Goal: Task Accomplishment & Management: Use online tool/utility

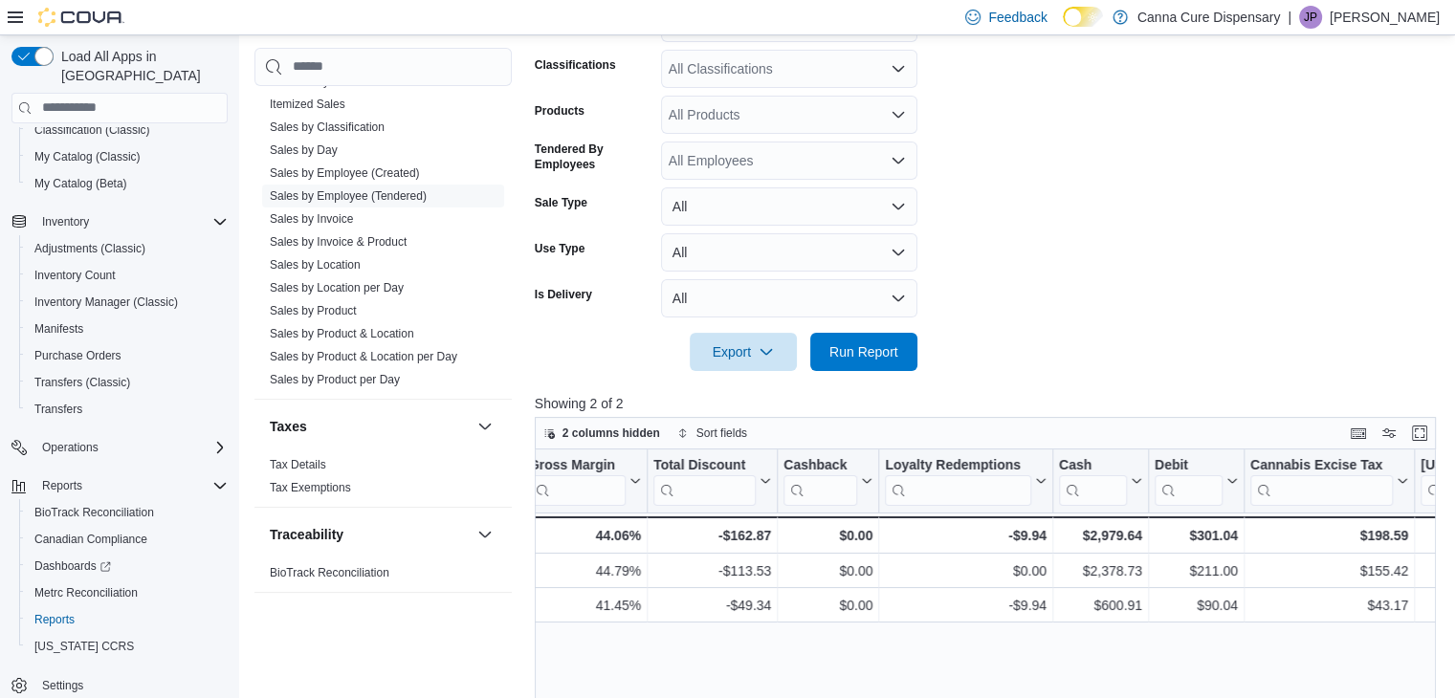
scroll to position [69, 0]
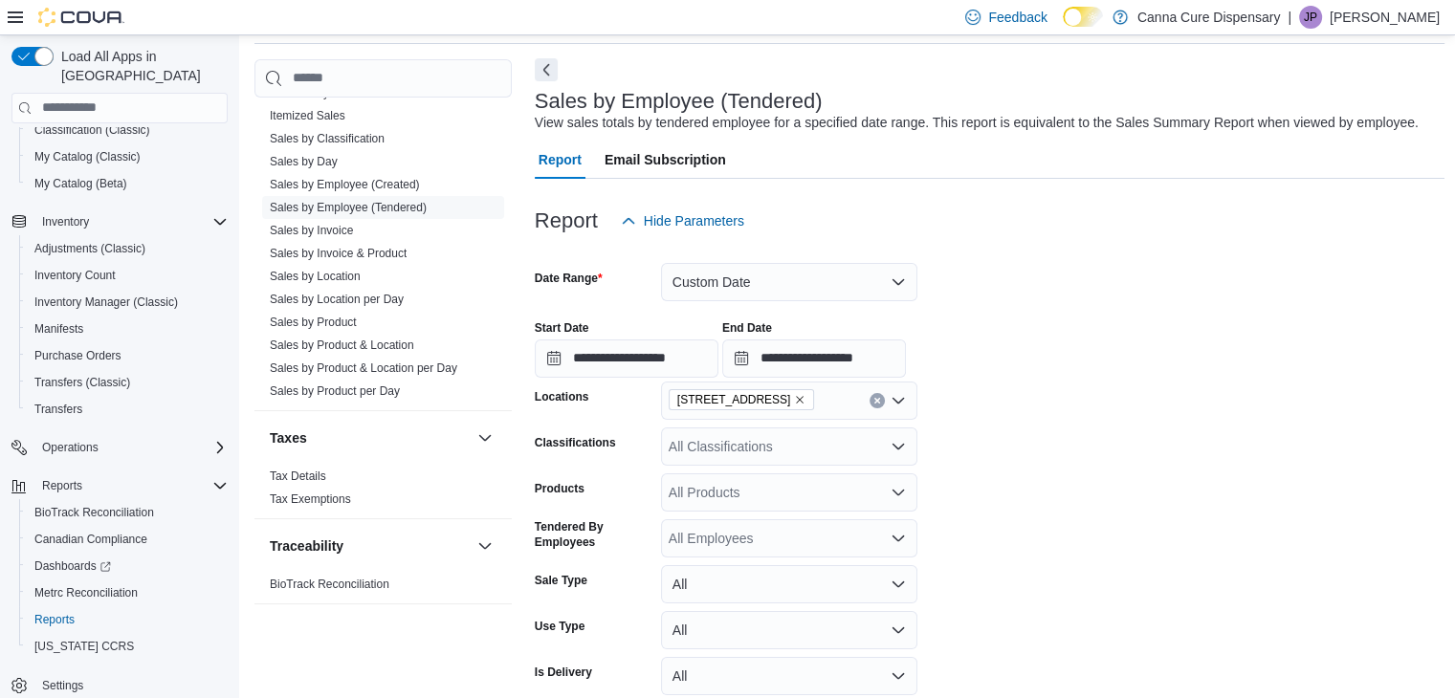
click at [550, 62] on button "Next" at bounding box center [546, 69] width 23 height 23
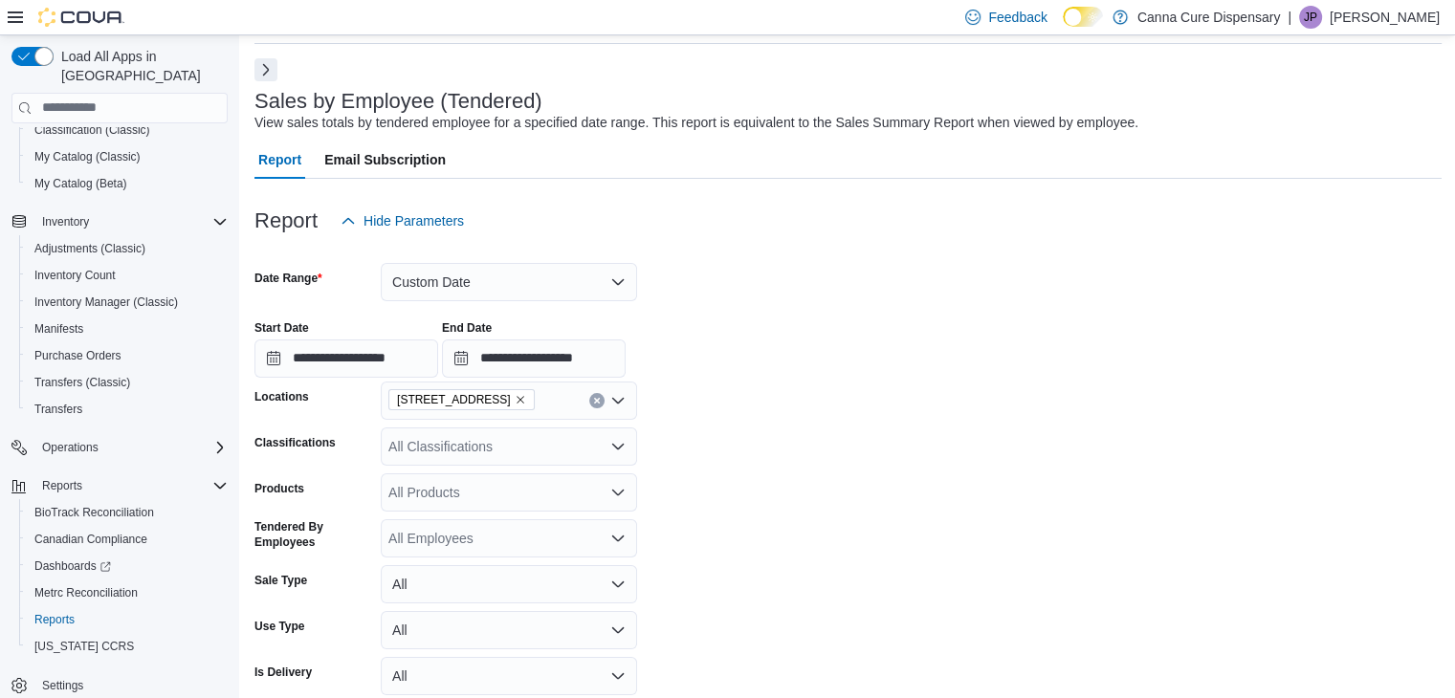
click at [272, 66] on button "Next" at bounding box center [265, 69] width 23 height 23
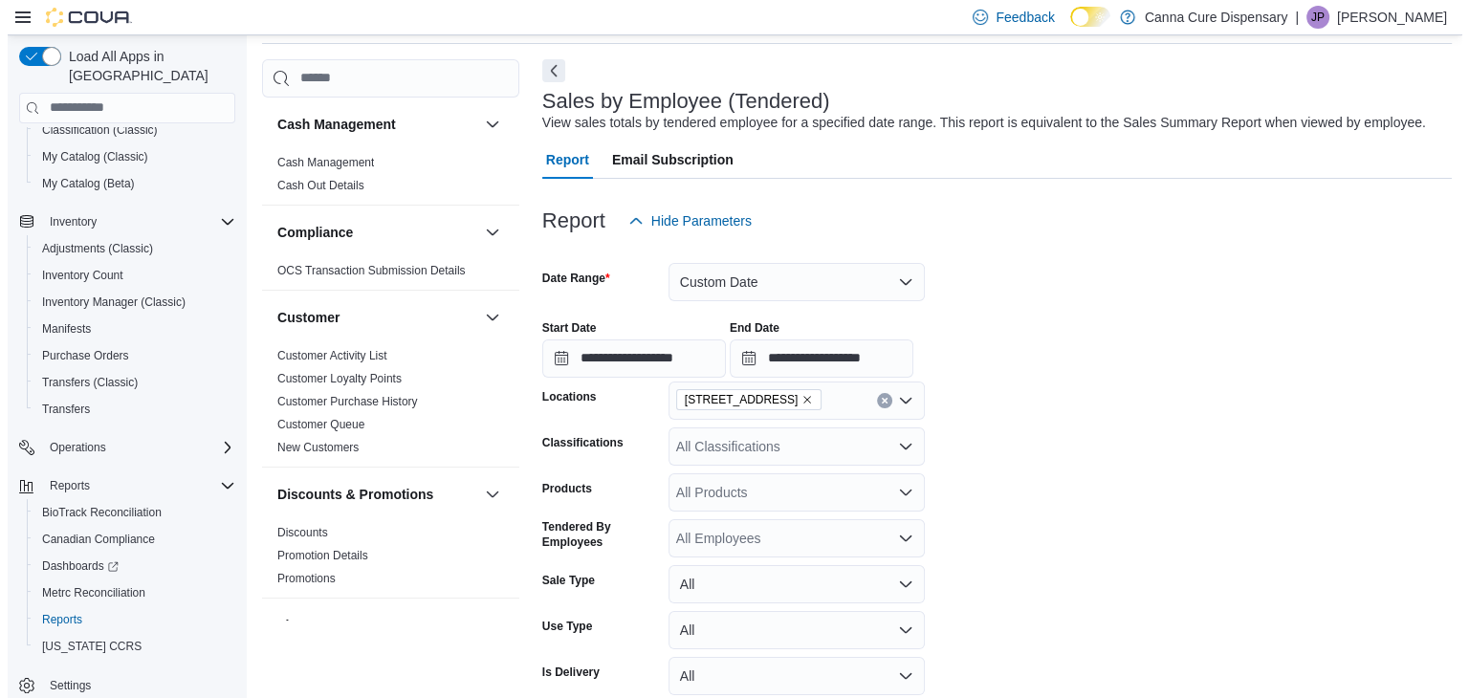
scroll to position [0, 0]
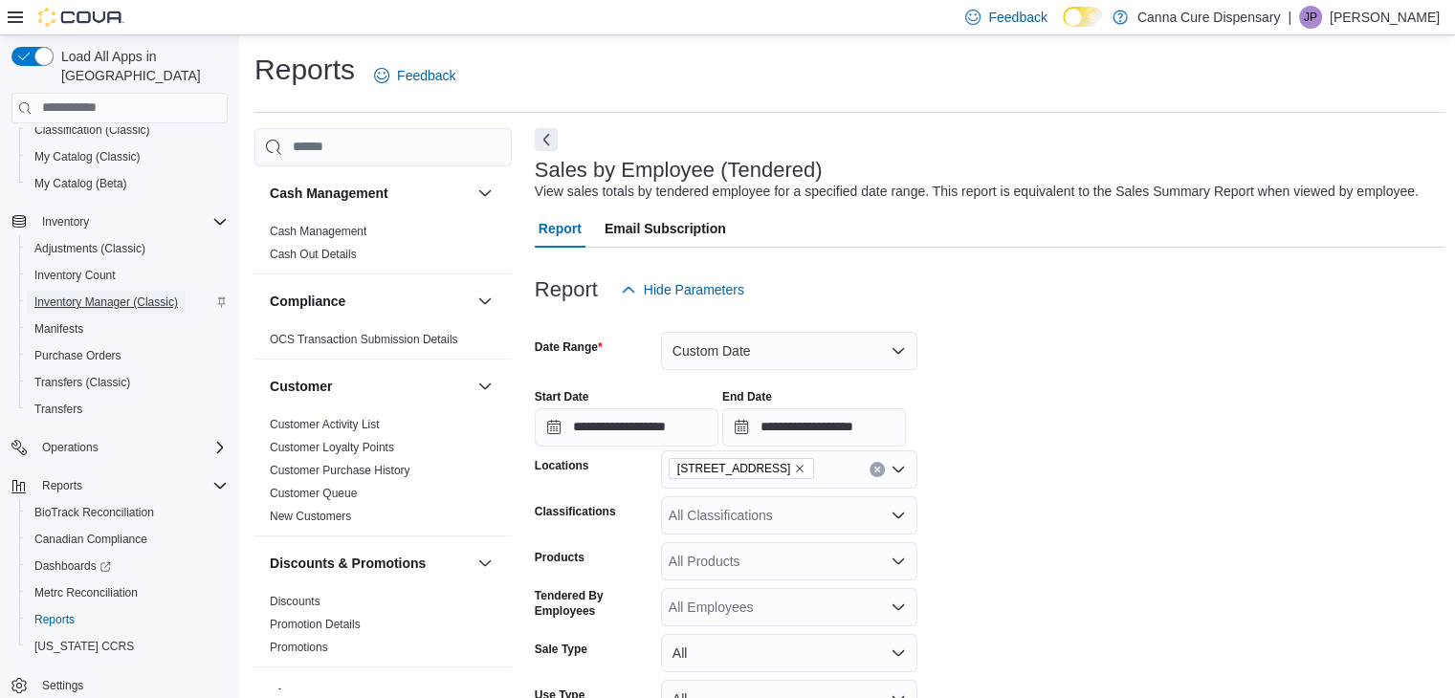
click at [100, 295] on span "Inventory Manager (Classic)" at bounding box center [105, 302] width 143 height 15
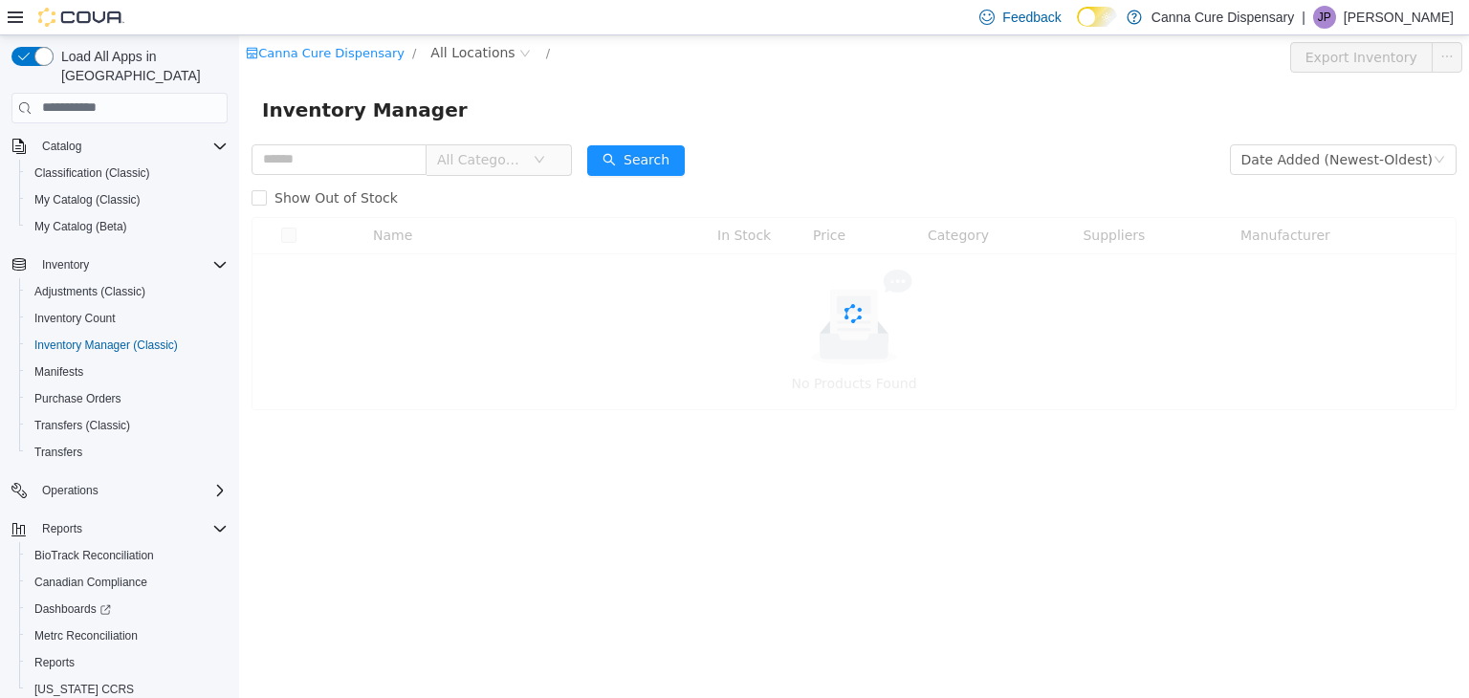
click at [471, 64] on div "Canna Cure Dispensary / All Locations /" at bounding box center [753, 56] width 1014 height 31
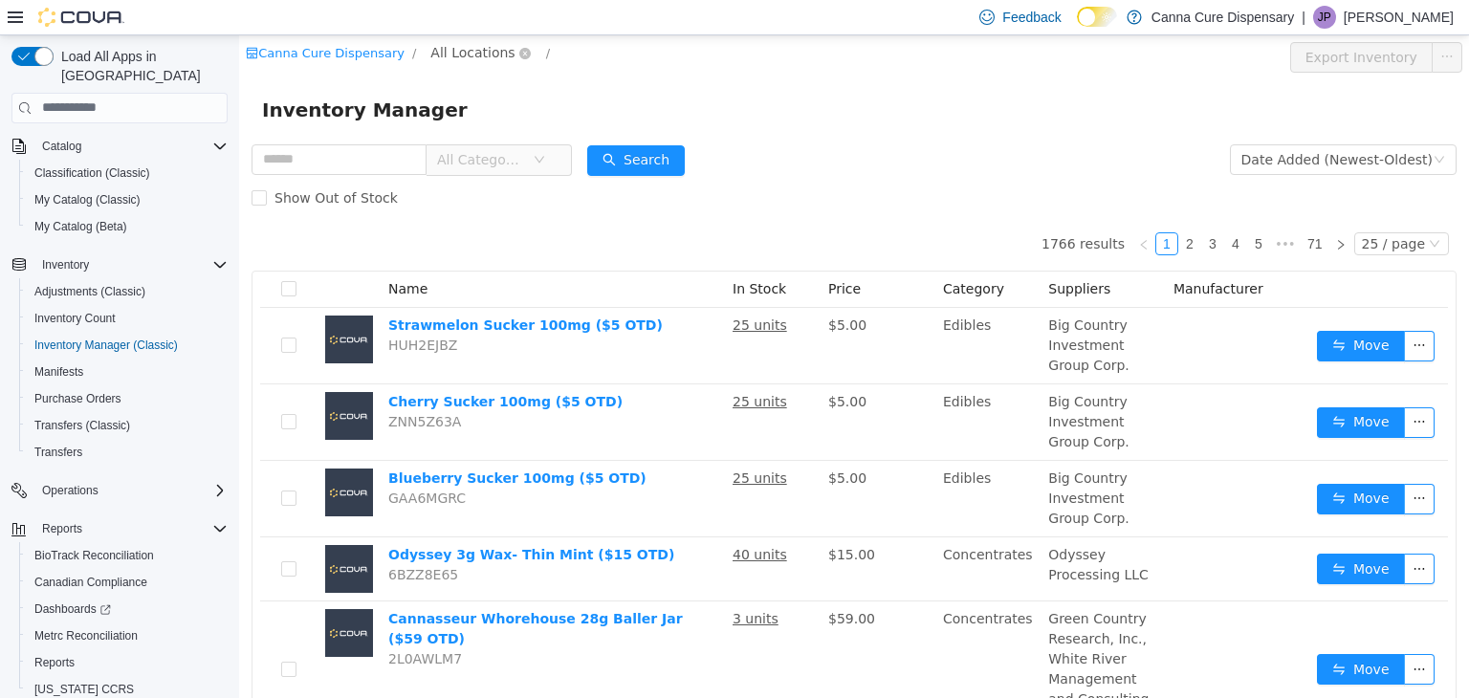
click at [466, 55] on span "All Locations" at bounding box center [472, 51] width 84 height 21
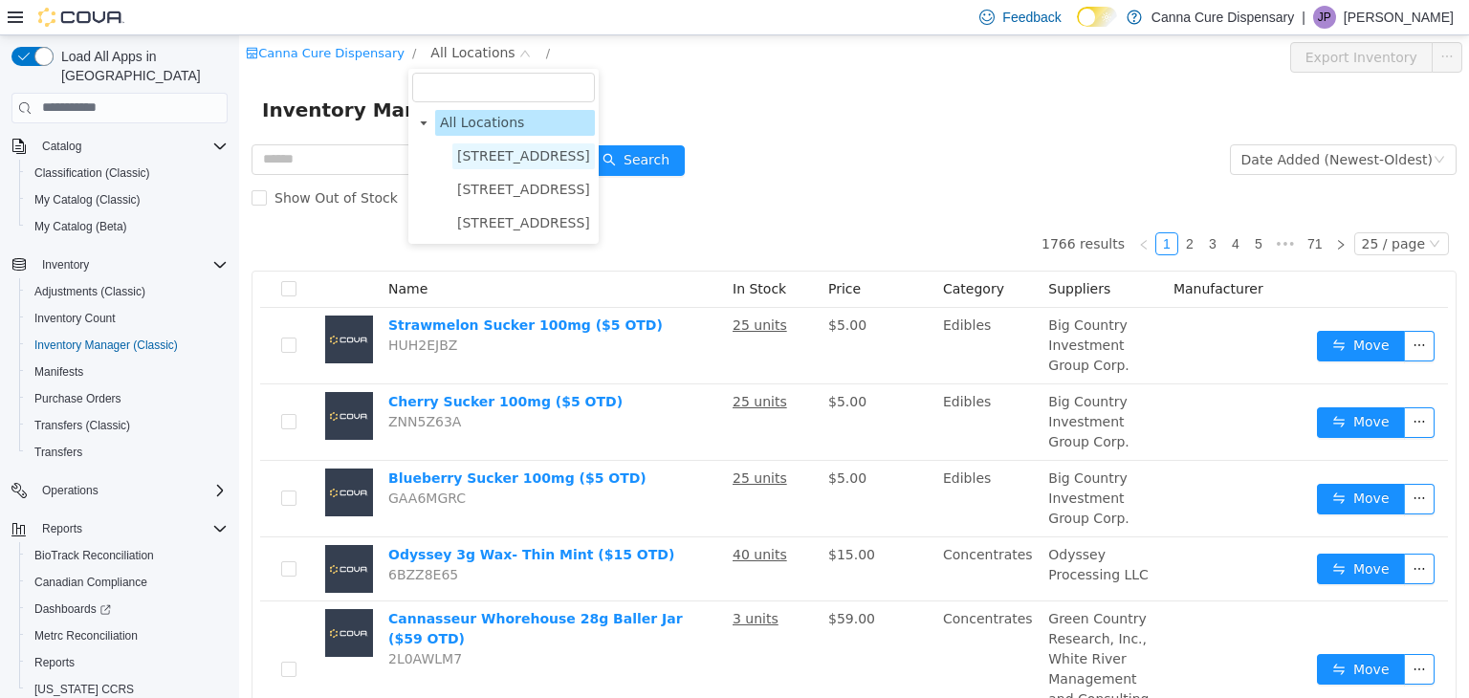
click at [501, 152] on span "[STREET_ADDRESS]" at bounding box center [523, 154] width 133 height 15
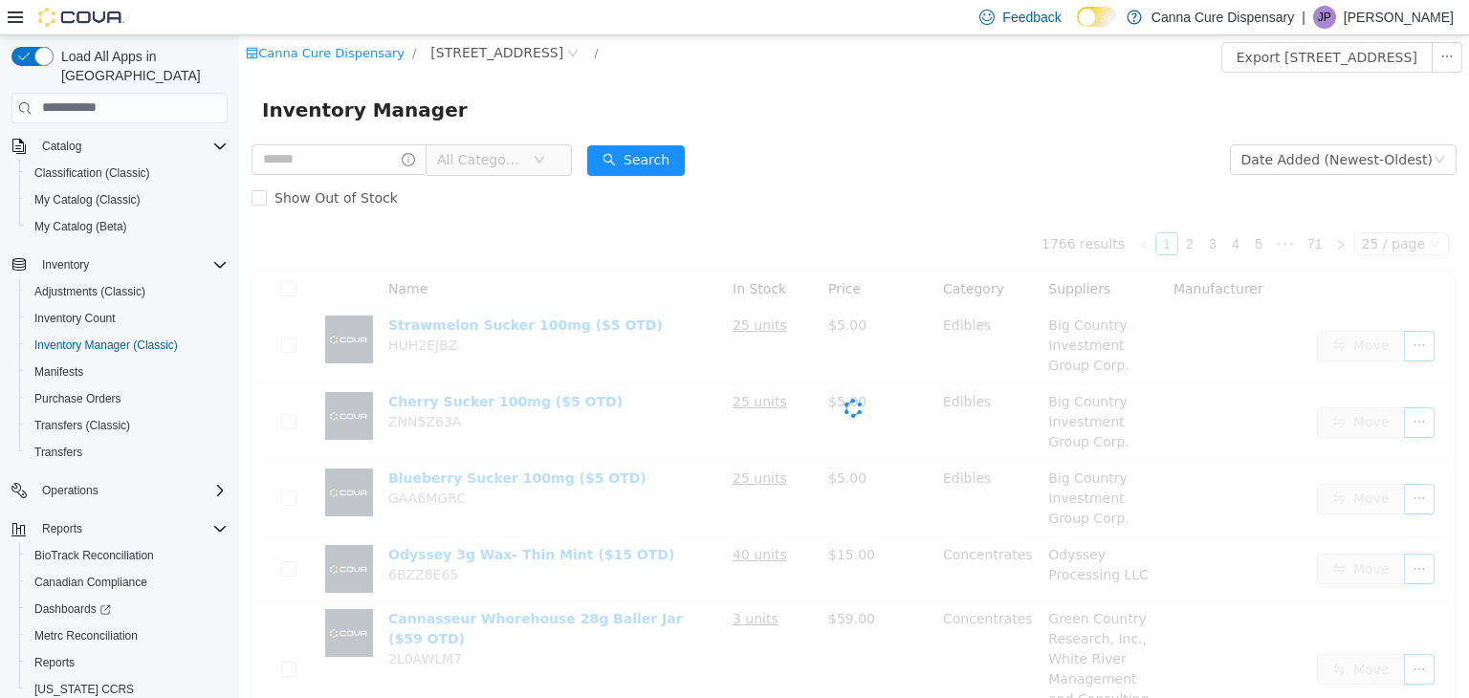
click at [486, 147] on span "All Categories" at bounding box center [485, 158] width 96 height 29
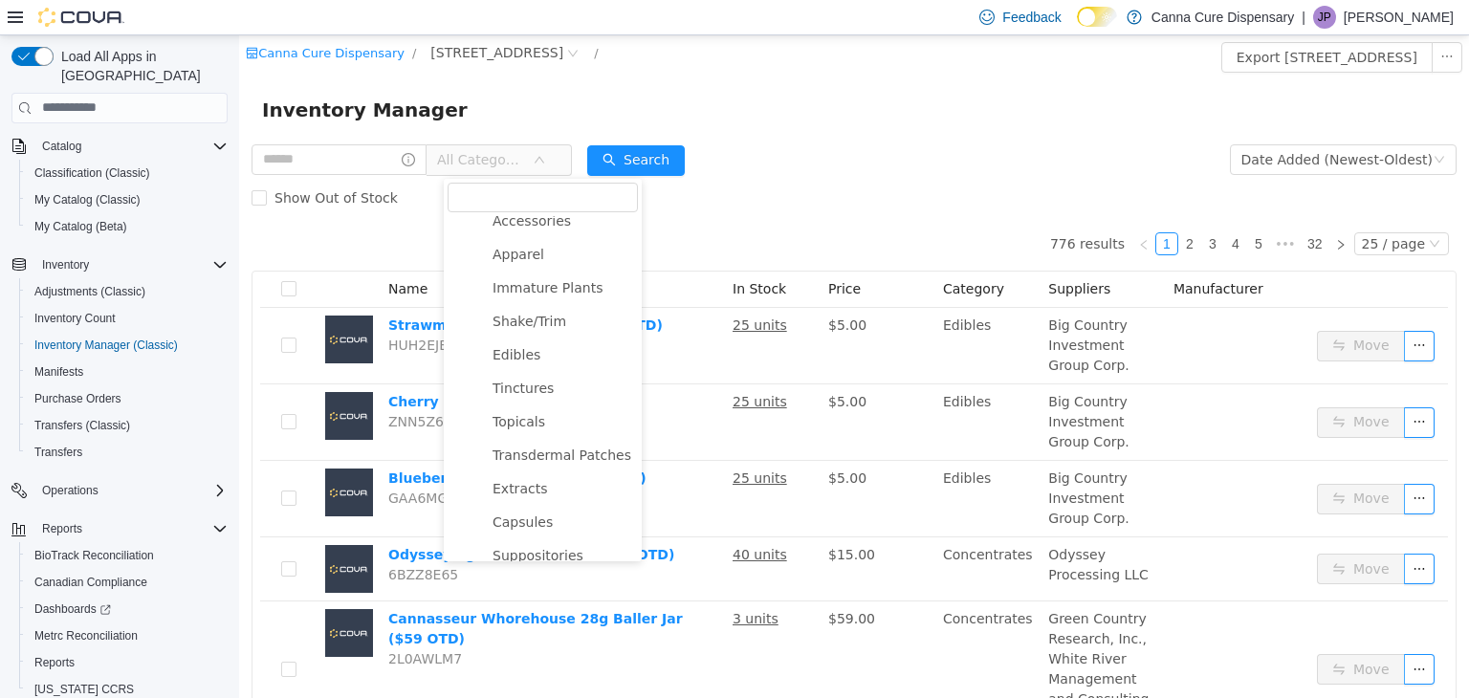
scroll to position [302, 0]
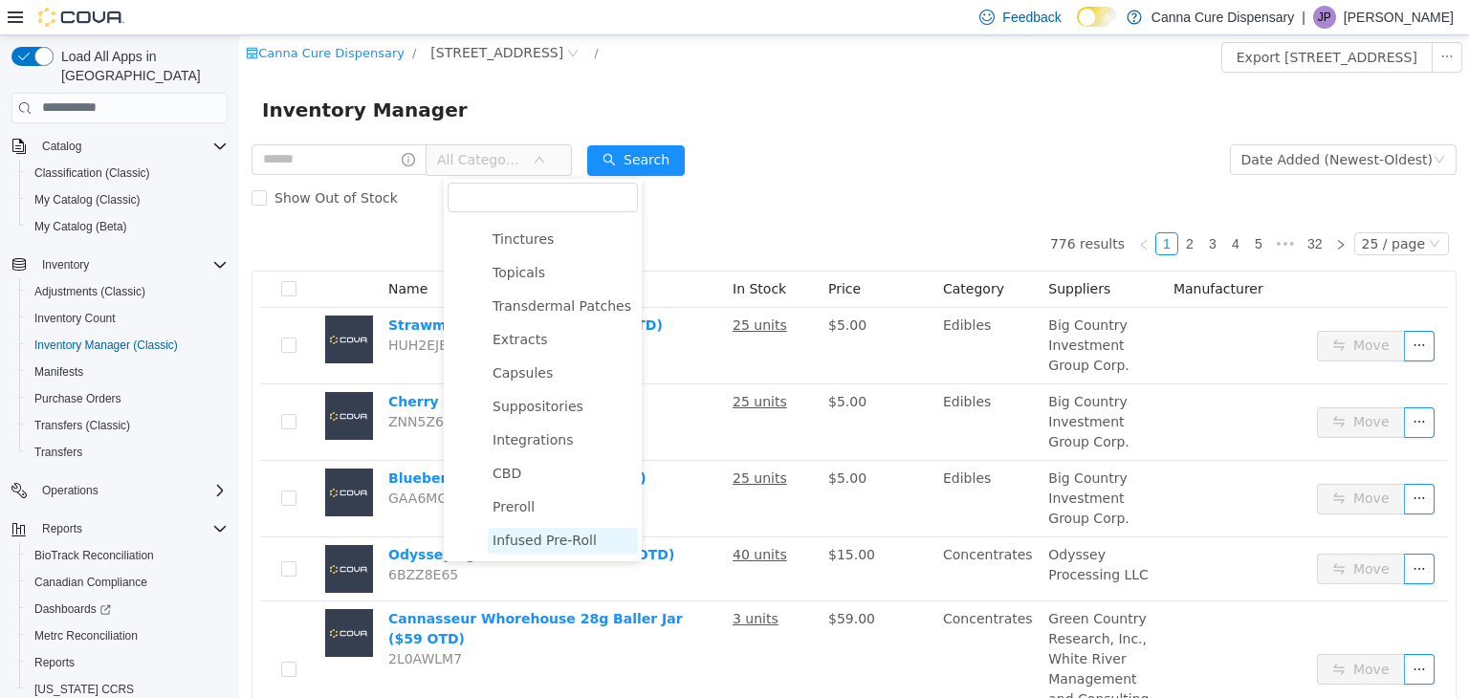
click at [530, 528] on span "Infused Pre-Roll" at bounding box center [563, 540] width 150 height 26
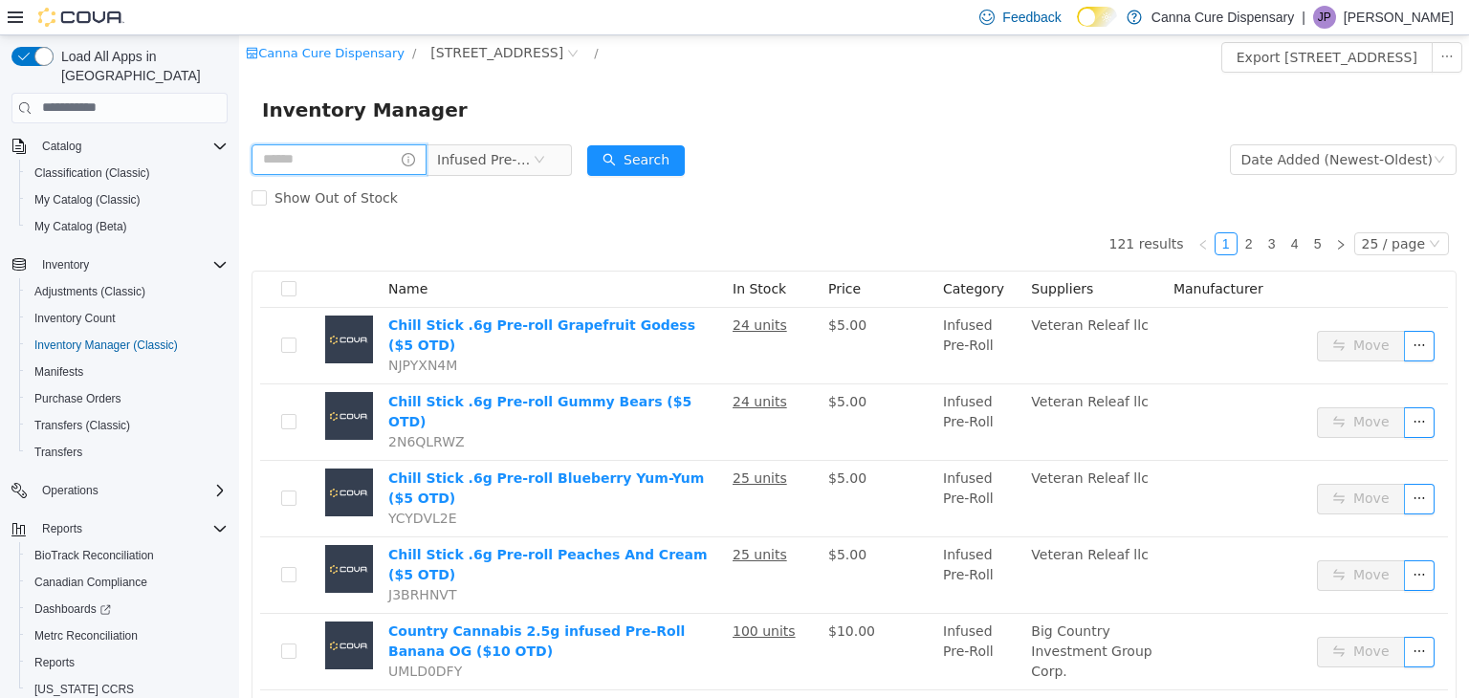
click at [360, 151] on input "text" at bounding box center [339, 158] width 175 height 31
type input "**********"
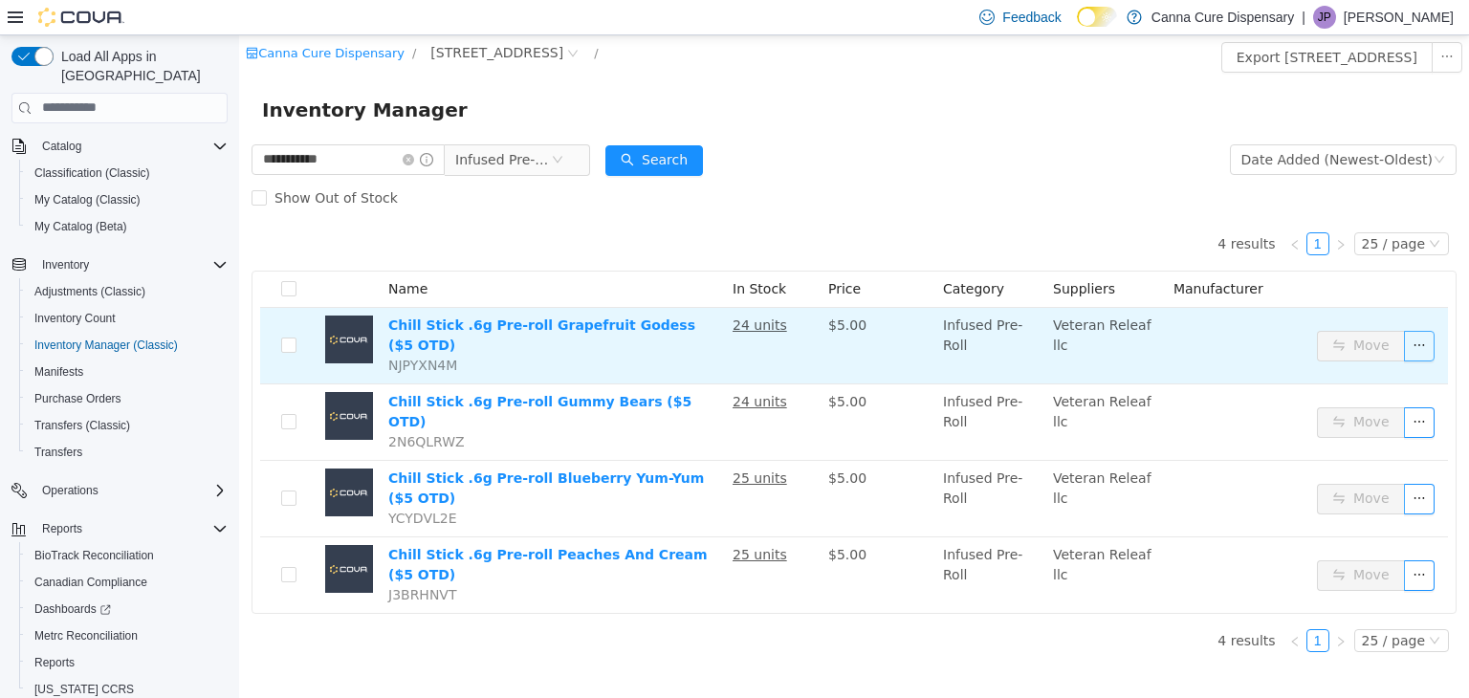
click at [1422, 339] on button "button" at bounding box center [1419, 345] width 31 height 31
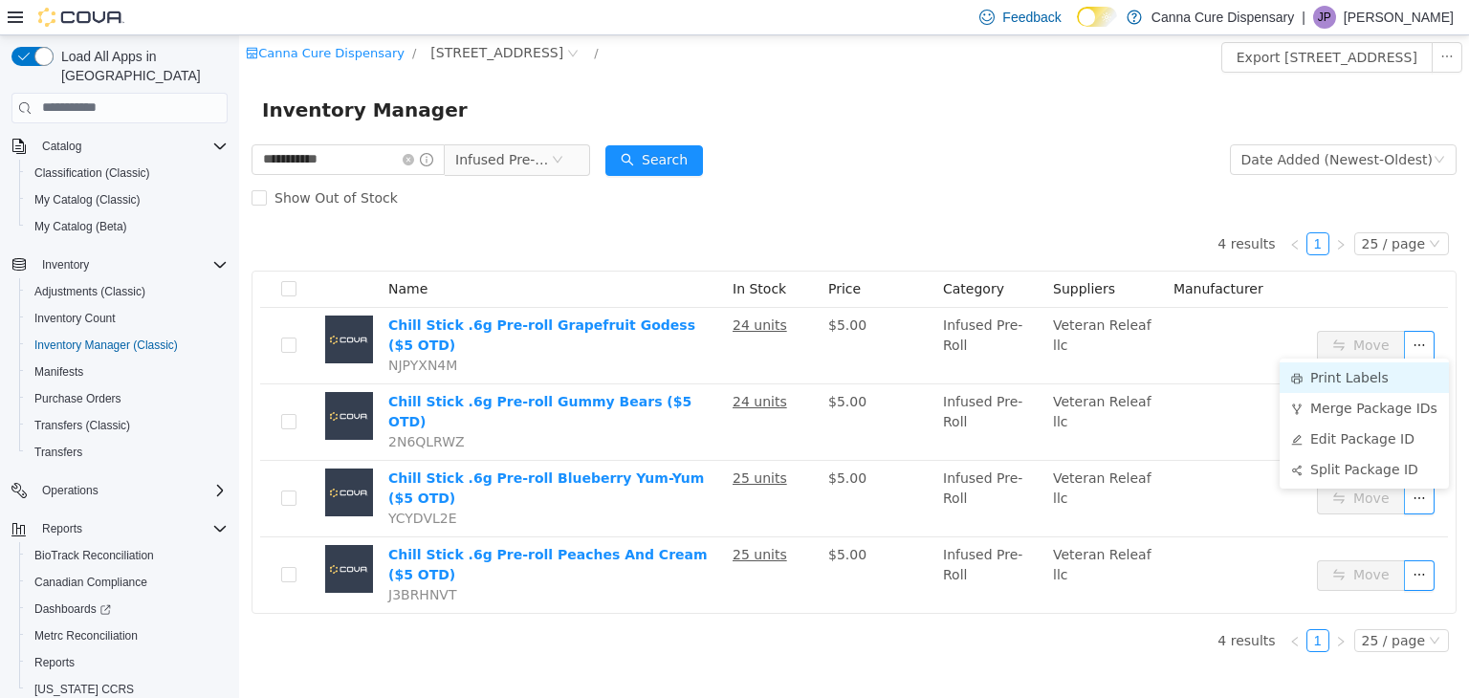
click at [1364, 382] on li "Print Labels" at bounding box center [1364, 376] width 169 height 31
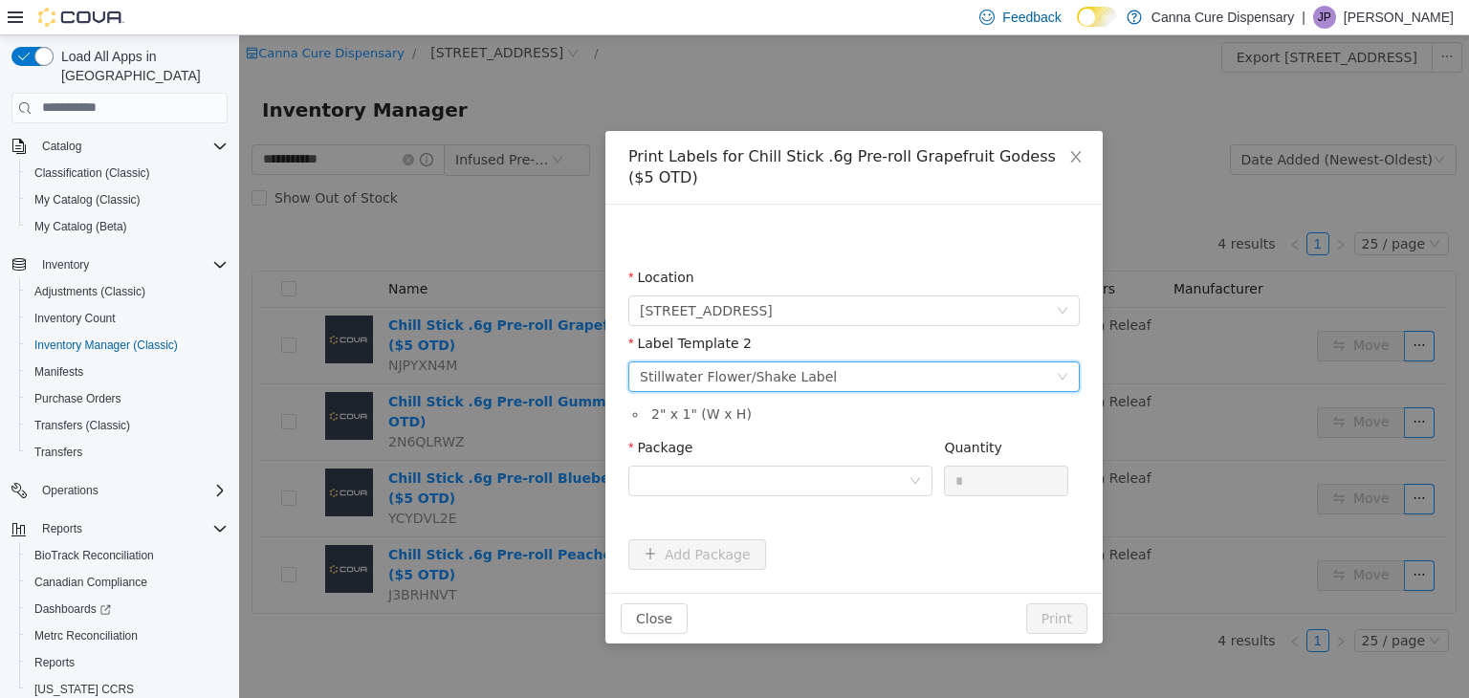
click at [784, 375] on div "Stillwater Flower/Shake Label" at bounding box center [738, 375] width 197 height 29
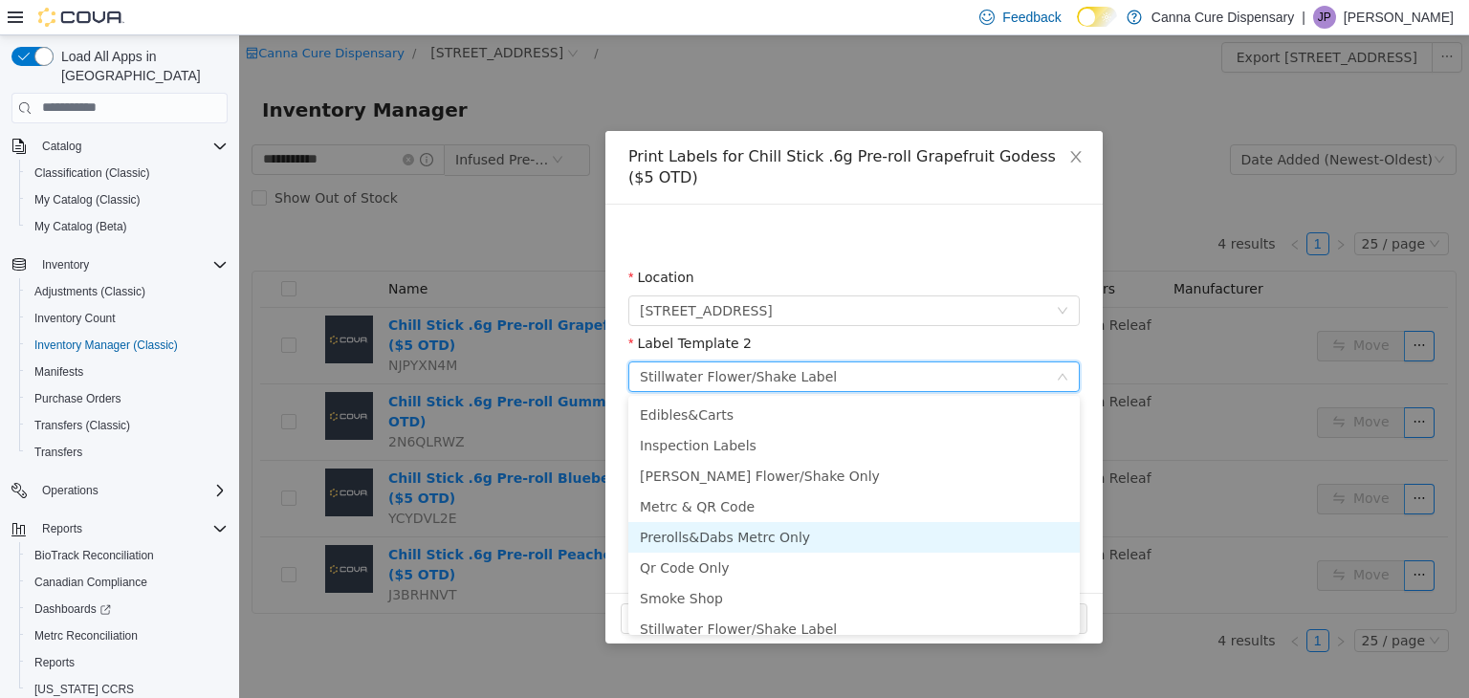
click at [771, 538] on li "Prerolls&Dabs Metrc Only" at bounding box center [853, 536] width 451 height 31
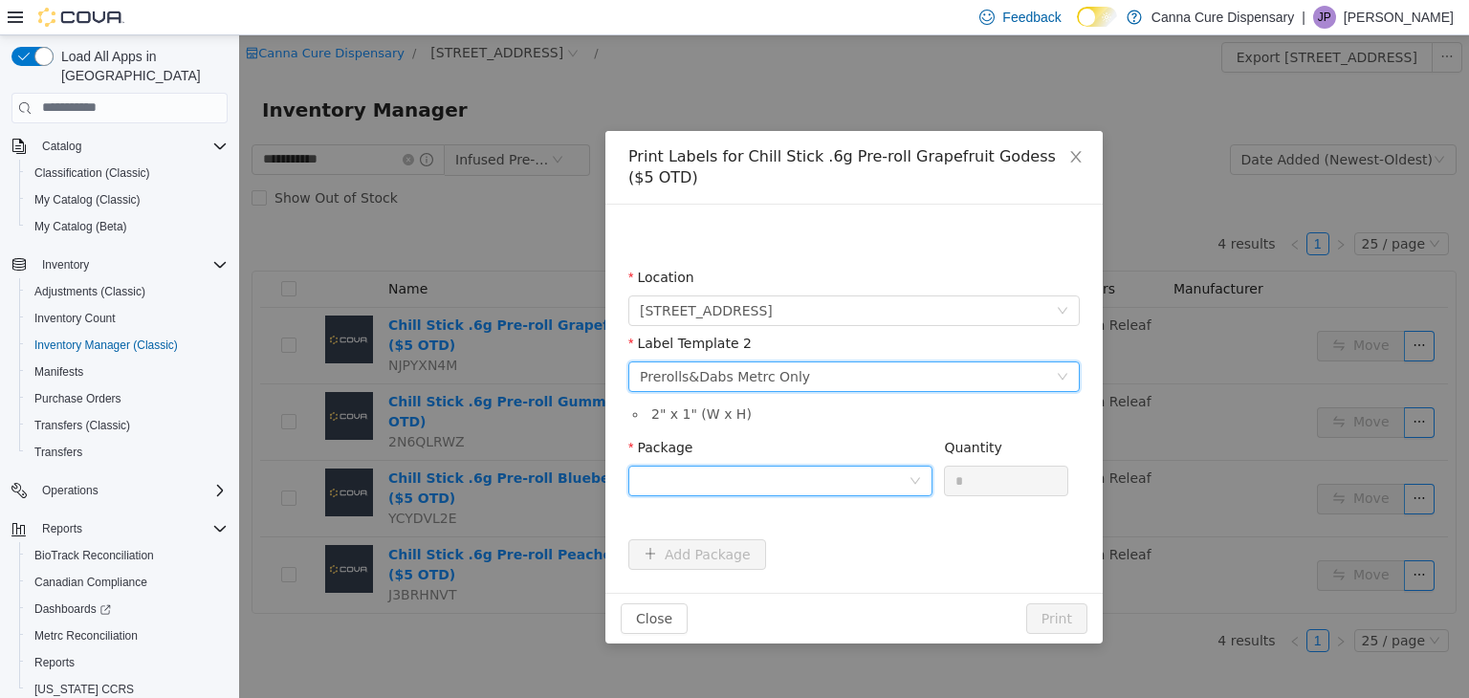
click at [755, 469] on div at bounding box center [774, 480] width 269 height 29
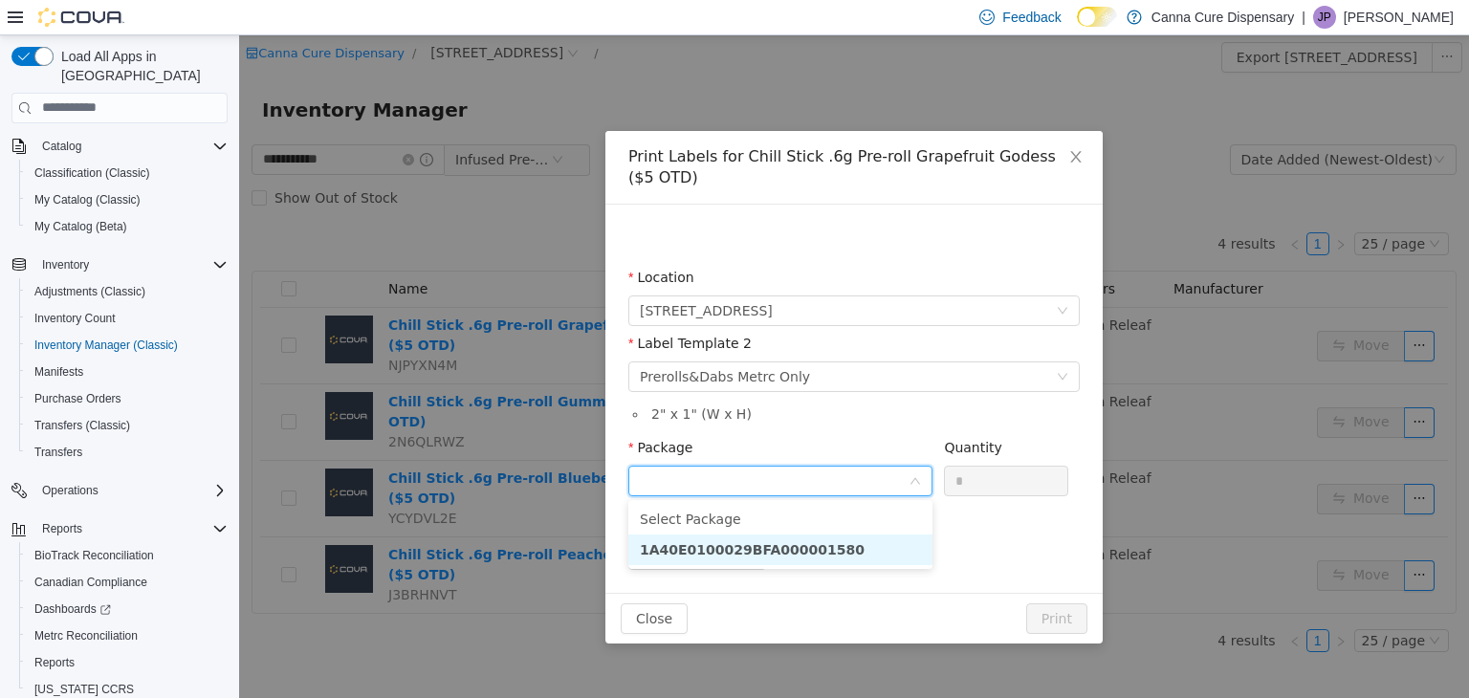
click at [796, 552] on strong "1A40E0100029BFA000001580" at bounding box center [752, 548] width 225 height 15
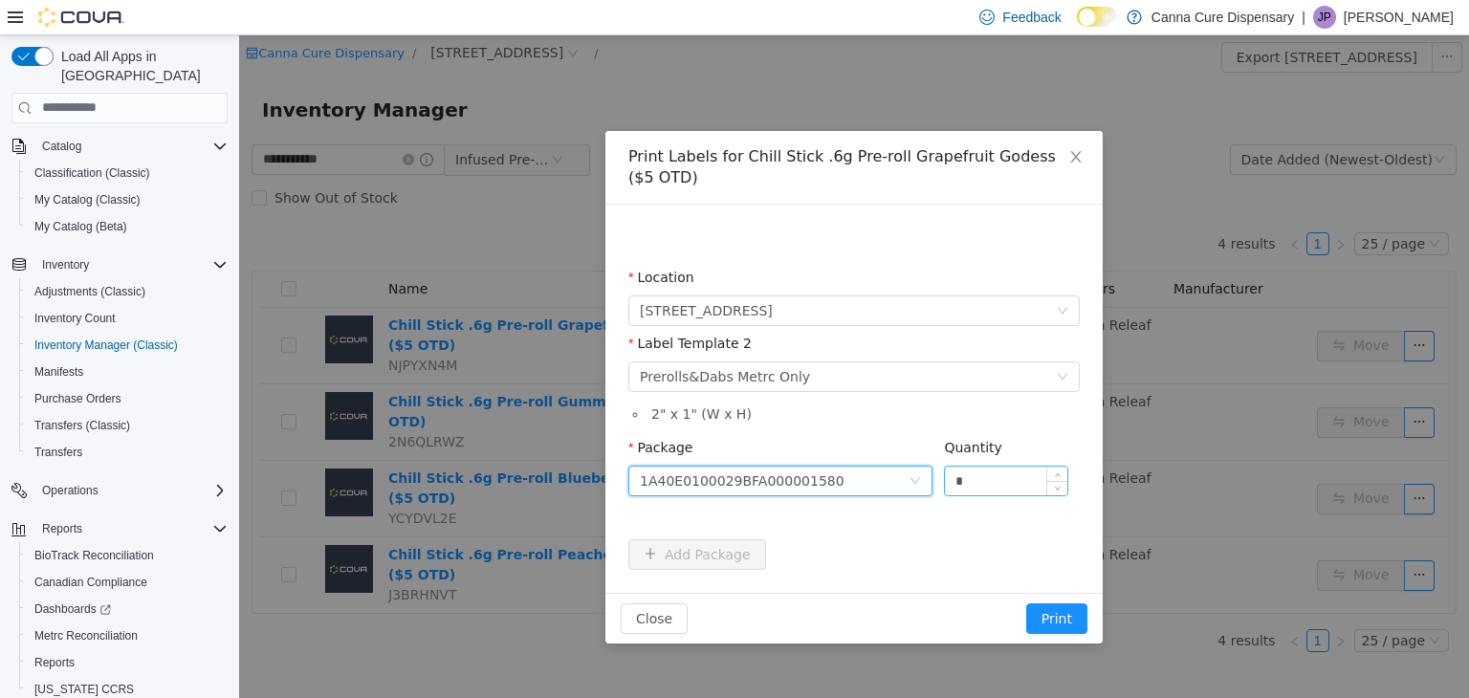
click at [1001, 489] on input "*" at bounding box center [1006, 480] width 122 height 29
type input "*"
click at [1067, 617] on button "Print" at bounding box center [1056, 617] width 61 height 31
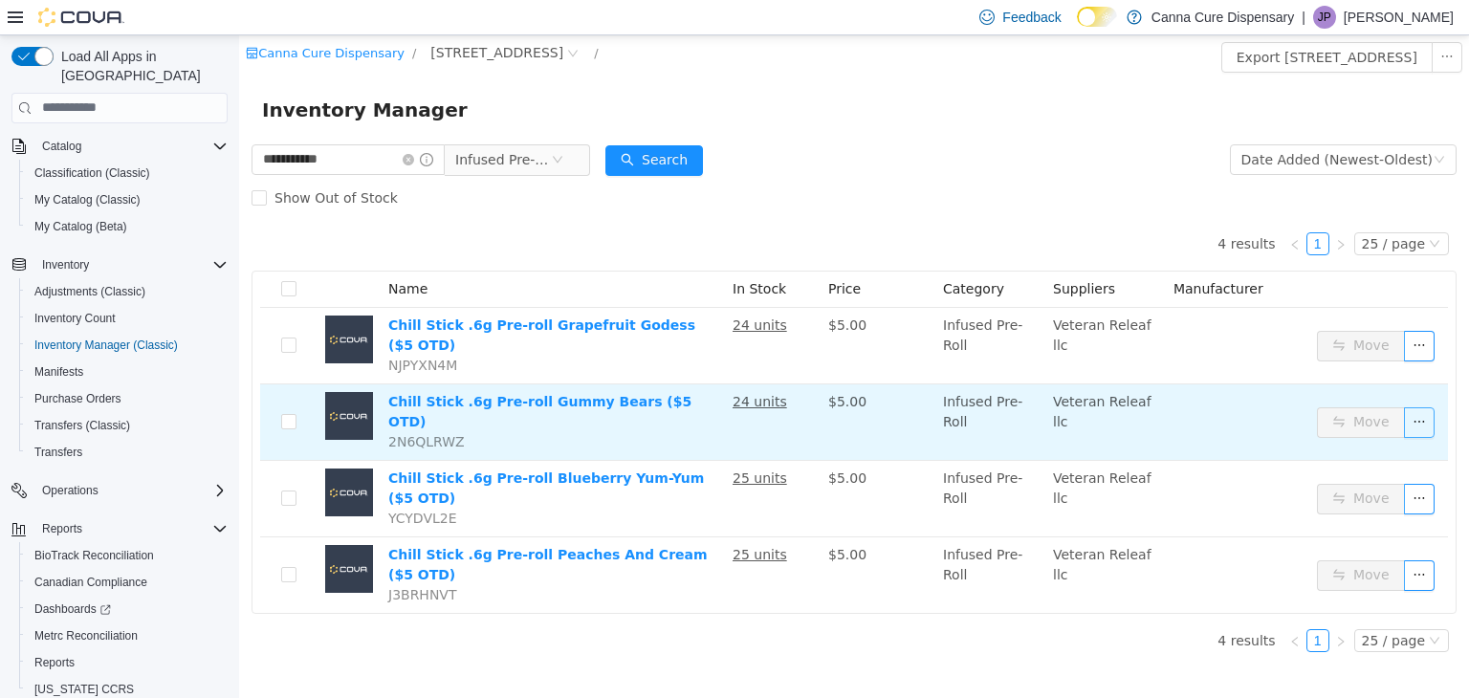
click at [1425, 406] on button "button" at bounding box center [1419, 421] width 31 height 31
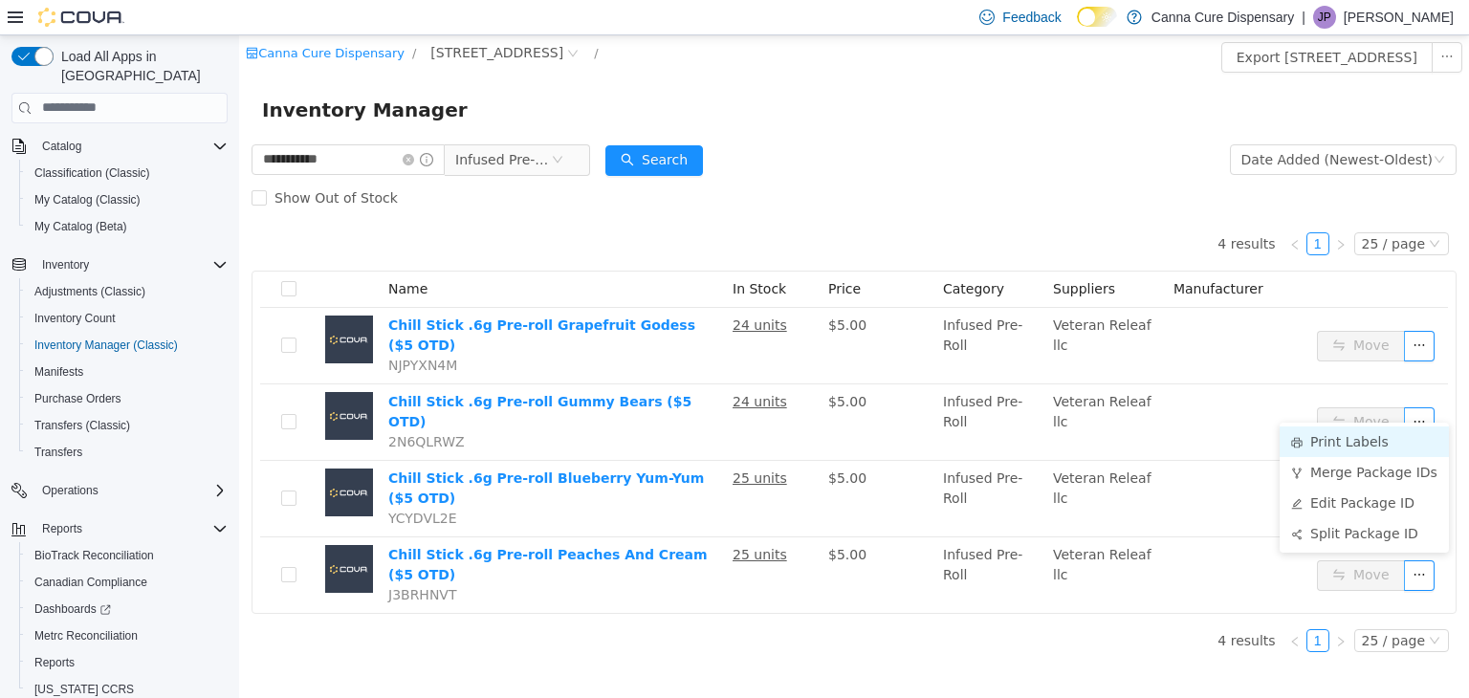
click at [1402, 430] on li "Print Labels" at bounding box center [1364, 441] width 169 height 31
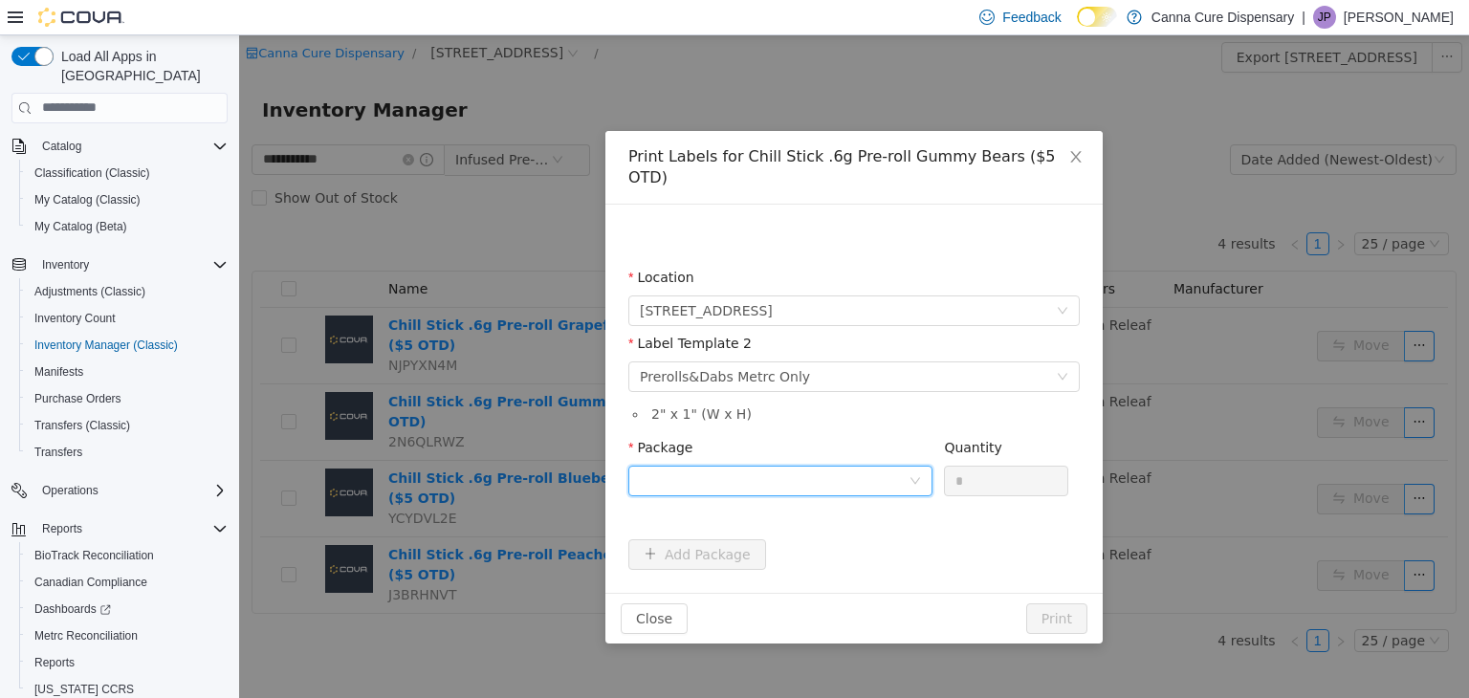
click at [838, 466] on div at bounding box center [774, 480] width 269 height 29
click at [855, 513] on li "1A40E0100029BFA000001579" at bounding box center [780, 528] width 304 height 31
click at [1052, 602] on button "Print" at bounding box center [1056, 617] width 61 height 31
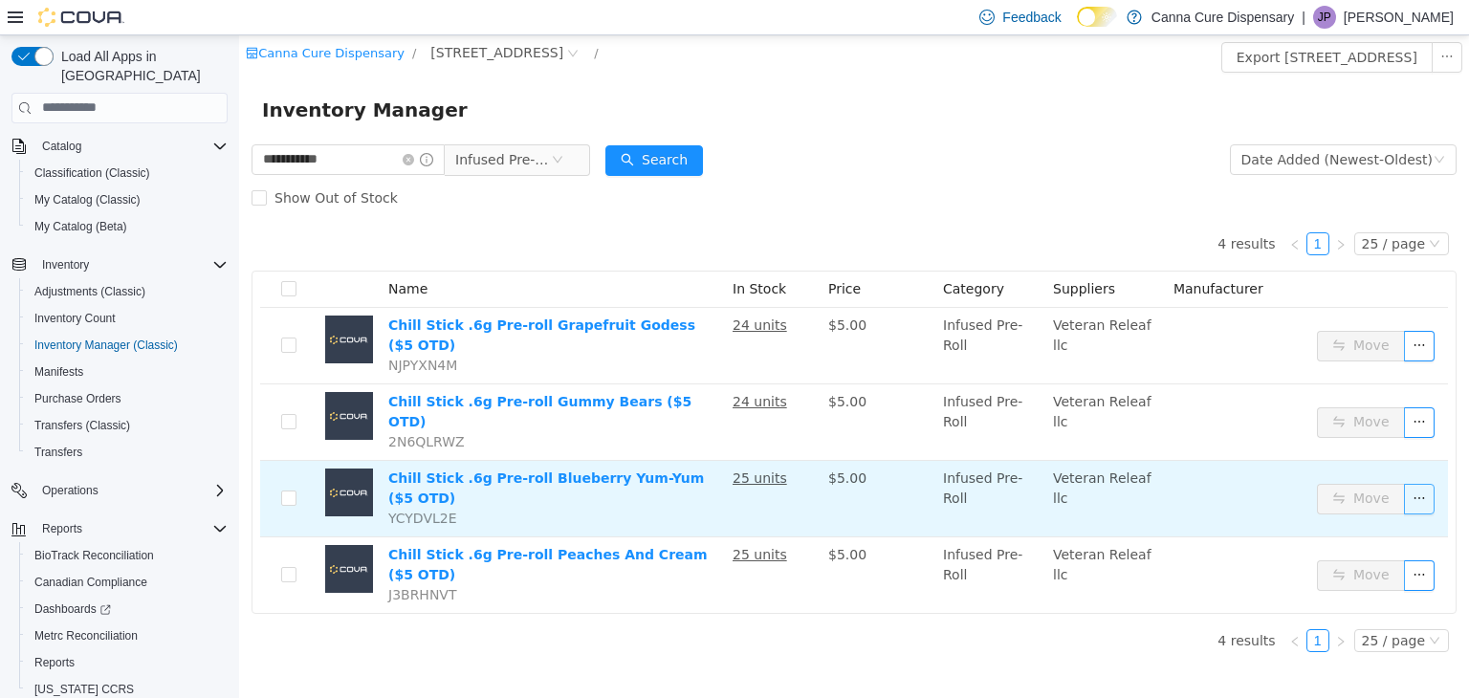
click at [1424, 483] on button "button" at bounding box center [1419, 498] width 31 height 31
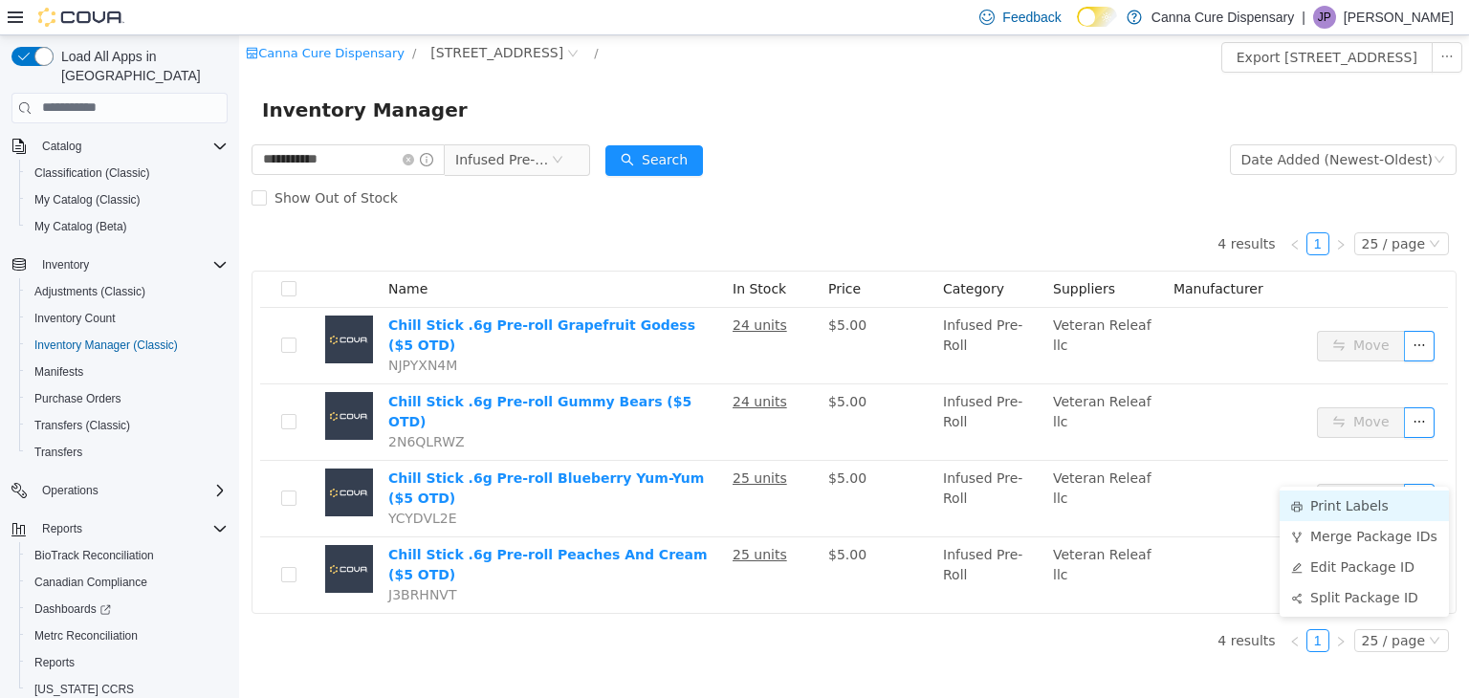
click at [1328, 507] on li "Print Labels" at bounding box center [1364, 505] width 169 height 31
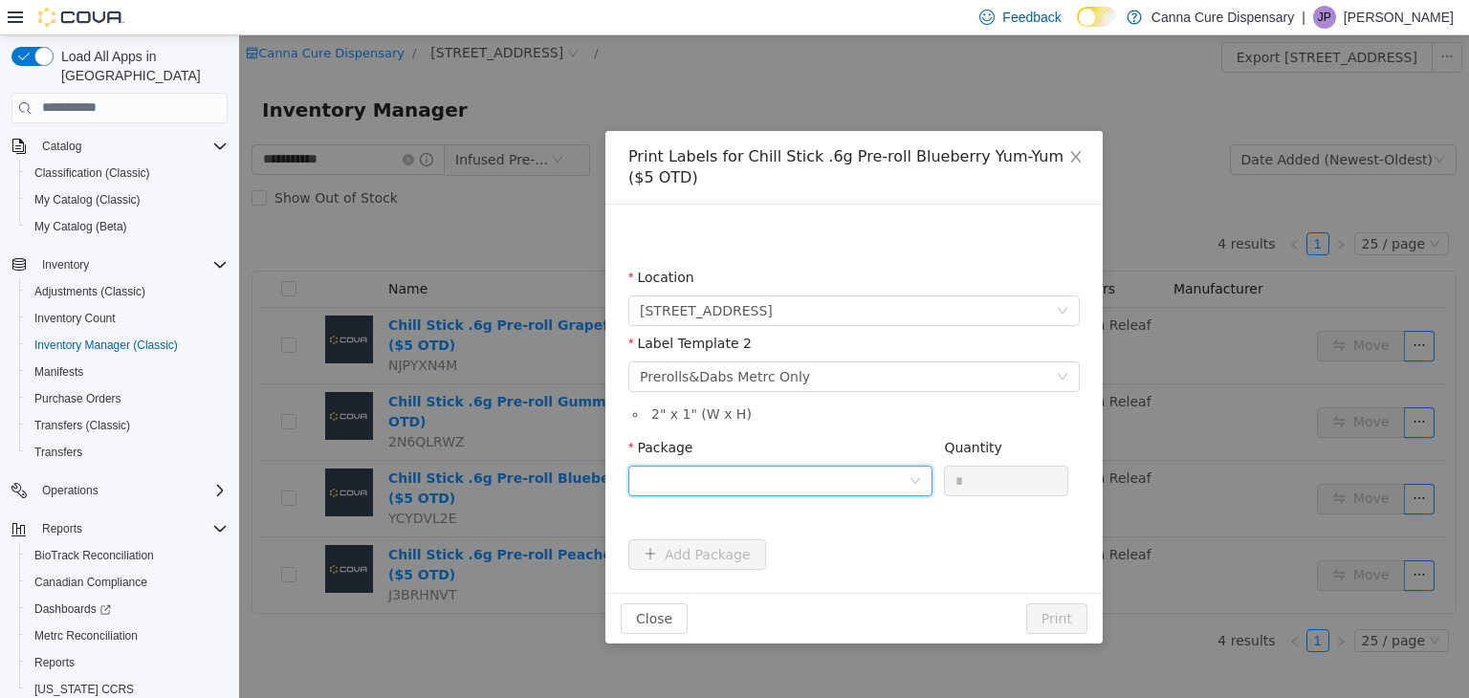
click at [839, 488] on div at bounding box center [774, 480] width 269 height 29
click at [839, 535] on li "1A40E0100029BFA000001578" at bounding box center [780, 549] width 304 height 31
click at [1056, 610] on button "Print" at bounding box center [1056, 617] width 61 height 31
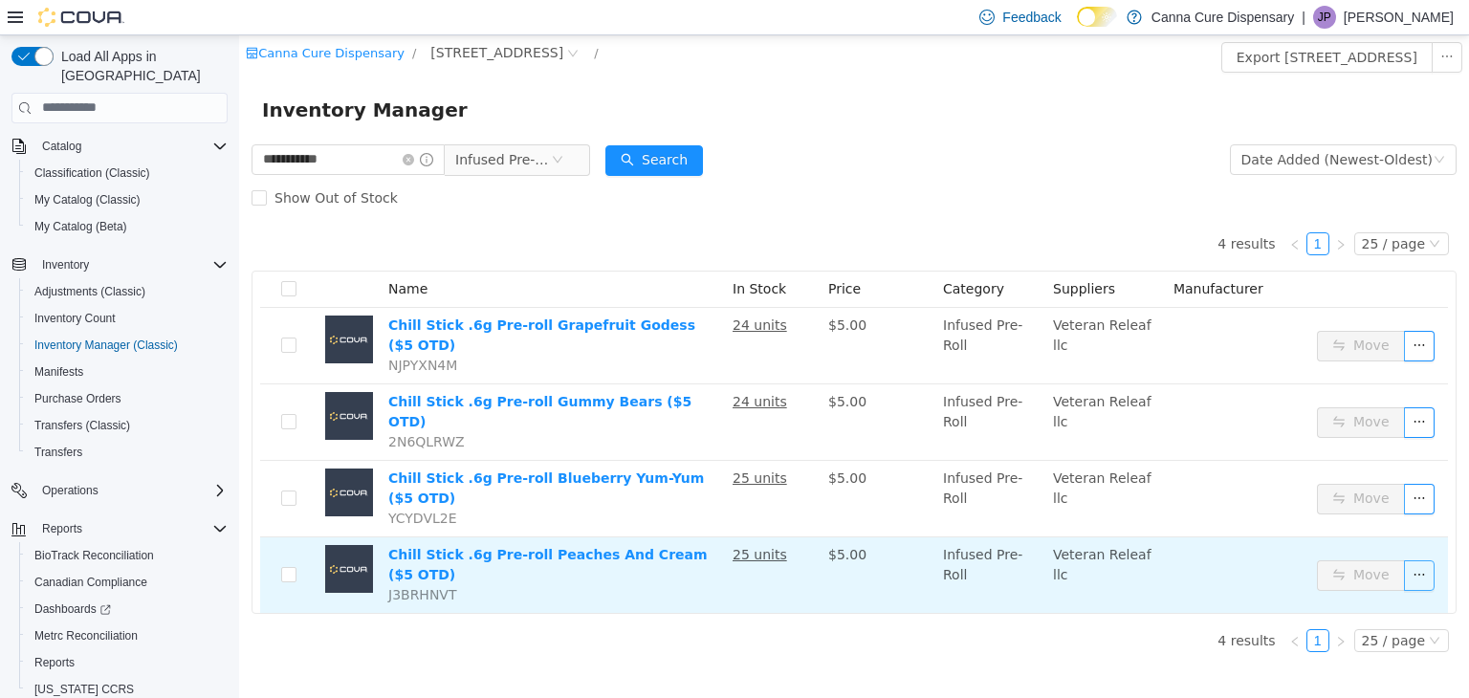
click at [1412, 559] on button "button" at bounding box center [1419, 574] width 31 height 31
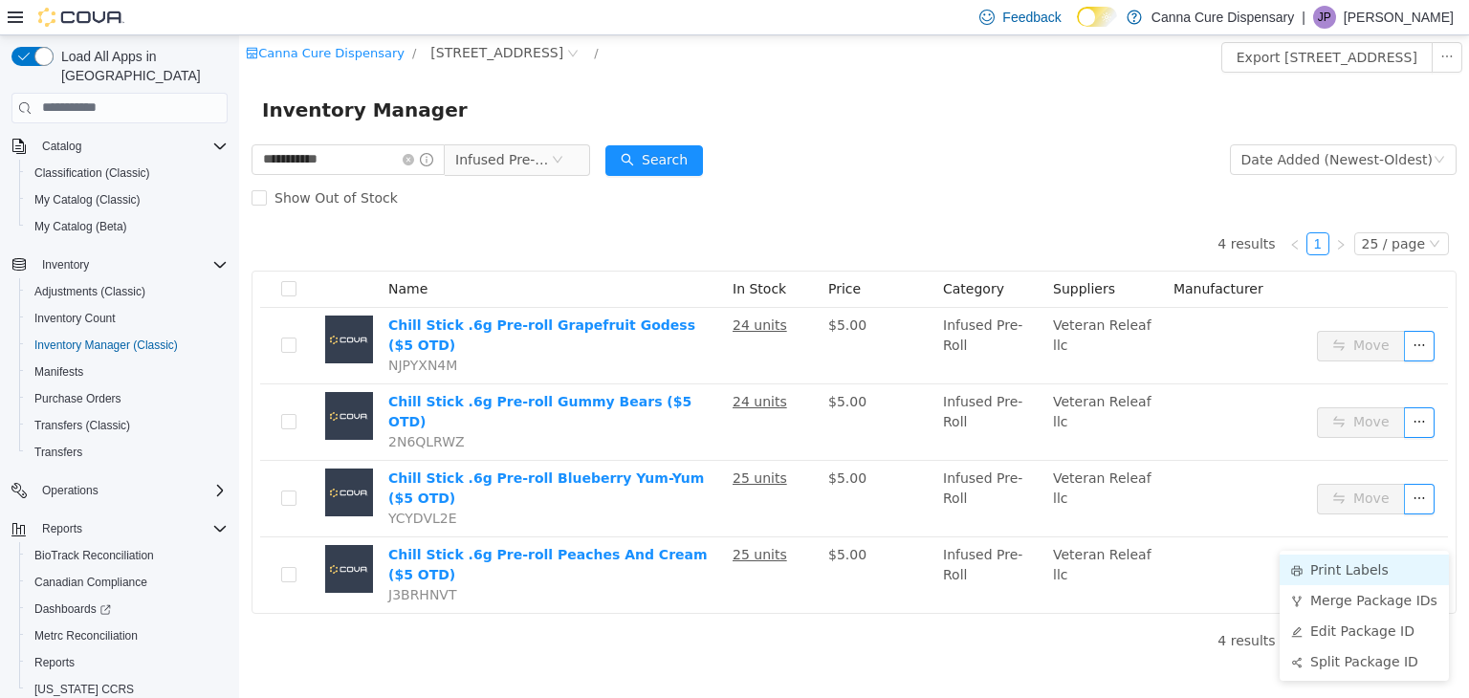
click at [1362, 560] on li "Print Labels" at bounding box center [1364, 569] width 169 height 31
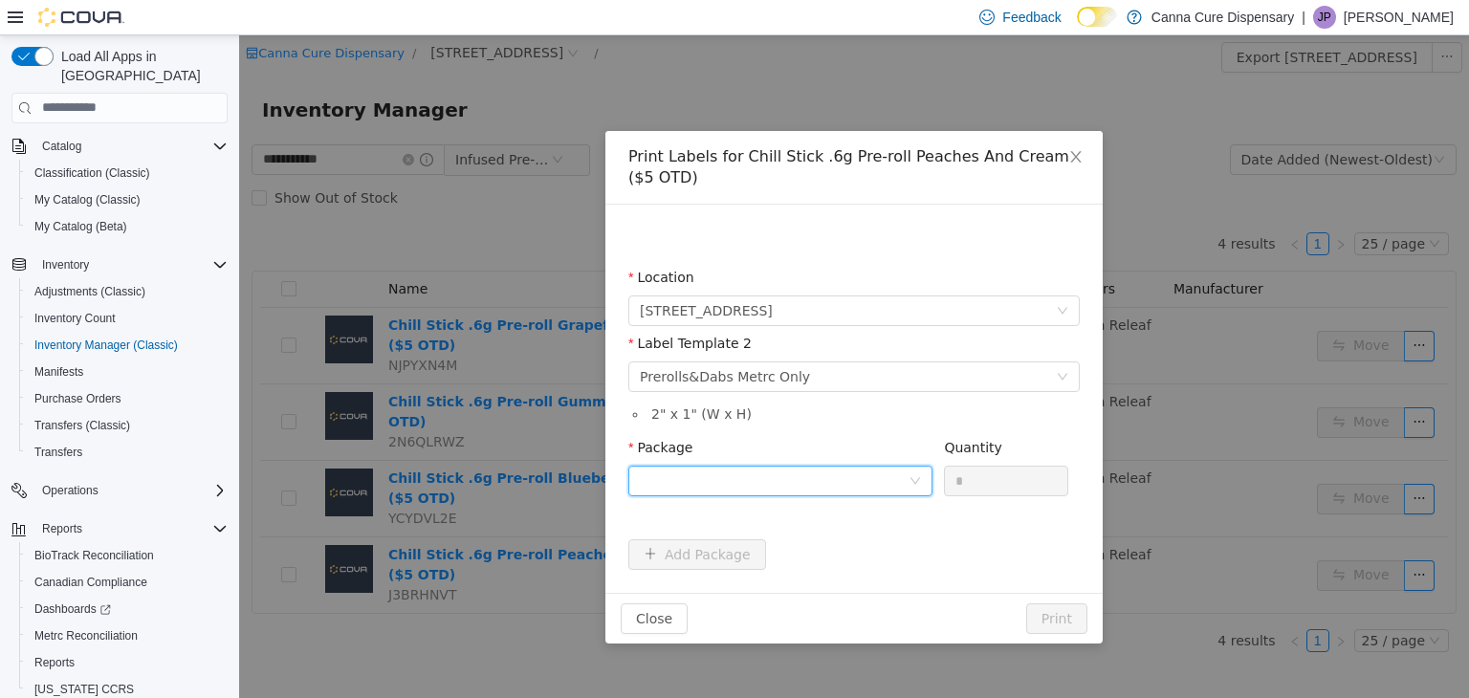
click at [721, 476] on div at bounding box center [774, 480] width 269 height 29
click at [772, 554] on strong "1A40E0100029BFA000001577" at bounding box center [752, 548] width 225 height 15
click at [1058, 625] on button "Print" at bounding box center [1056, 617] width 61 height 31
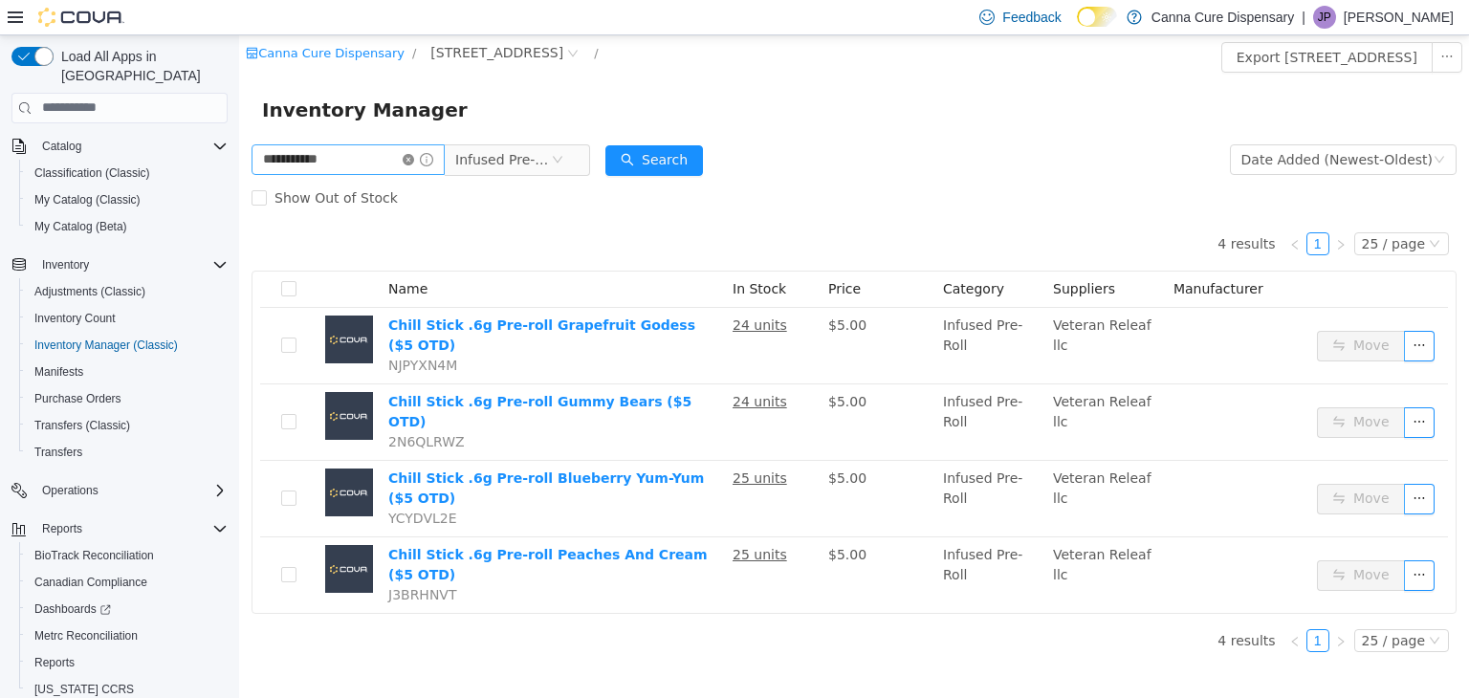
click at [414, 161] on icon "icon: close-circle" at bounding box center [408, 158] width 11 height 11
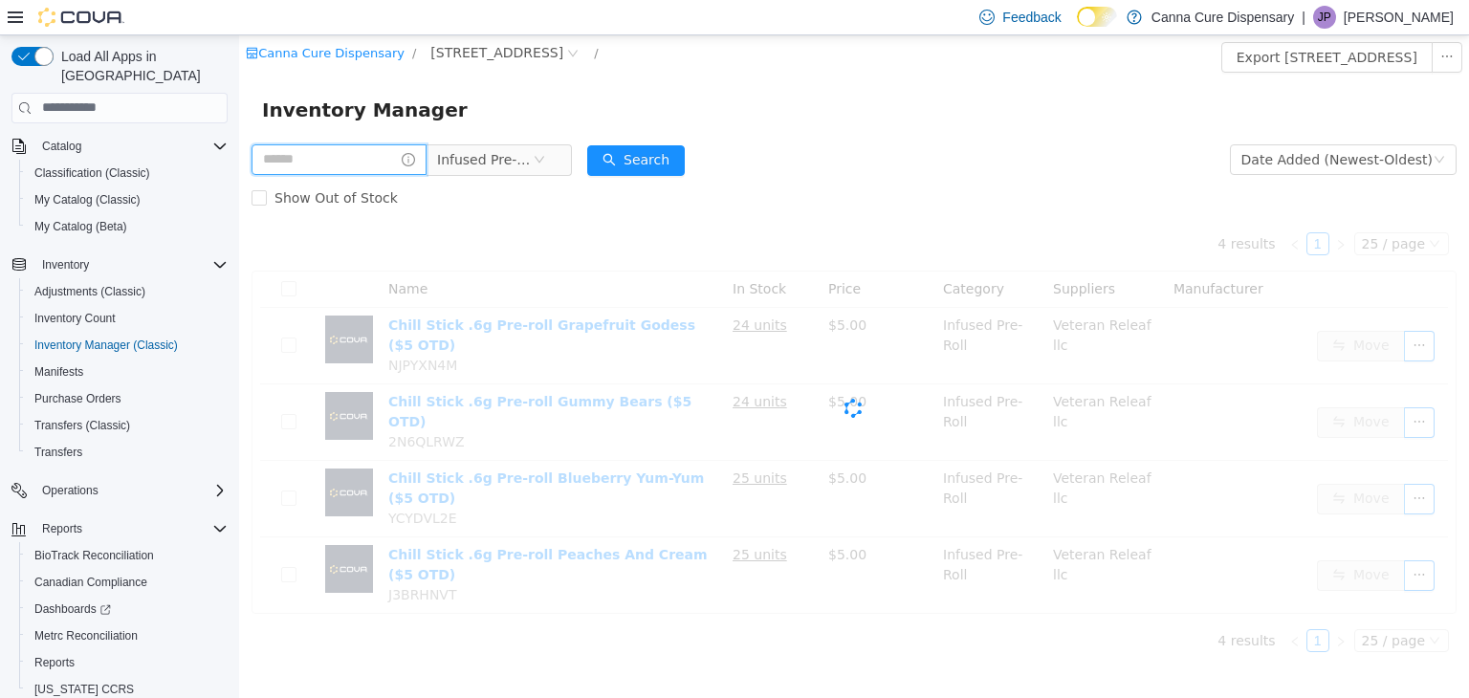
click at [384, 165] on input "text" at bounding box center [339, 158] width 175 height 31
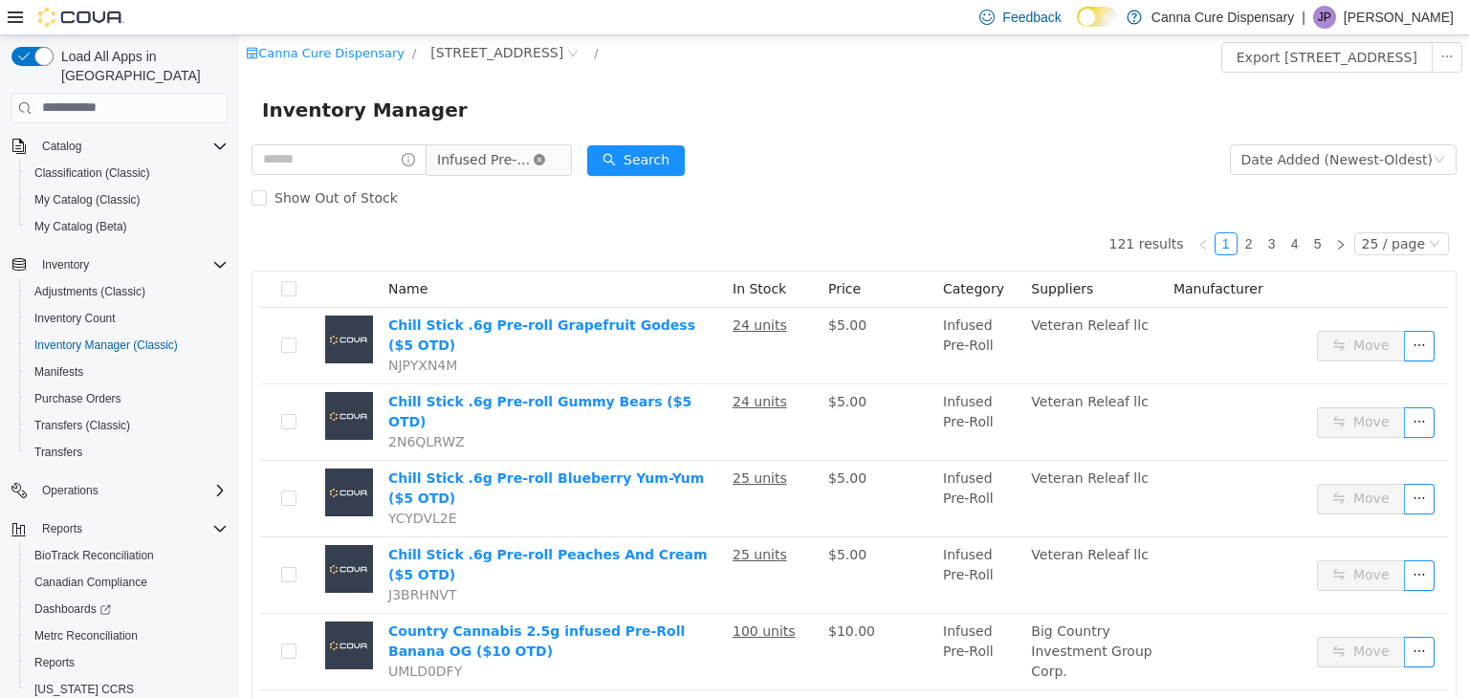
click at [545, 159] on icon "icon: close-circle" at bounding box center [539, 158] width 11 height 11
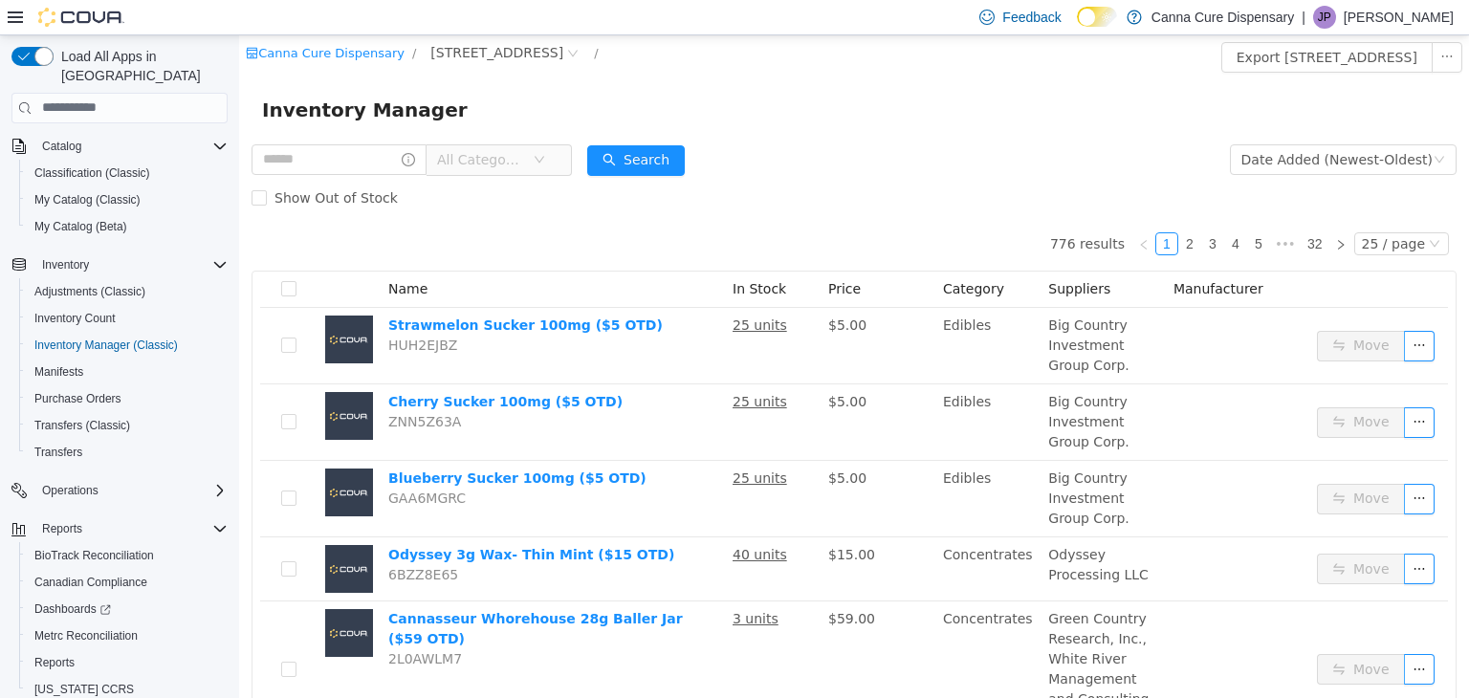
click at [545, 162] on icon "icon: down" at bounding box center [539, 158] width 11 height 11
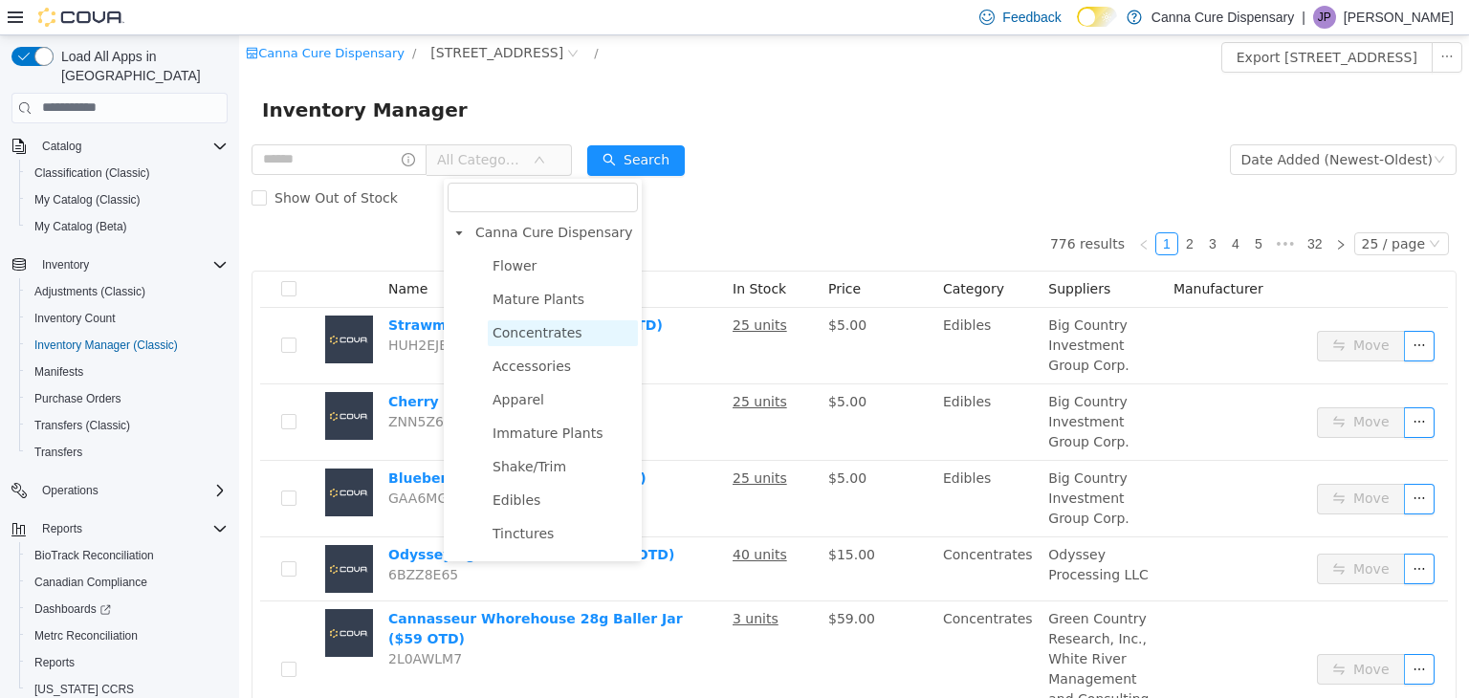
click at [534, 334] on span "Concentrates" at bounding box center [537, 331] width 90 height 15
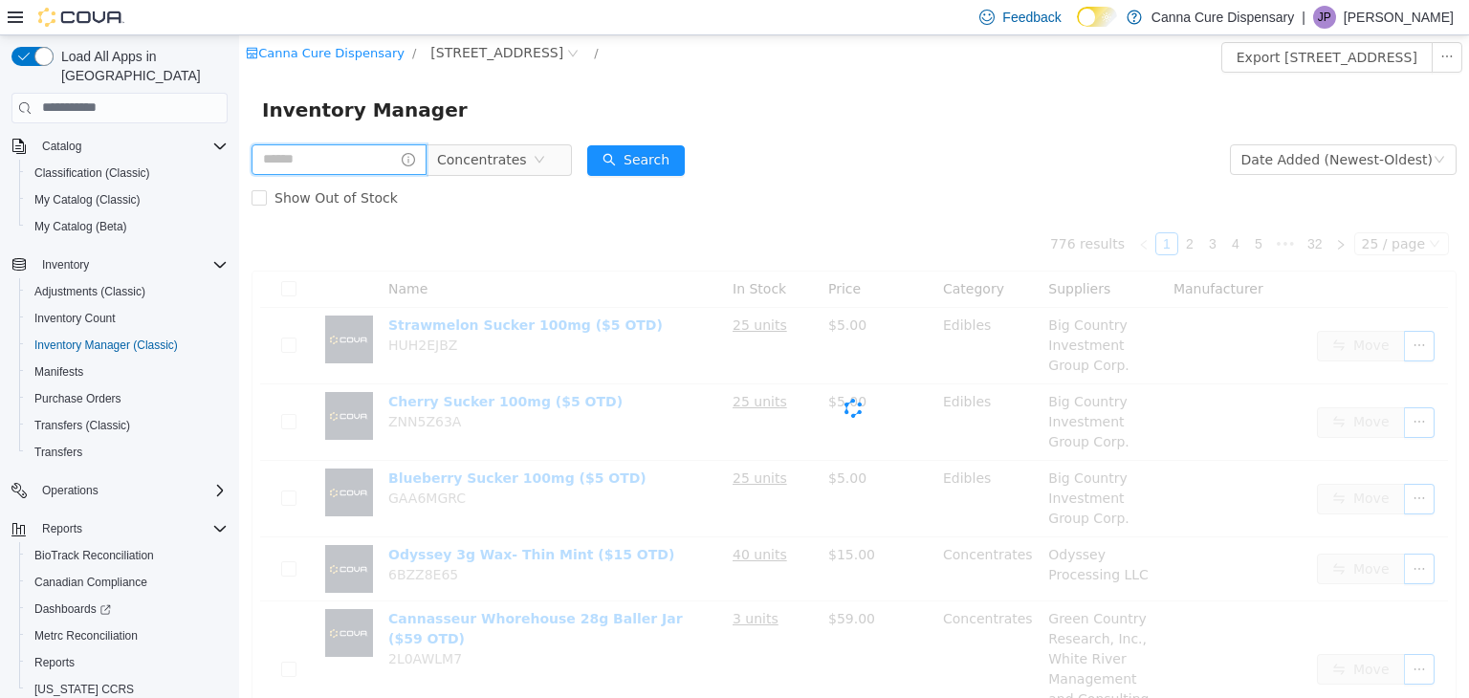
click at [367, 159] on input "text" at bounding box center [339, 158] width 175 height 31
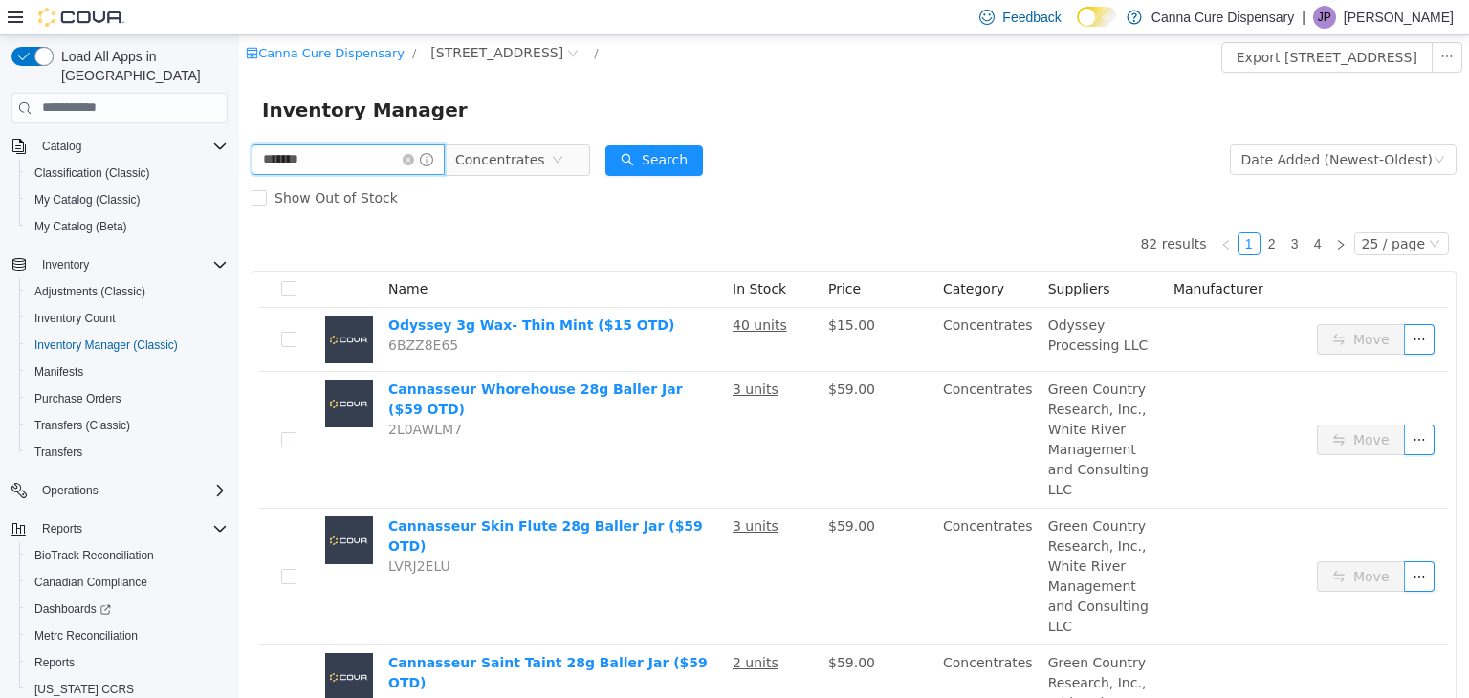
type input "*******"
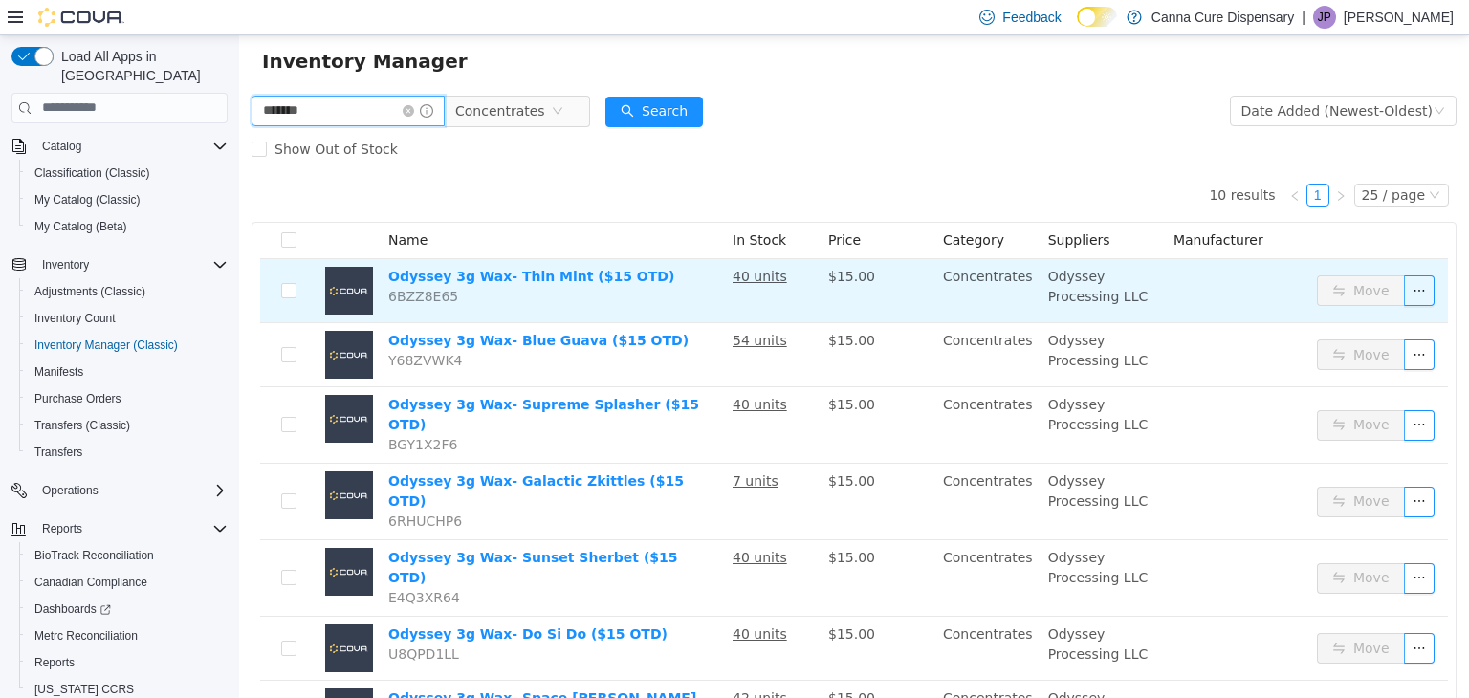
scroll to position [96, 0]
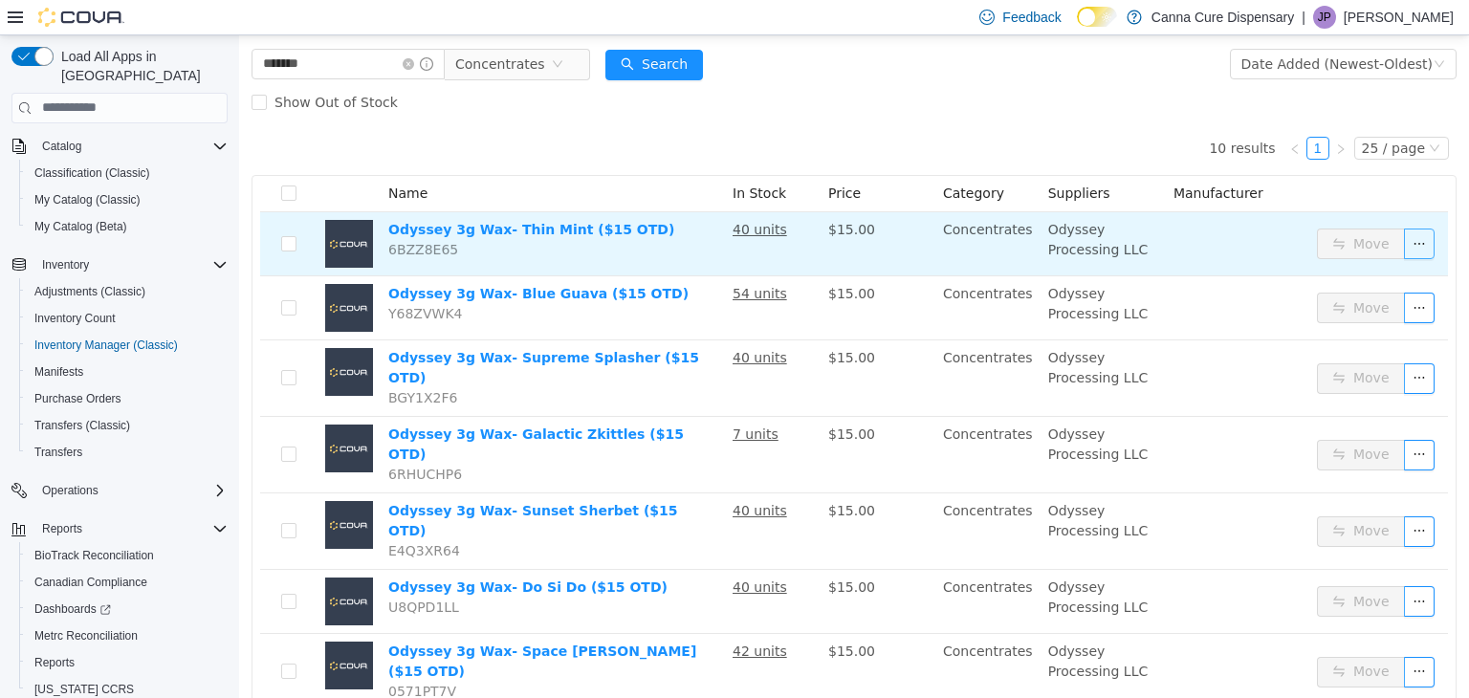
click at [1414, 243] on button "button" at bounding box center [1419, 243] width 31 height 31
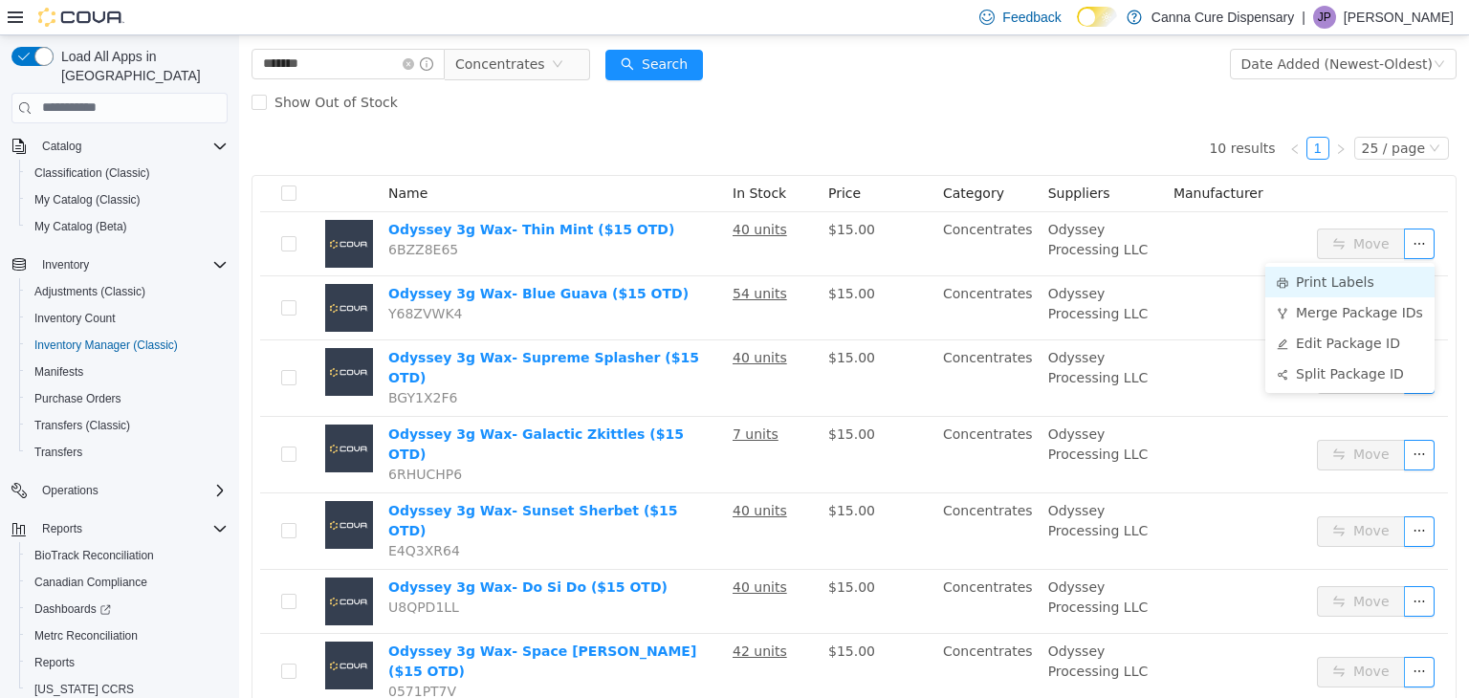
click at [1363, 272] on li "Print Labels" at bounding box center [1349, 281] width 169 height 31
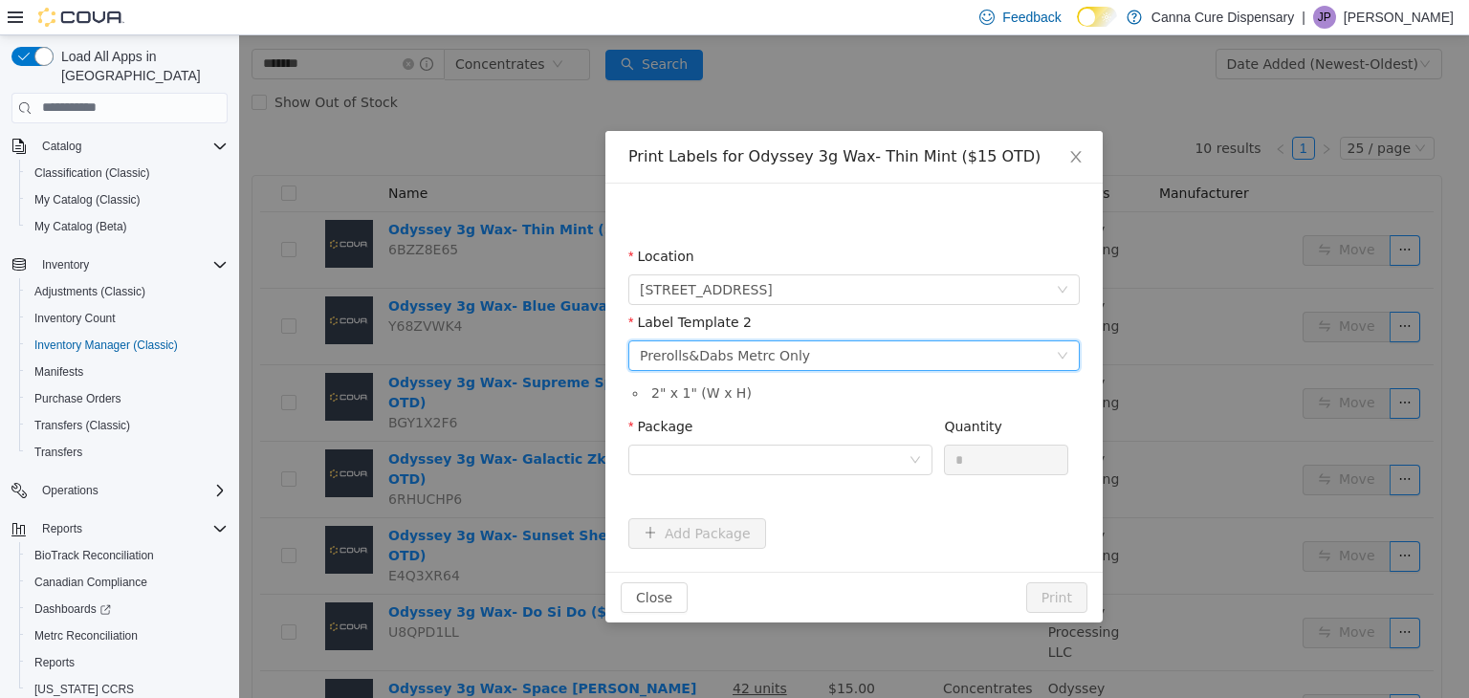
click at [784, 358] on div "Prerolls&Dabs Metrc Only" at bounding box center [725, 354] width 170 height 29
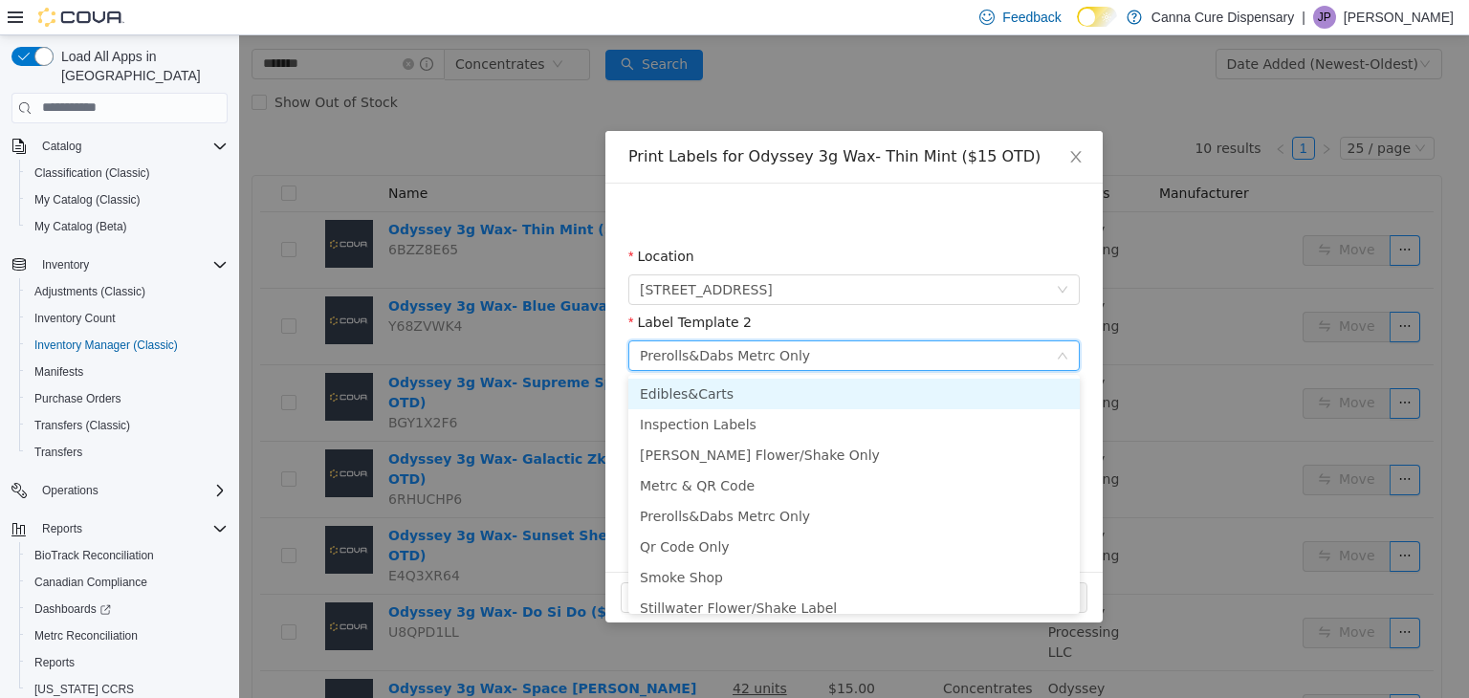
click at [761, 404] on li "Edibles&Carts" at bounding box center [853, 393] width 451 height 31
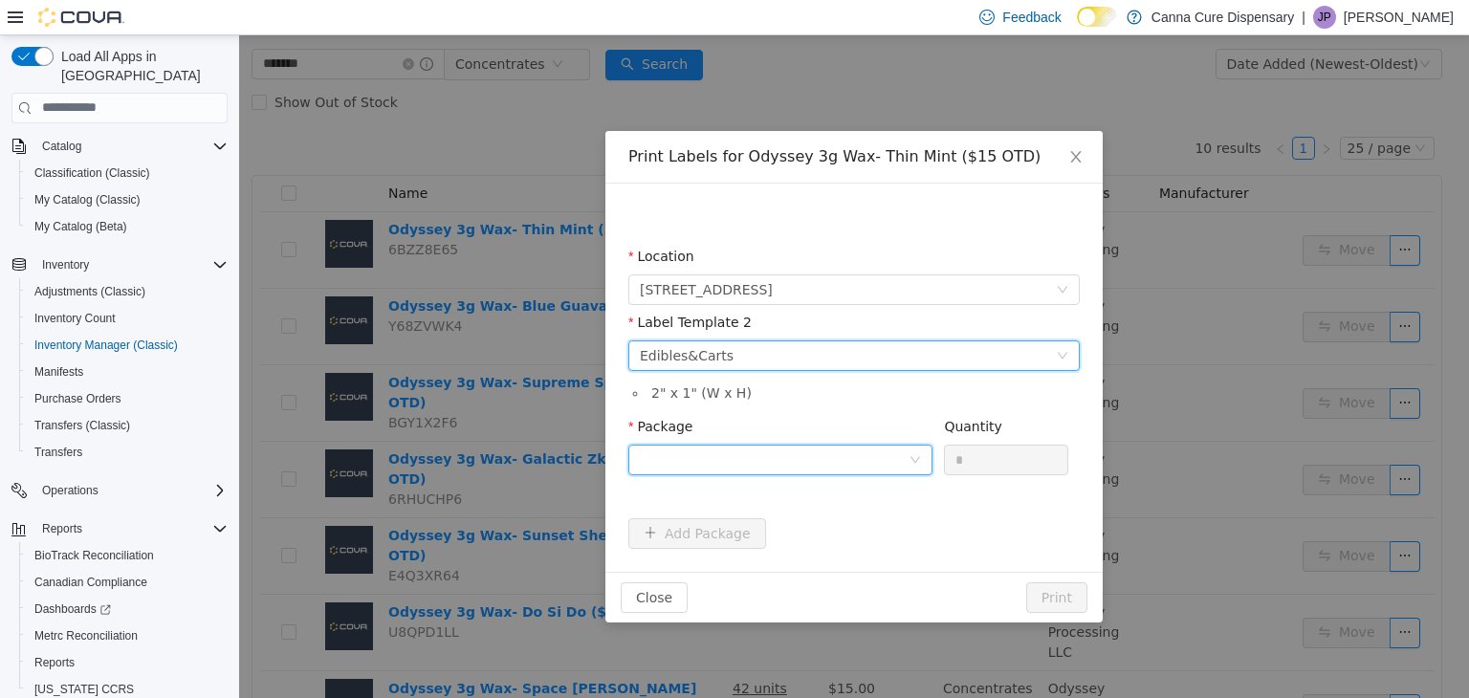
click at [805, 465] on div at bounding box center [774, 459] width 269 height 29
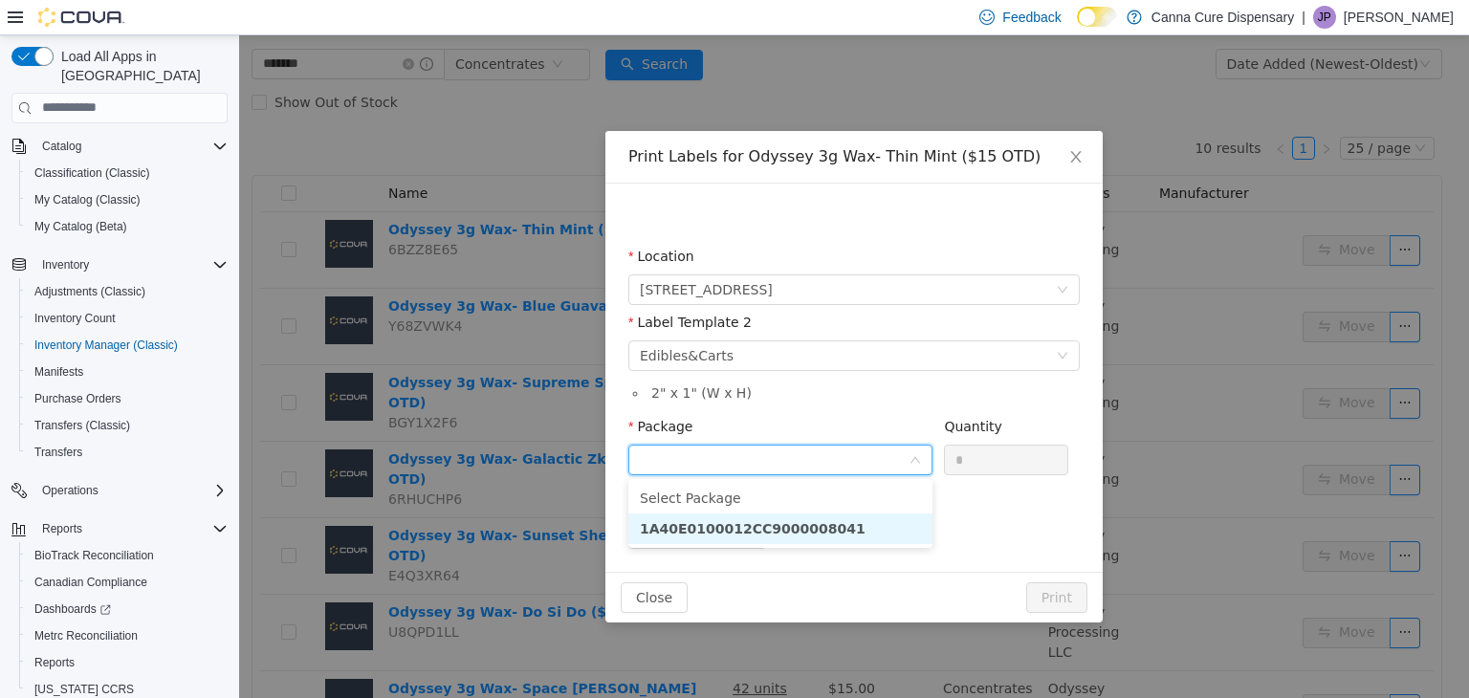
click at [830, 529] on li "1A40E0100012CC9000008041" at bounding box center [780, 528] width 304 height 31
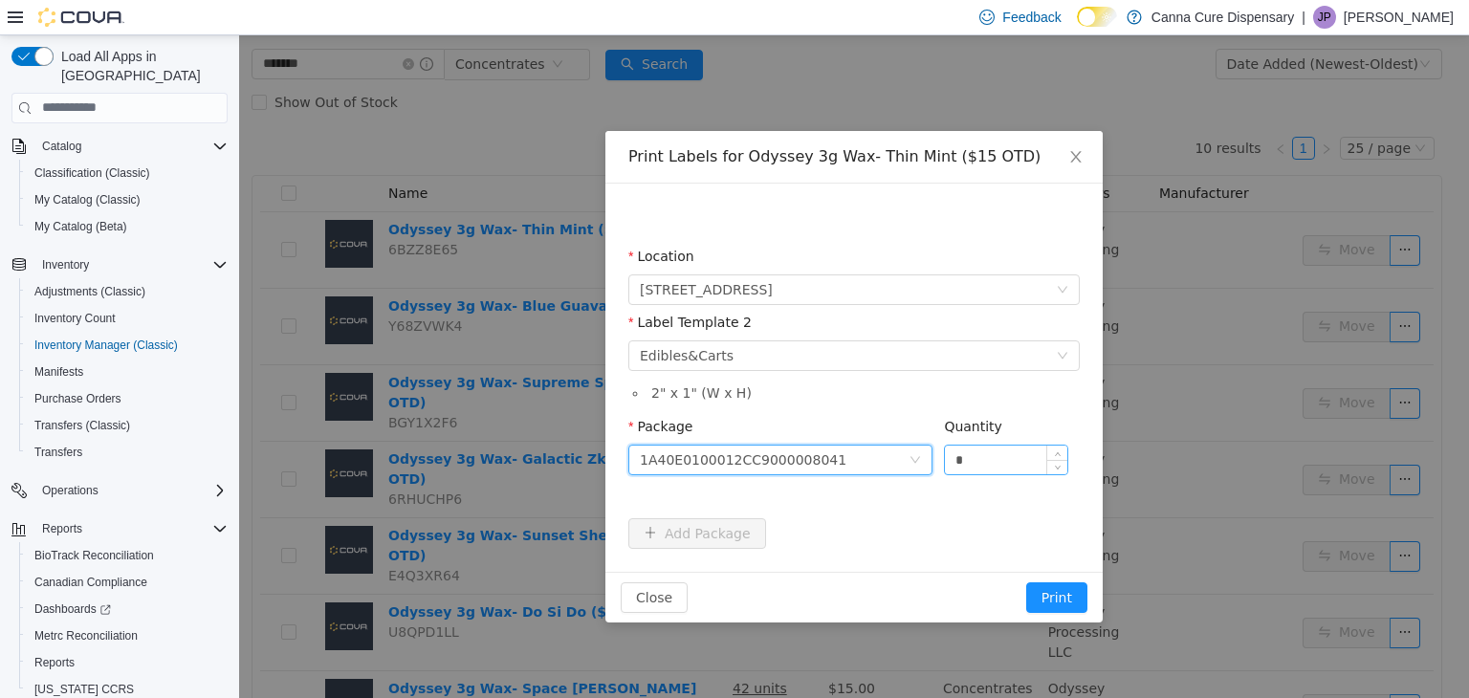
click at [974, 458] on input "*" at bounding box center [1006, 459] width 122 height 29
type input "**"
click at [1067, 602] on button "Print" at bounding box center [1056, 596] width 61 height 31
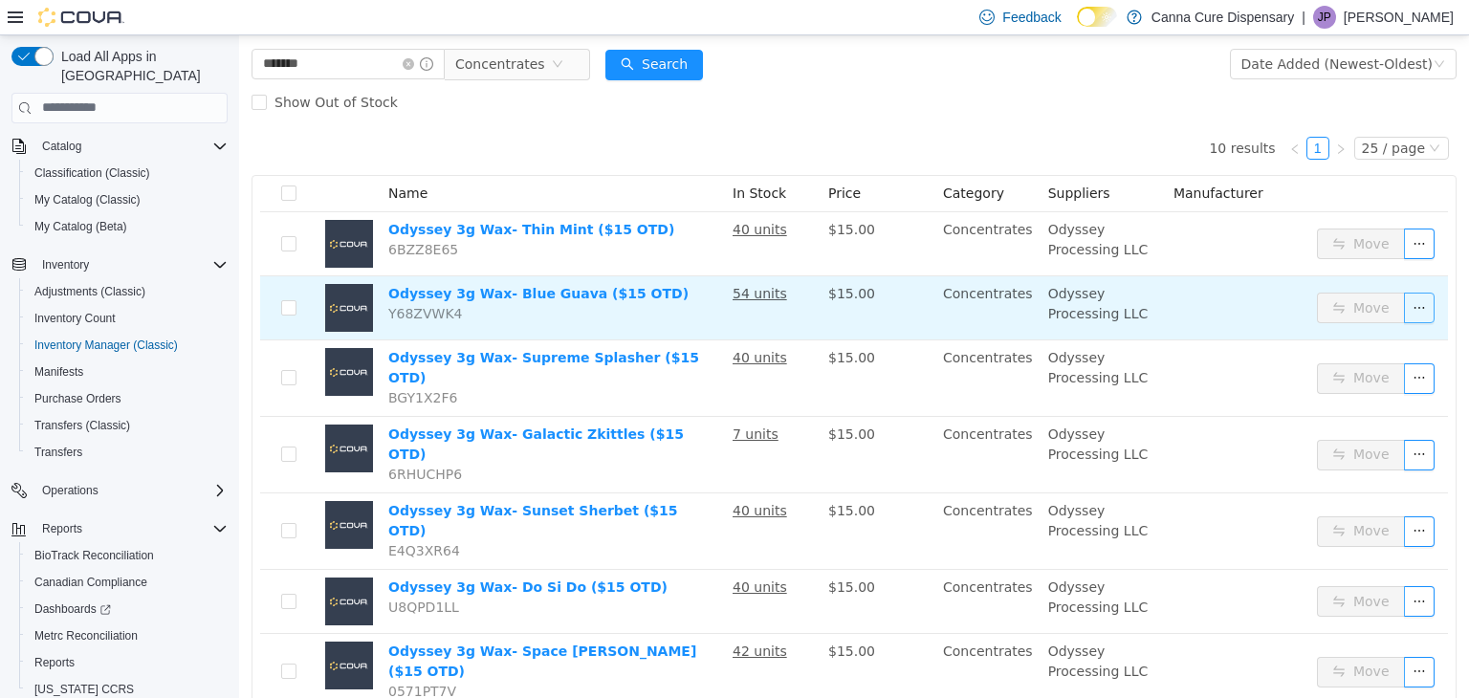
click at [1404, 304] on button "button" at bounding box center [1419, 307] width 31 height 31
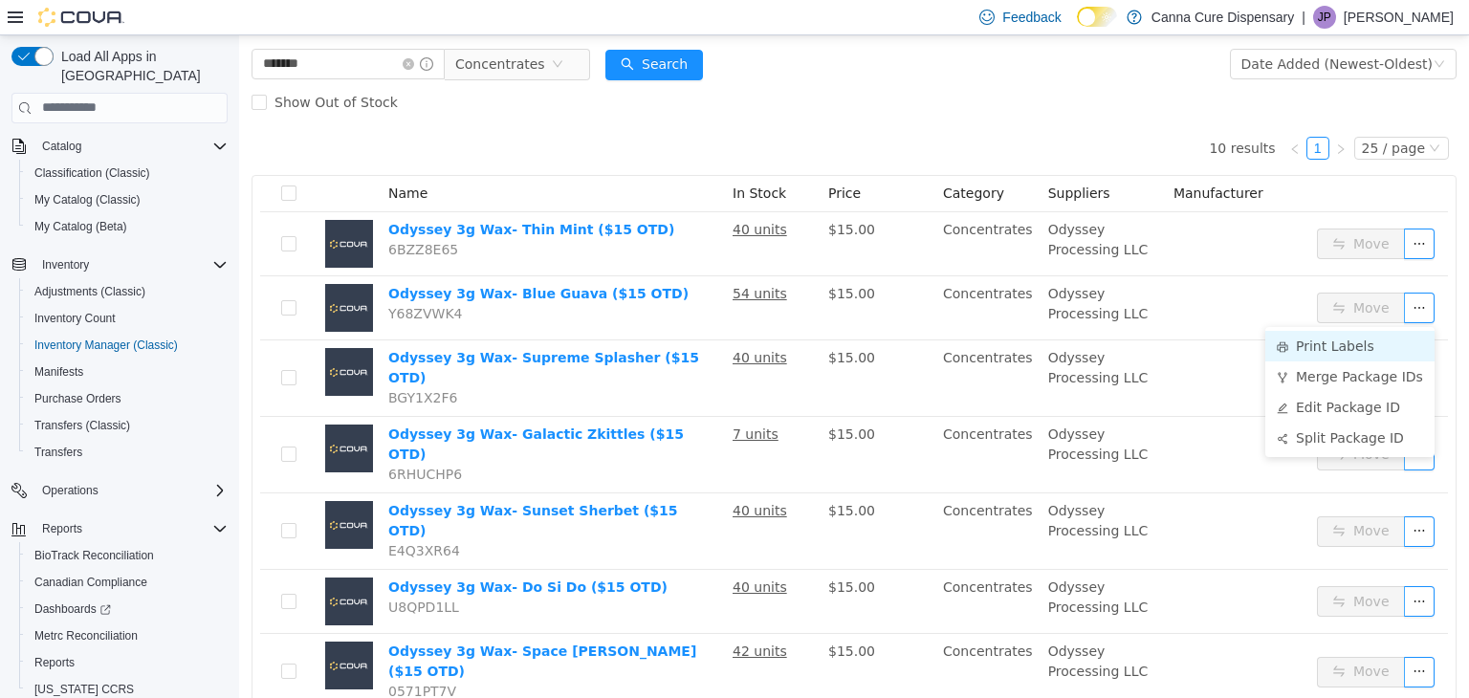
click at [1354, 346] on li "Print Labels" at bounding box center [1349, 345] width 169 height 31
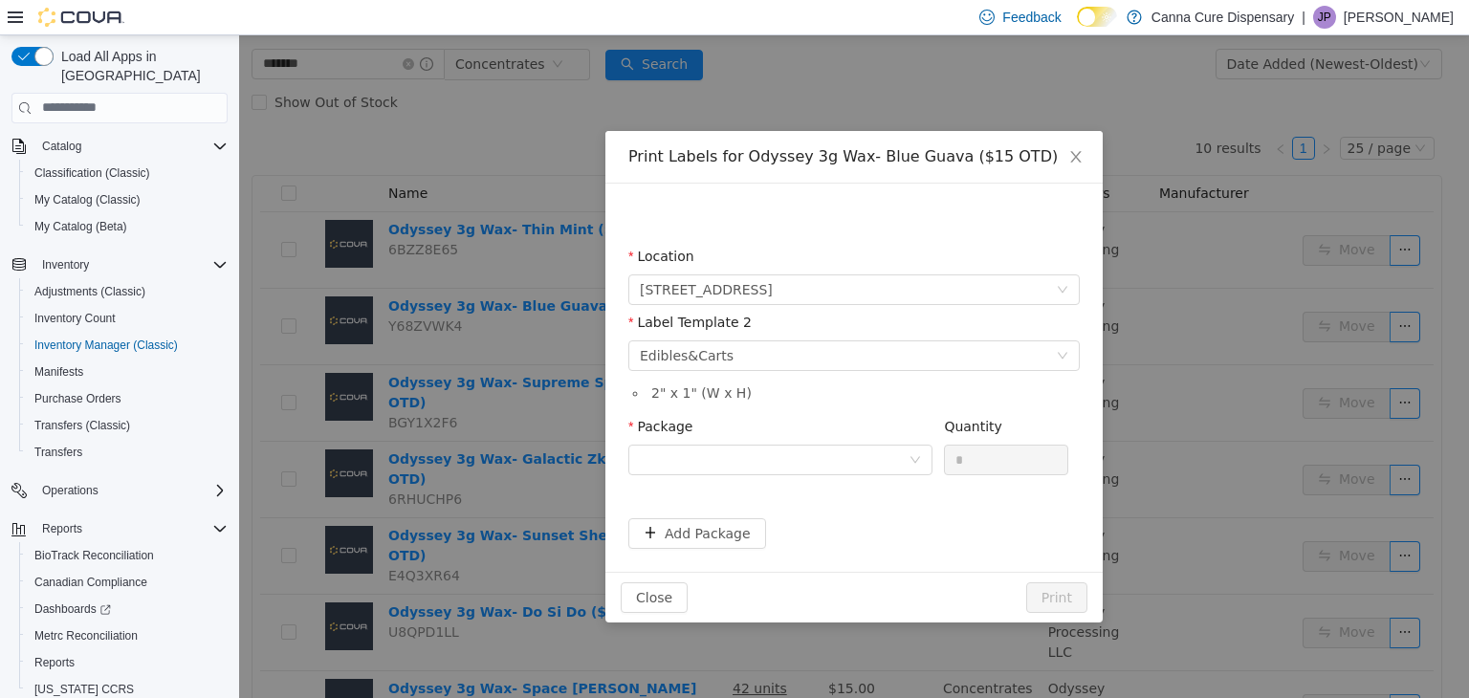
click at [830, 373] on div "Label Template 2 Please select a label template Edibles&Carts" at bounding box center [853, 345] width 451 height 66
click at [847, 463] on div at bounding box center [774, 459] width 269 height 29
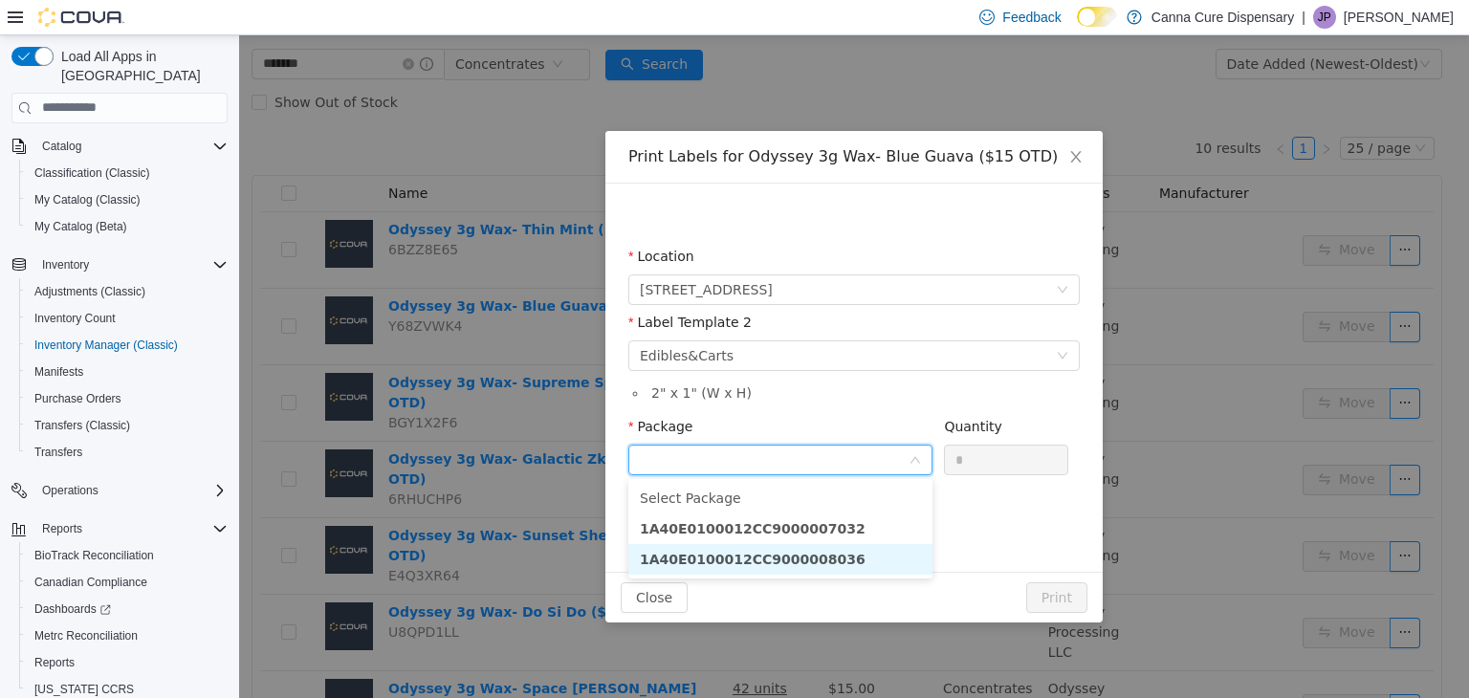
click at [850, 567] on li "1A40E0100012CC9000008036" at bounding box center [780, 558] width 304 height 31
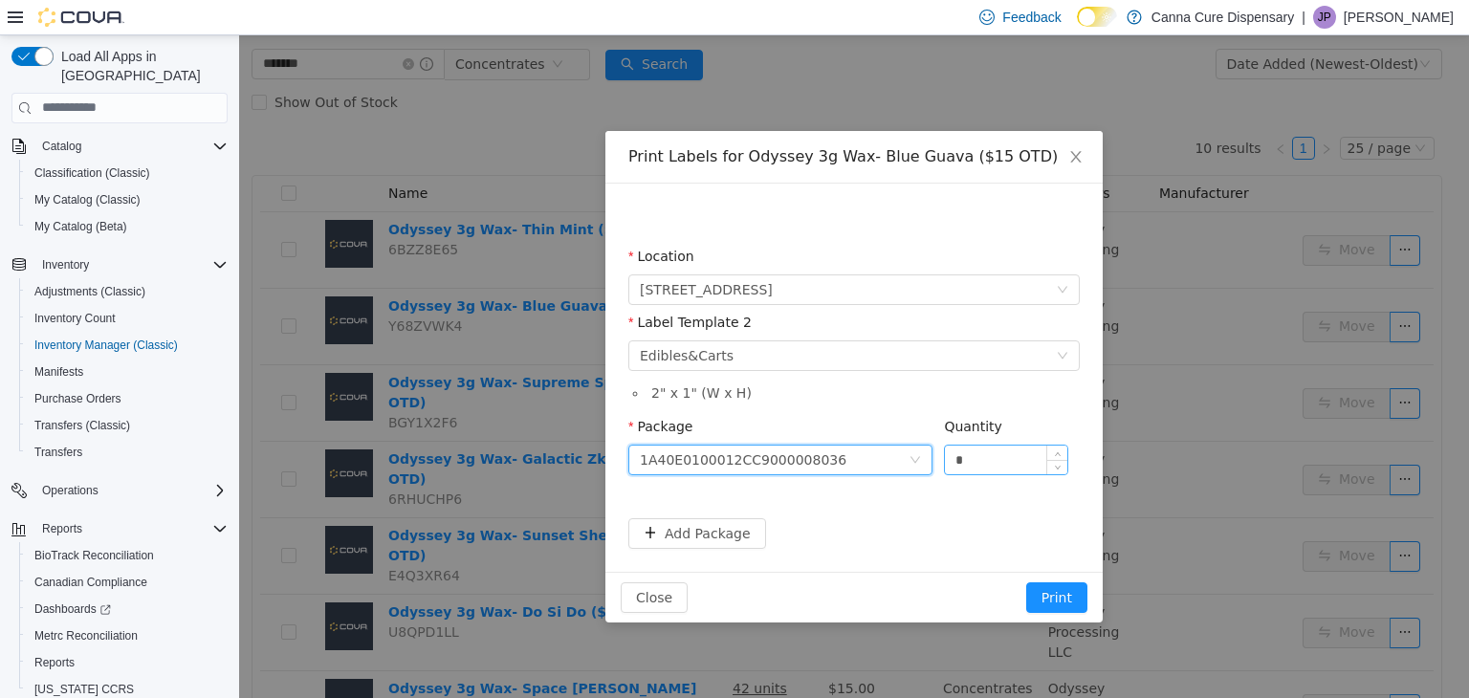
click at [975, 462] on input "*" at bounding box center [1006, 459] width 122 height 29
type input "**"
click at [1072, 596] on button "Print" at bounding box center [1056, 596] width 61 height 31
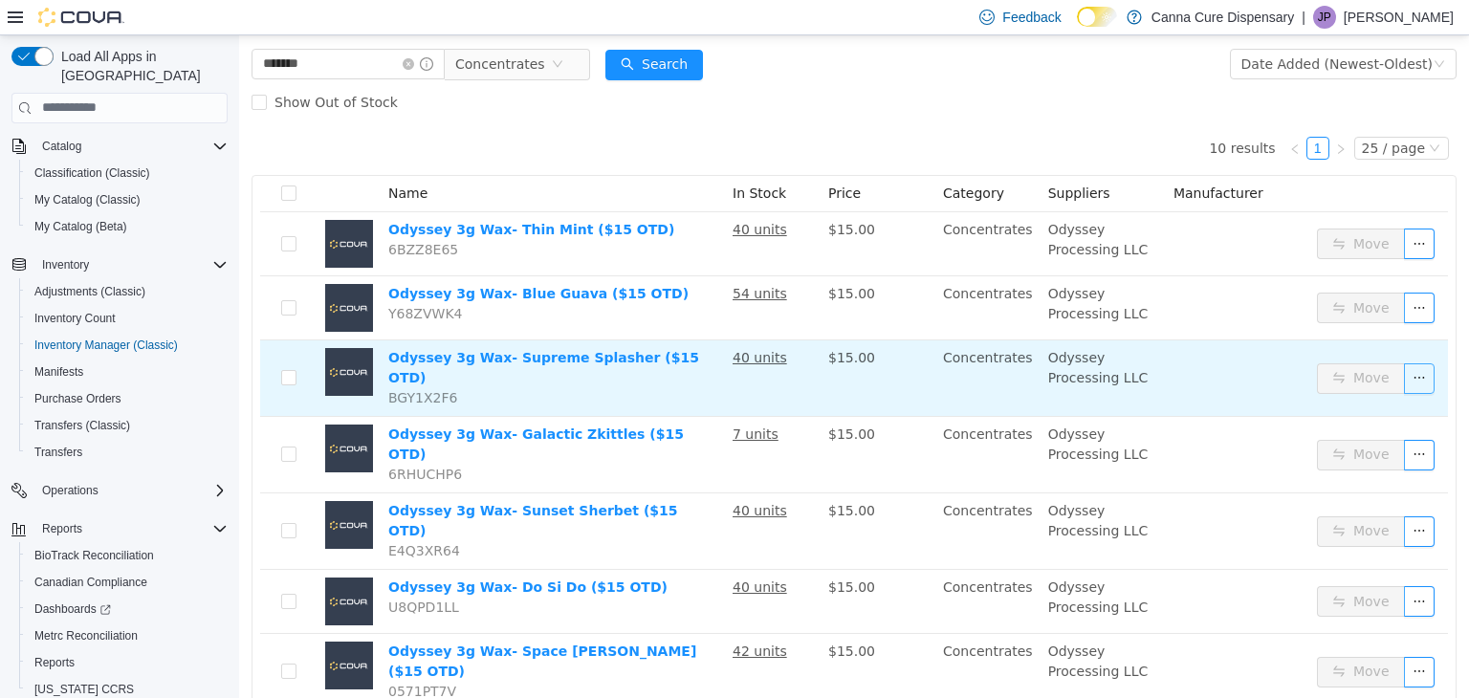
click at [1404, 371] on button "button" at bounding box center [1419, 377] width 31 height 31
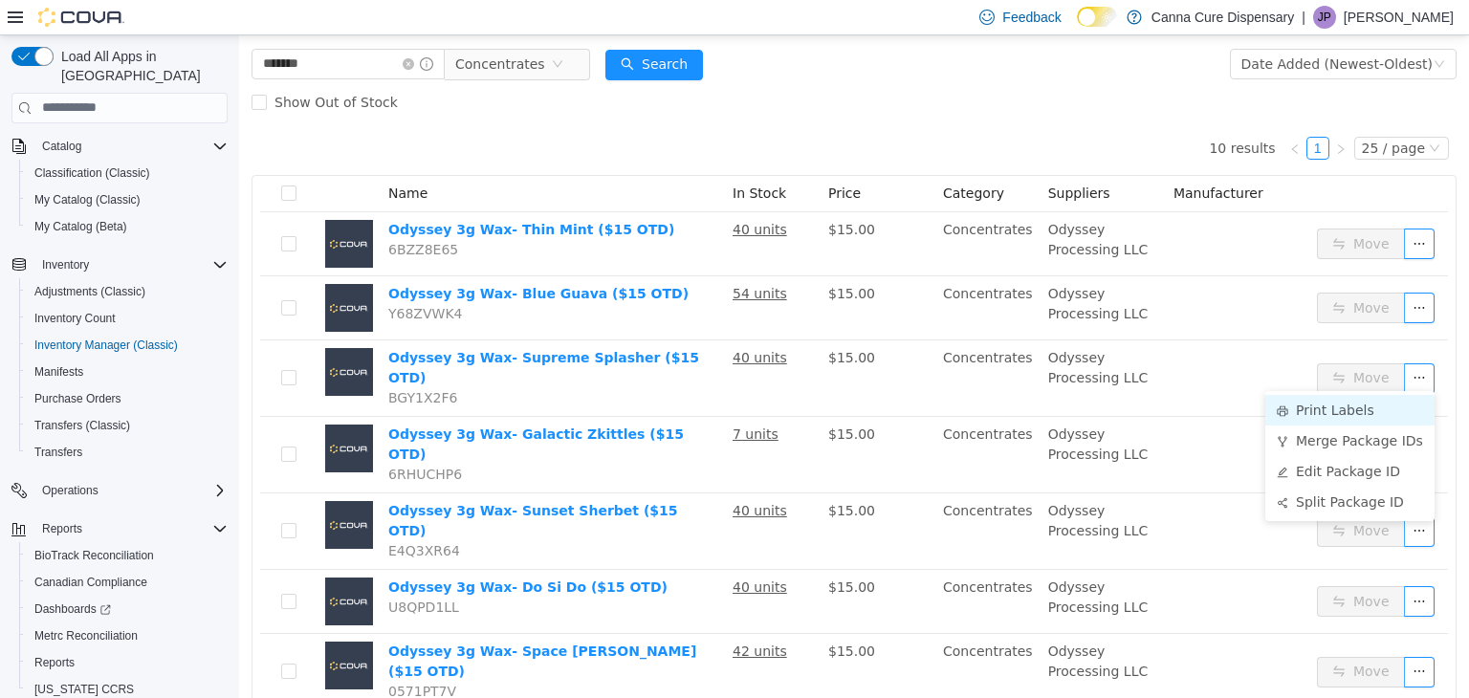
click at [1379, 404] on li "Print Labels" at bounding box center [1349, 409] width 169 height 31
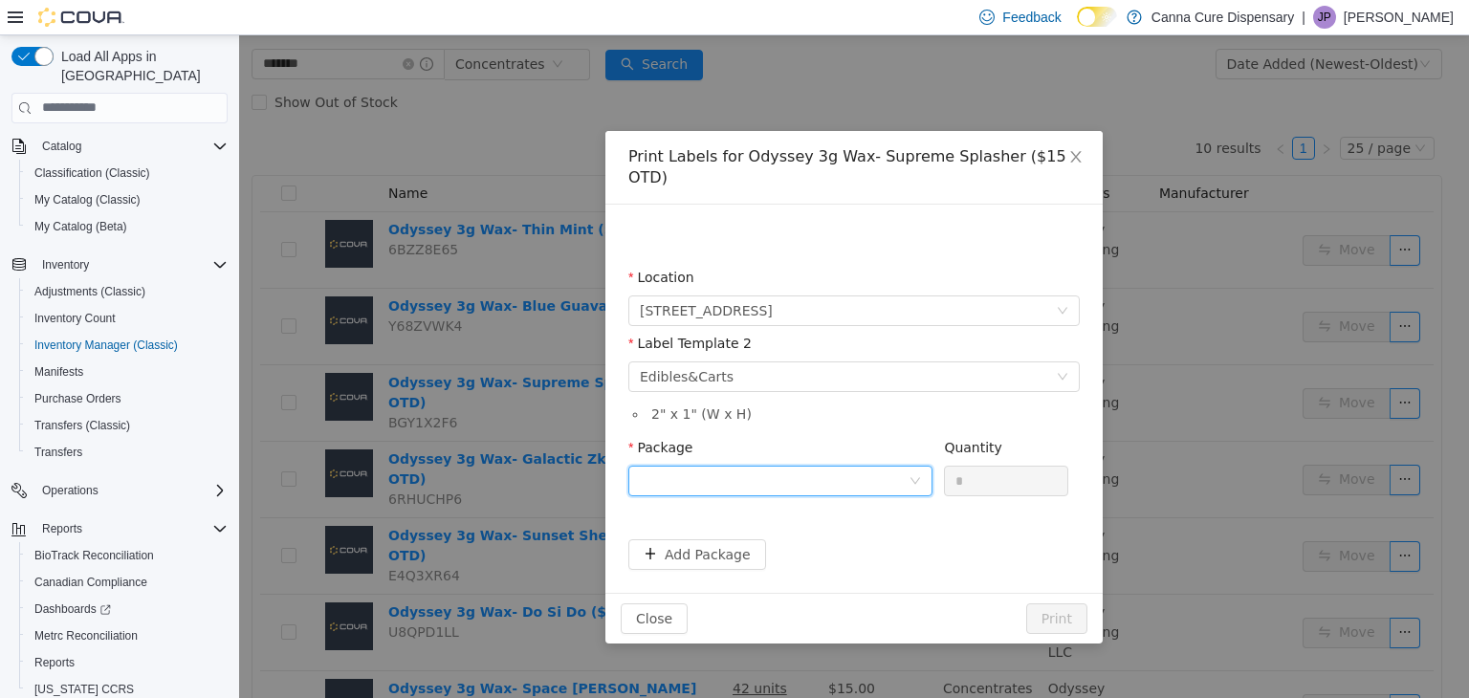
click at [802, 466] on div at bounding box center [774, 480] width 269 height 29
click at [808, 530] on strong "1A40E0100012CC9000008038" at bounding box center [753, 527] width 226 height 15
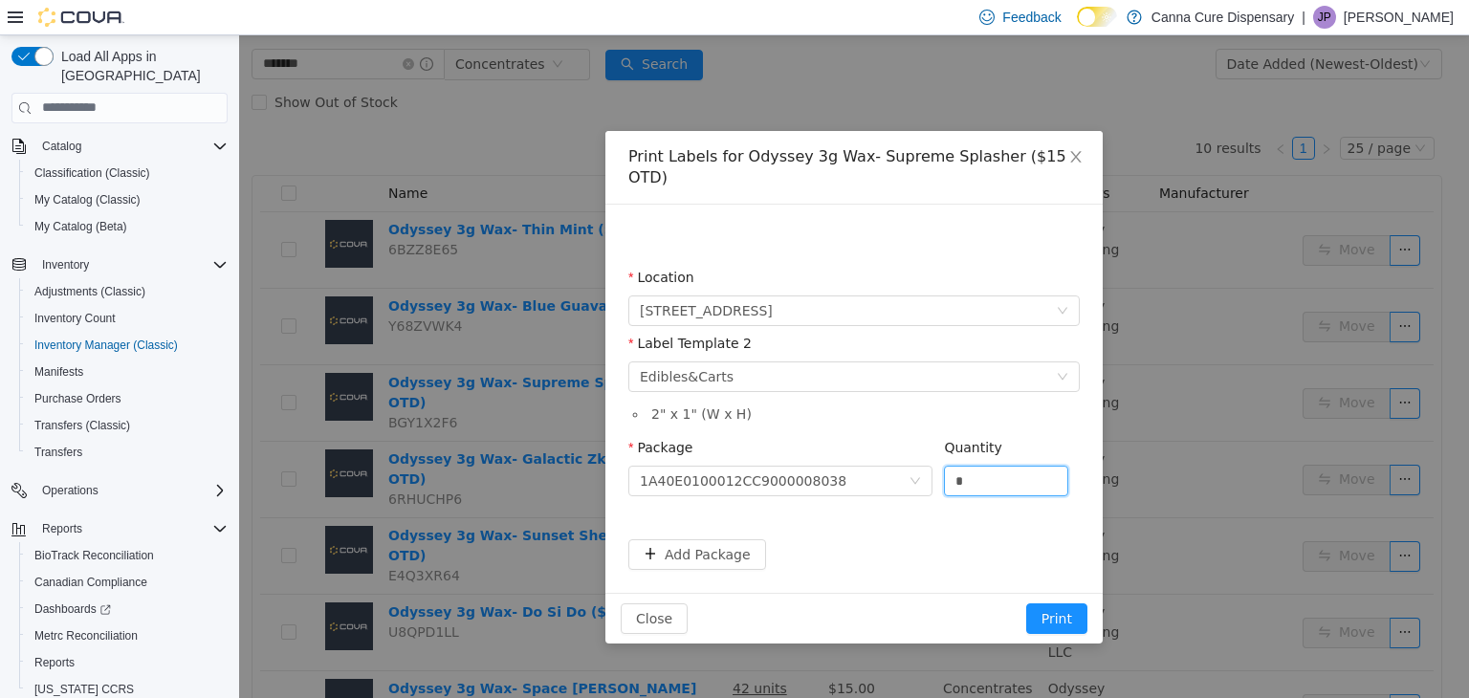
click at [941, 460] on div "Package 1A40E0100012CC9000008038 Quantity *" at bounding box center [853, 470] width 451 height 66
type input "**"
click at [1057, 602] on button "Print" at bounding box center [1056, 617] width 61 height 31
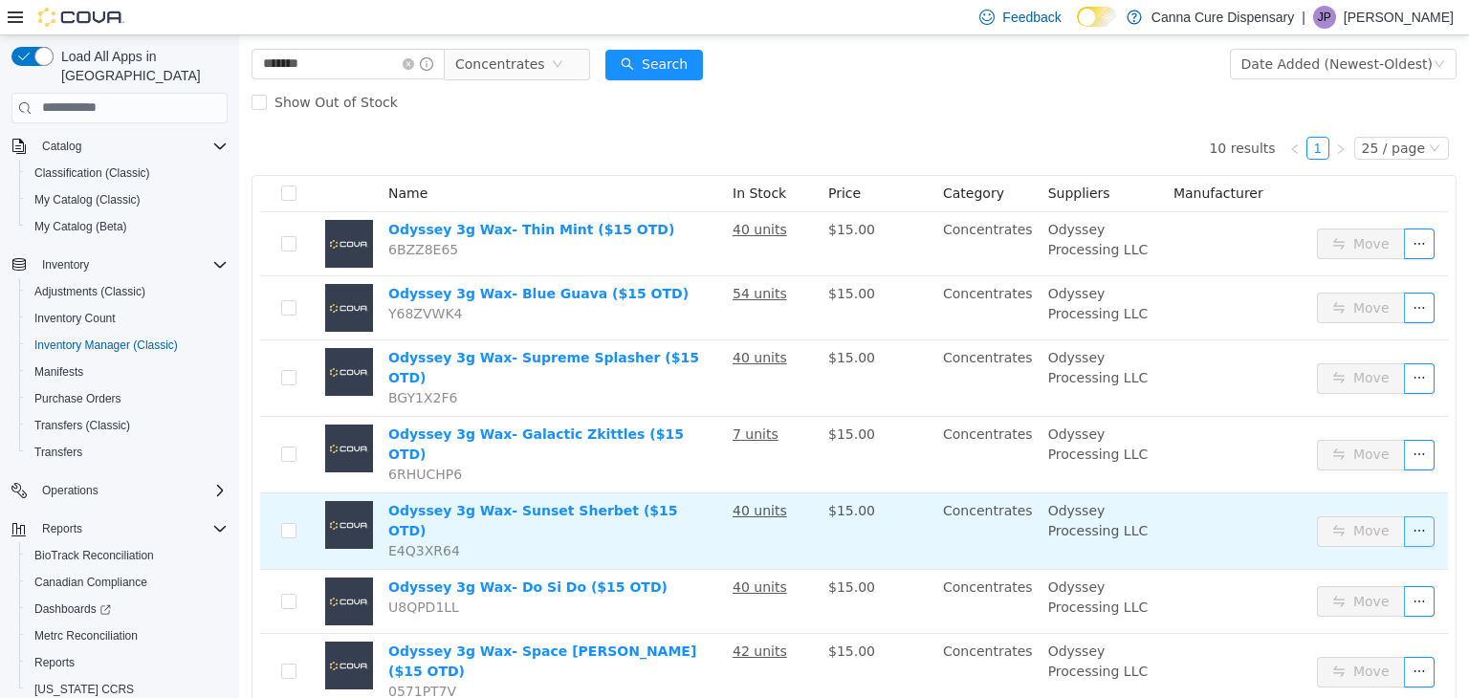
click at [1404, 515] on button "button" at bounding box center [1419, 530] width 31 height 31
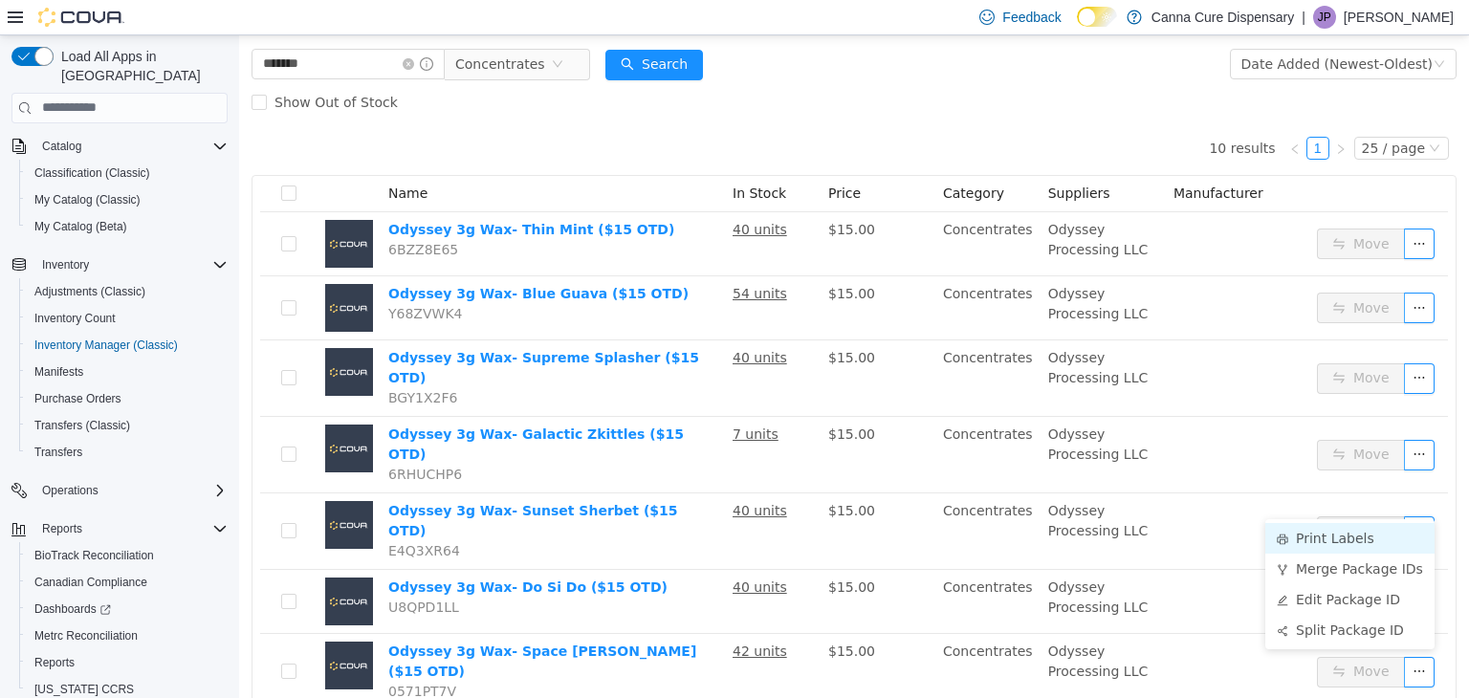
click at [1366, 538] on li "Print Labels" at bounding box center [1349, 537] width 169 height 31
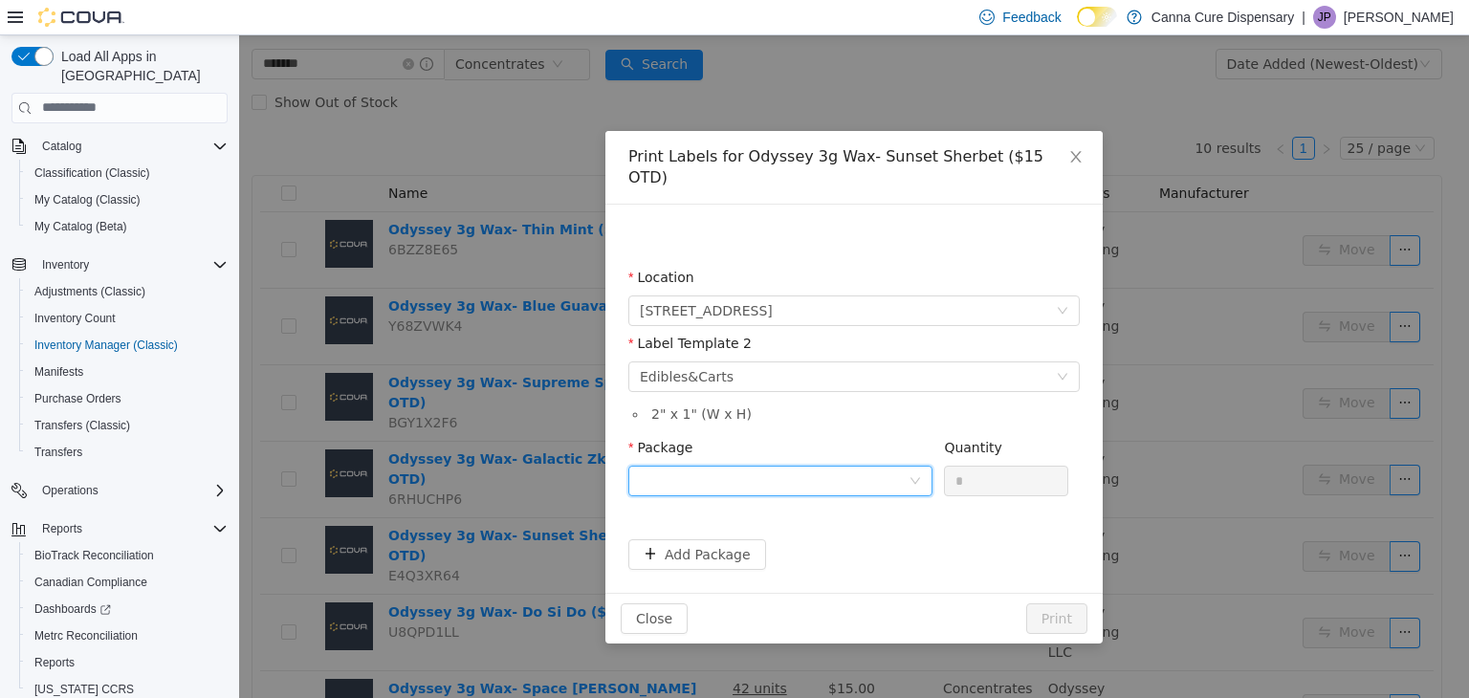
click at [809, 466] on div at bounding box center [774, 480] width 269 height 29
click at [835, 521] on li "1A40E0100012CC9000008040" at bounding box center [780, 528] width 304 height 31
drag, startPoint x: 974, startPoint y: 451, endPoint x: 930, endPoint y: 458, distance: 44.5
click at [930, 454] on span "Package 1A40E0100012CC9000008040 Quantity *" at bounding box center [848, 446] width 440 height 15
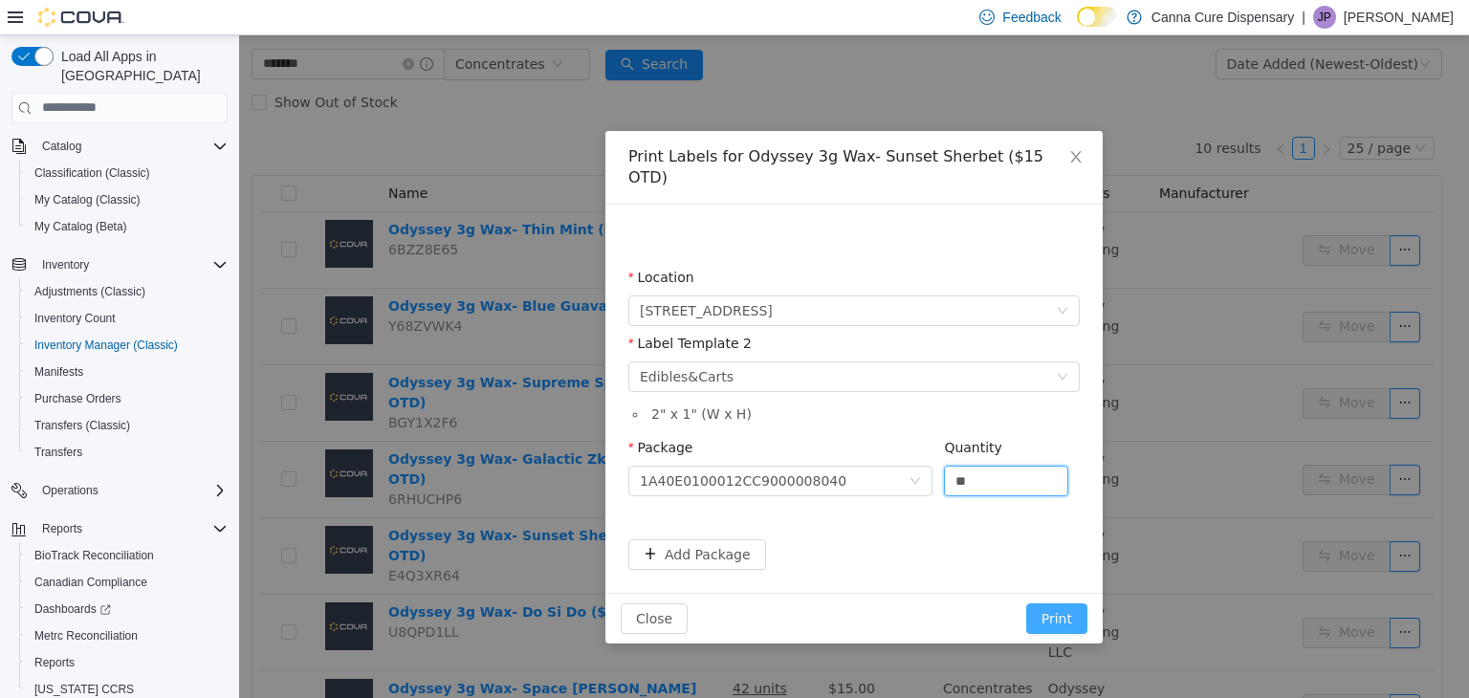
type input "**"
click at [1054, 602] on button "Print" at bounding box center [1056, 617] width 61 height 31
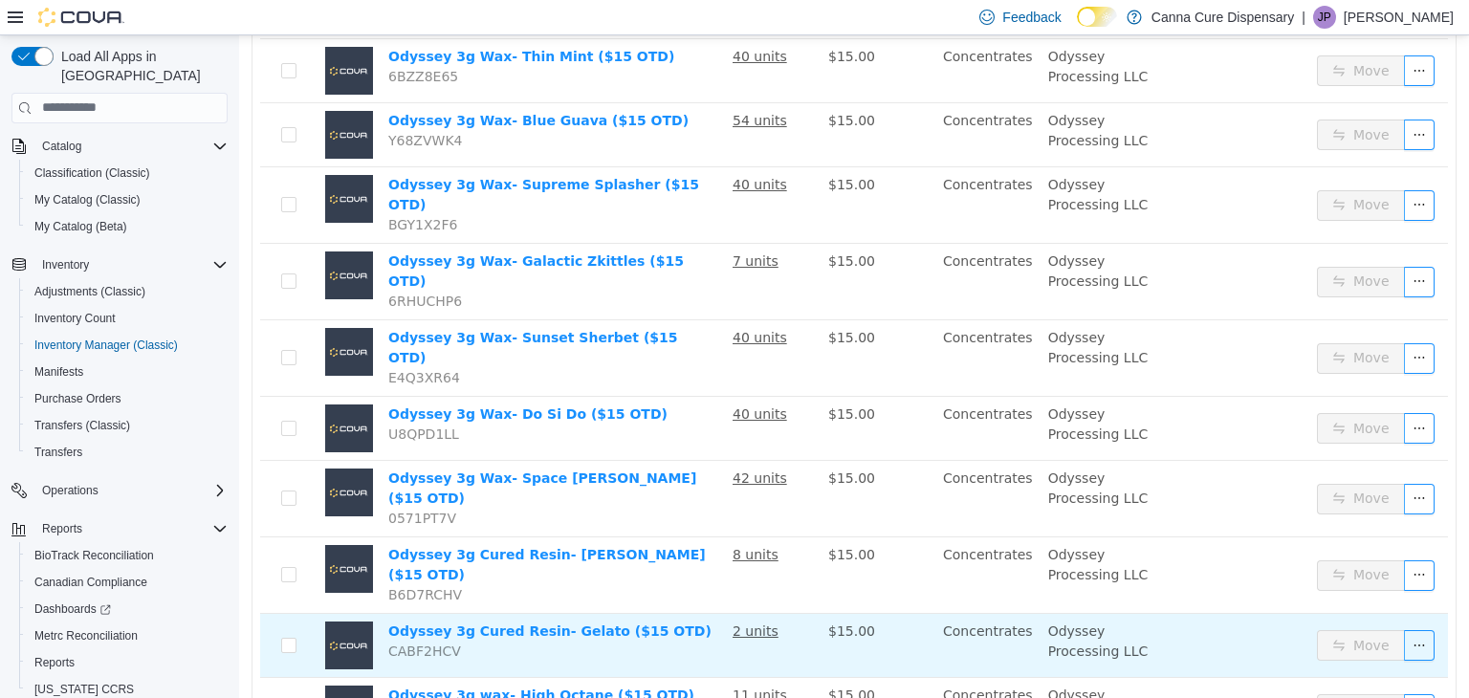
scroll to position [302, 0]
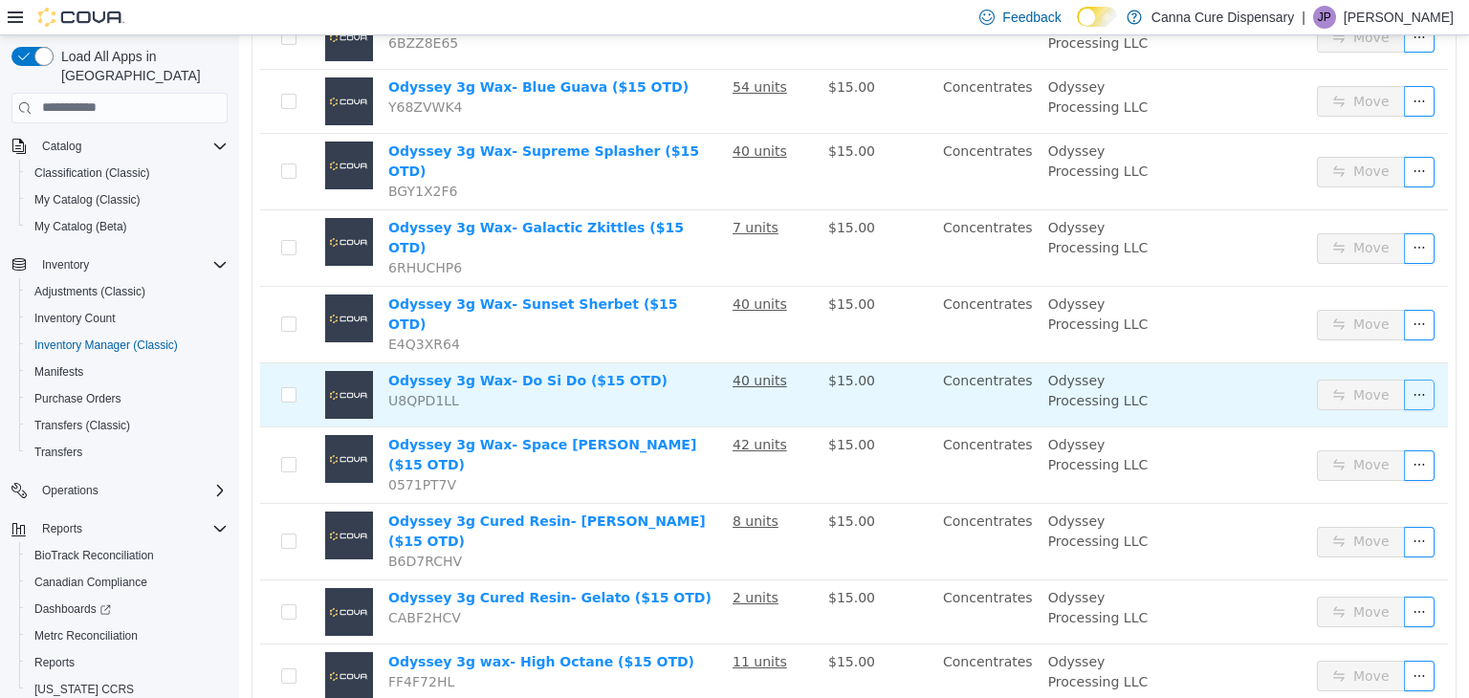
click at [1404, 379] on button "button" at bounding box center [1419, 394] width 31 height 31
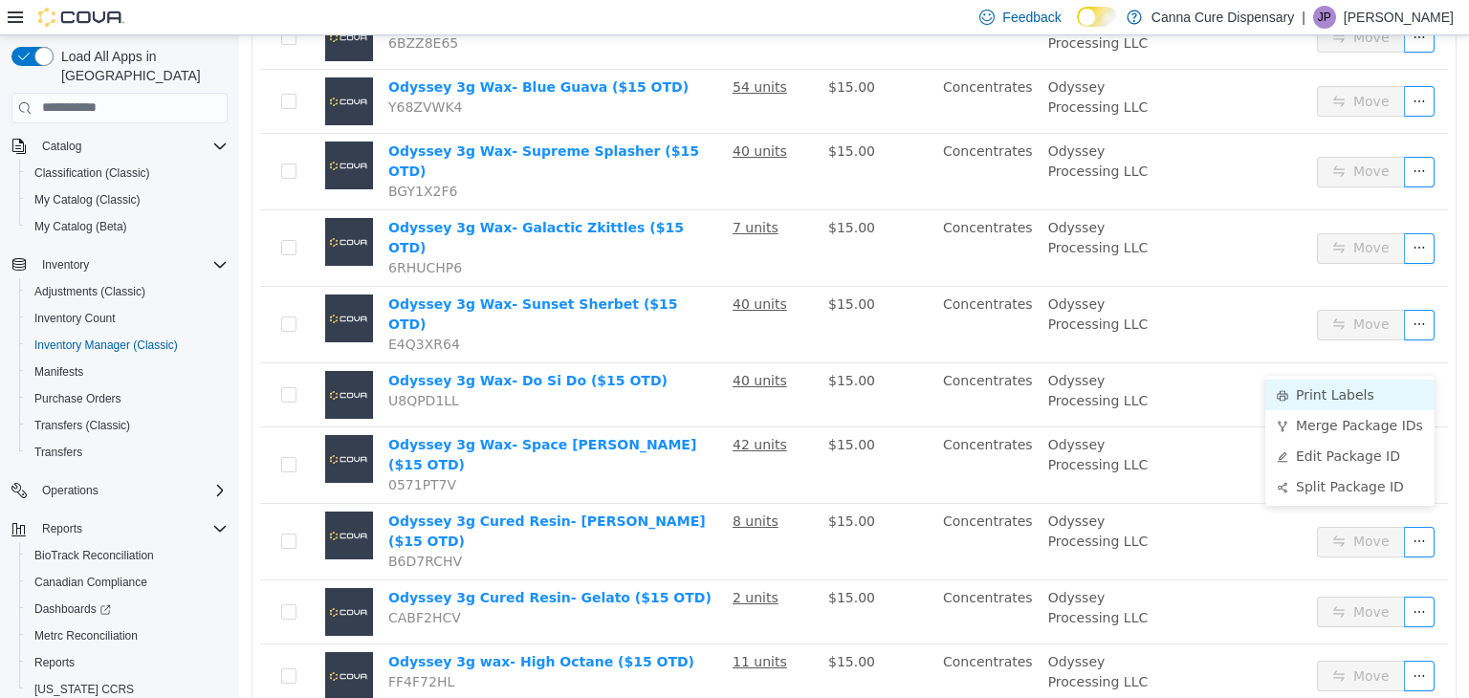
click at [1364, 392] on li "Print Labels" at bounding box center [1349, 394] width 169 height 31
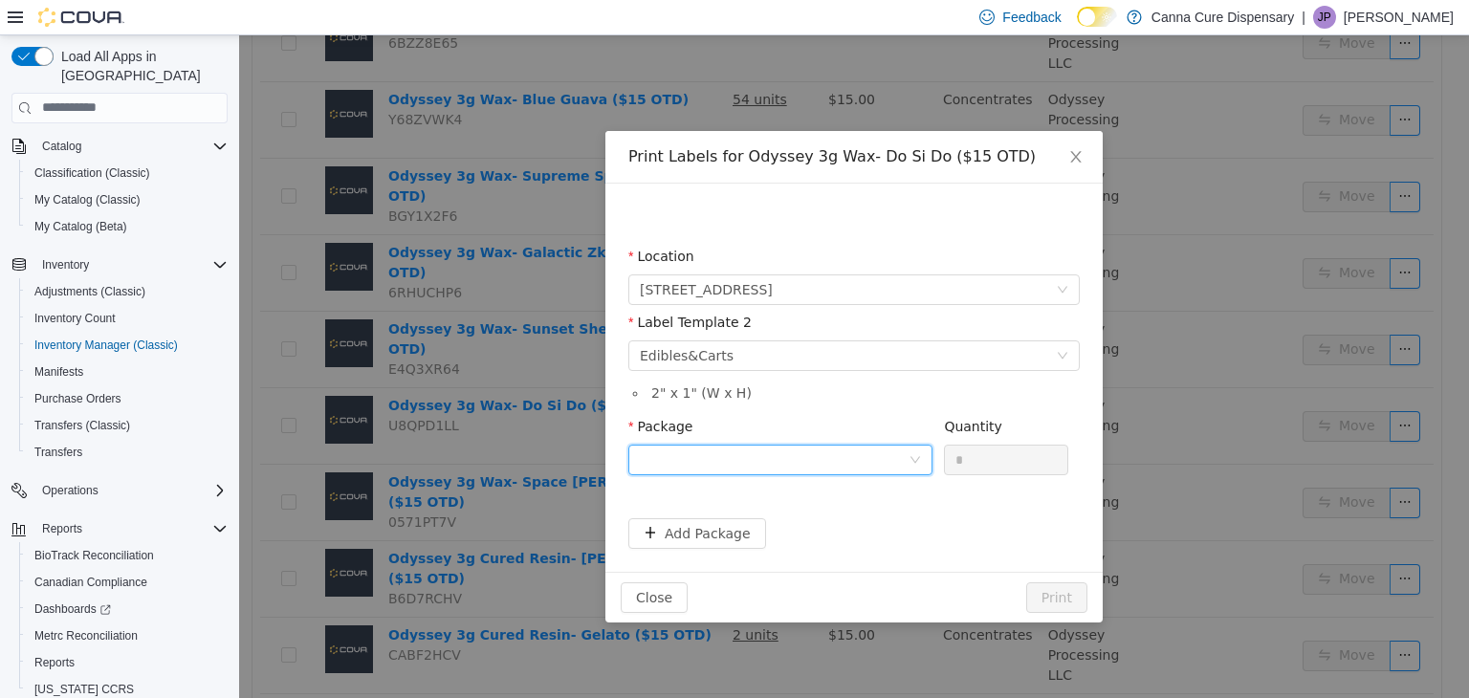
click at [795, 449] on div at bounding box center [774, 459] width 269 height 29
click at [824, 522] on li "1A40E0100012CC9000008037" at bounding box center [780, 529] width 304 height 31
drag, startPoint x: 990, startPoint y: 450, endPoint x: 908, endPoint y: 452, distance: 81.3
click at [908, 433] on span "Package 1A40E0100012CC9000008037 Quantity *" at bounding box center [848, 425] width 440 height 15
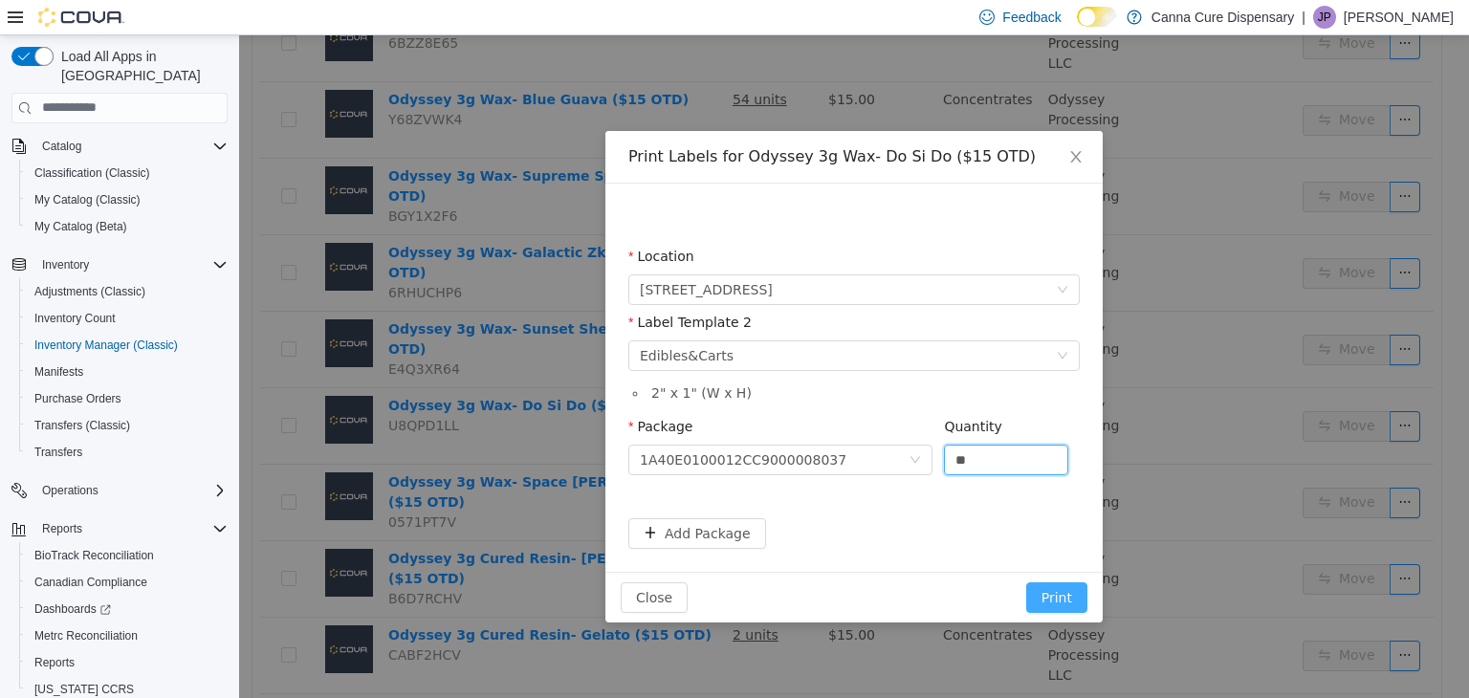
type input "**"
click at [1063, 599] on button "Print" at bounding box center [1056, 596] width 61 height 31
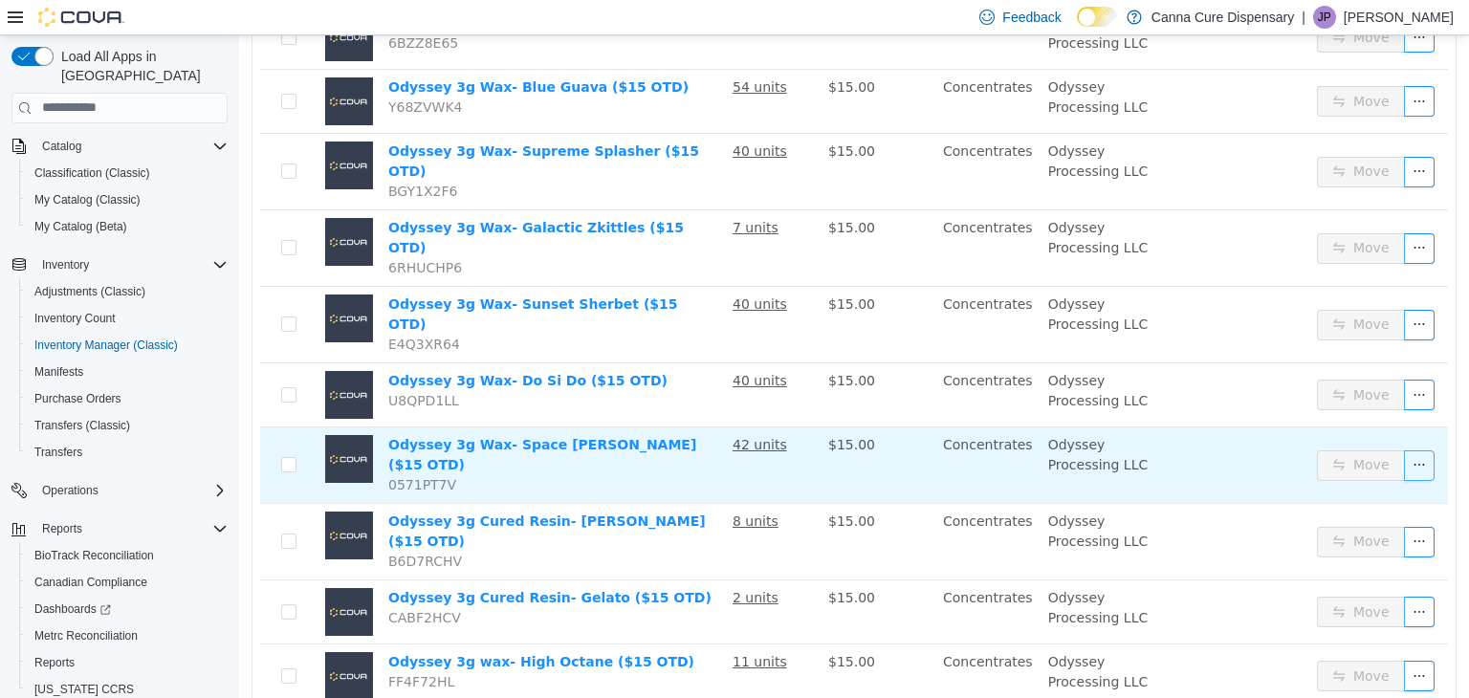
click at [1406, 449] on button "button" at bounding box center [1419, 464] width 31 height 31
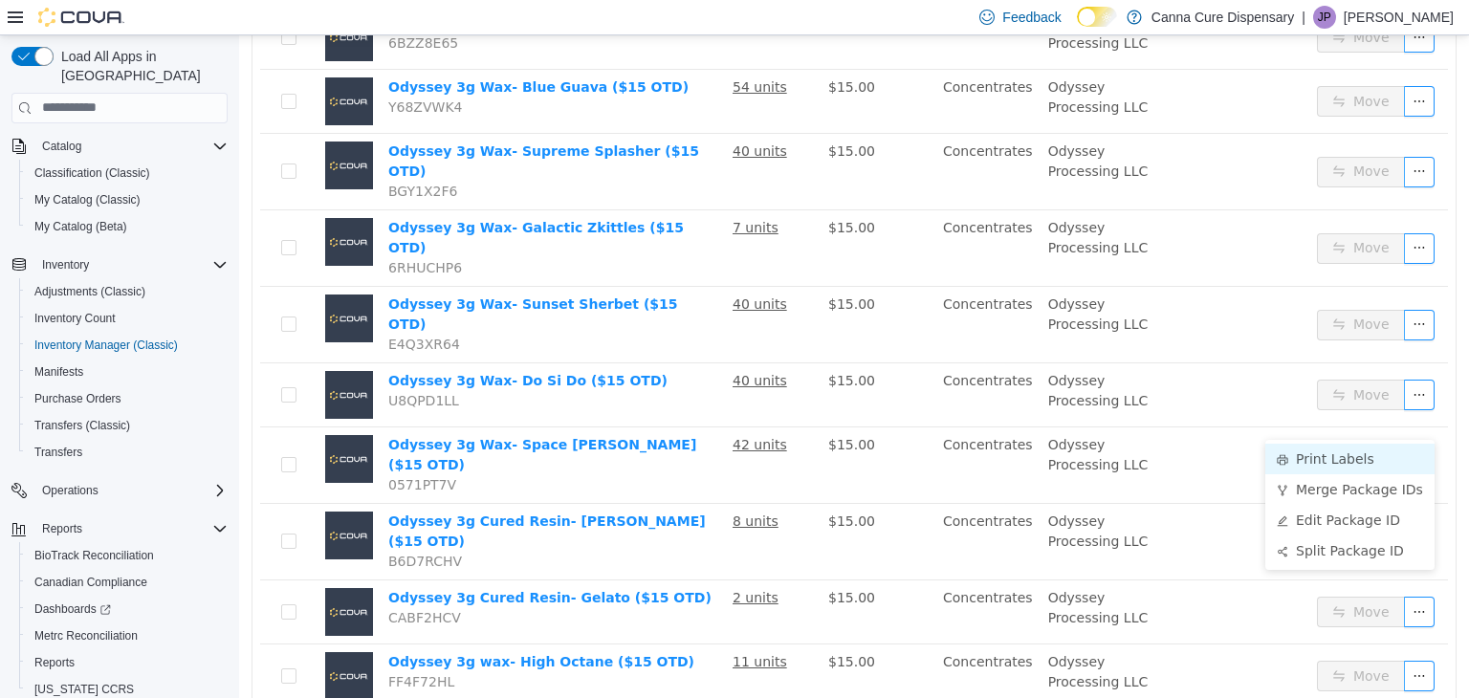
click at [1351, 454] on li "Print Labels" at bounding box center [1349, 458] width 169 height 31
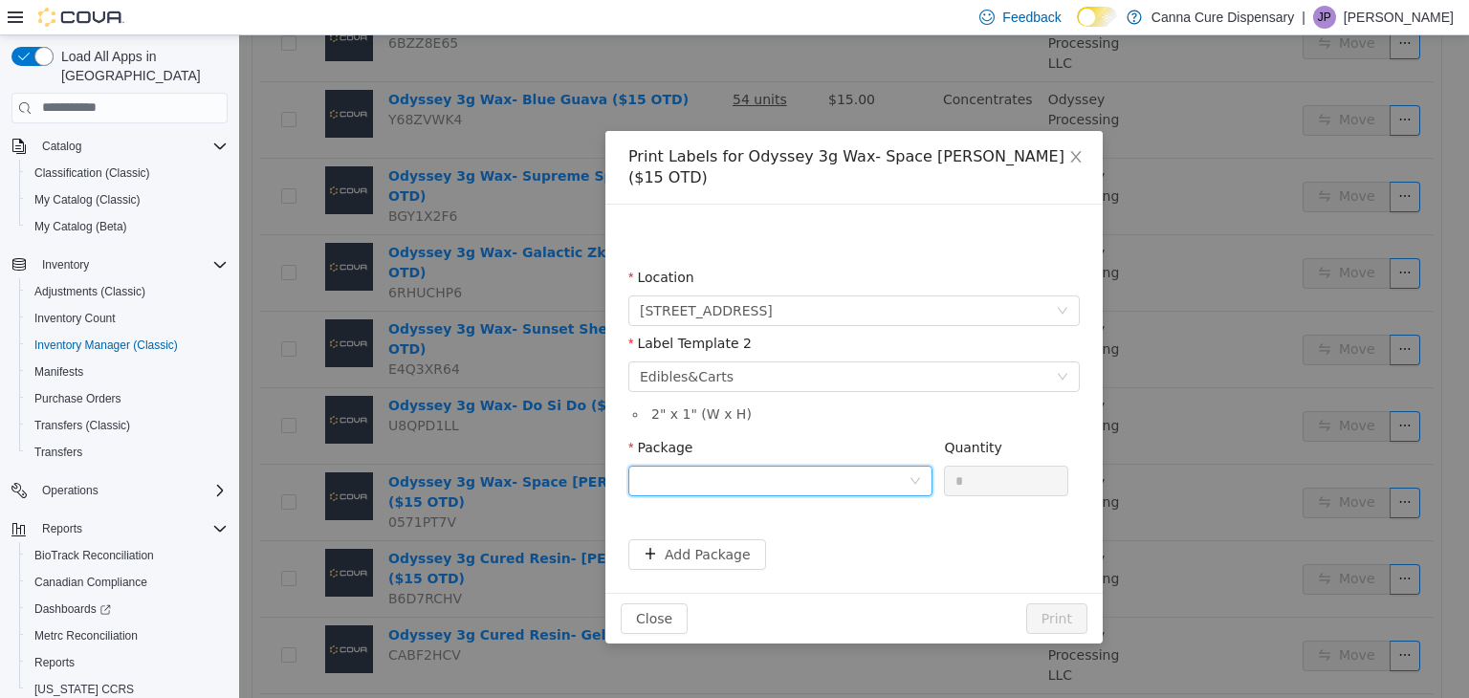
click at [813, 466] on div at bounding box center [774, 480] width 269 height 29
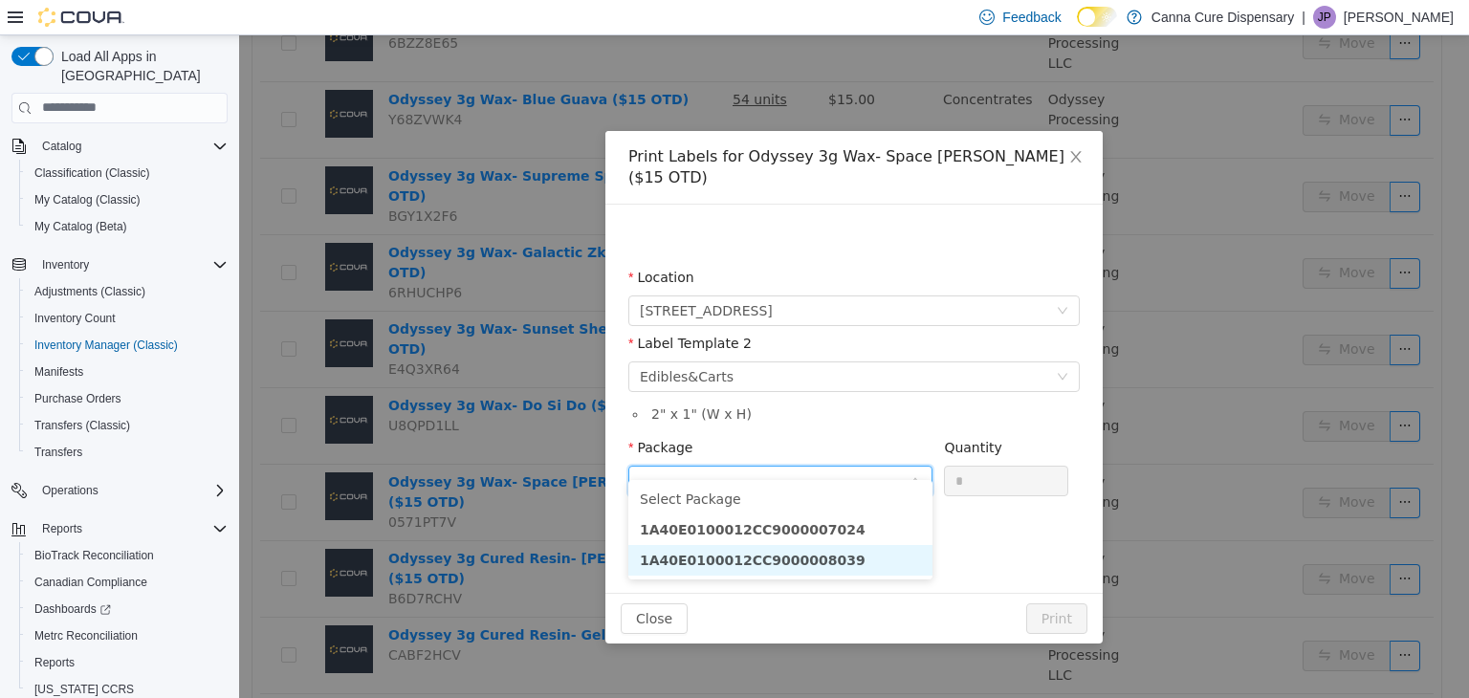
click at [797, 552] on strong "1A40E0100012CC9000008039" at bounding box center [753, 559] width 226 height 15
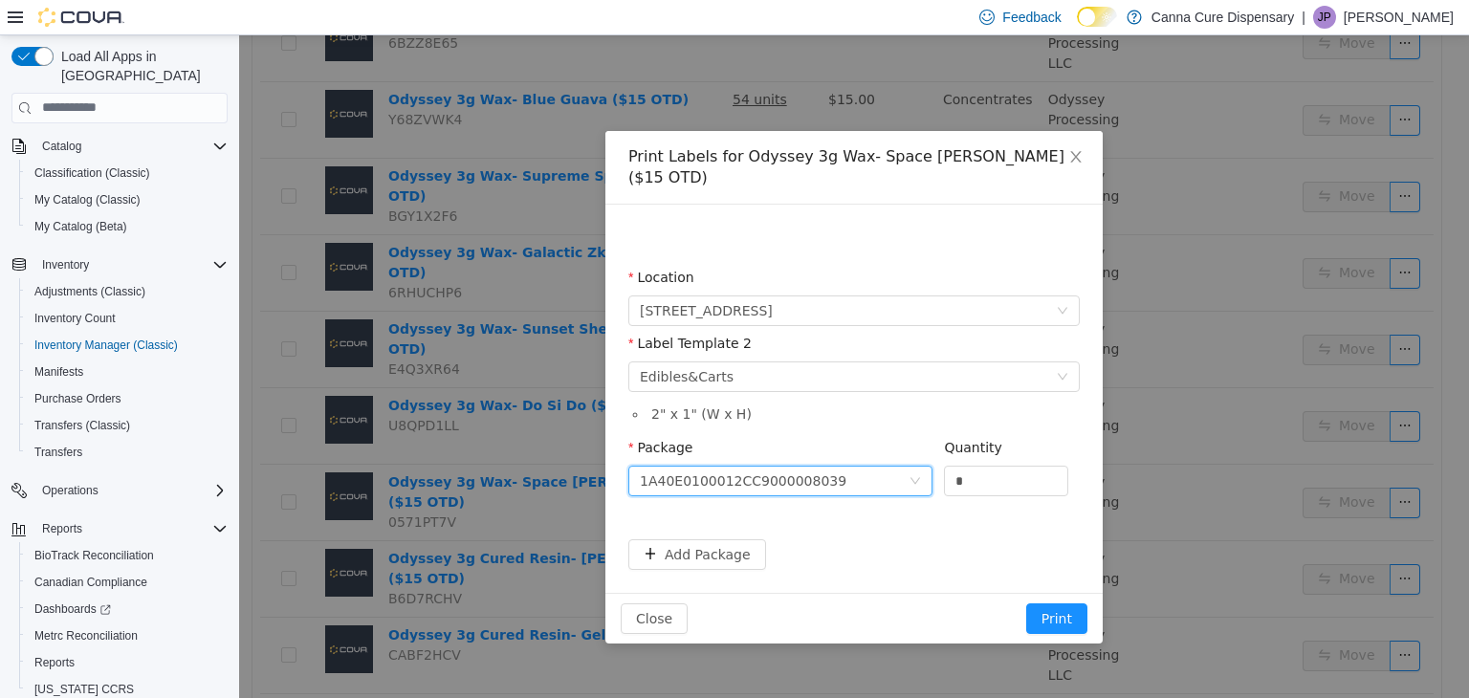
click at [927, 465] on div "1A40E0100012CC9000008039" at bounding box center [780, 480] width 304 height 31
click at [968, 466] on input "*" at bounding box center [1006, 480] width 122 height 29
drag, startPoint x: 974, startPoint y: 461, endPoint x: 931, endPoint y: 464, distance: 43.1
click at [931, 454] on span "Package 1A40E0100012CC9000008039 Quantity *" at bounding box center [848, 446] width 440 height 15
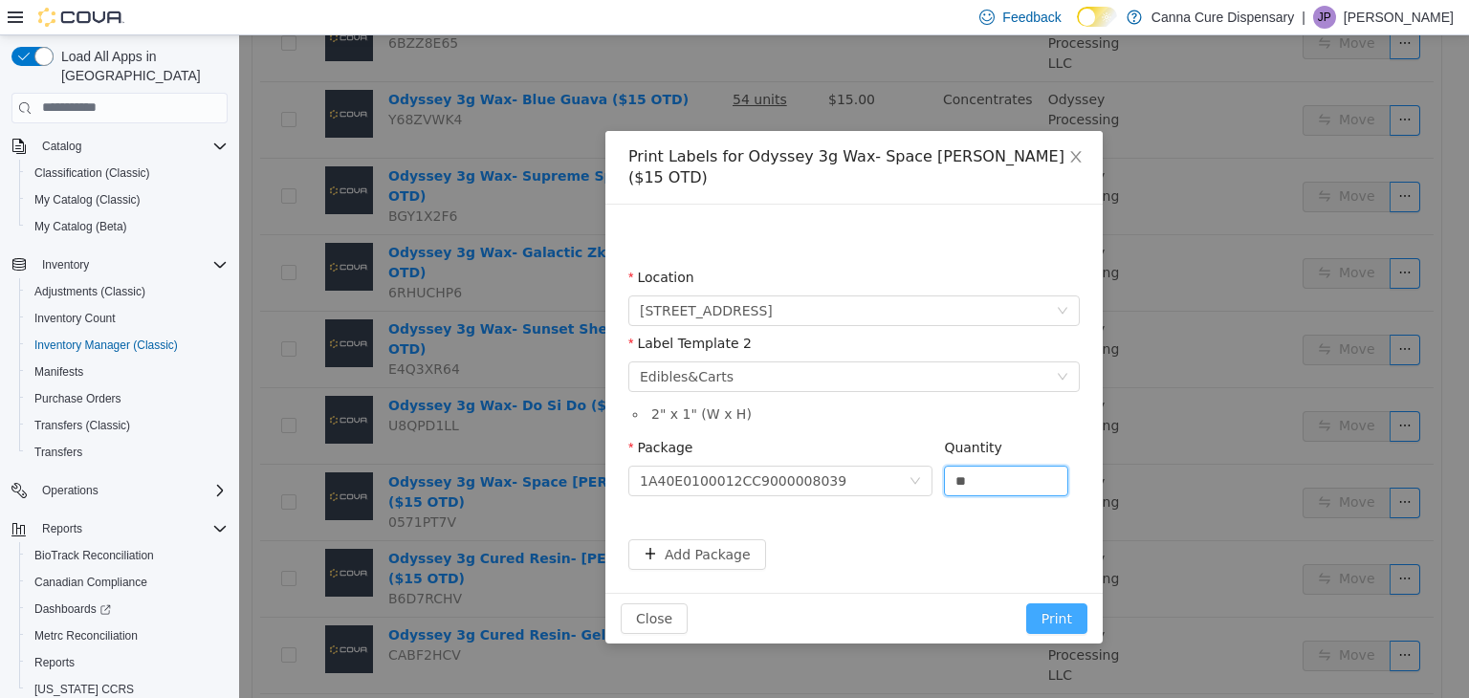
type input "**"
click at [1050, 602] on button "Print" at bounding box center [1056, 617] width 61 height 31
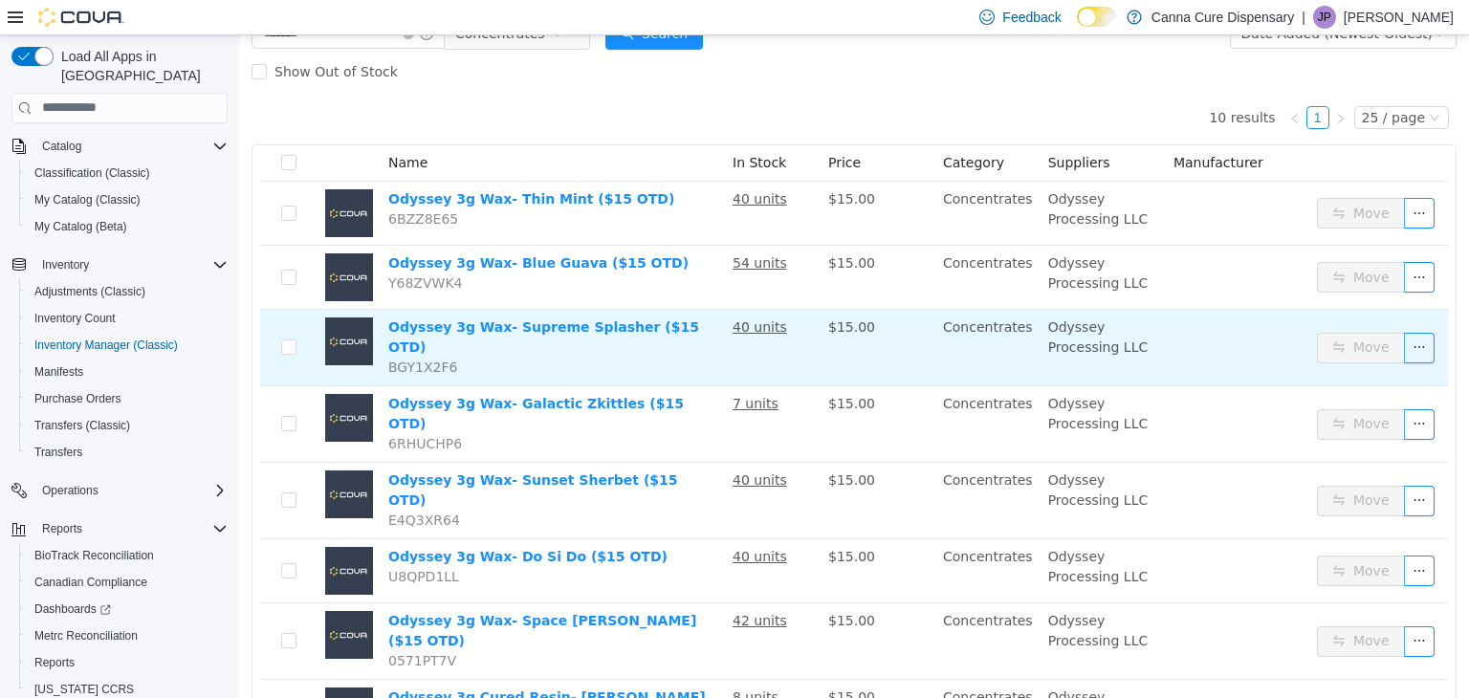
scroll to position [0, 0]
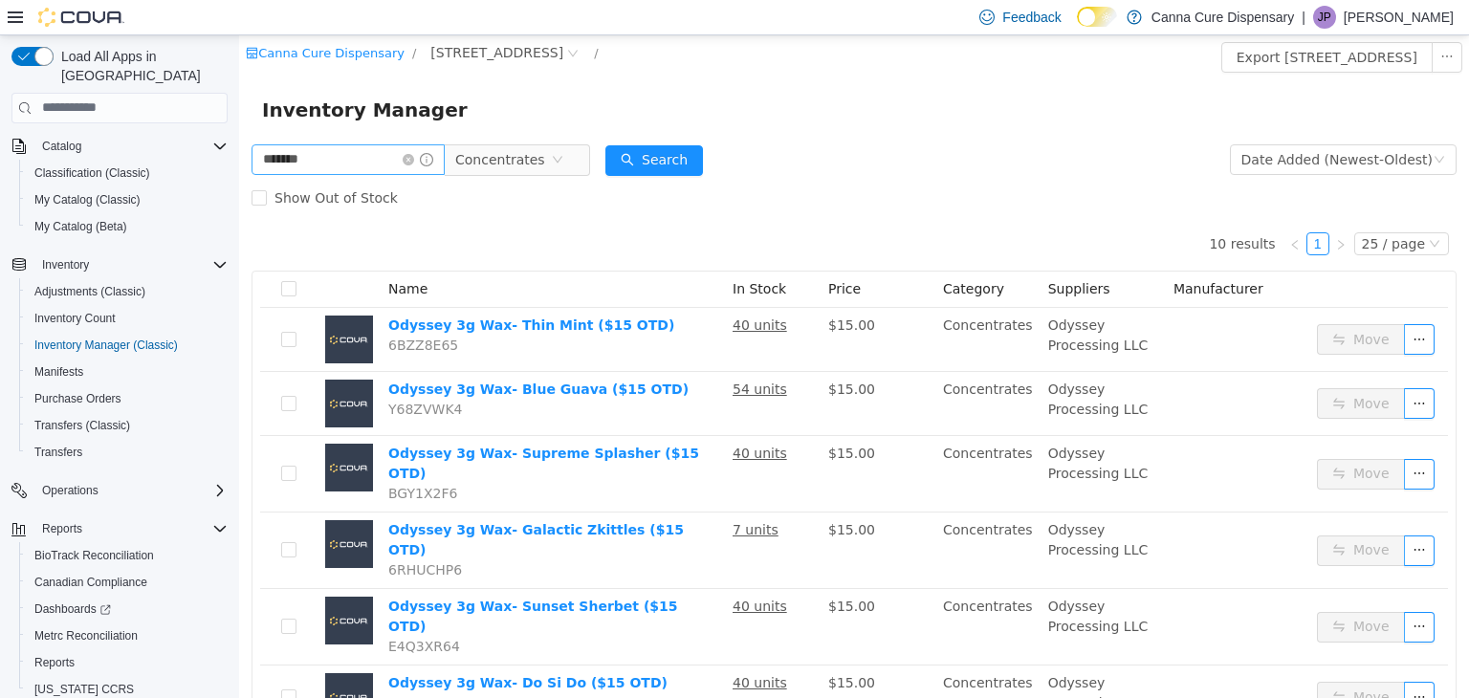
drag, startPoint x: 428, startPoint y: 156, endPoint x: 408, endPoint y: 162, distance: 20.9
click at [414, 156] on icon "icon: close-circle" at bounding box center [408, 158] width 11 height 11
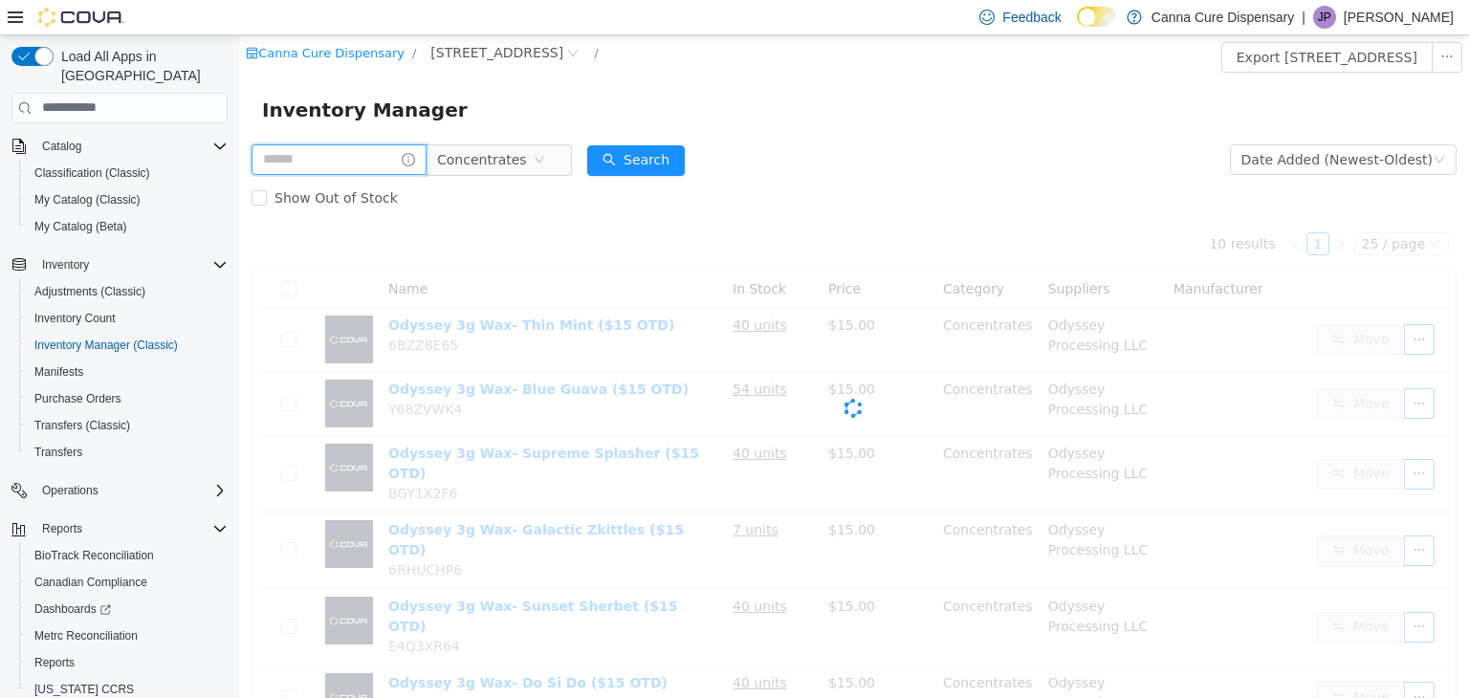
click at [367, 168] on input "text" at bounding box center [339, 158] width 175 height 31
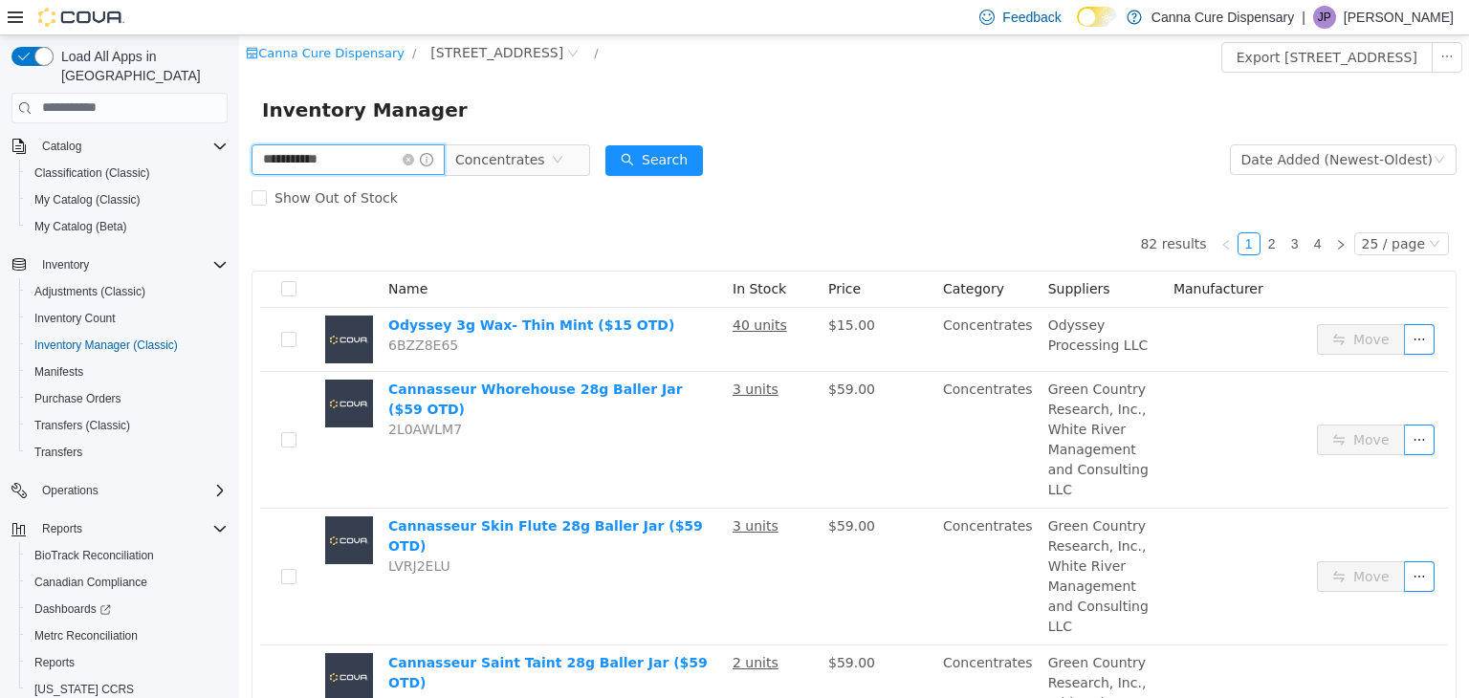
type input "**********"
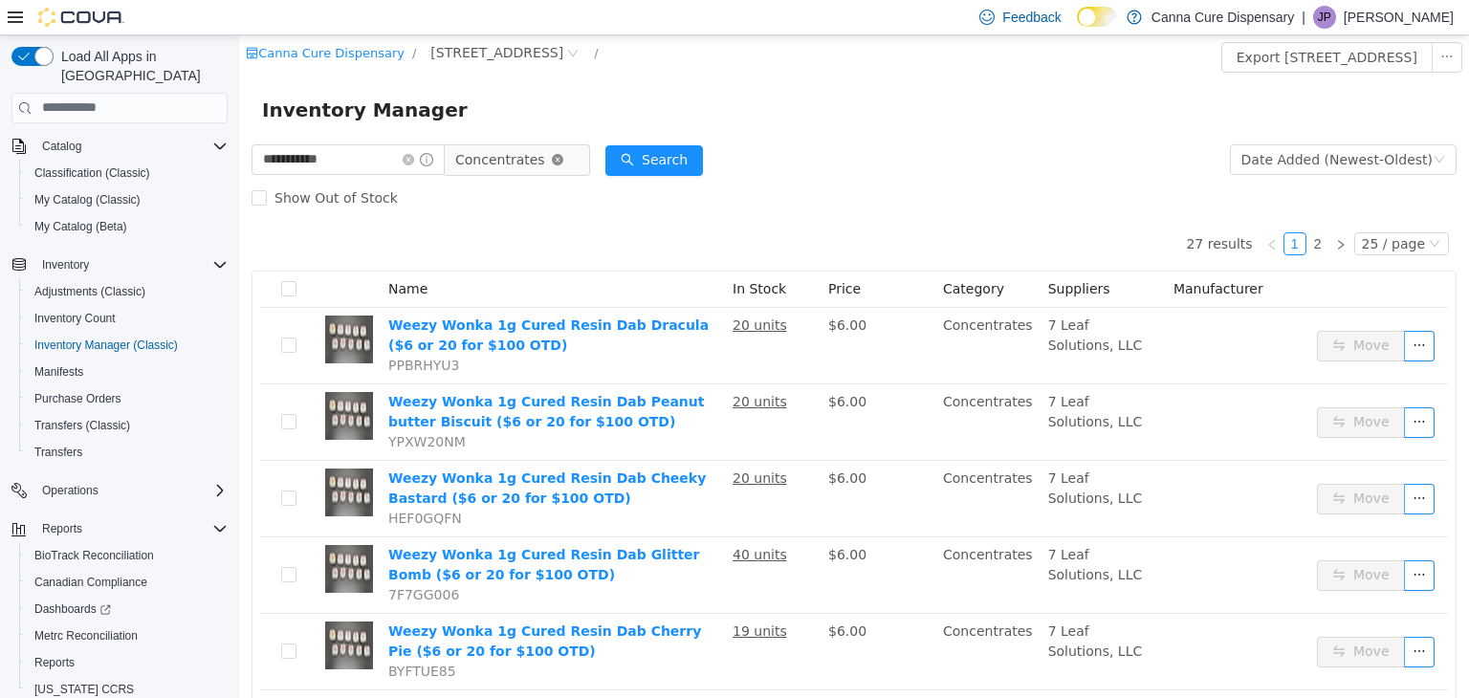
click at [563, 161] on icon "icon: close-circle" at bounding box center [557, 158] width 11 height 11
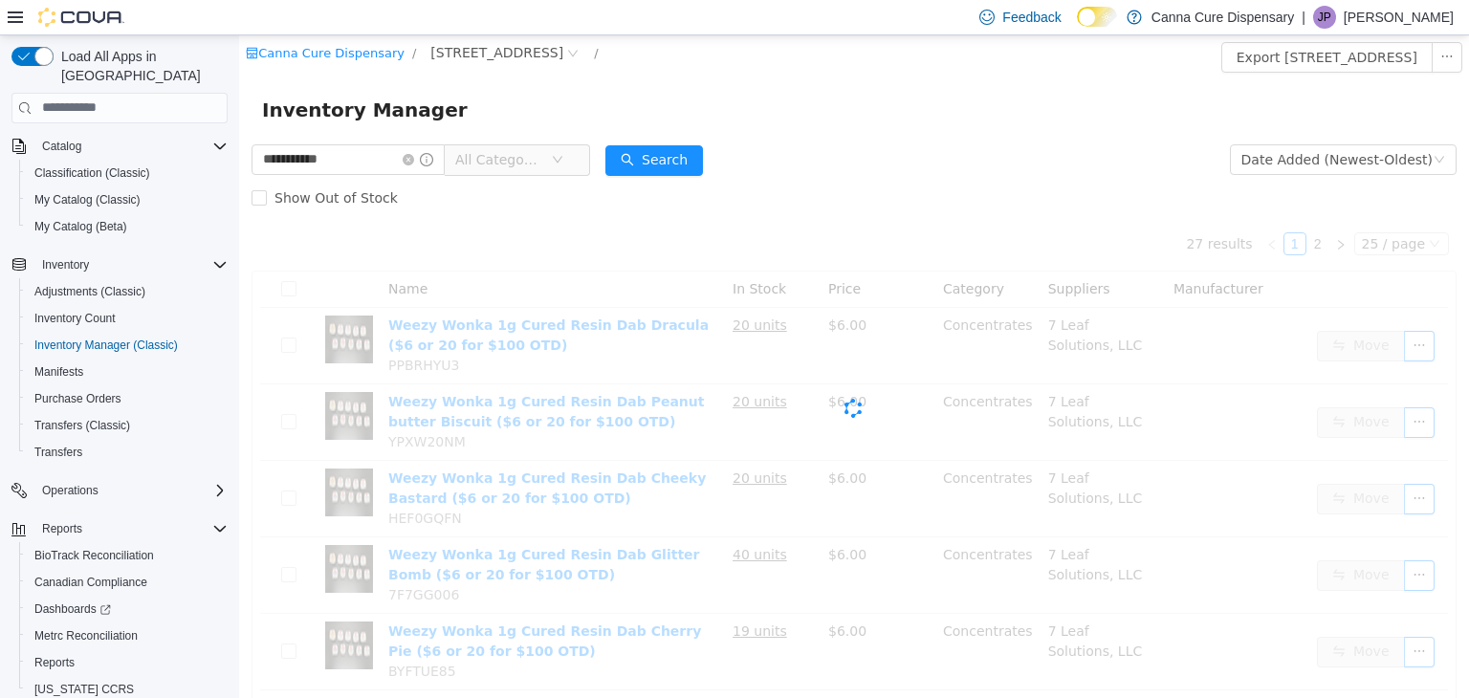
click at [542, 164] on span "All Categories" at bounding box center [498, 158] width 87 height 19
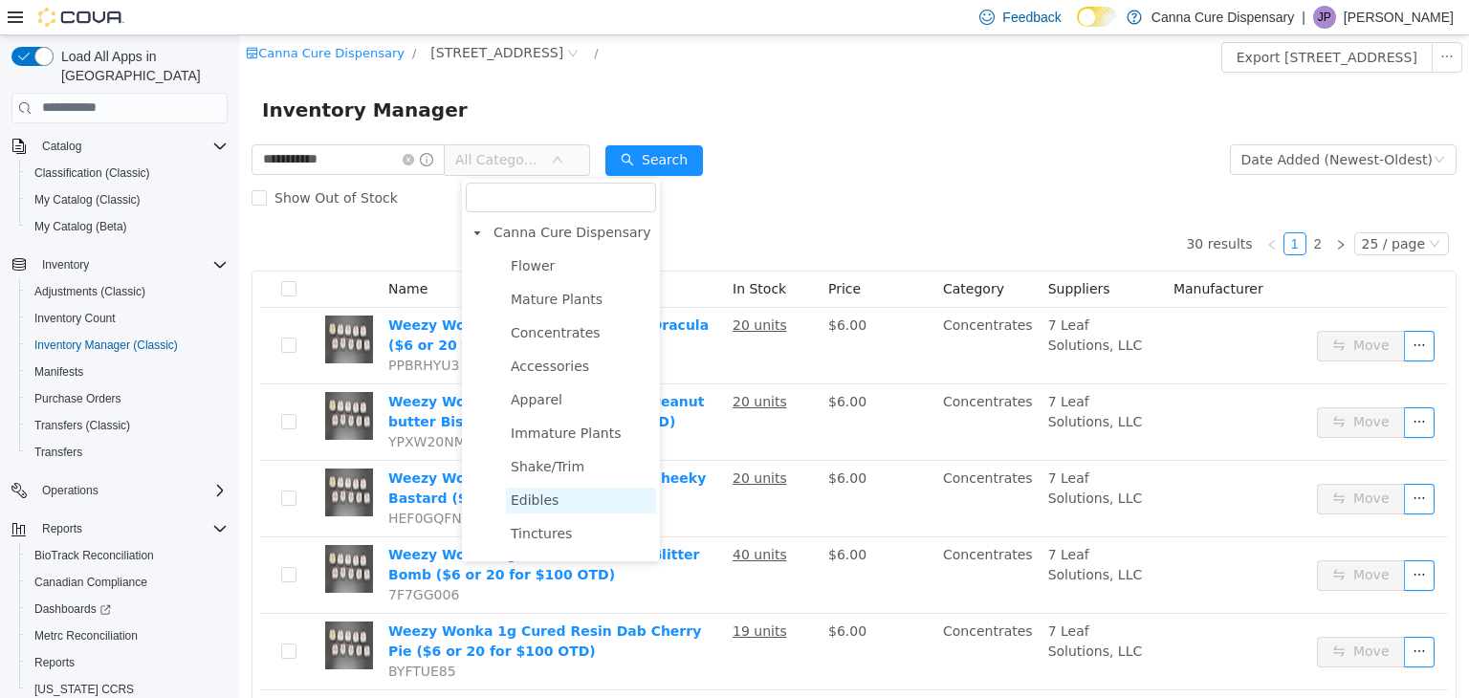
scroll to position [191, 0]
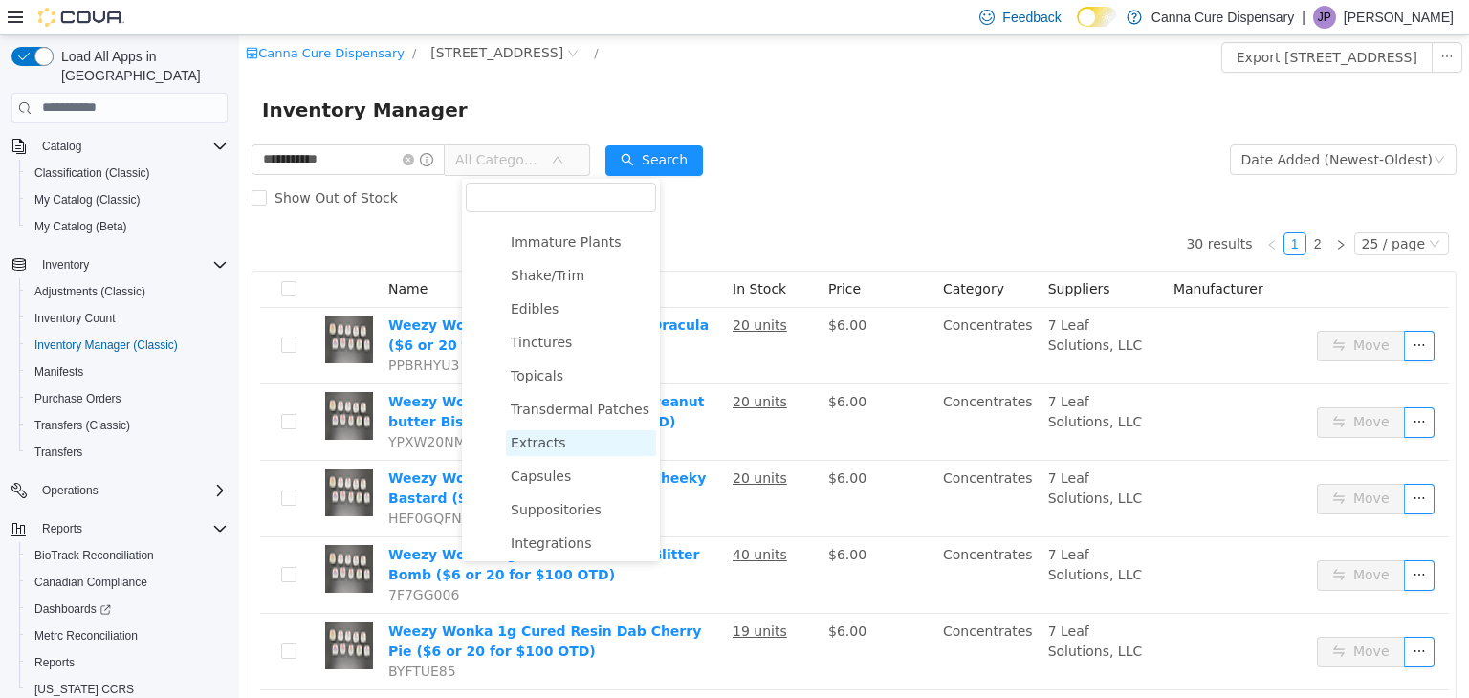
click at [541, 455] on span "Extracts" at bounding box center [581, 442] width 150 height 26
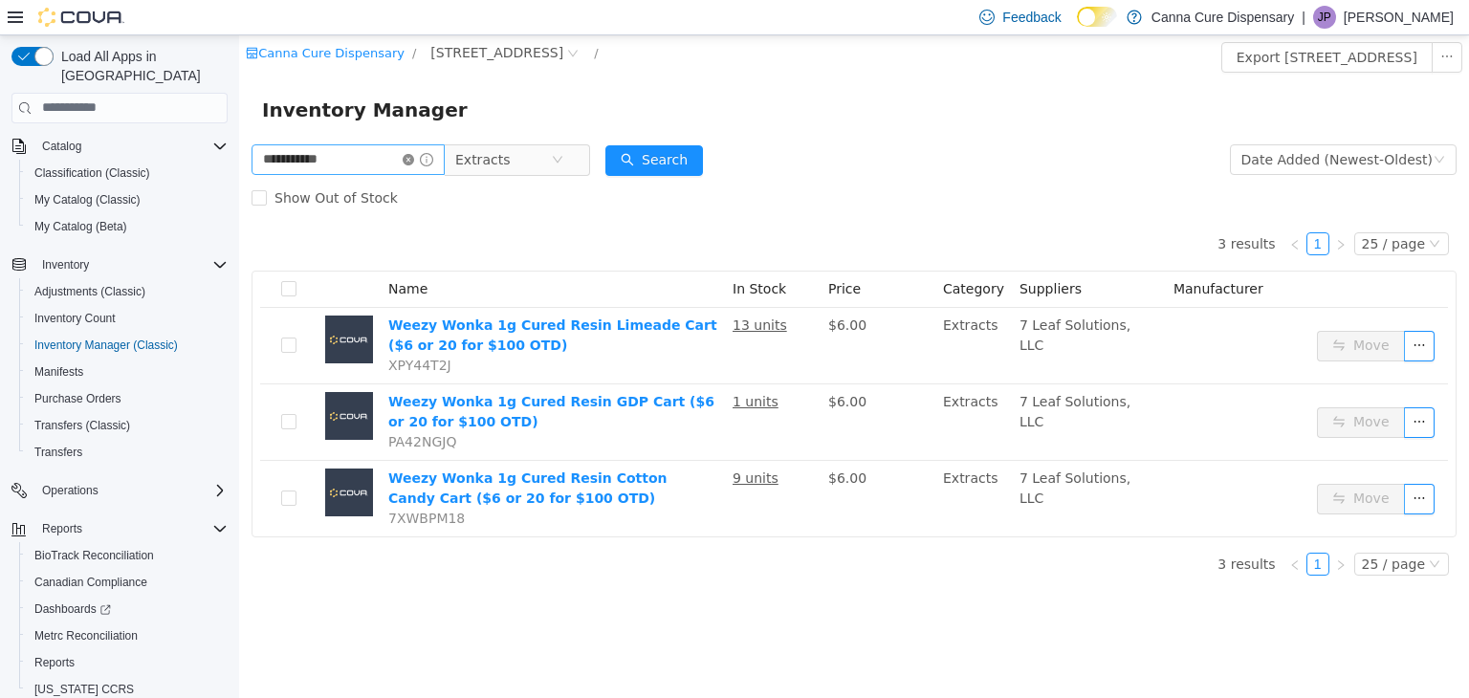
click at [414, 163] on icon "icon: close-circle" at bounding box center [408, 158] width 11 height 11
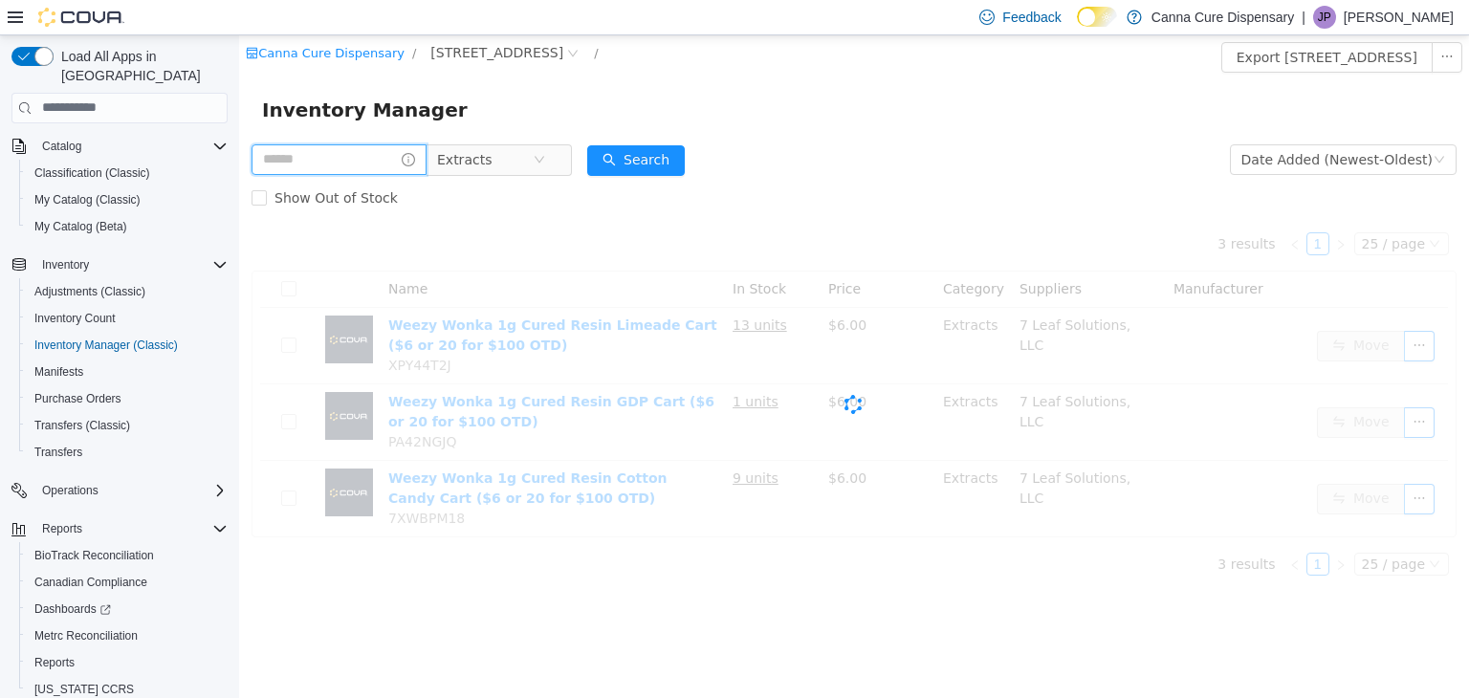
click at [375, 163] on input "text" at bounding box center [339, 158] width 175 height 31
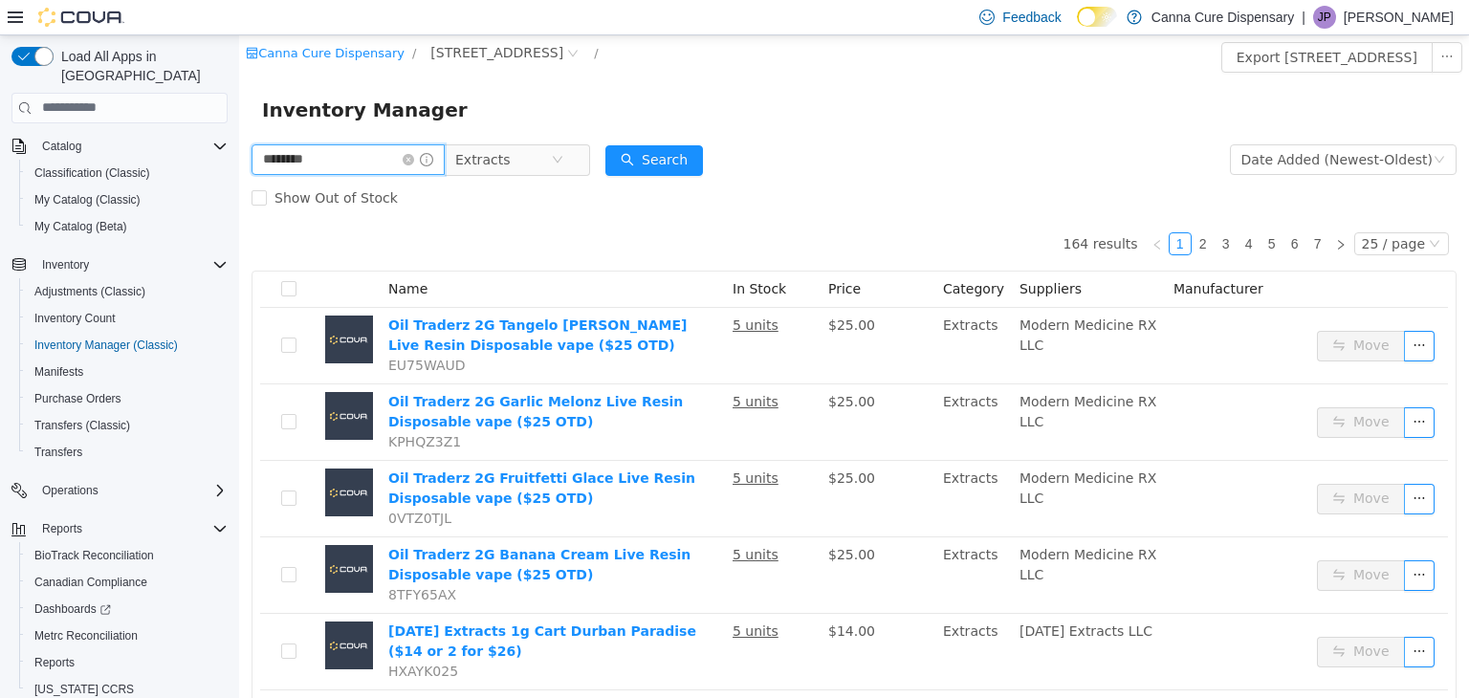
type input "********"
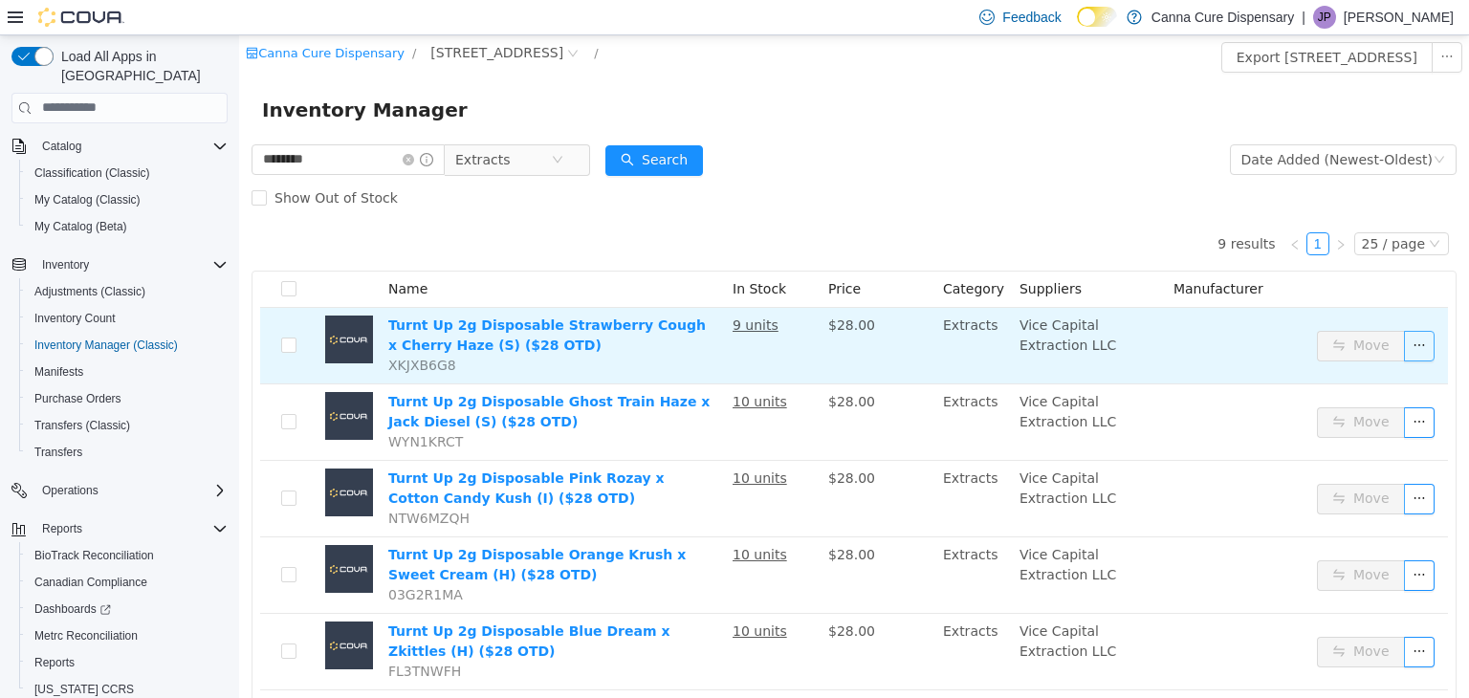
click at [1405, 340] on button "button" at bounding box center [1419, 345] width 31 height 31
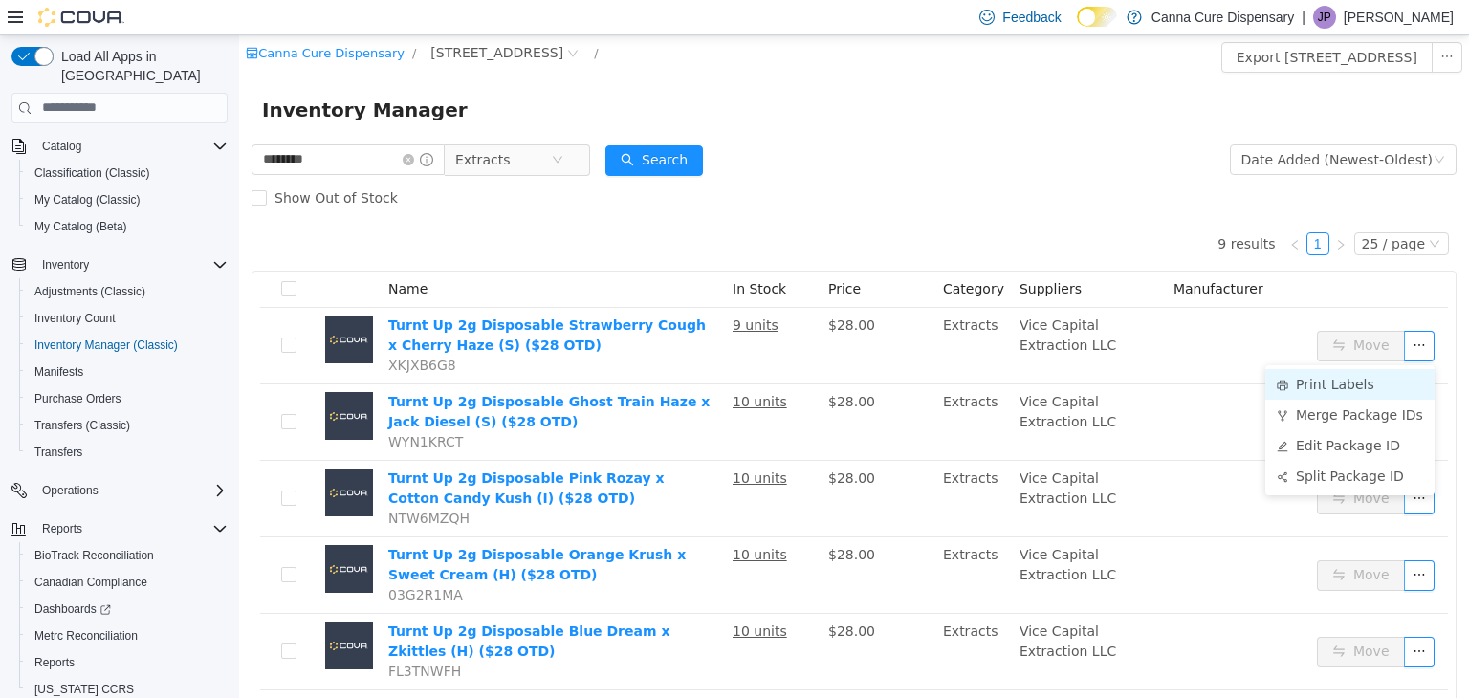
click at [1357, 381] on li "Print Labels" at bounding box center [1349, 383] width 169 height 31
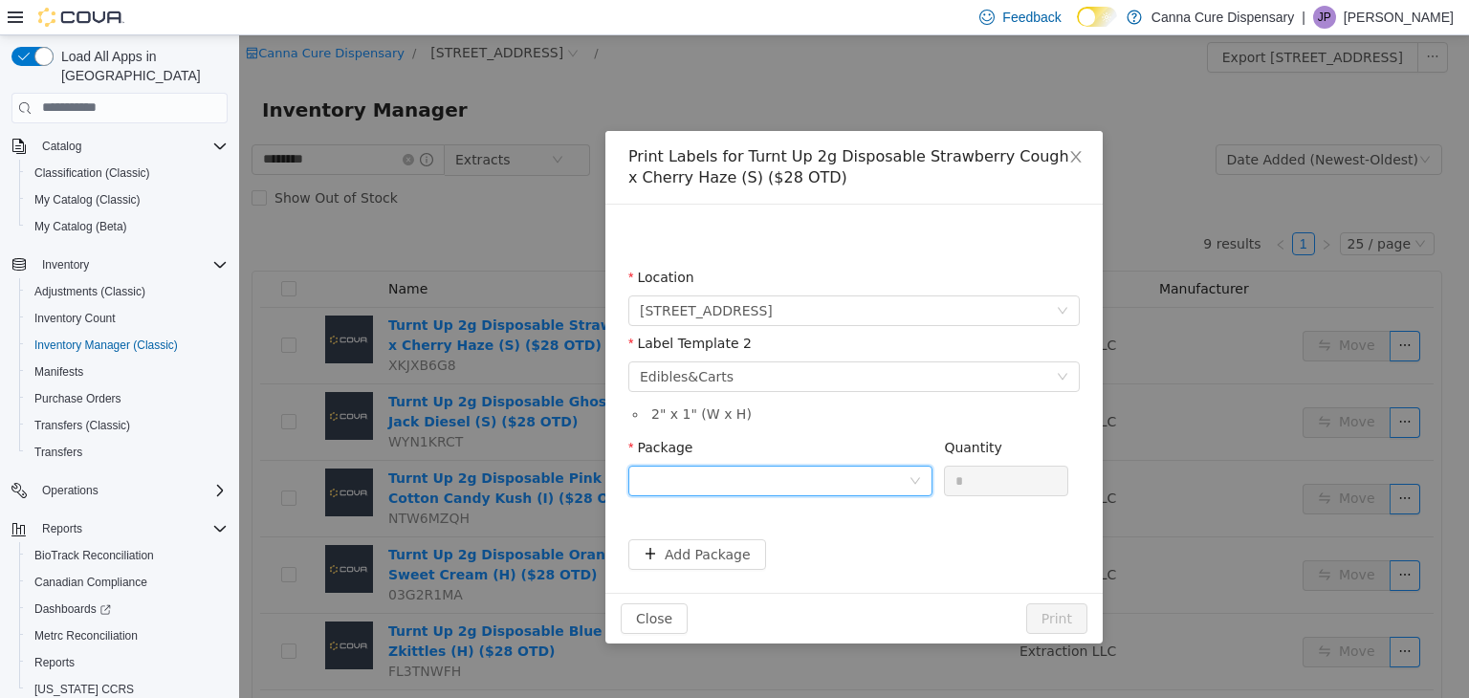
click at [773, 481] on div at bounding box center [774, 480] width 269 height 29
click at [815, 551] on strong "1A40E0100000198000162227" at bounding box center [752, 548] width 225 height 15
click at [987, 487] on input "*" at bounding box center [1006, 480] width 122 height 29
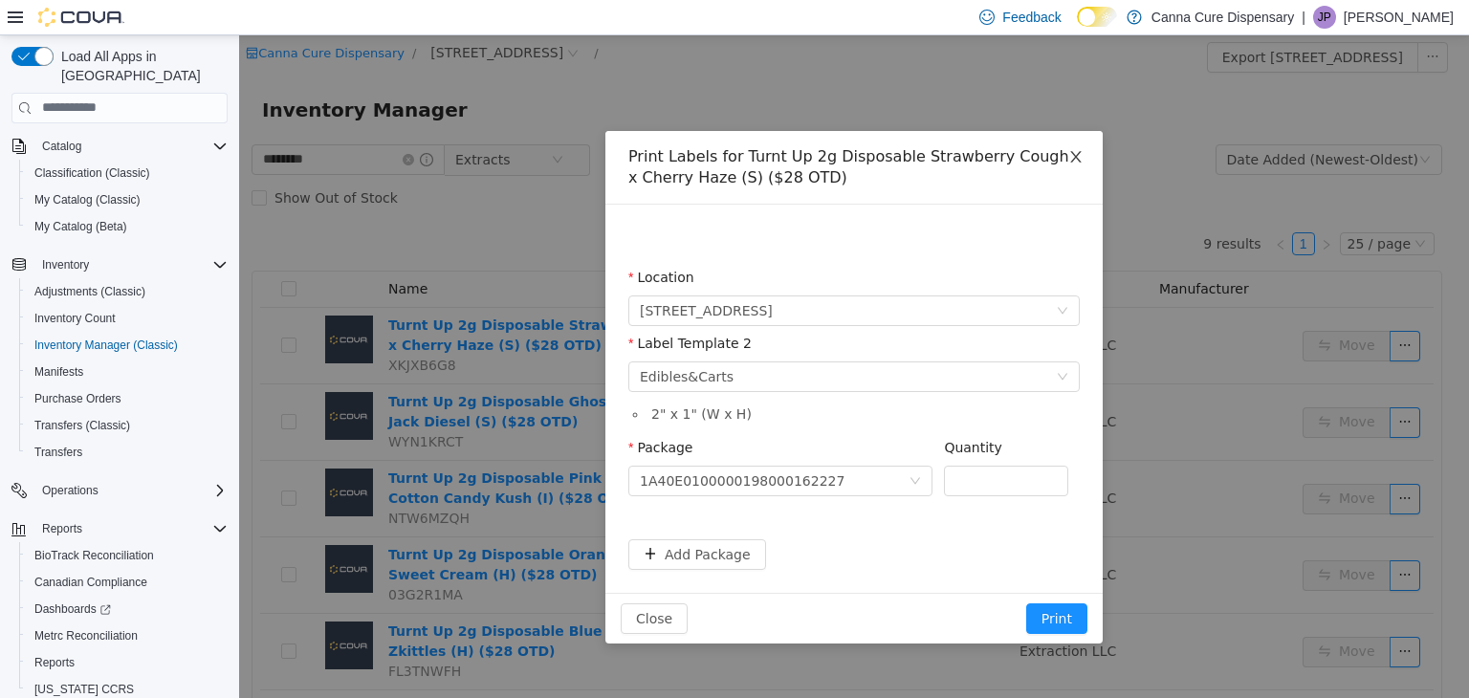
click at [1076, 168] on span "Close" at bounding box center [1076, 157] width 54 height 54
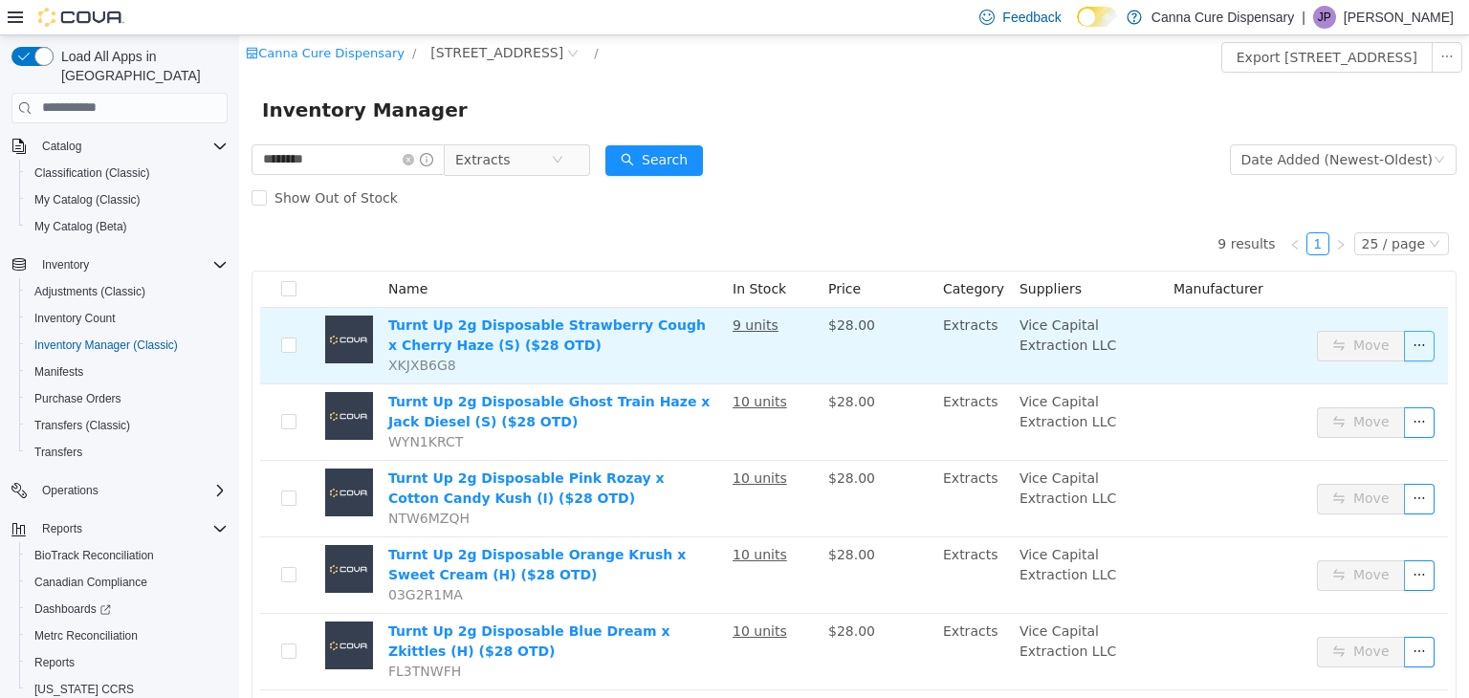
click at [1404, 342] on button "button" at bounding box center [1419, 345] width 31 height 31
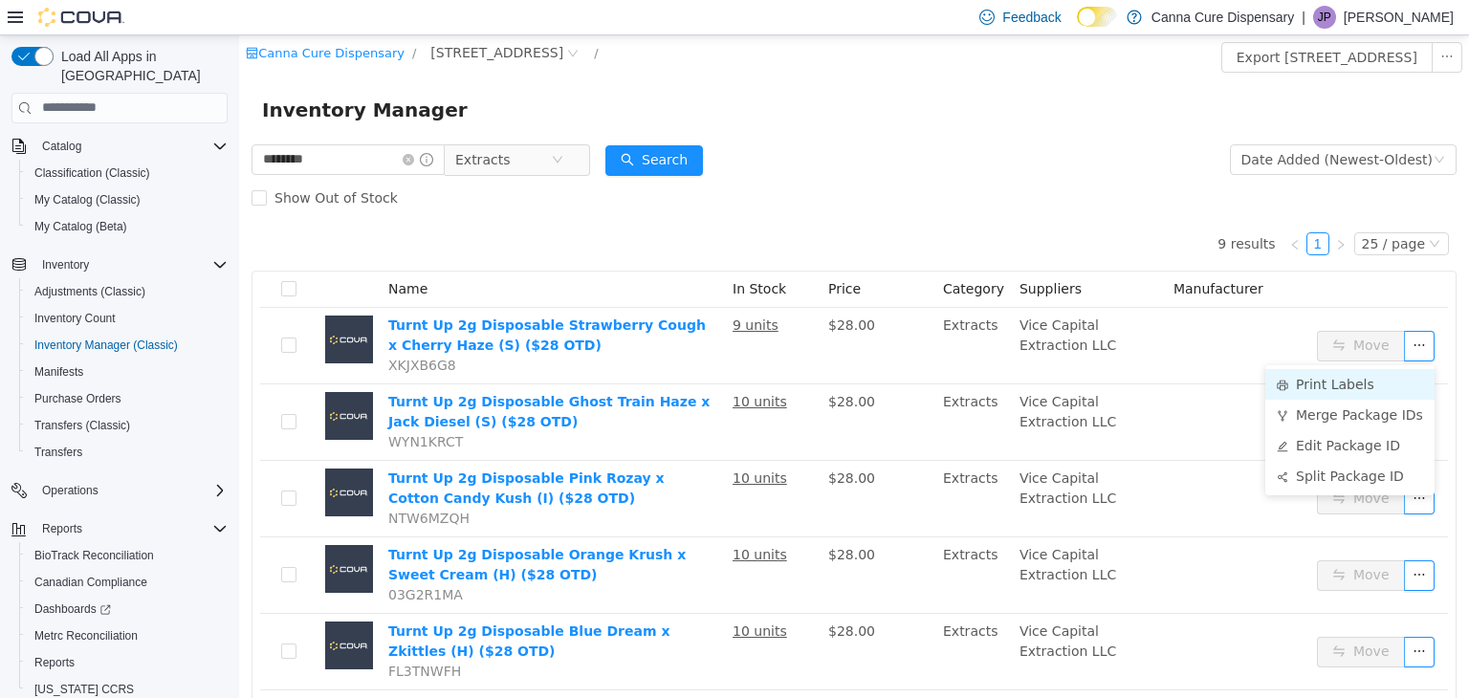
click at [1314, 389] on li "Print Labels" at bounding box center [1349, 383] width 169 height 31
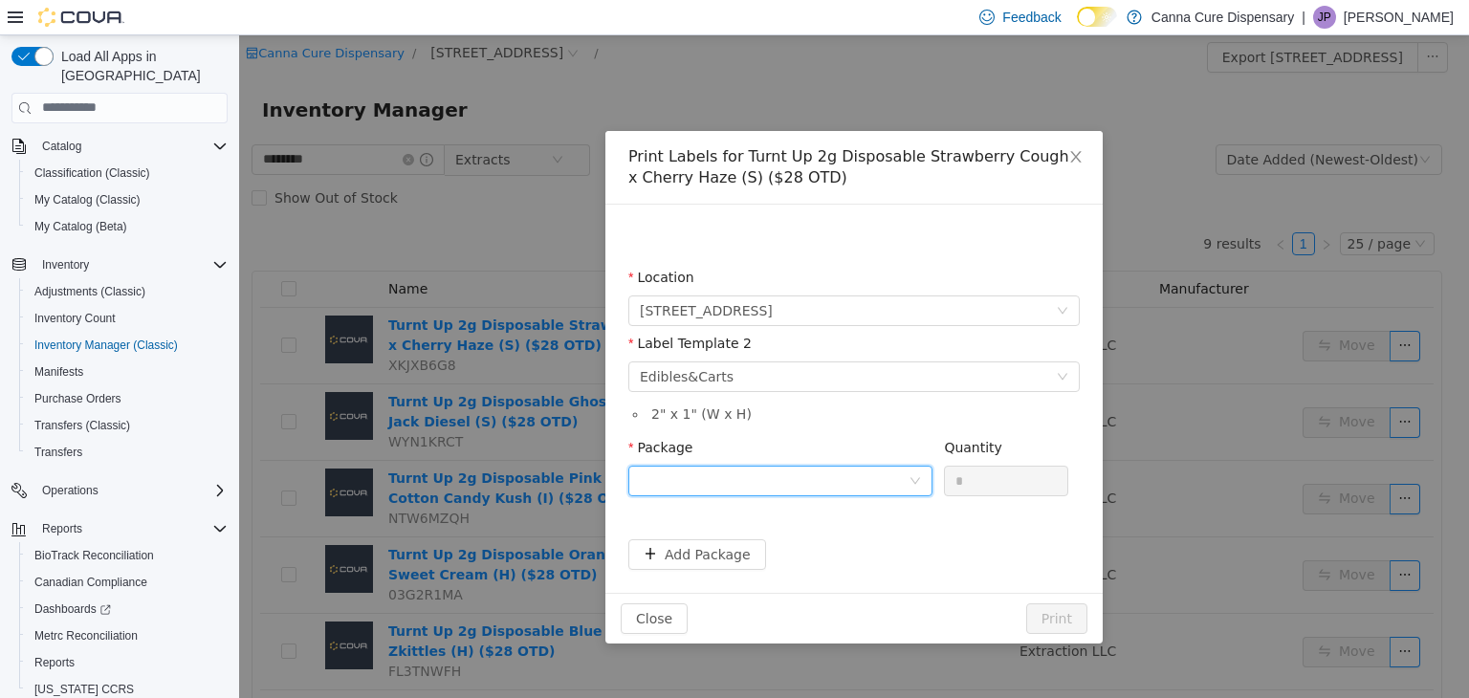
click at [818, 479] on div at bounding box center [774, 480] width 269 height 29
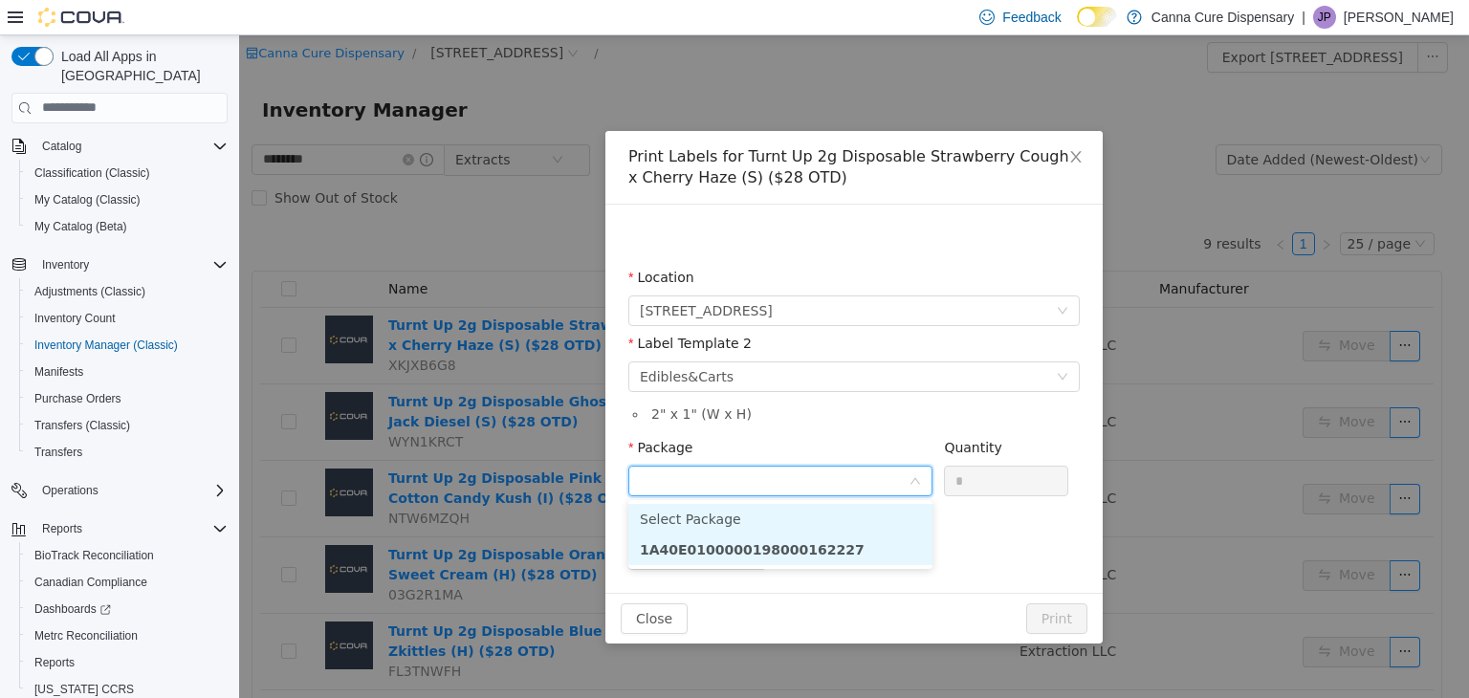
click at [849, 543] on li "1A40E0100000198000162227" at bounding box center [780, 549] width 304 height 31
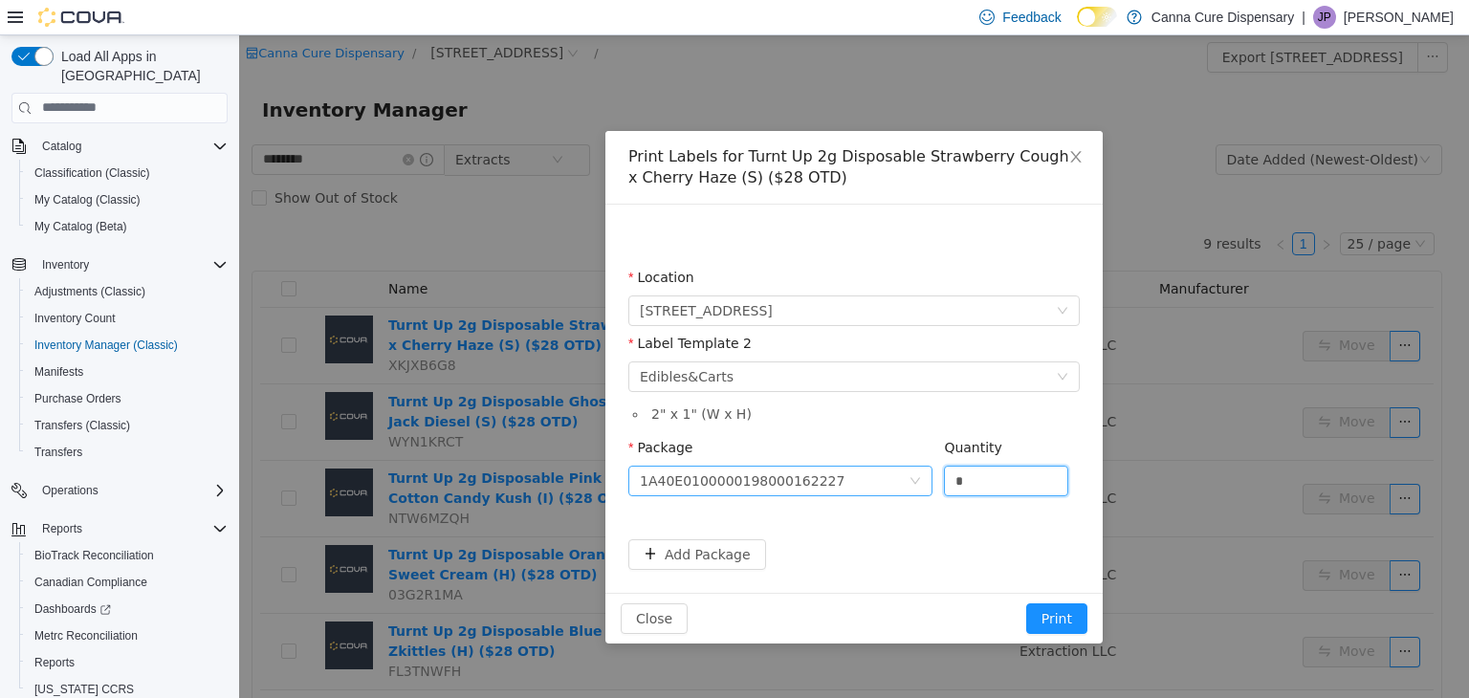
drag, startPoint x: 977, startPoint y: 482, endPoint x: 932, endPoint y: 485, distance: 45.0
click at [932, 454] on span "Package 1A40E0100000198000162227 Quantity *" at bounding box center [848, 446] width 440 height 15
type input "*"
click at [1070, 615] on button "Print" at bounding box center [1056, 617] width 61 height 31
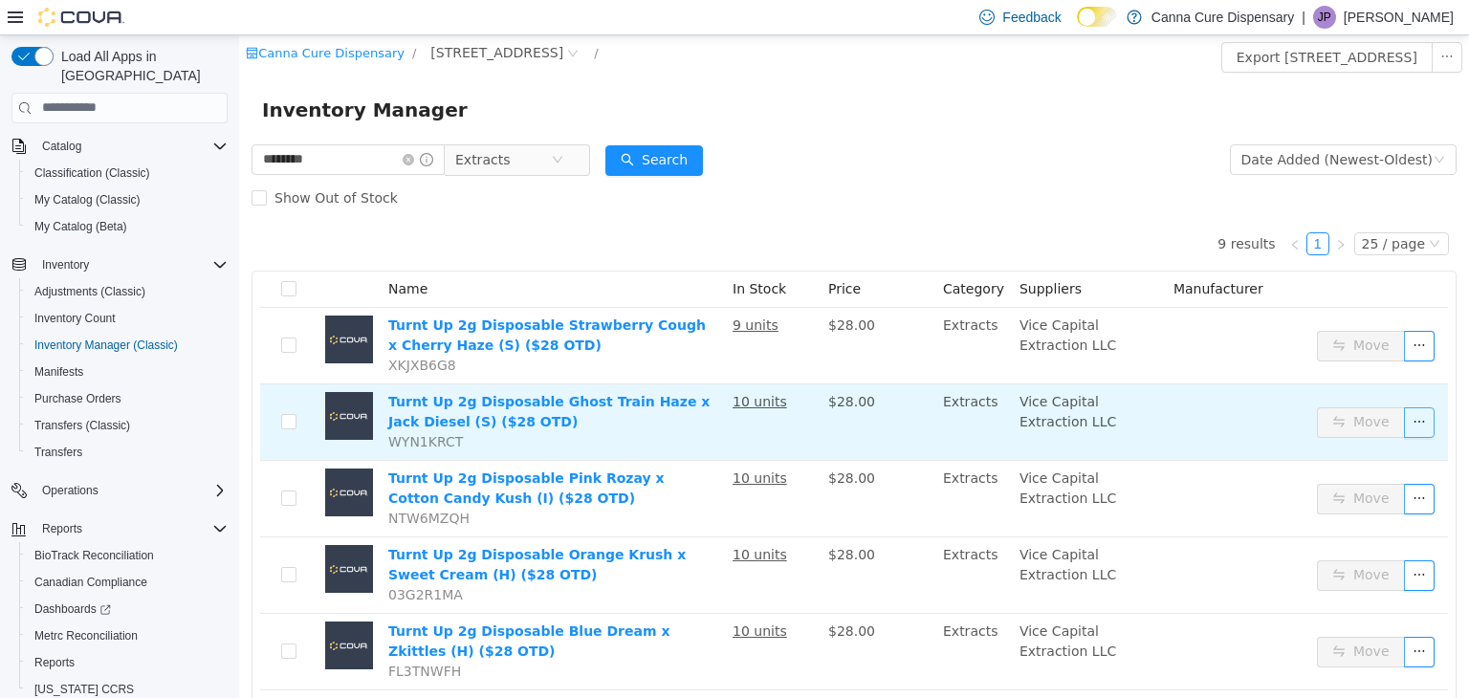
click at [1404, 424] on button "button" at bounding box center [1419, 421] width 31 height 31
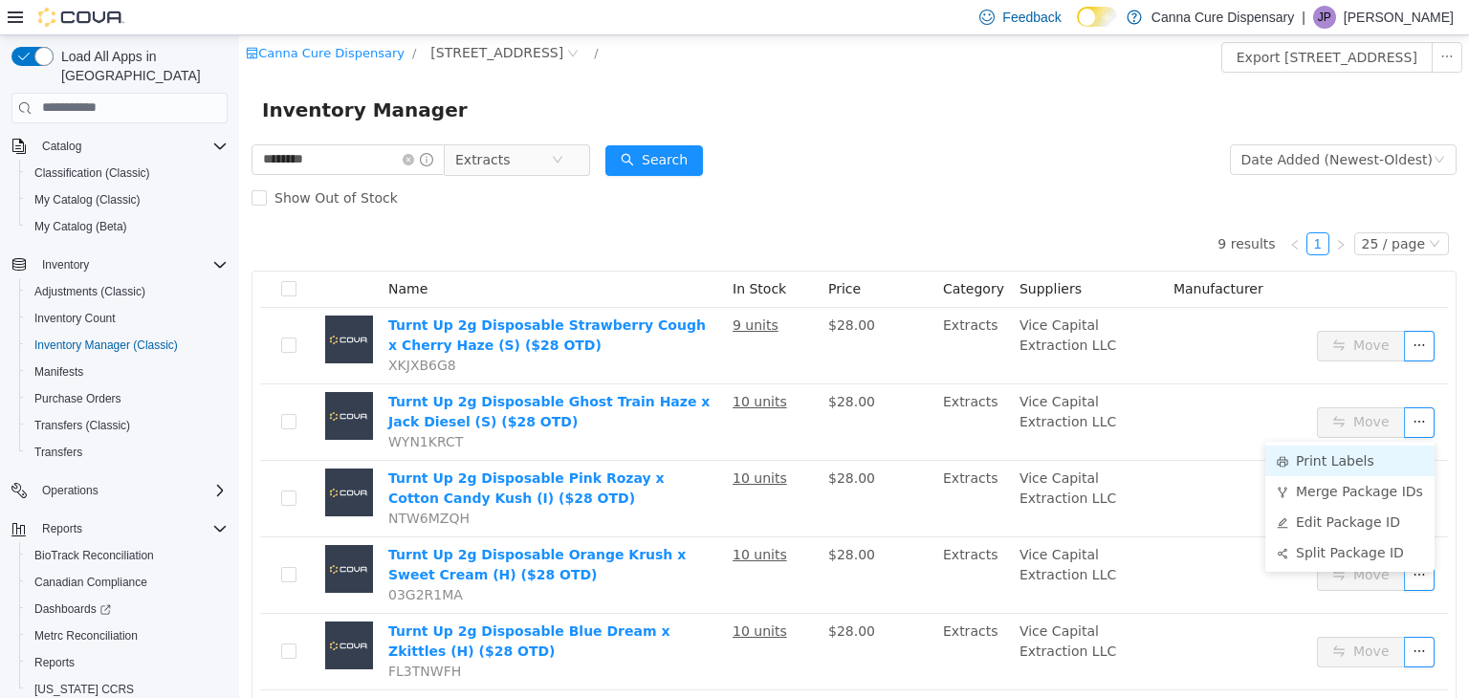
click at [1359, 450] on li "Print Labels" at bounding box center [1349, 460] width 169 height 31
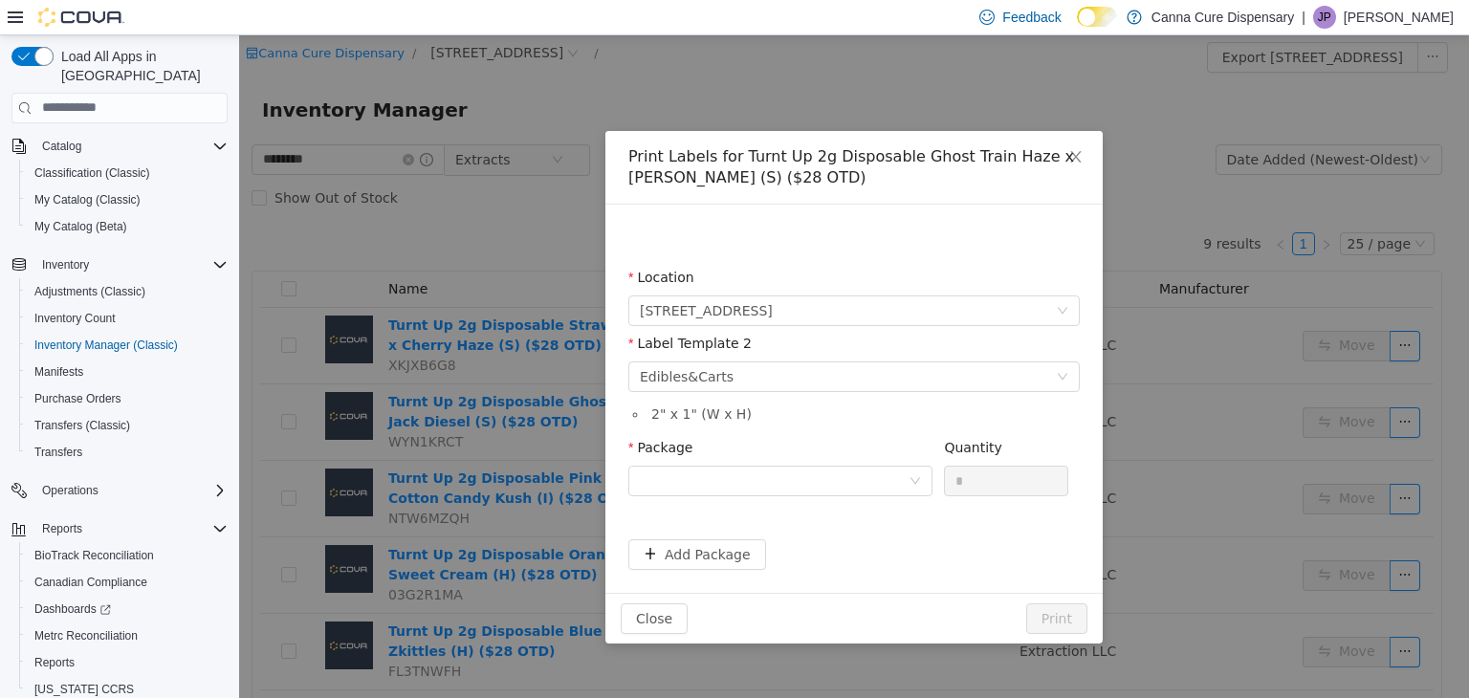
click at [854, 463] on div "Package" at bounding box center [780, 451] width 304 height 28
click at [861, 486] on div at bounding box center [774, 480] width 269 height 29
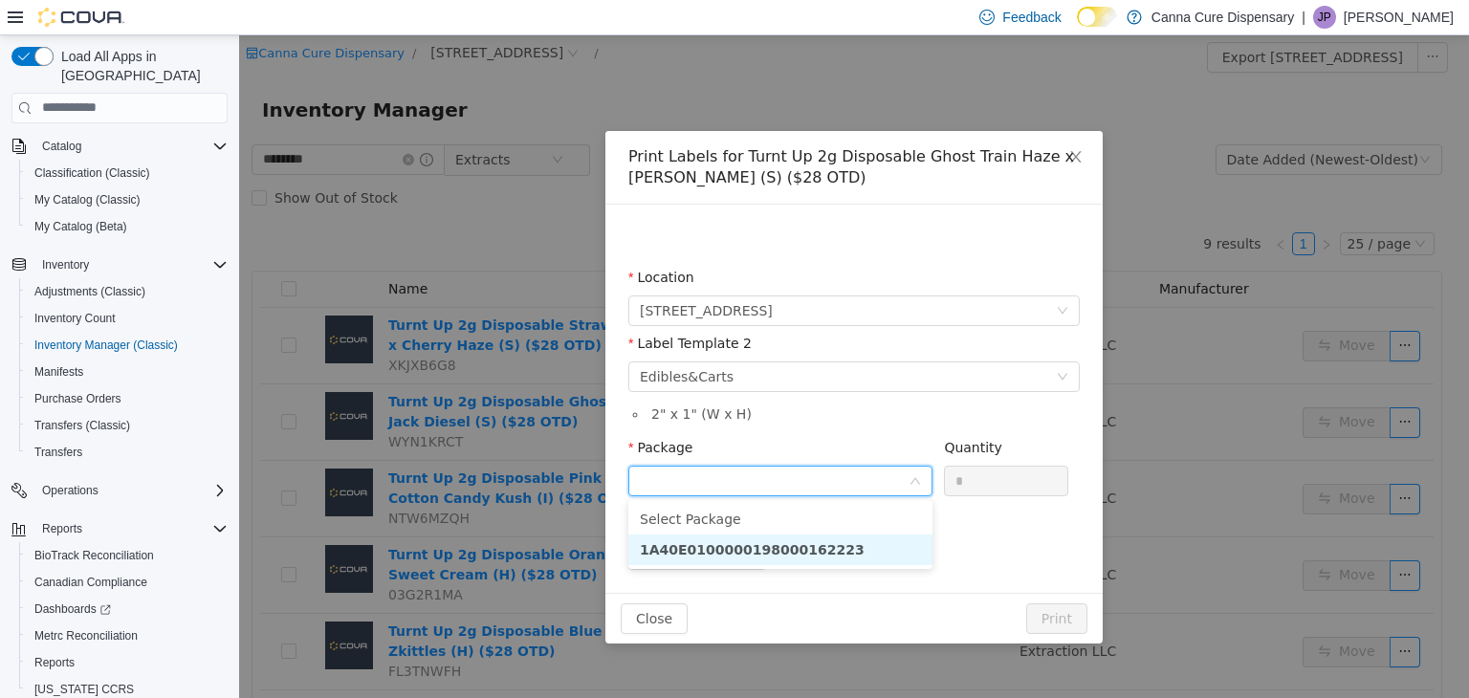
click at [821, 550] on li "1A40E0100000198000162223" at bounding box center [780, 549] width 304 height 31
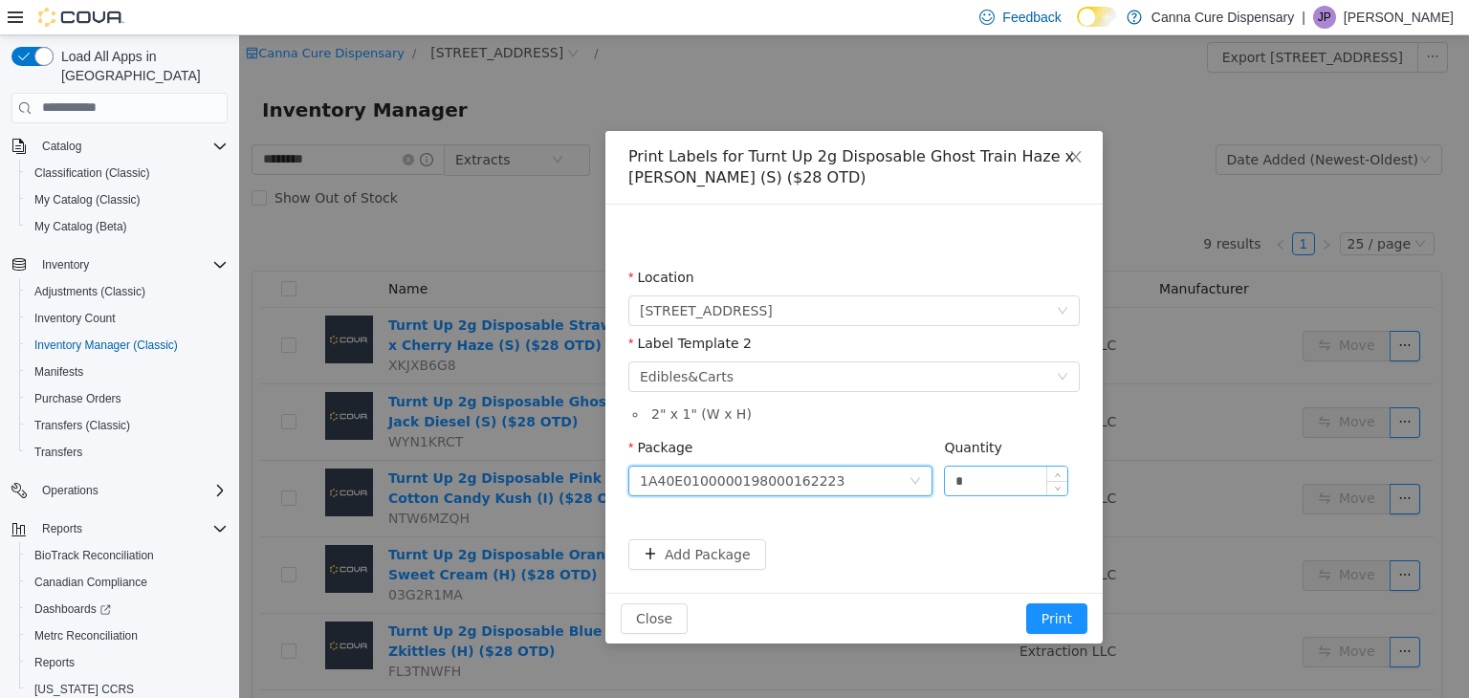
click at [968, 488] on input "*" at bounding box center [1006, 480] width 122 height 29
type input "**"
click at [1058, 607] on button "Print" at bounding box center [1056, 617] width 61 height 31
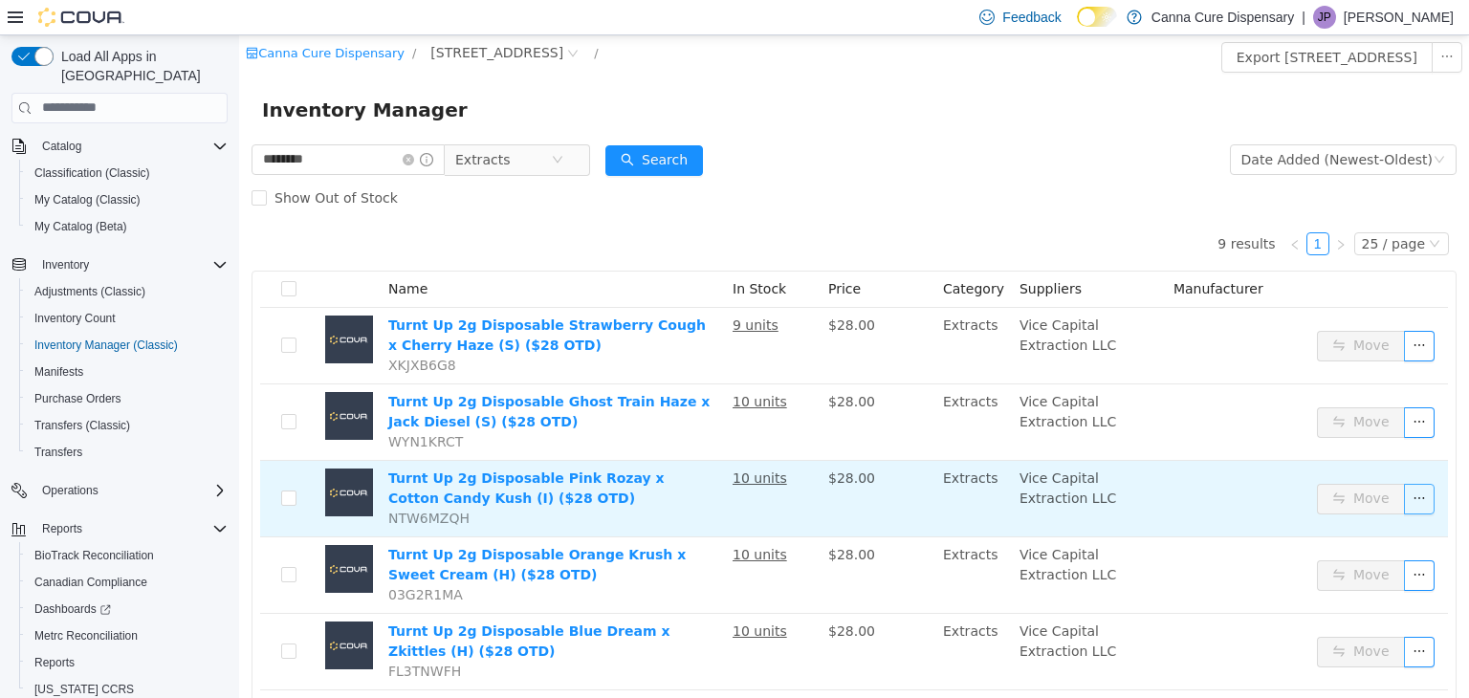
click at [1407, 494] on button "button" at bounding box center [1419, 498] width 31 height 31
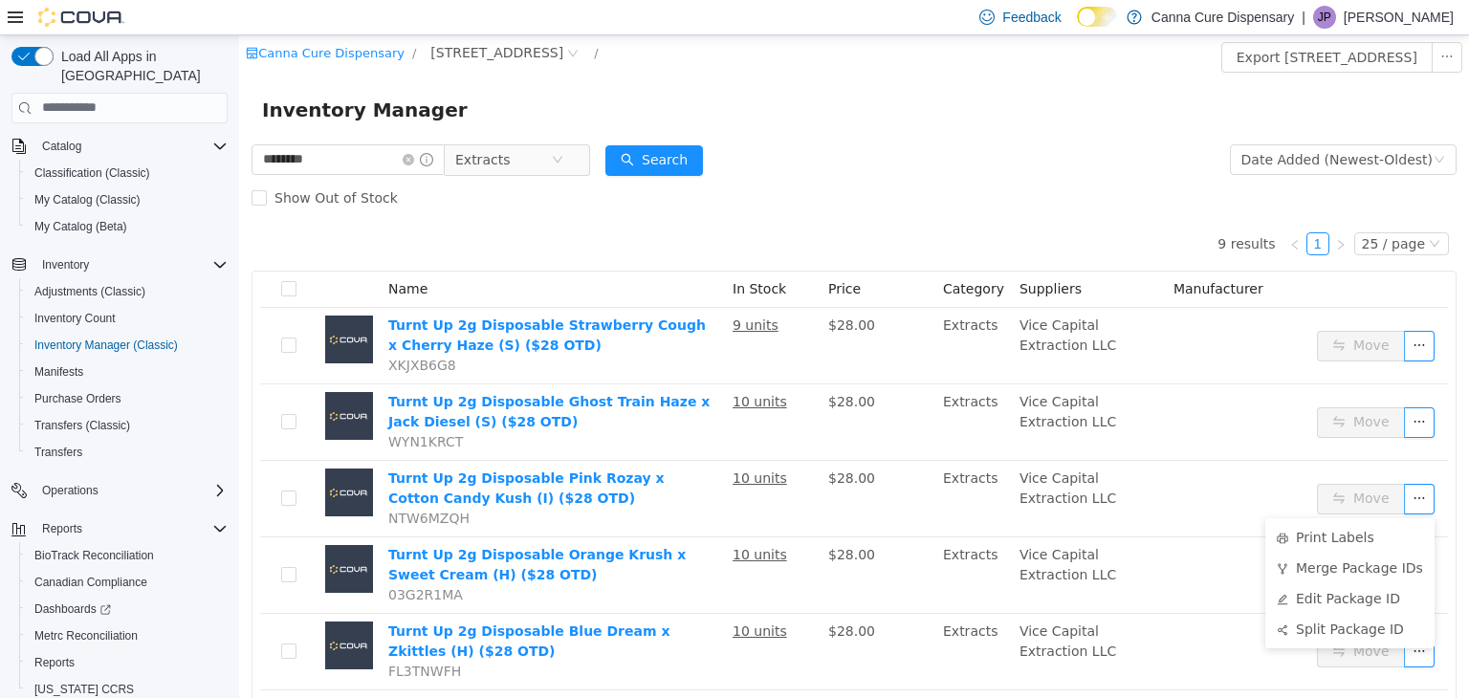
click at [1354, 519] on ul "Print Labels Merge Package IDs Edit Package ID Split Package ID" at bounding box center [1349, 582] width 169 height 130
click at [1340, 533] on li "Print Labels" at bounding box center [1349, 536] width 169 height 31
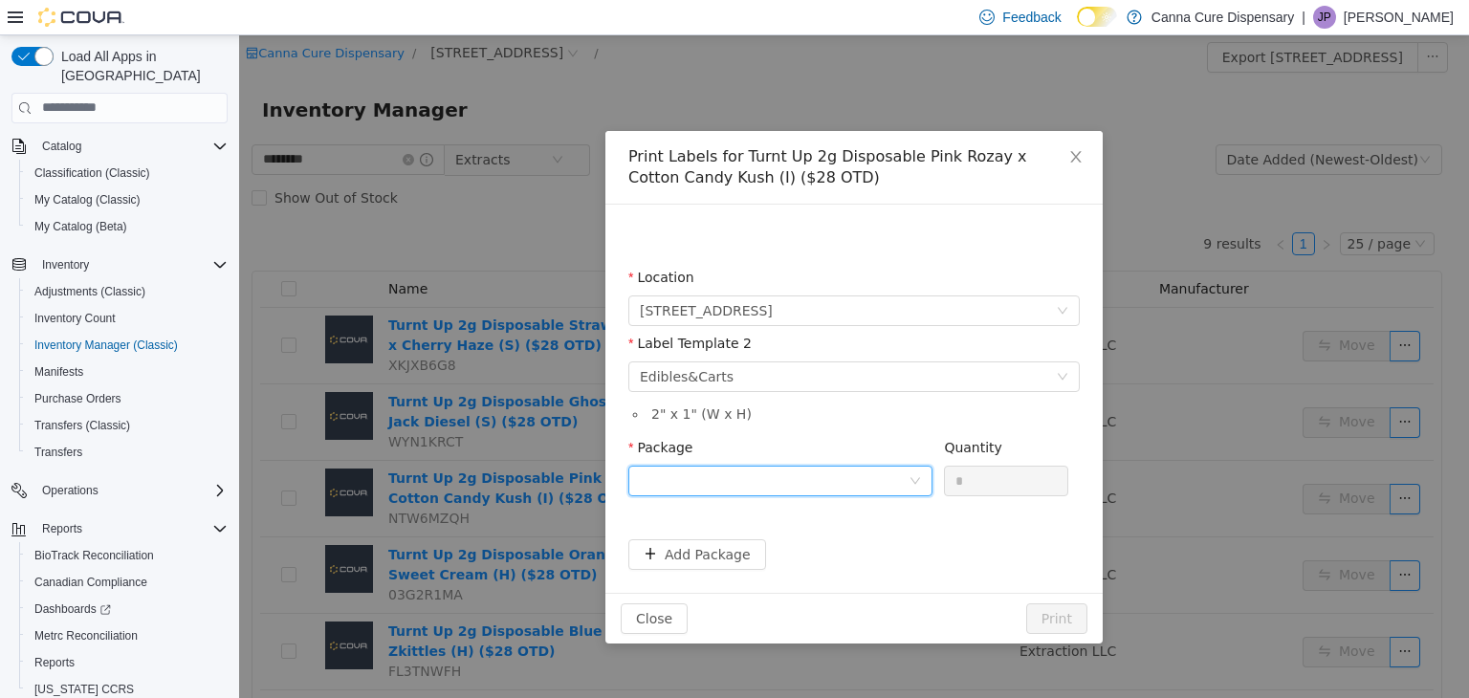
click at [698, 486] on div at bounding box center [774, 480] width 269 height 29
click at [723, 553] on strong "1A40E0100000198000162228" at bounding box center [752, 548] width 225 height 15
click at [1002, 480] on input "*" at bounding box center [1006, 480] width 122 height 29
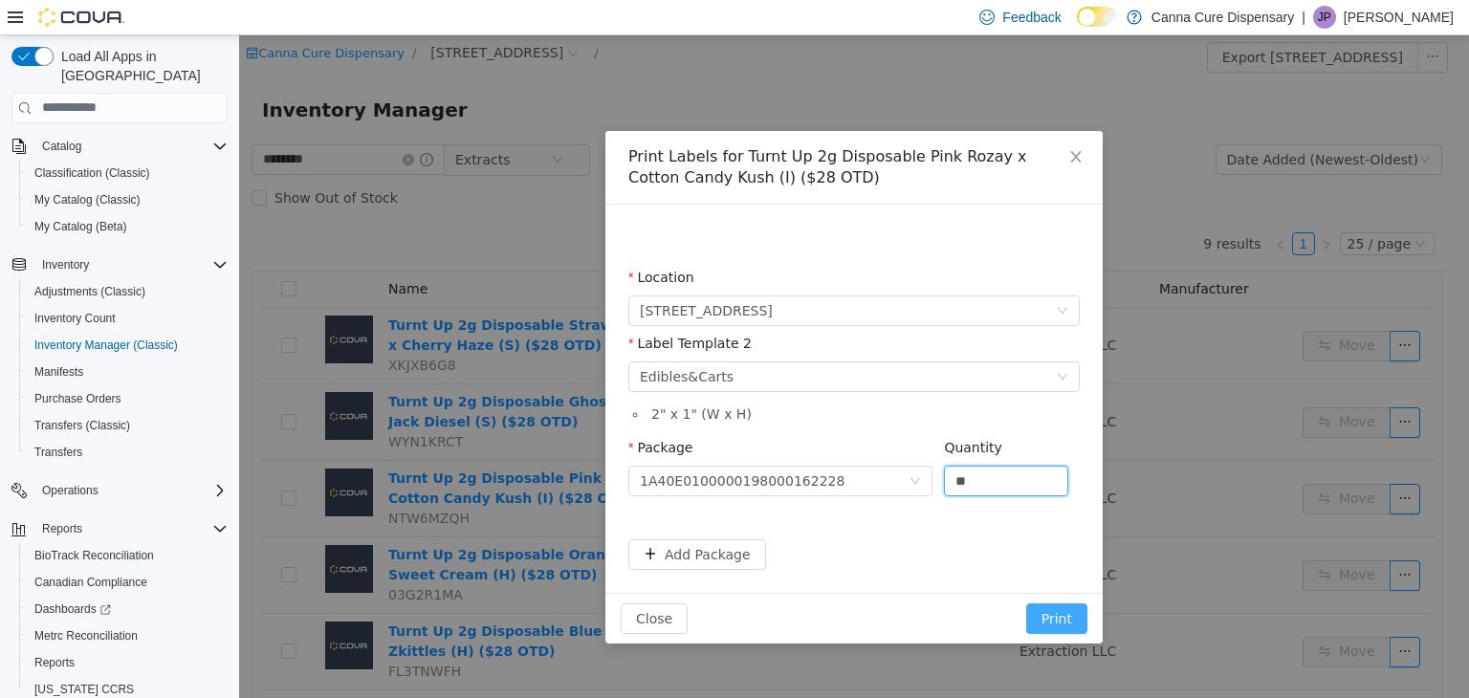
type input "**"
click at [1063, 612] on button "Print" at bounding box center [1056, 617] width 61 height 31
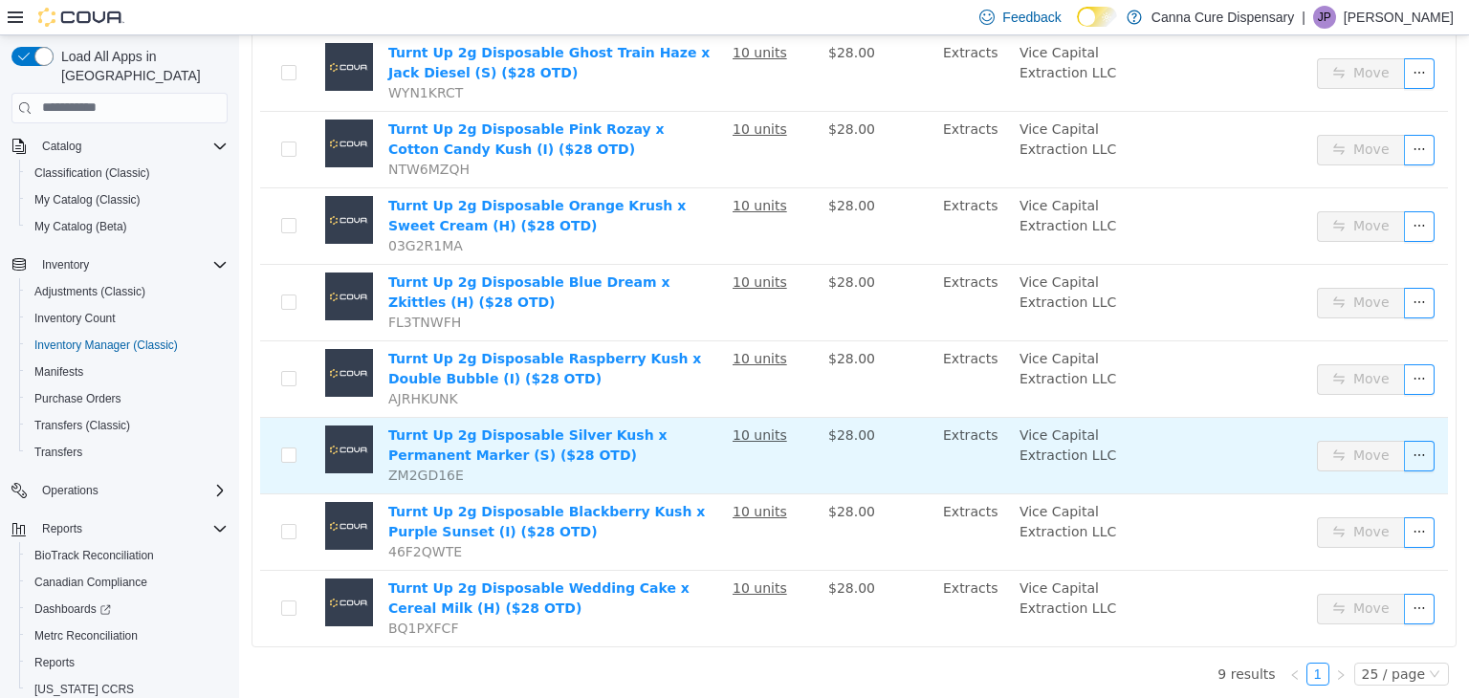
scroll to position [351, 0]
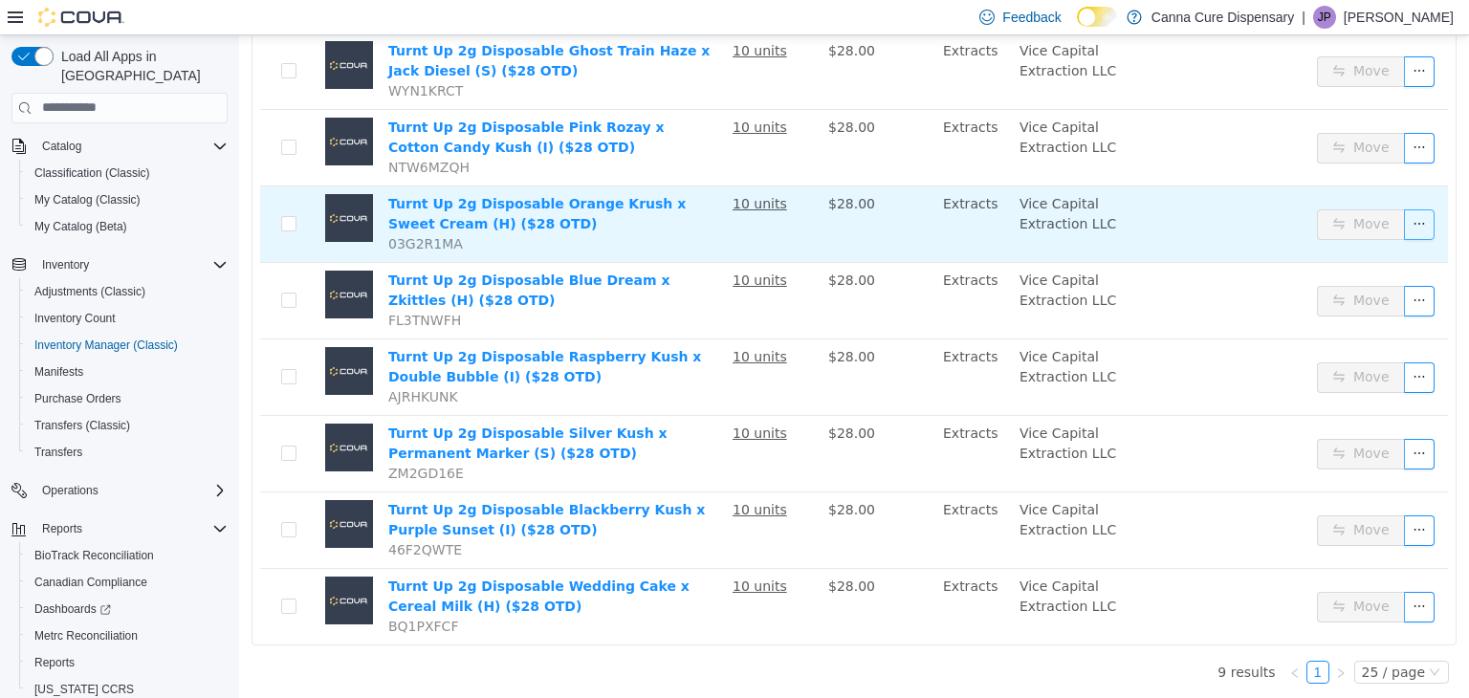
click at [1407, 215] on button "button" at bounding box center [1419, 223] width 31 height 31
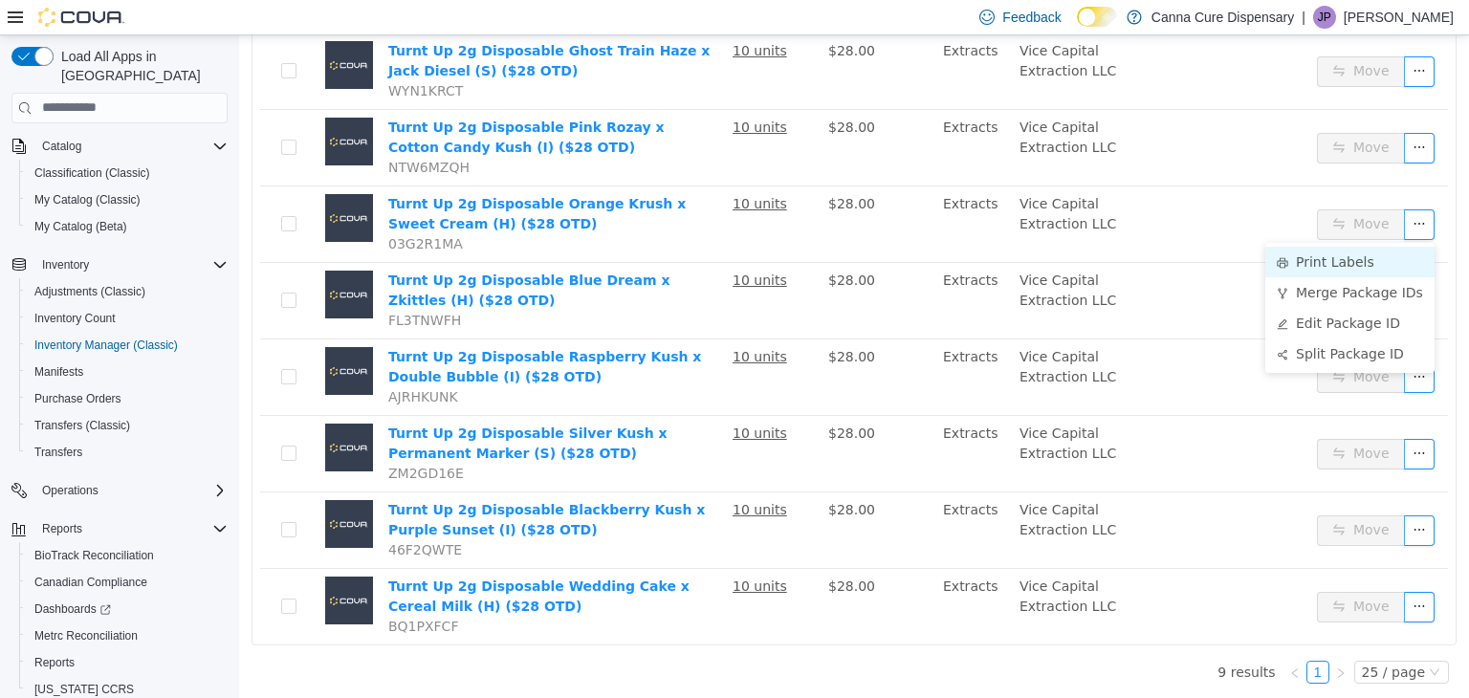
click at [1378, 246] on li "Print Labels" at bounding box center [1349, 261] width 169 height 31
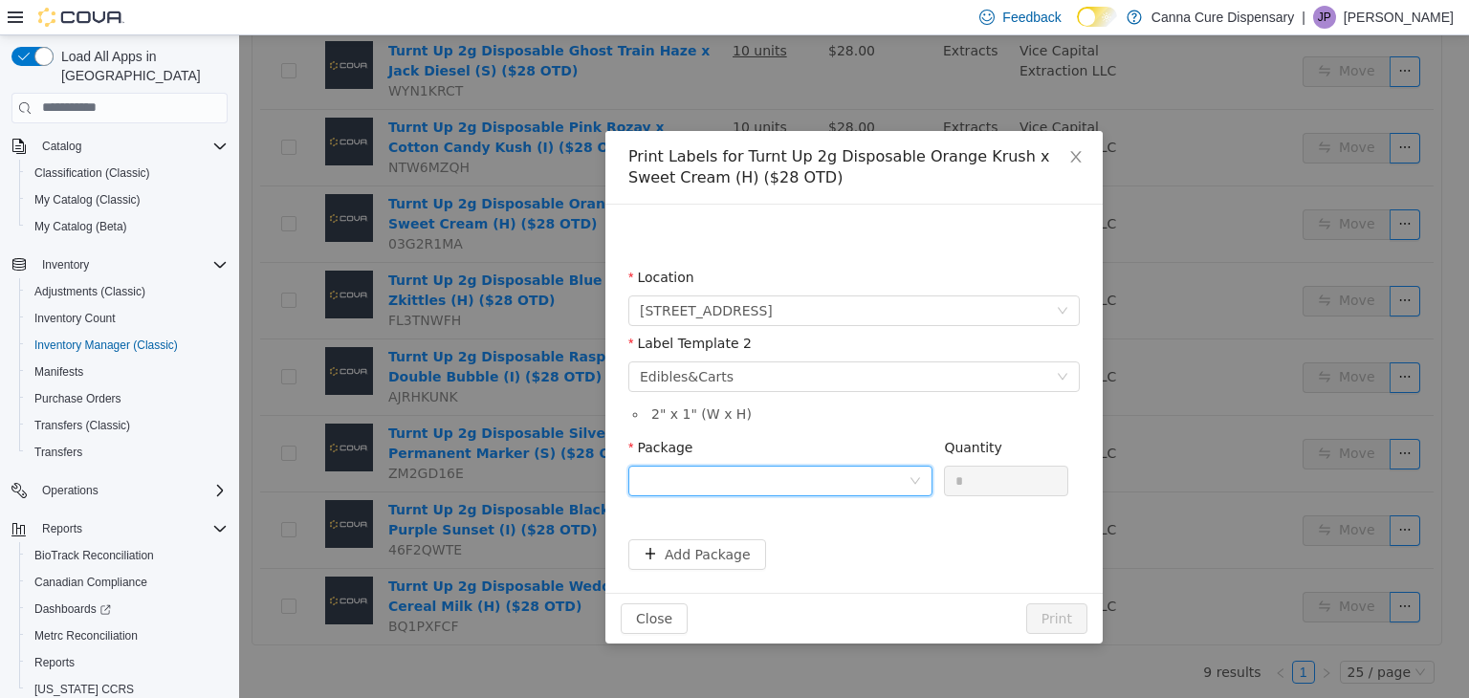
click at [861, 469] on div at bounding box center [774, 480] width 269 height 29
click at [872, 546] on li "1A40E0100000198000162224" at bounding box center [780, 549] width 304 height 31
click at [999, 480] on input "*" at bounding box center [1006, 480] width 122 height 29
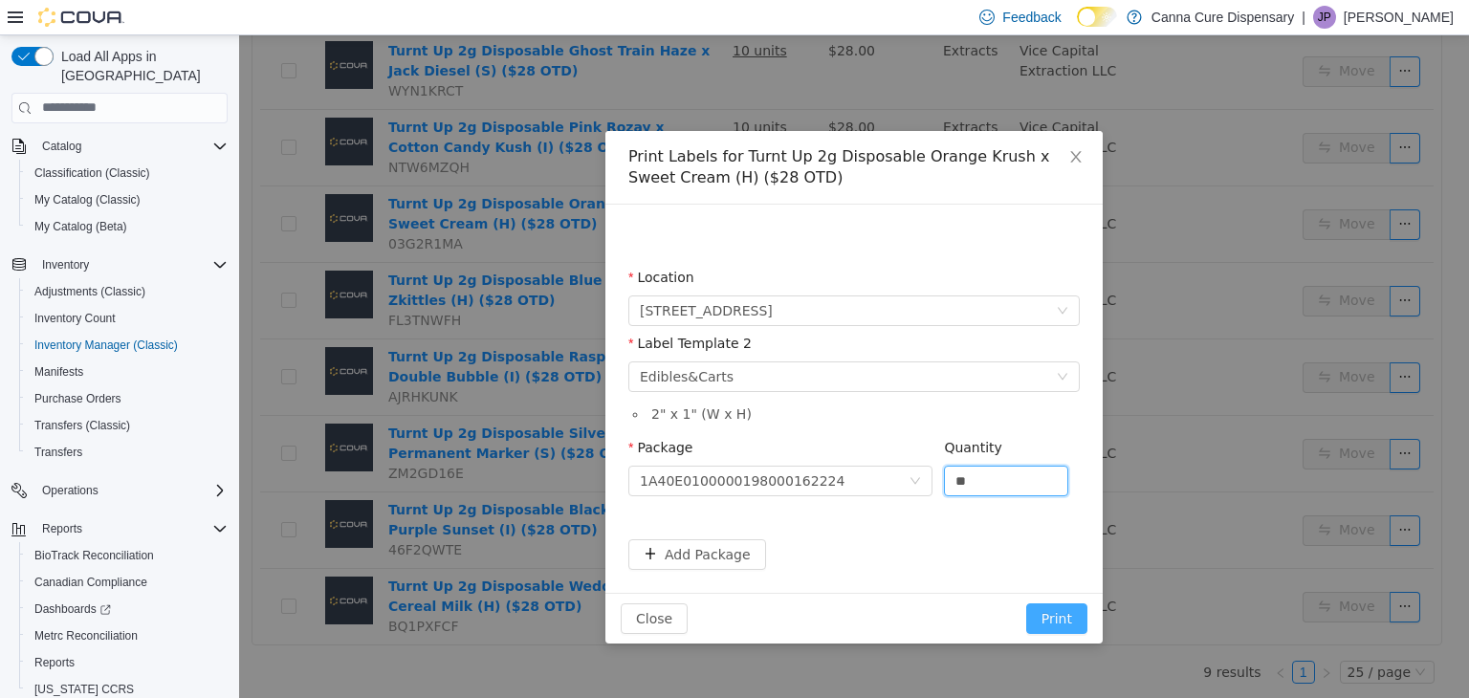
type input "**"
click at [1063, 610] on button "Print" at bounding box center [1056, 617] width 61 height 31
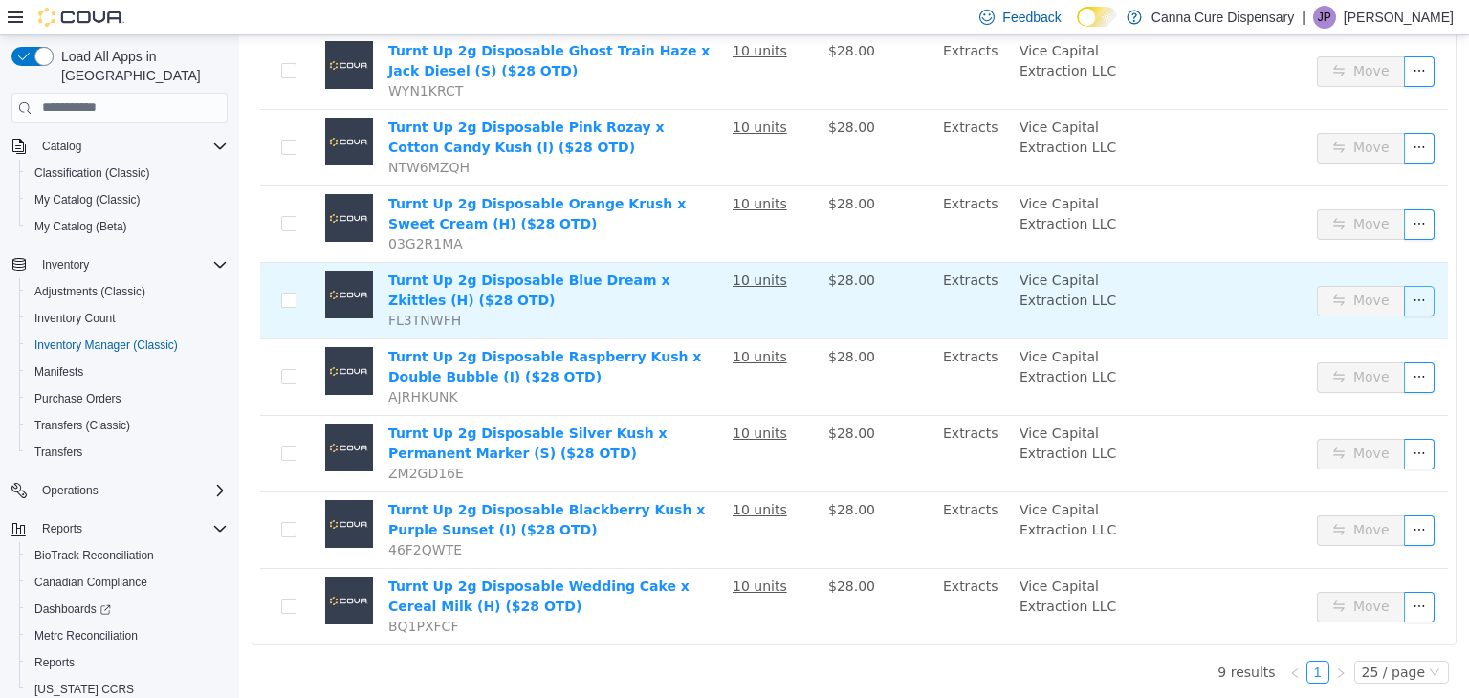
click at [1404, 301] on button "button" at bounding box center [1419, 300] width 31 height 31
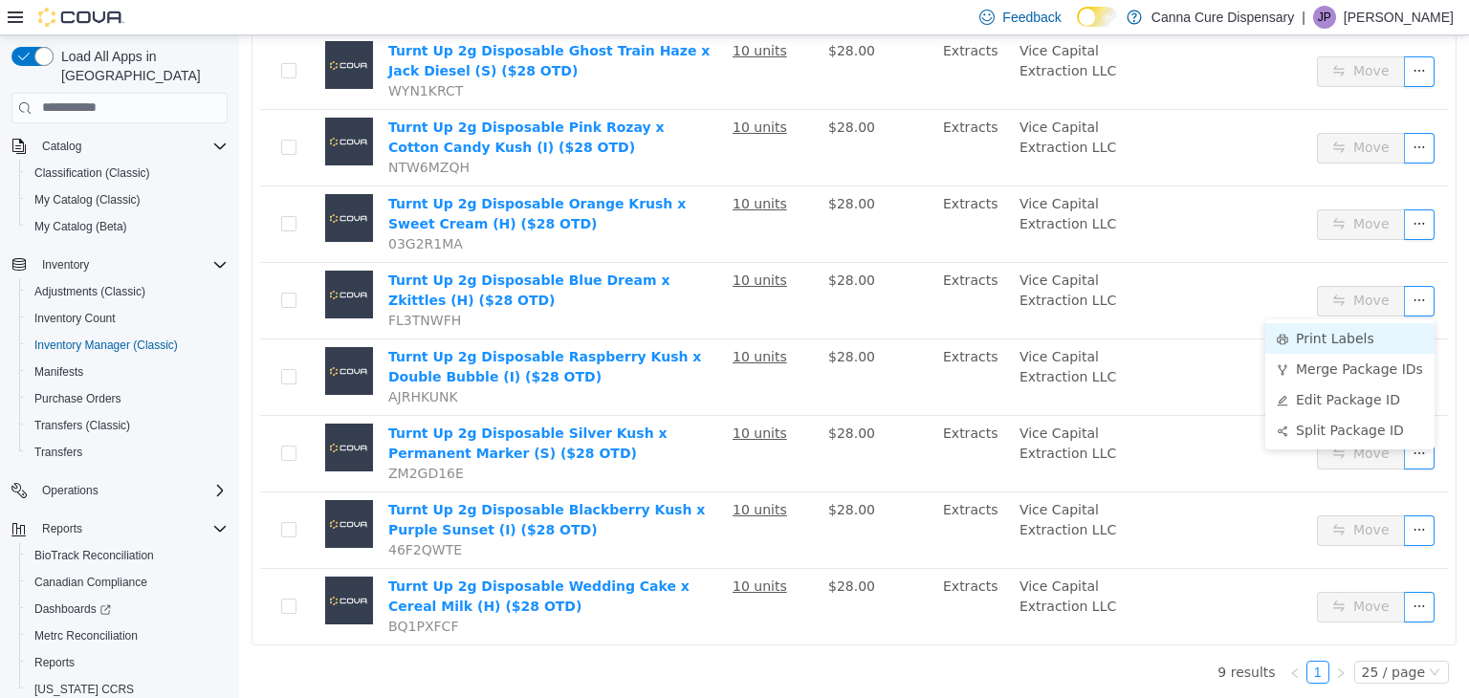
click at [1373, 327] on li "Print Labels" at bounding box center [1349, 337] width 169 height 31
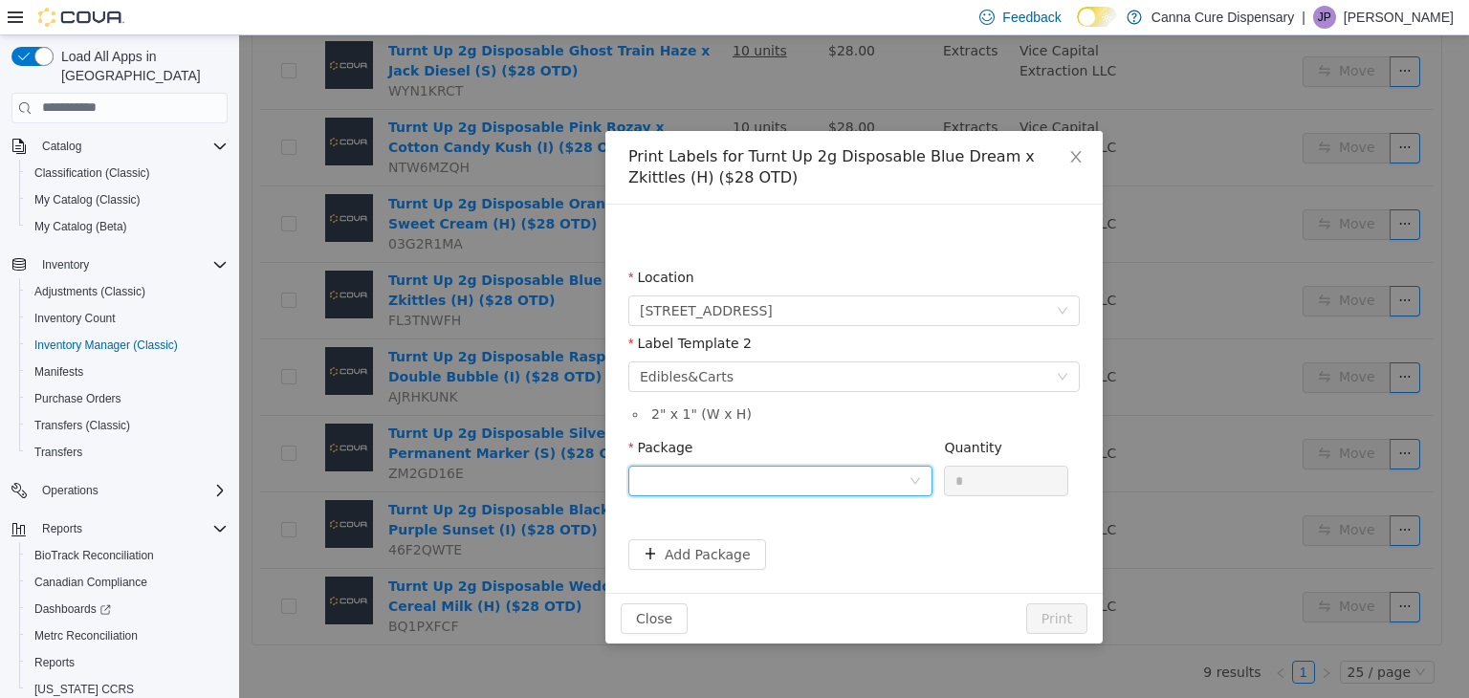
click at [853, 486] on div at bounding box center [774, 480] width 269 height 29
click at [867, 546] on li "1A40E0100000198000162222" at bounding box center [780, 549] width 304 height 31
click at [996, 473] on input "*" at bounding box center [1006, 480] width 122 height 29
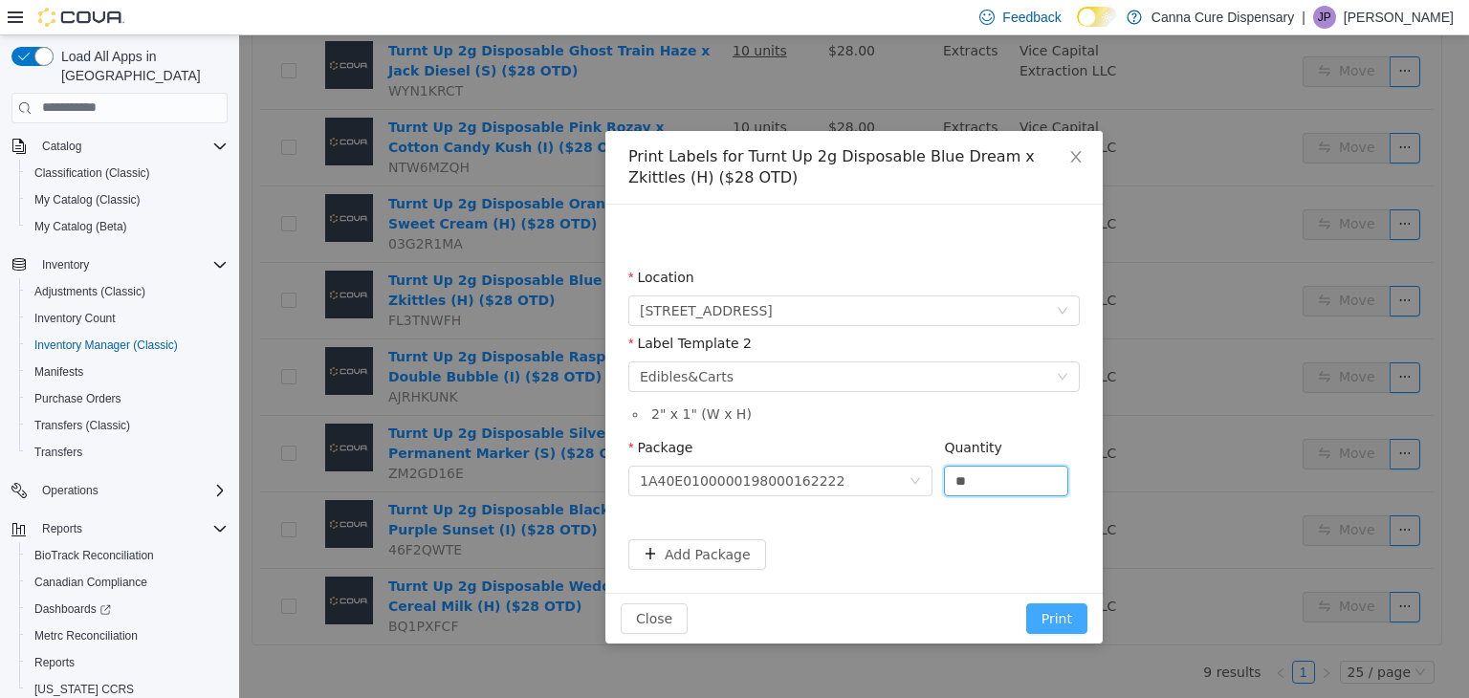
type input "**"
click at [1048, 610] on button "Print" at bounding box center [1056, 617] width 61 height 31
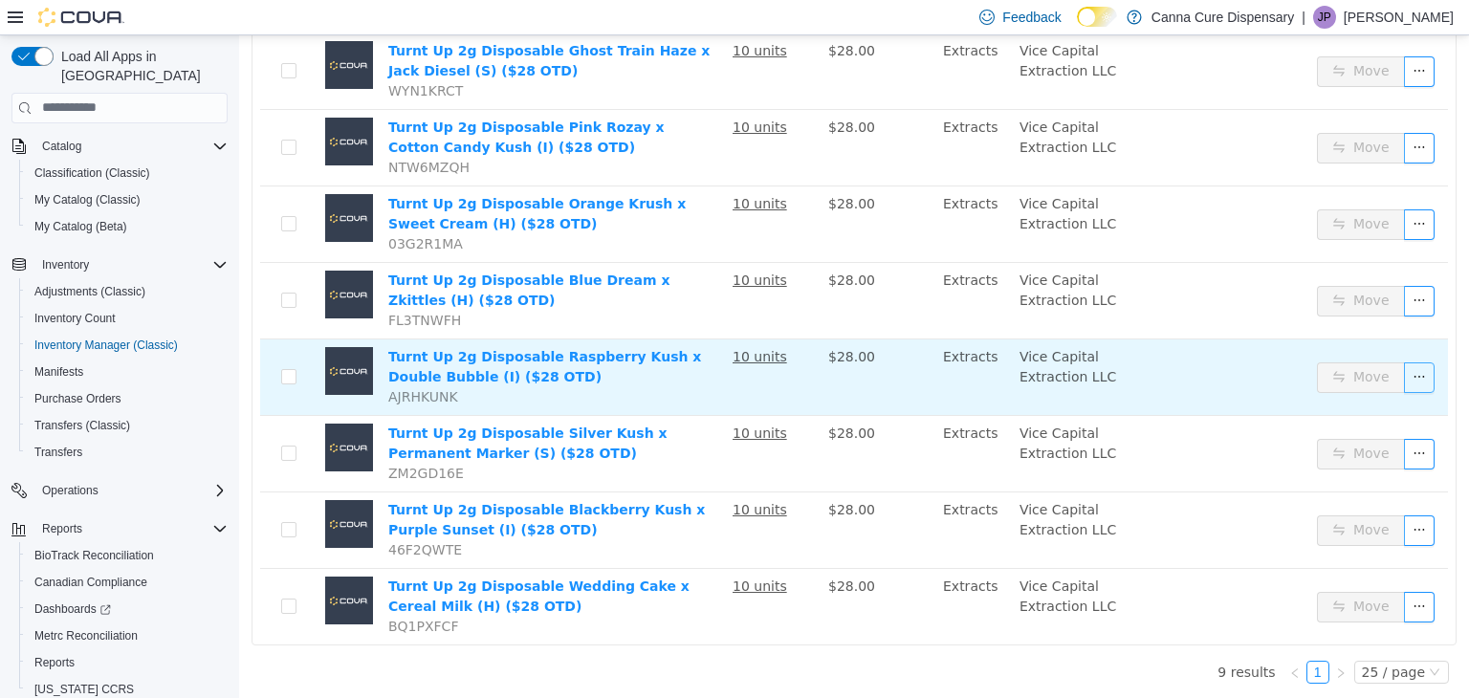
click at [1419, 380] on button "button" at bounding box center [1419, 376] width 31 height 31
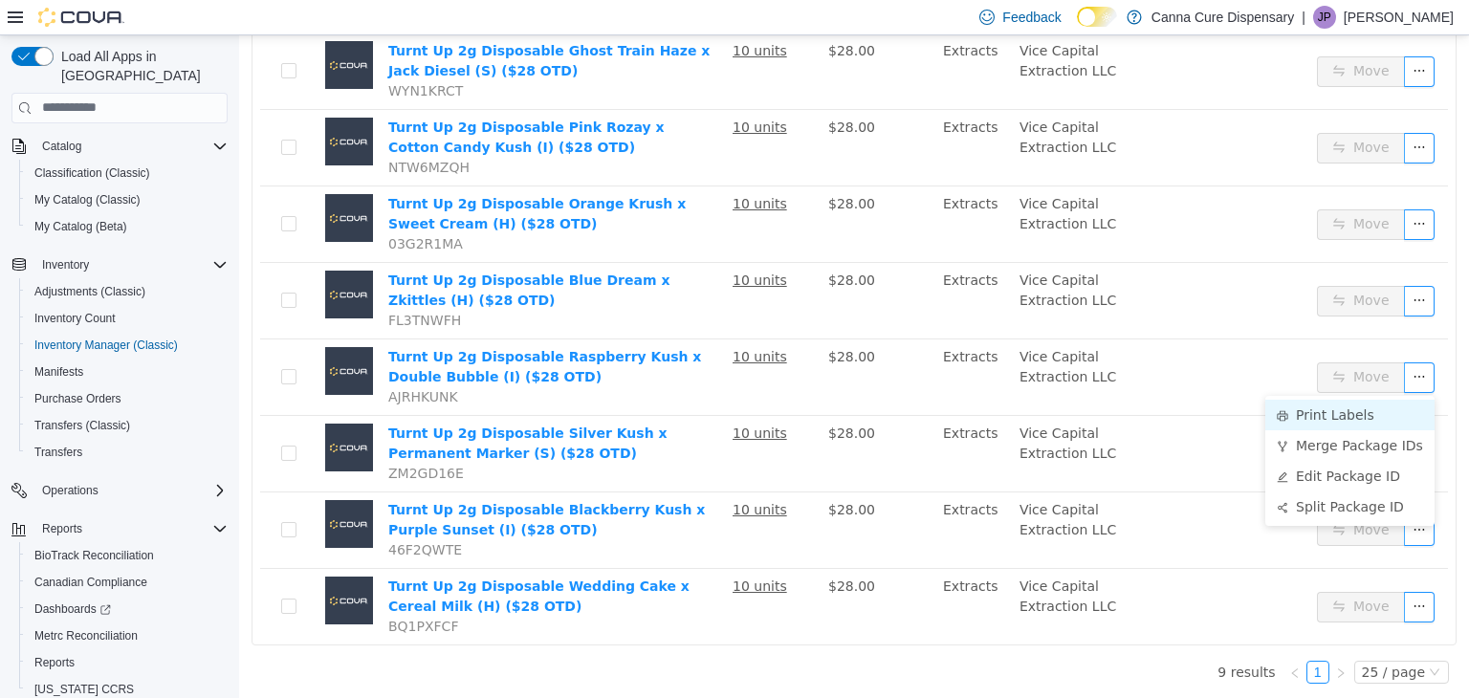
click at [1346, 414] on li "Print Labels" at bounding box center [1349, 414] width 169 height 31
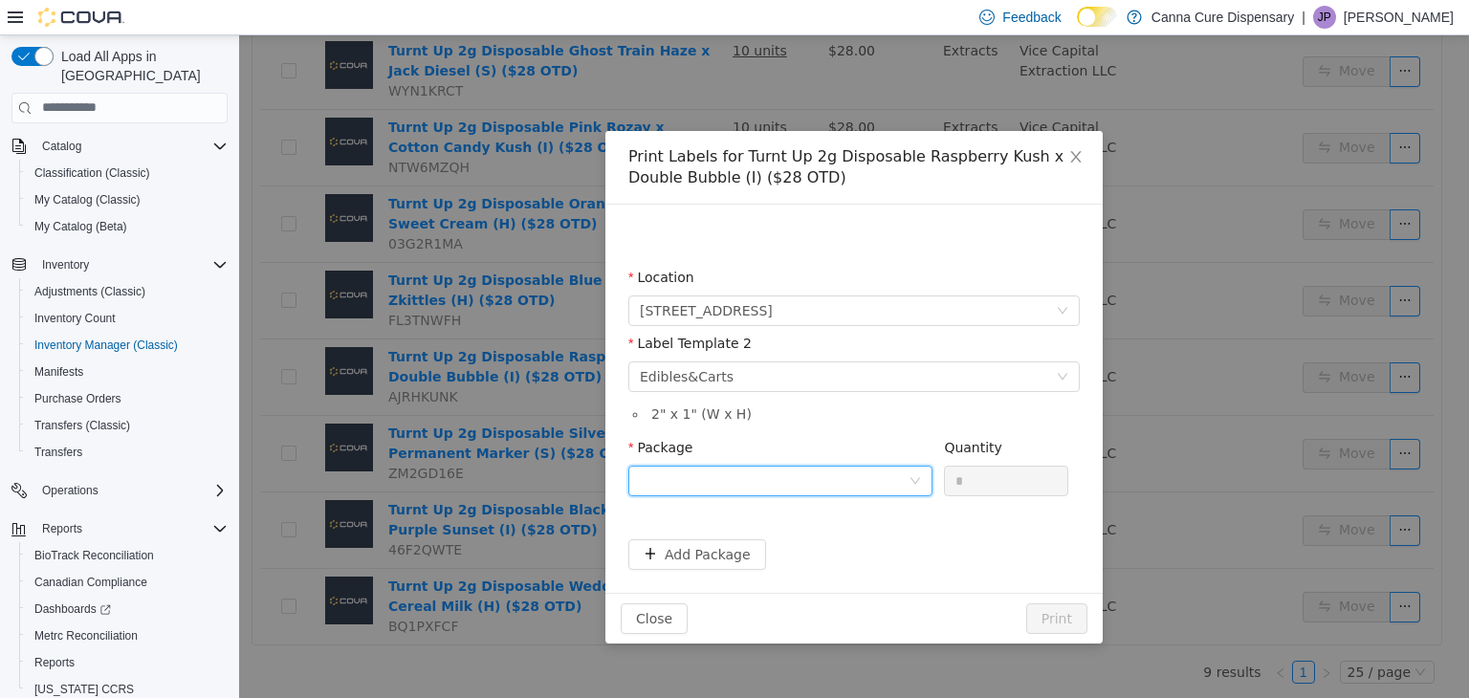
click at [809, 472] on div at bounding box center [774, 480] width 269 height 29
click at [821, 546] on li "1A40E0100000198000162226" at bounding box center [780, 549] width 304 height 31
click at [985, 481] on input "*" at bounding box center [1006, 480] width 122 height 29
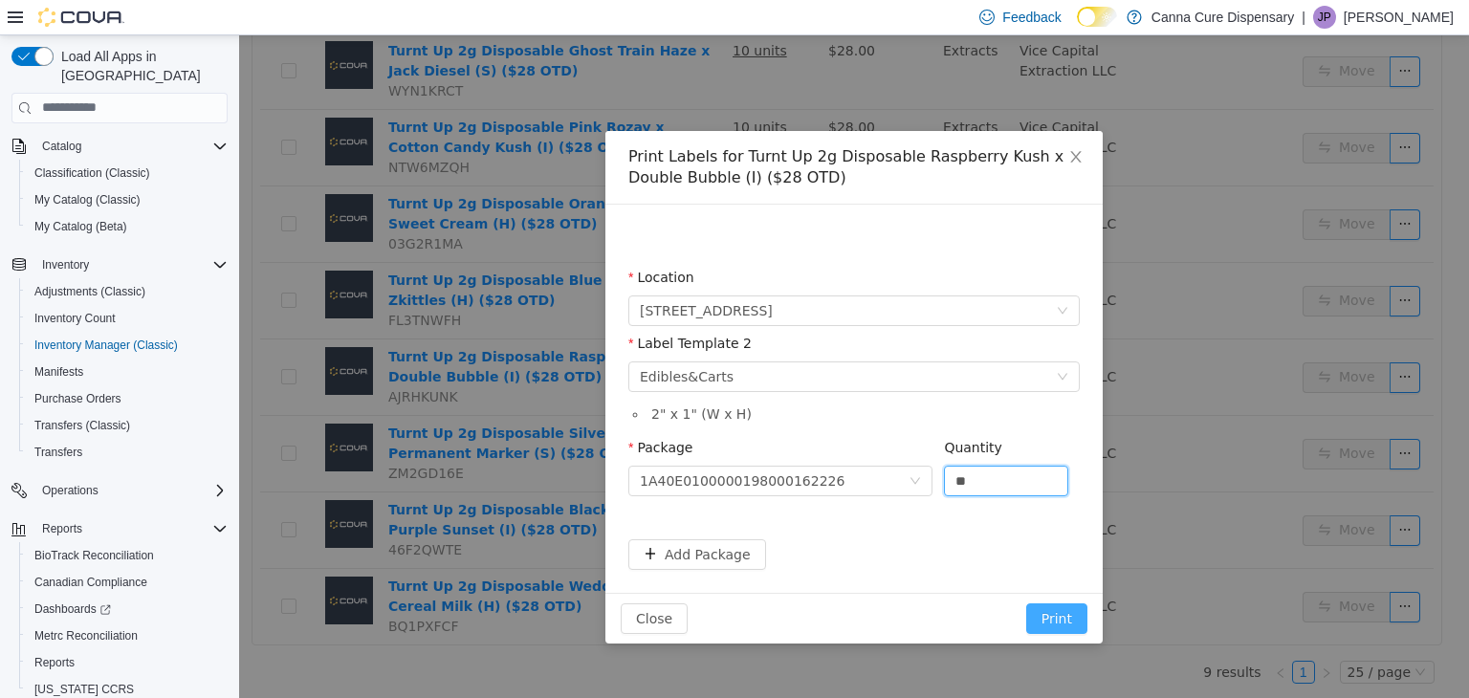
type input "**"
click at [1052, 624] on button "Print" at bounding box center [1056, 617] width 61 height 31
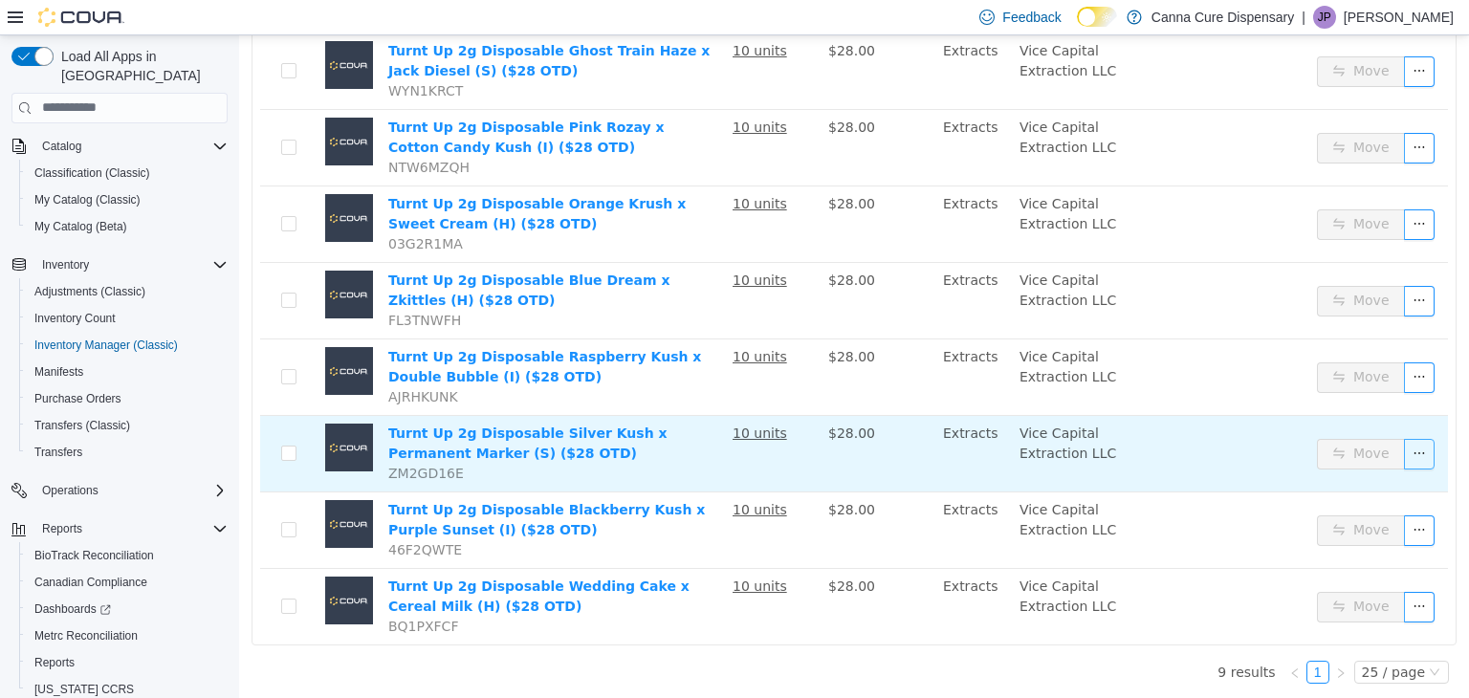
click at [1404, 445] on button "button" at bounding box center [1419, 453] width 31 height 31
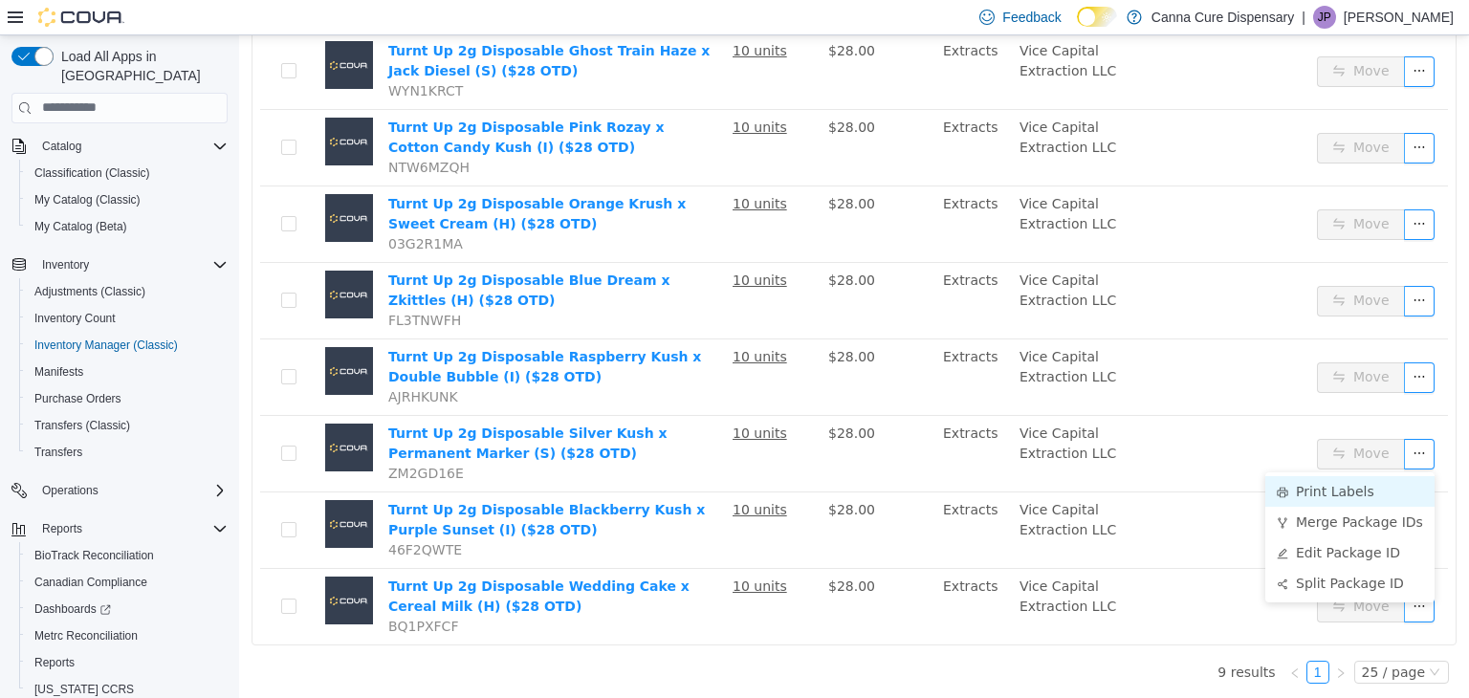
click at [1364, 492] on li "Print Labels" at bounding box center [1349, 490] width 169 height 31
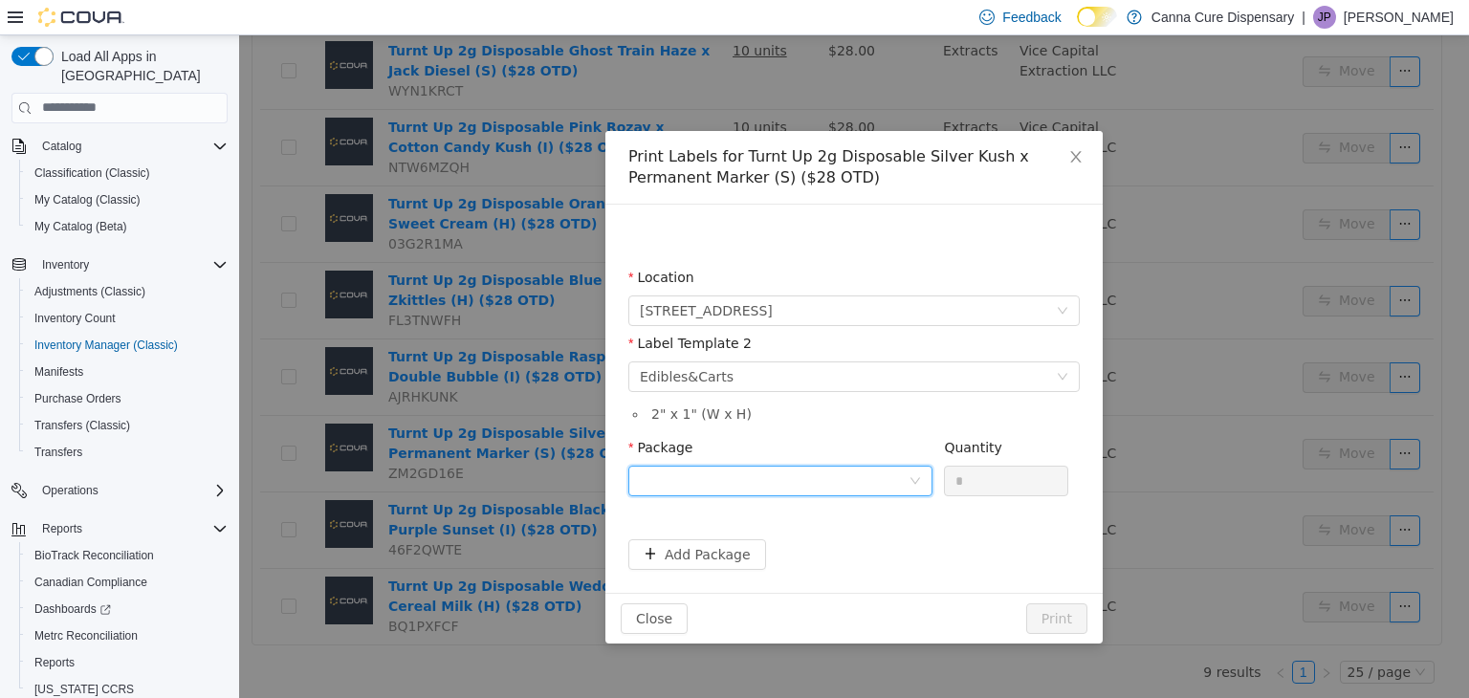
click at [800, 480] on div at bounding box center [774, 480] width 269 height 29
drag, startPoint x: 805, startPoint y: 554, endPoint x: 849, endPoint y: 539, distance: 46.3
click at [804, 553] on strong "1A40E0100000198000162221" at bounding box center [752, 548] width 225 height 15
click at [1025, 485] on input "*" at bounding box center [1006, 480] width 122 height 29
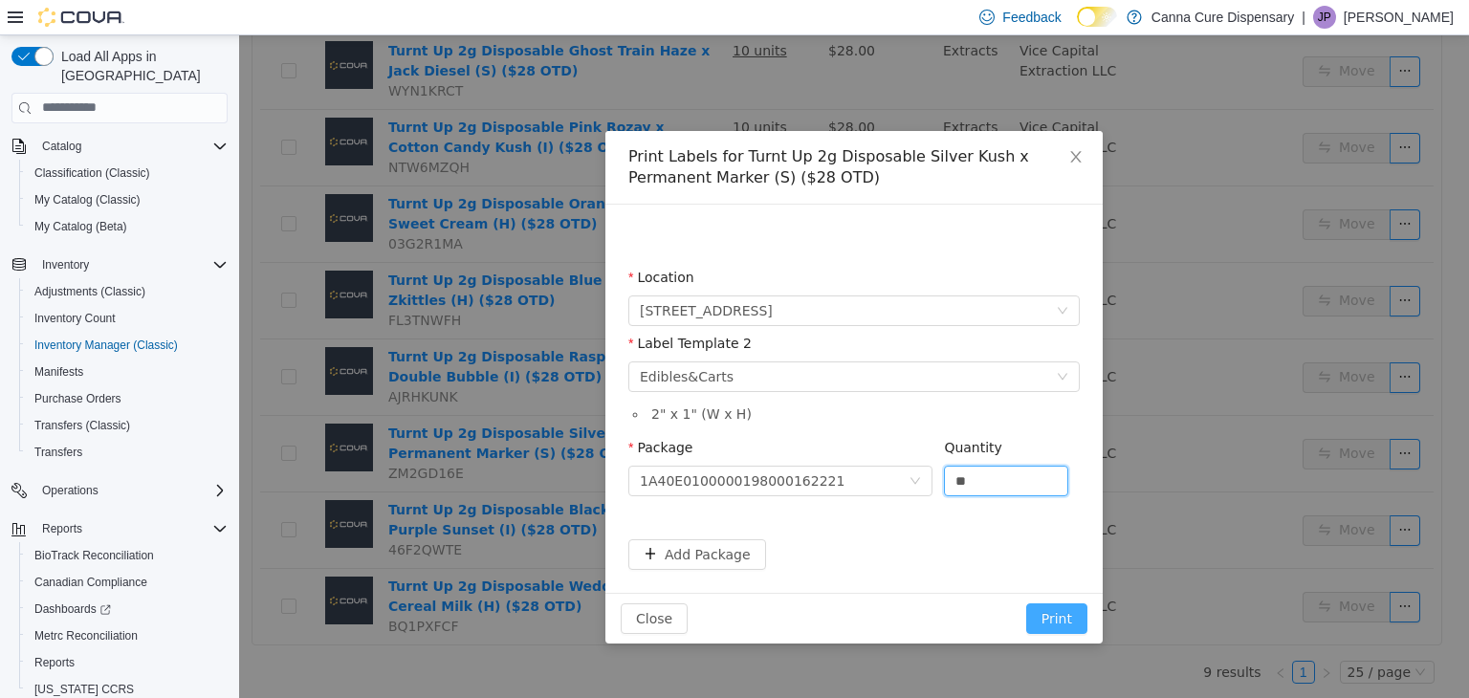
type input "**"
click at [1058, 610] on button "Print" at bounding box center [1056, 617] width 61 height 31
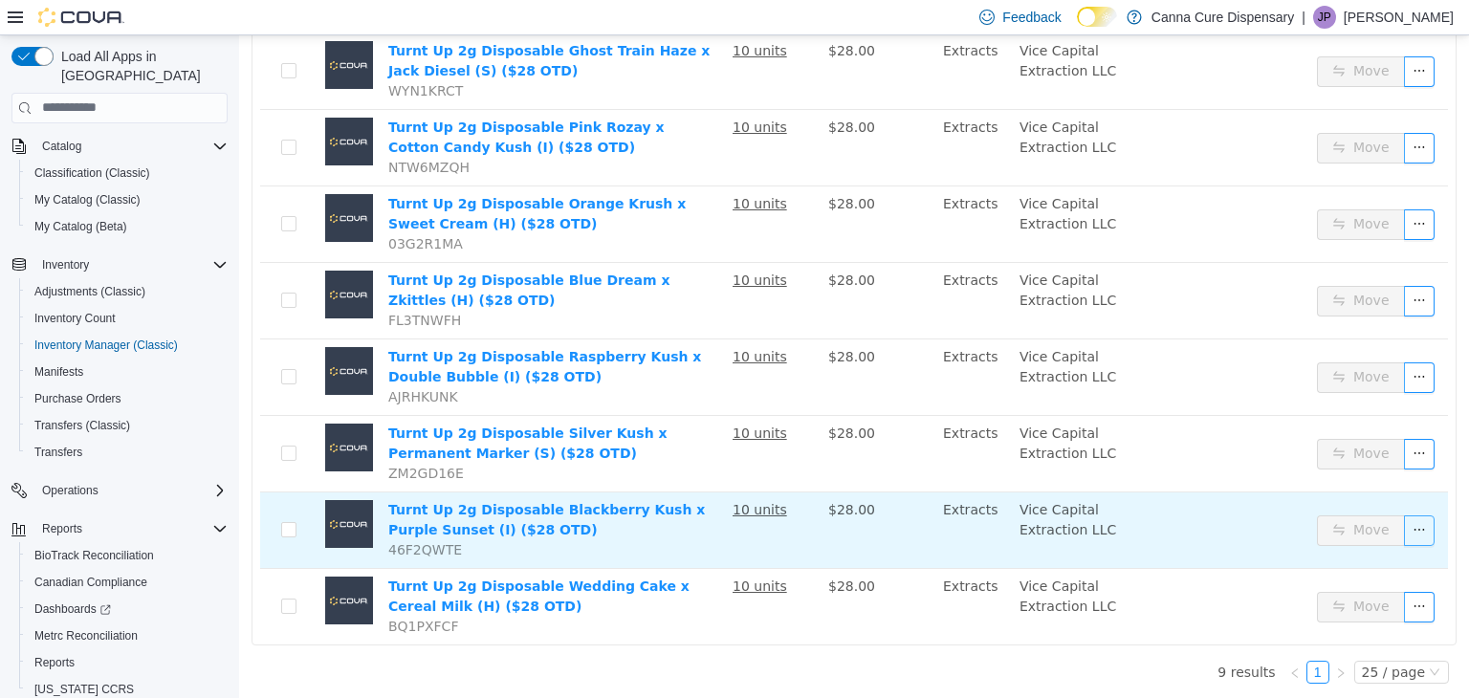
click at [1415, 527] on button "button" at bounding box center [1419, 529] width 31 height 31
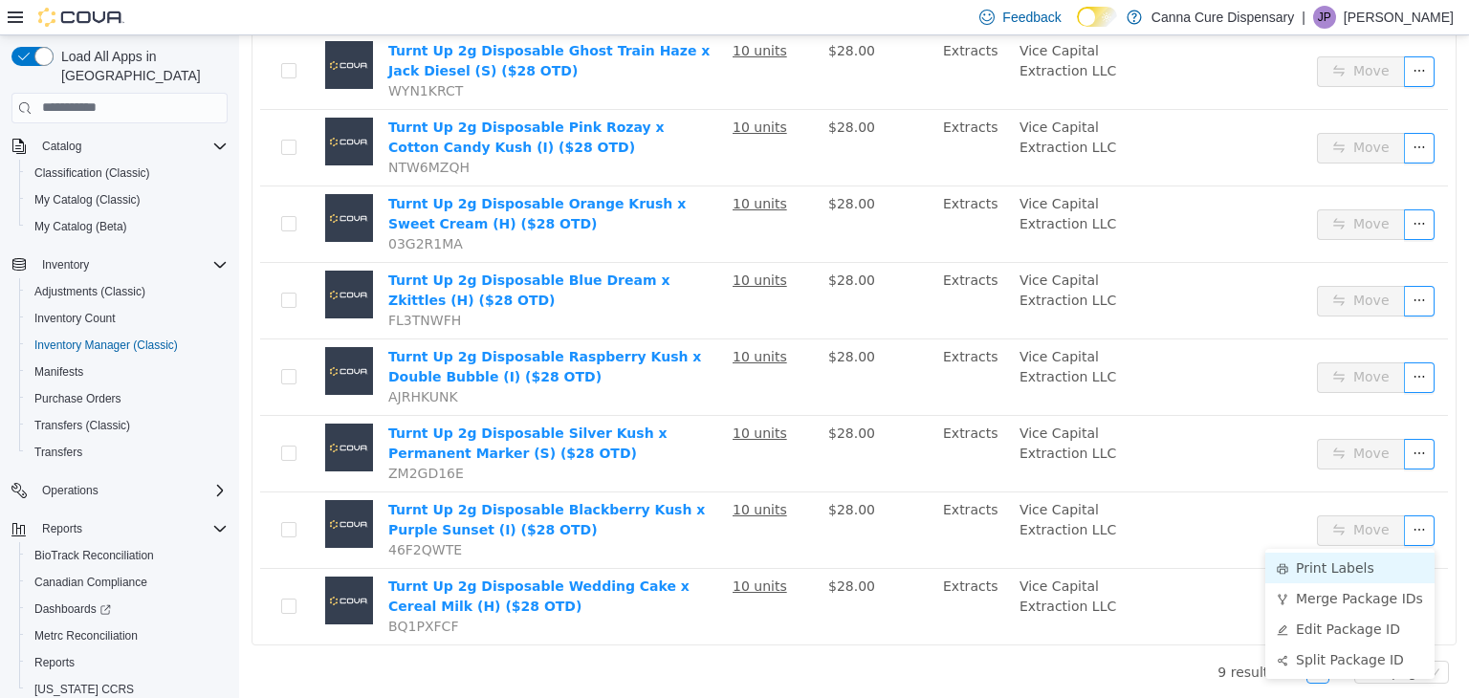
click at [1318, 559] on li "Print Labels" at bounding box center [1349, 567] width 169 height 31
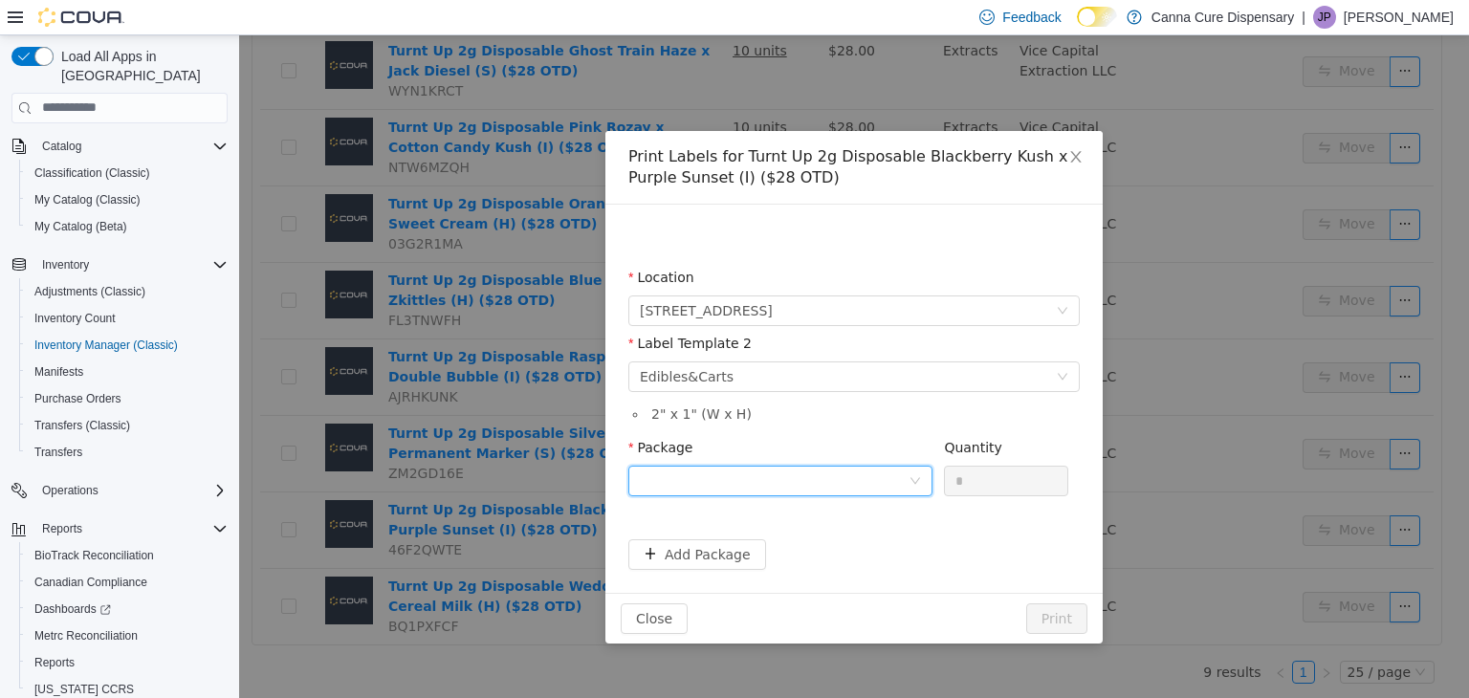
click at [794, 483] on div at bounding box center [774, 480] width 269 height 29
click at [815, 545] on strong "1A40E0100000198000162225" at bounding box center [752, 548] width 225 height 15
click at [1001, 490] on input "*" at bounding box center [1006, 480] width 122 height 29
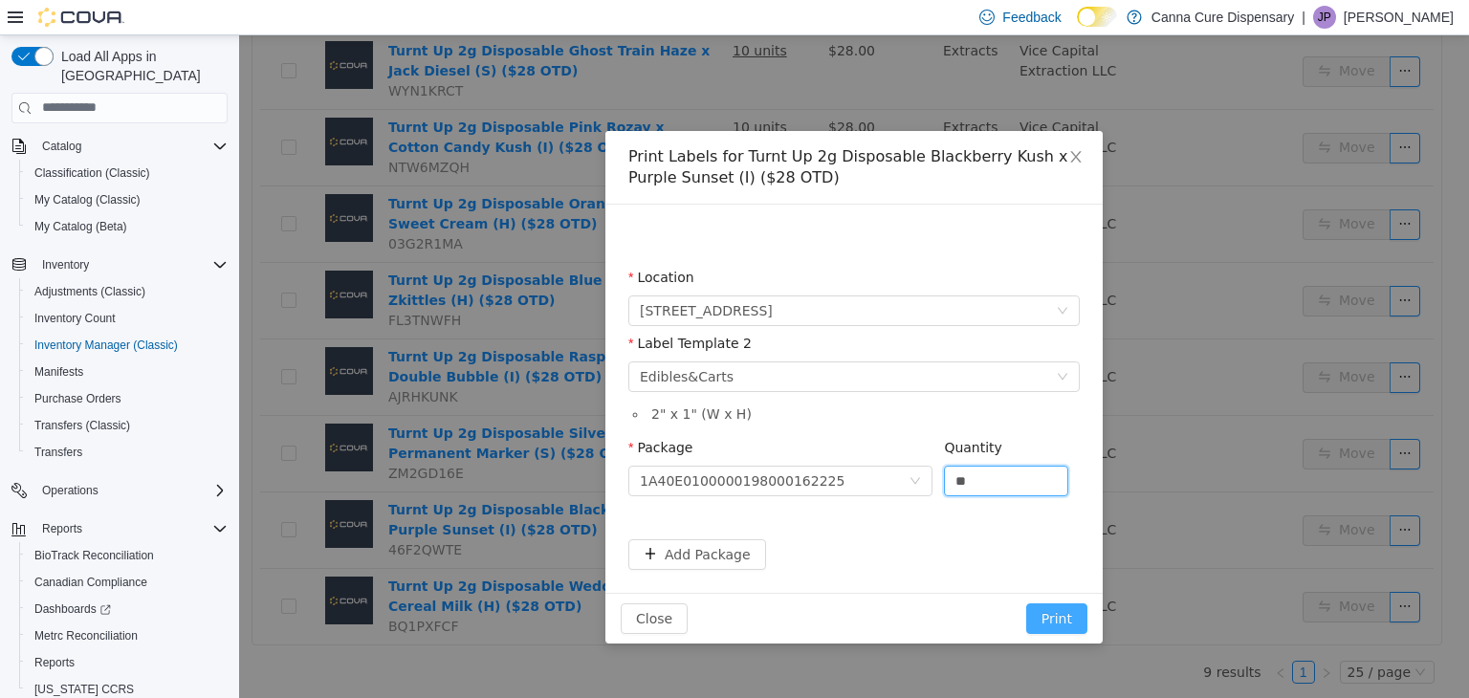
type input "**"
click at [1068, 624] on button "Print" at bounding box center [1056, 617] width 61 height 31
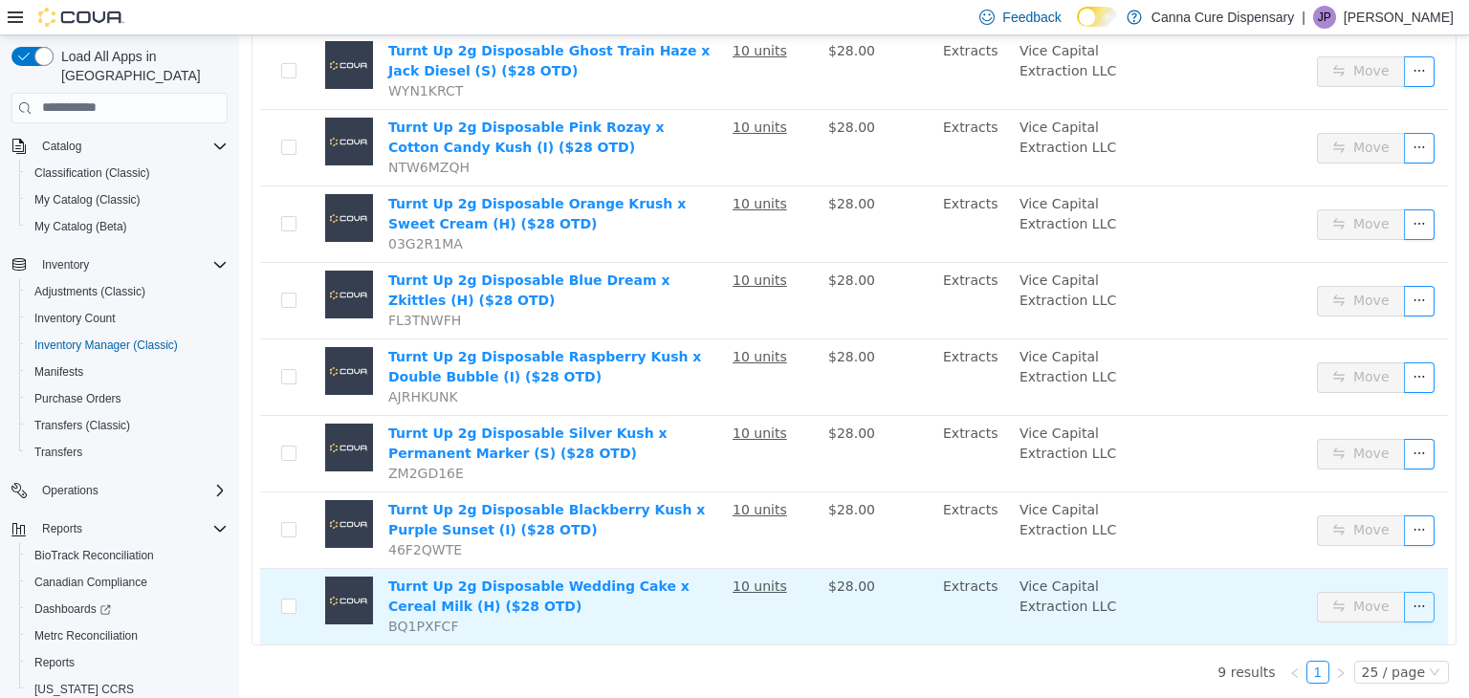
click at [1407, 605] on button "button" at bounding box center [1419, 606] width 31 height 31
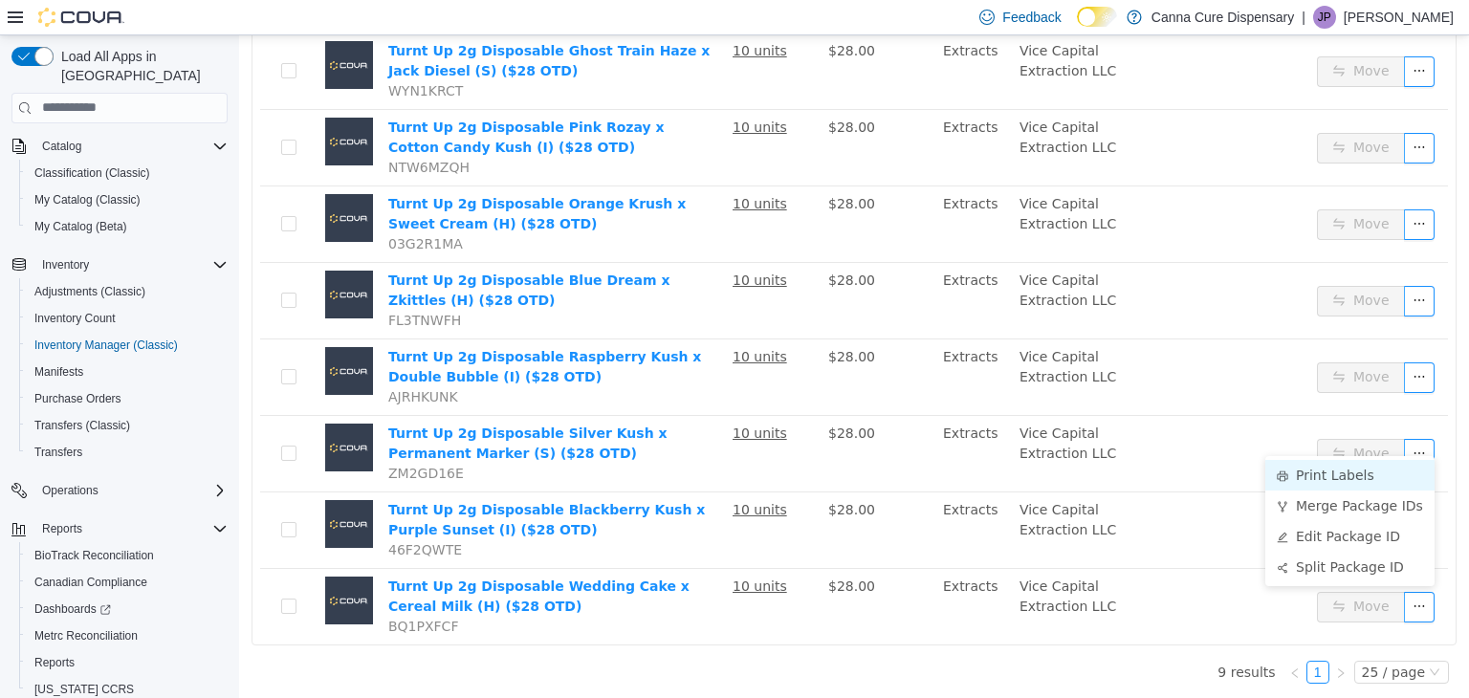
click at [1343, 474] on li "Print Labels" at bounding box center [1349, 474] width 169 height 31
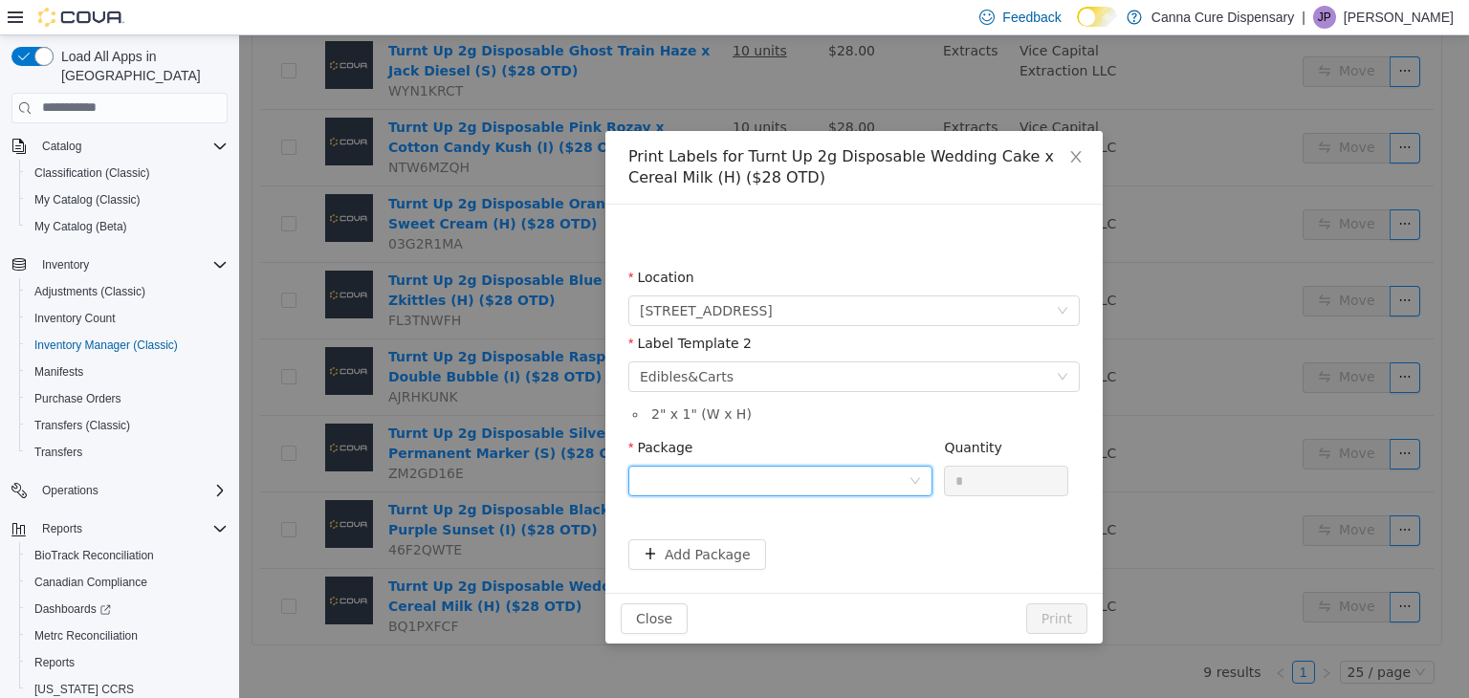
click at [829, 484] on div at bounding box center [774, 480] width 269 height 29
click at [838, 553] on li "1A40E0100000198000162220" at bounding box center [780, 549] width 304 height 31
click at [985, 491] on input "*" at bounding box center [1006, 480] width 122 height 29
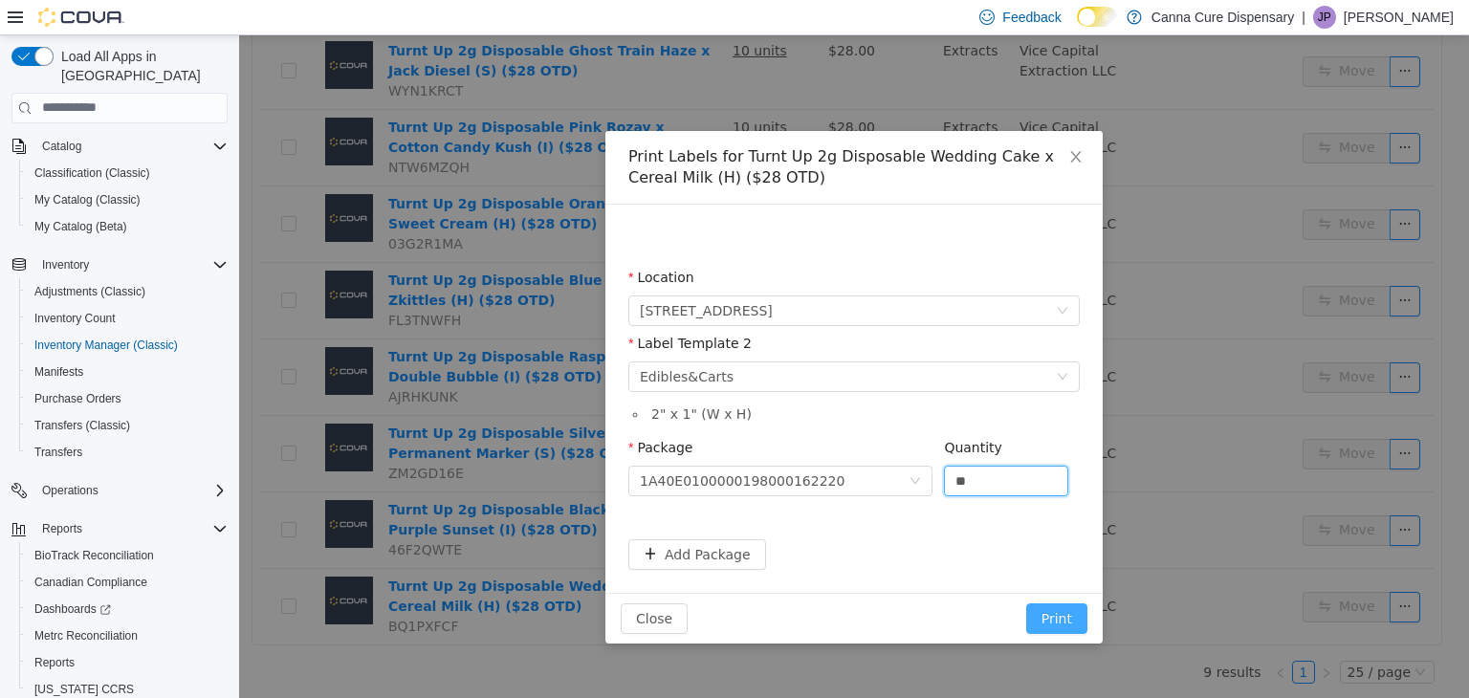
type input "**"
click at [1061, 620] on button "Print" at bounding box center [1056, 617] width 61 height 31
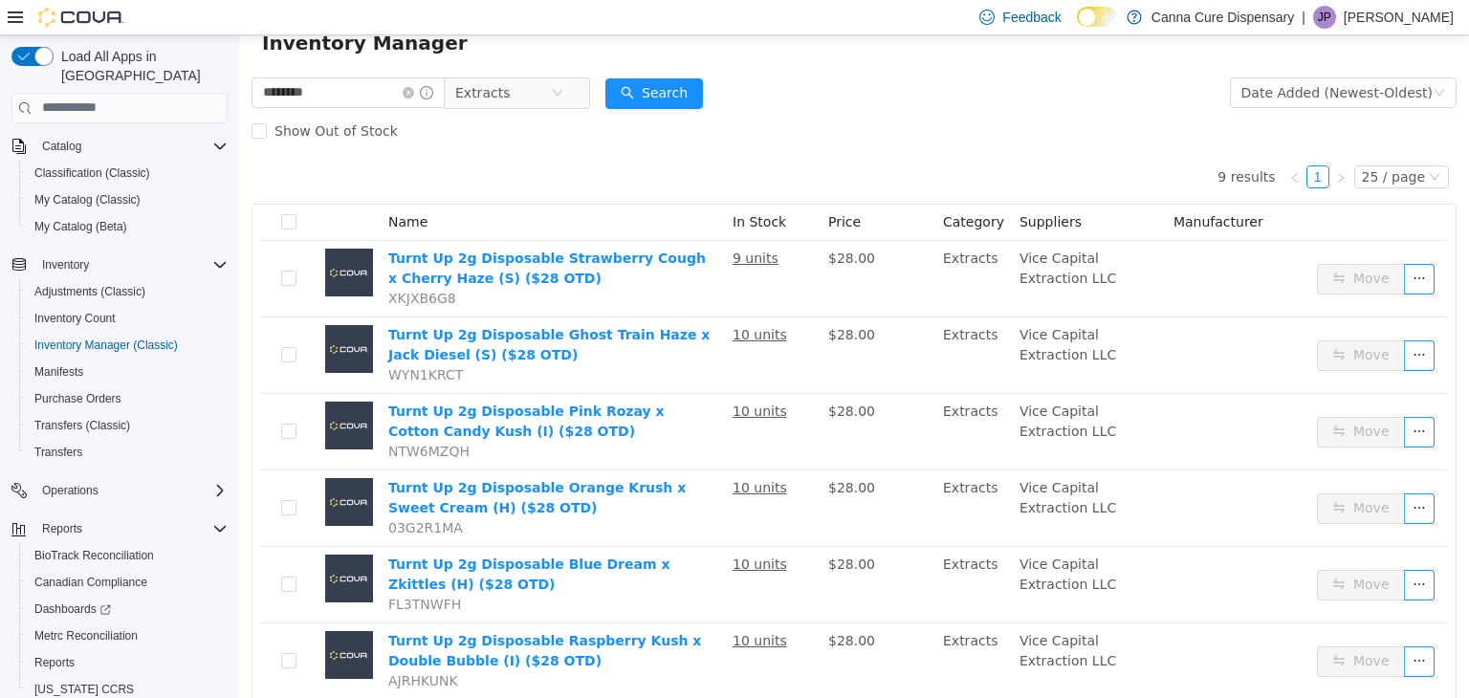
scroll to position [0, 0]
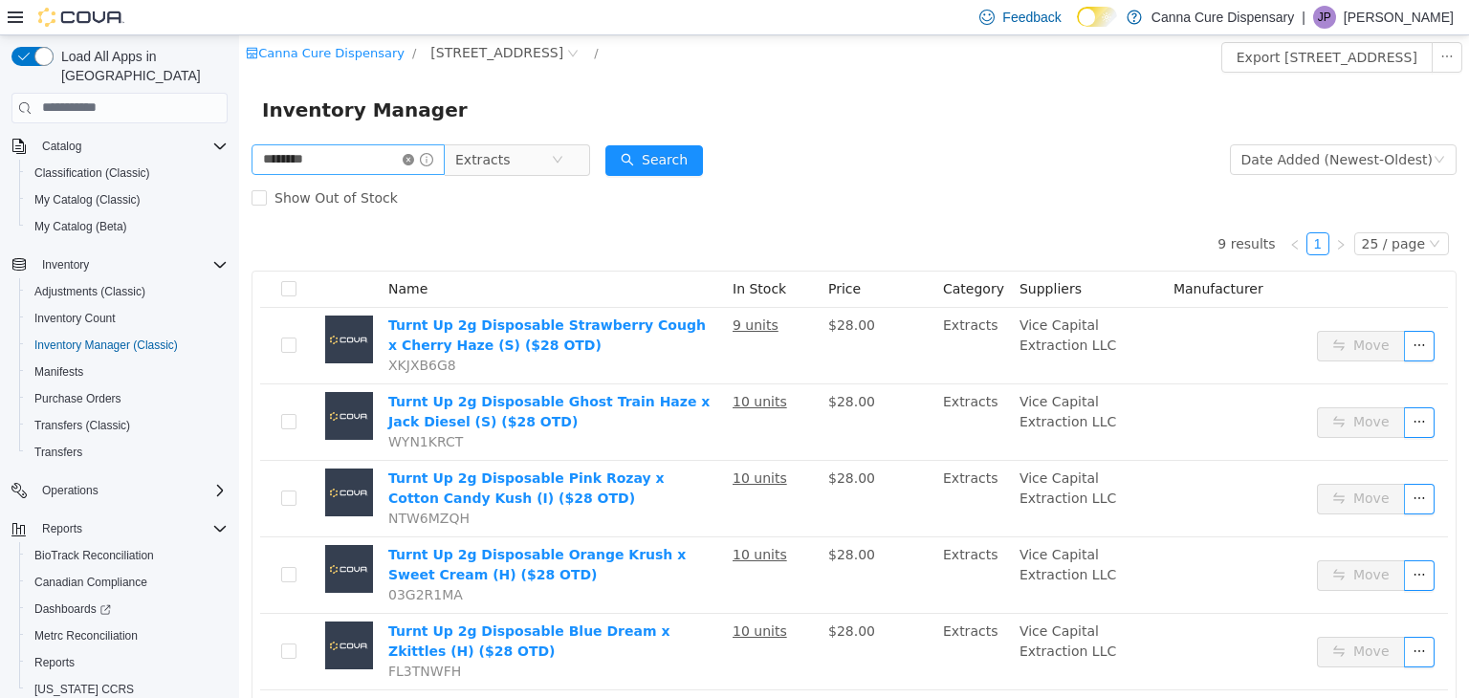
click at [414, 160] on icon "icon: close-circle" at bounding box center [408, 158] width 11 height 11
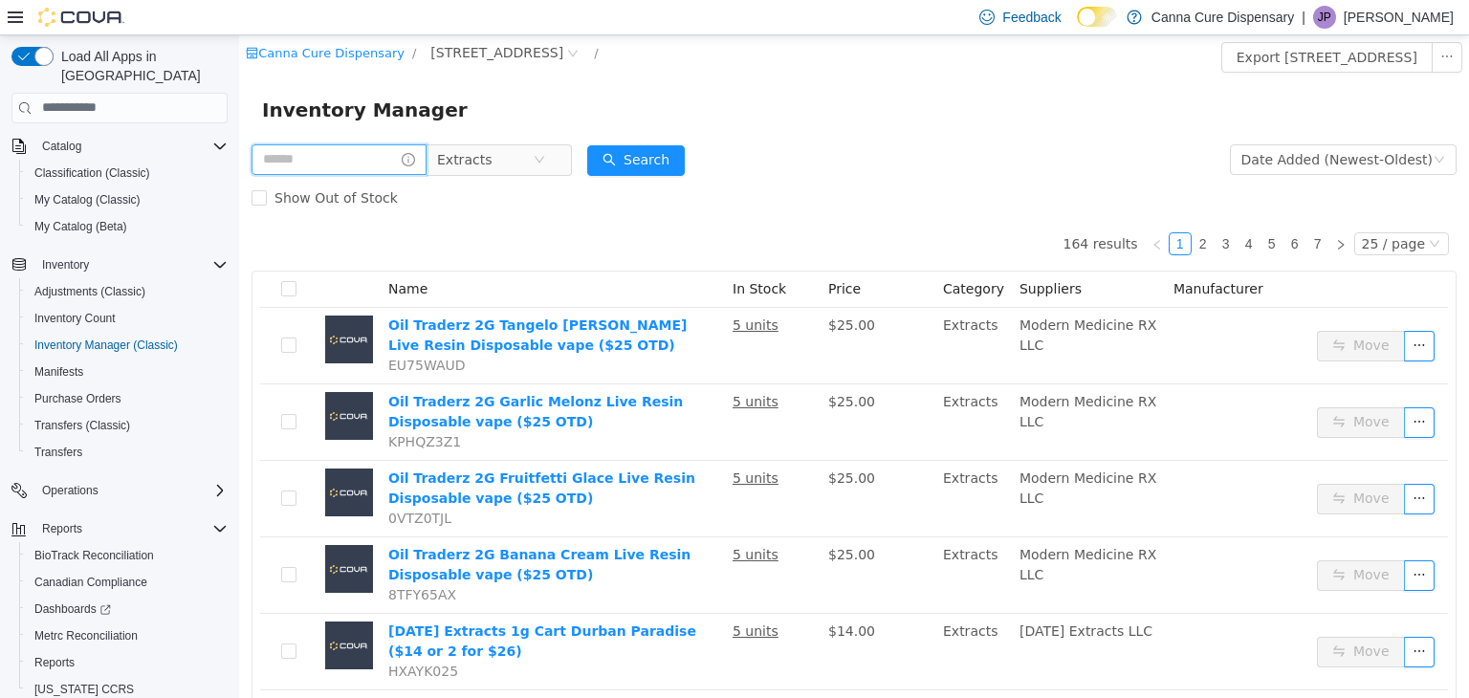
click at [353, 164] on input "text" at bounding box center [339, 158] width 175 height 31
drag, startPoint x: 776, startPoint y: 163, endPoint x: 842, endPoint y: 176, distance: 67.3
click at [780, 163] on form "Extracts Date Added (Newest-Oldest) Search Show Out of Stock" at bounding box center [854, 178] width 1205 height 77
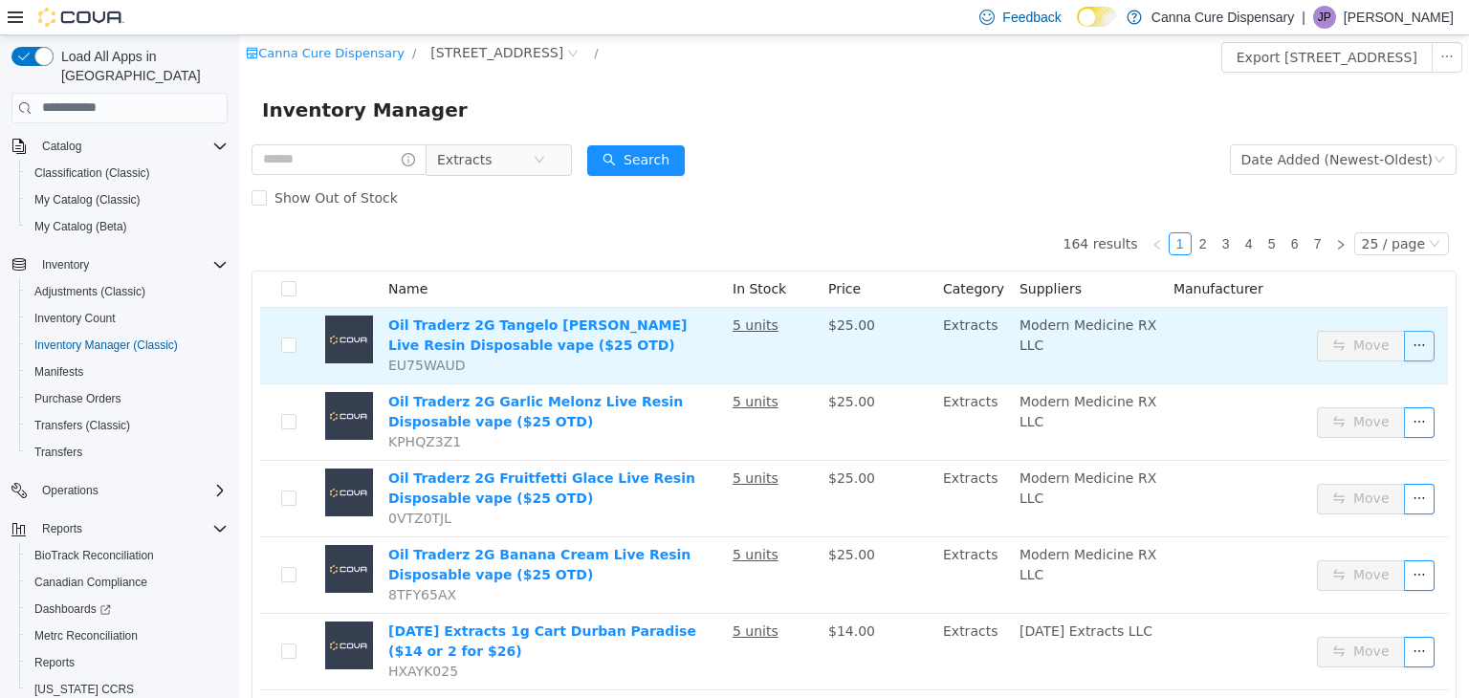
click at [1404, 344] on button "button" at bounding box center [1419, 345] width 31 height 31
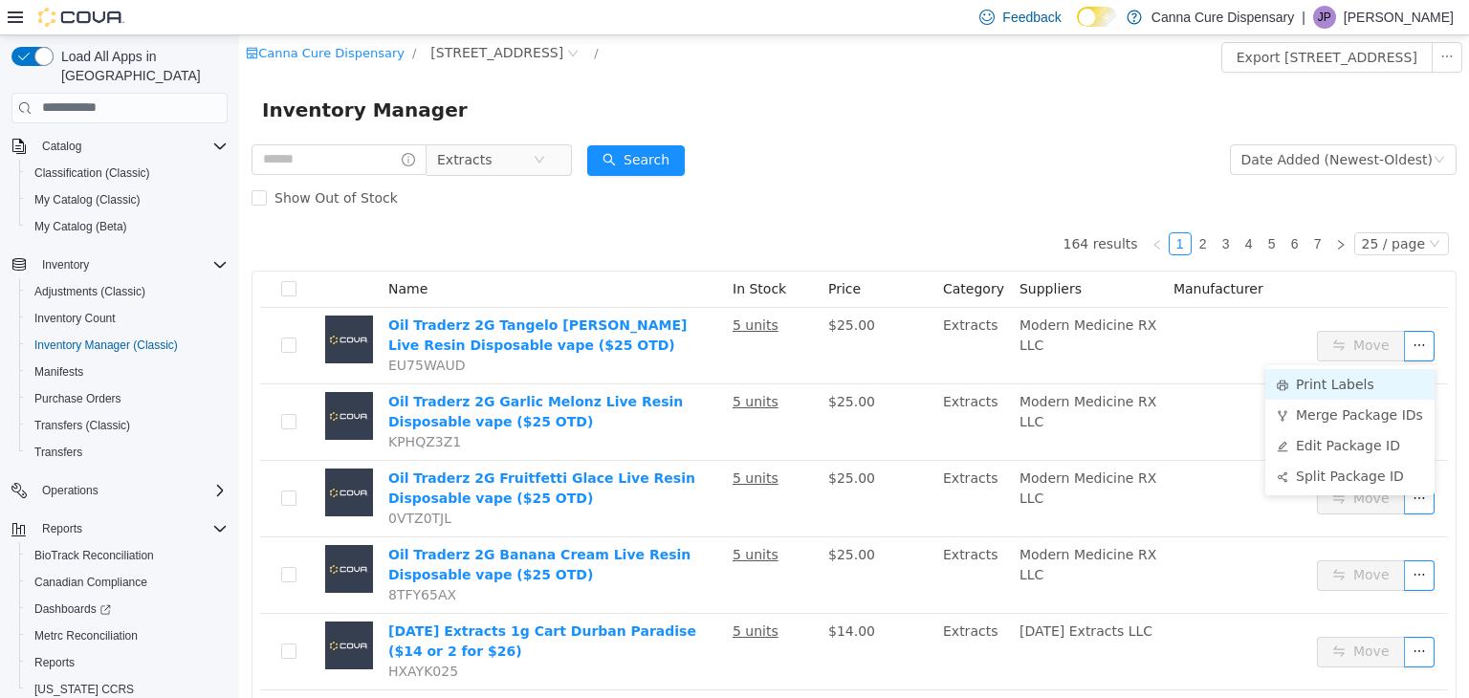
click at [1348, 386] on li "Print Labels" at bounding box center [1349, 383] width 169 height 31
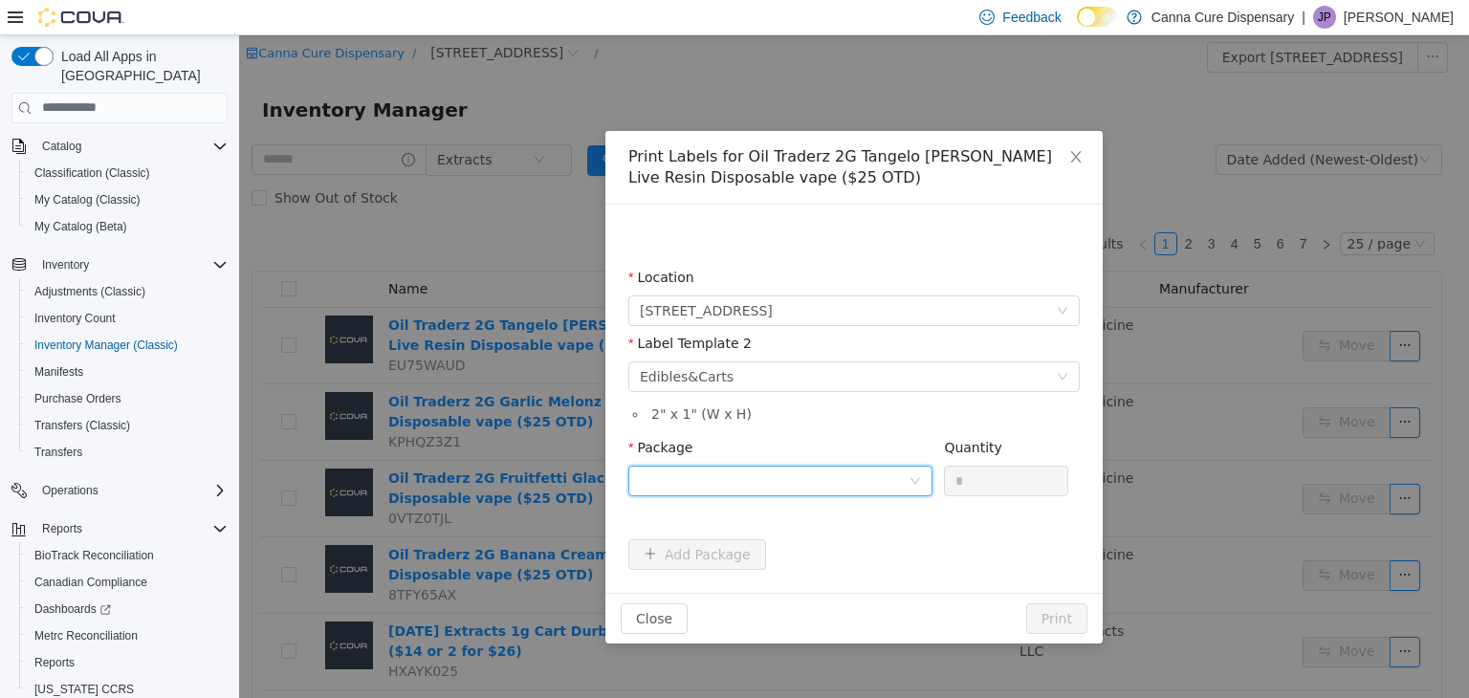
click at [801, 482] on div at bounding box center [774, 480] width 269 height 29
click at [766, 546] on strong "1A40E0100000911000259673" at bounding box center [752, 548] width 225 height 15
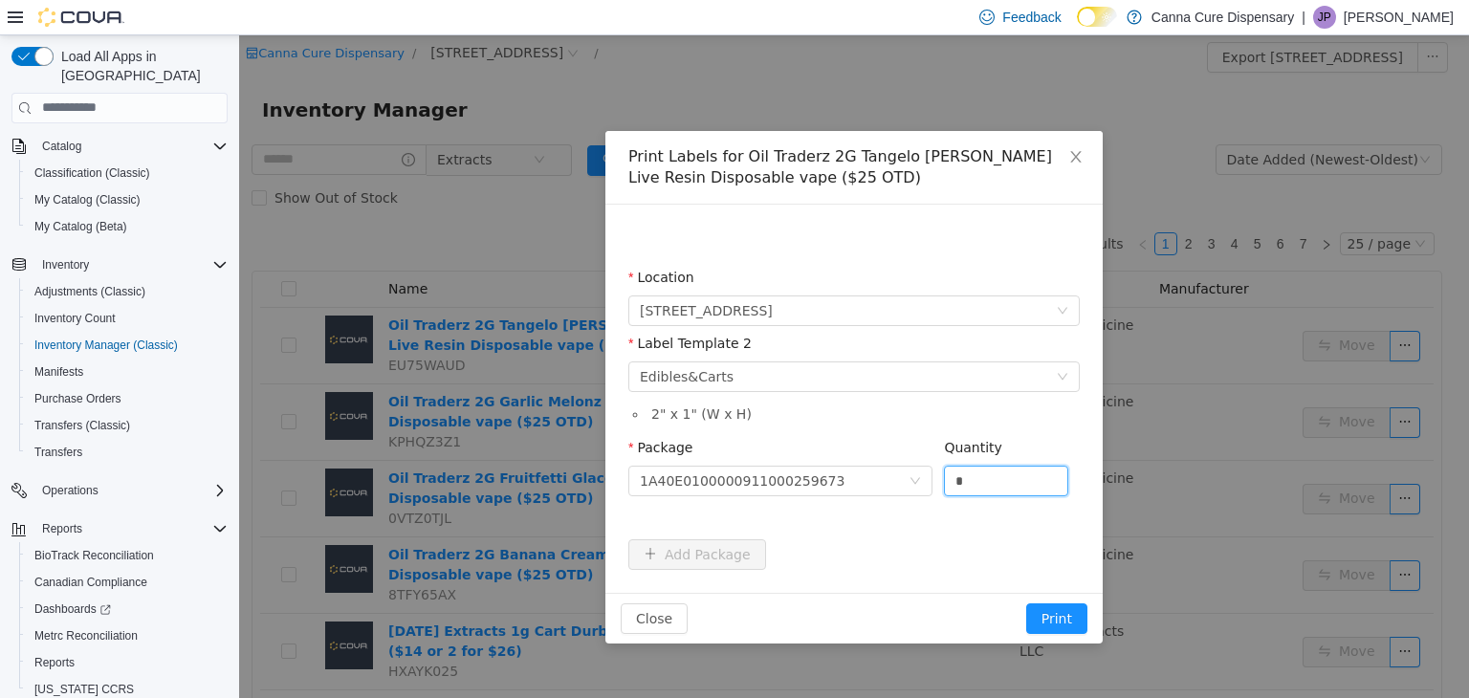
drag, startPoint x: 995, startPoint y: 471, endPoint x: 824, endPoint y: 503, distance: 173.1
click at [824, 503] on div "Package 1A40E0100000911000259673 Quantity *" at bounding box center [853, 474] width 451 height 74
type input "*"
click at [1053, 608] on button "Print" at bounding box center [1056, 617] width 61 height 31
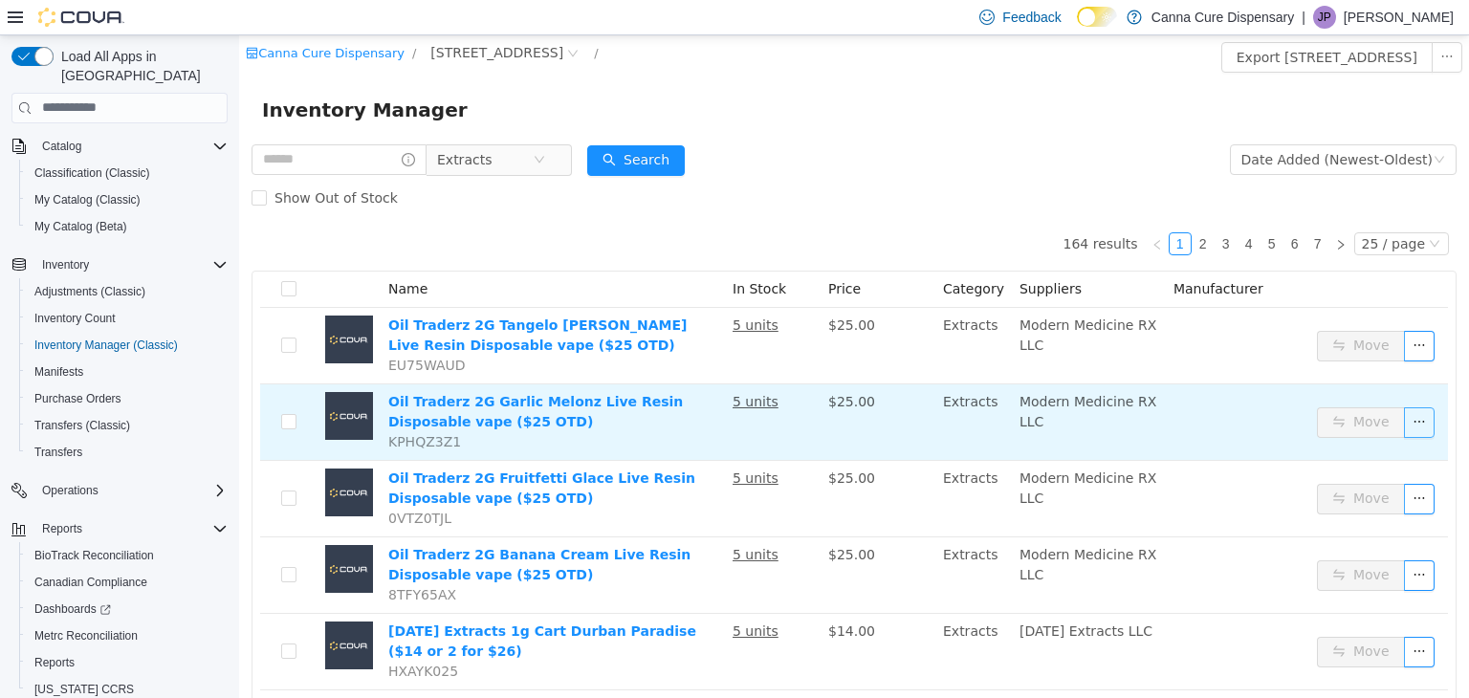
click at [1404, 424] on button "button" at bounding box center [1419, 421] width 31 height 31
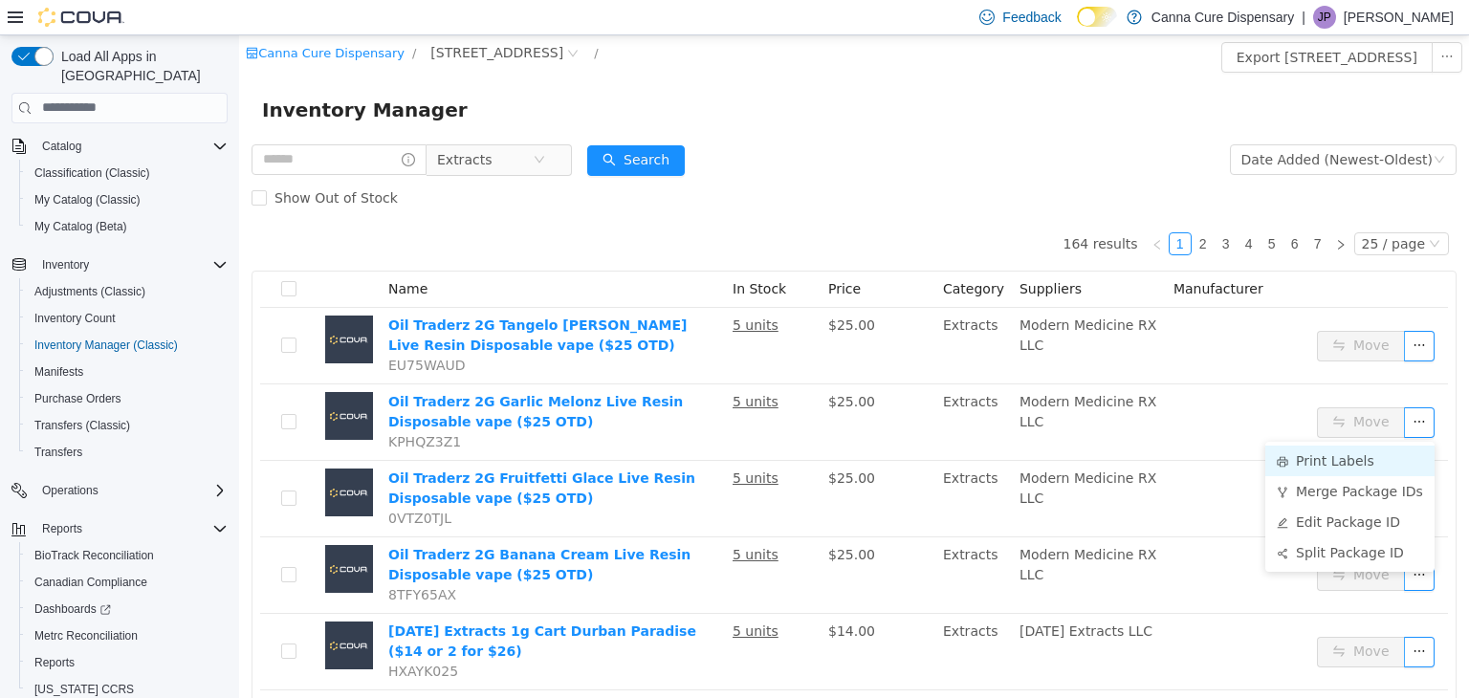
click at [1354, 463] on li "Print Labels" at bounding box center [1349, 460] width 169 height 31
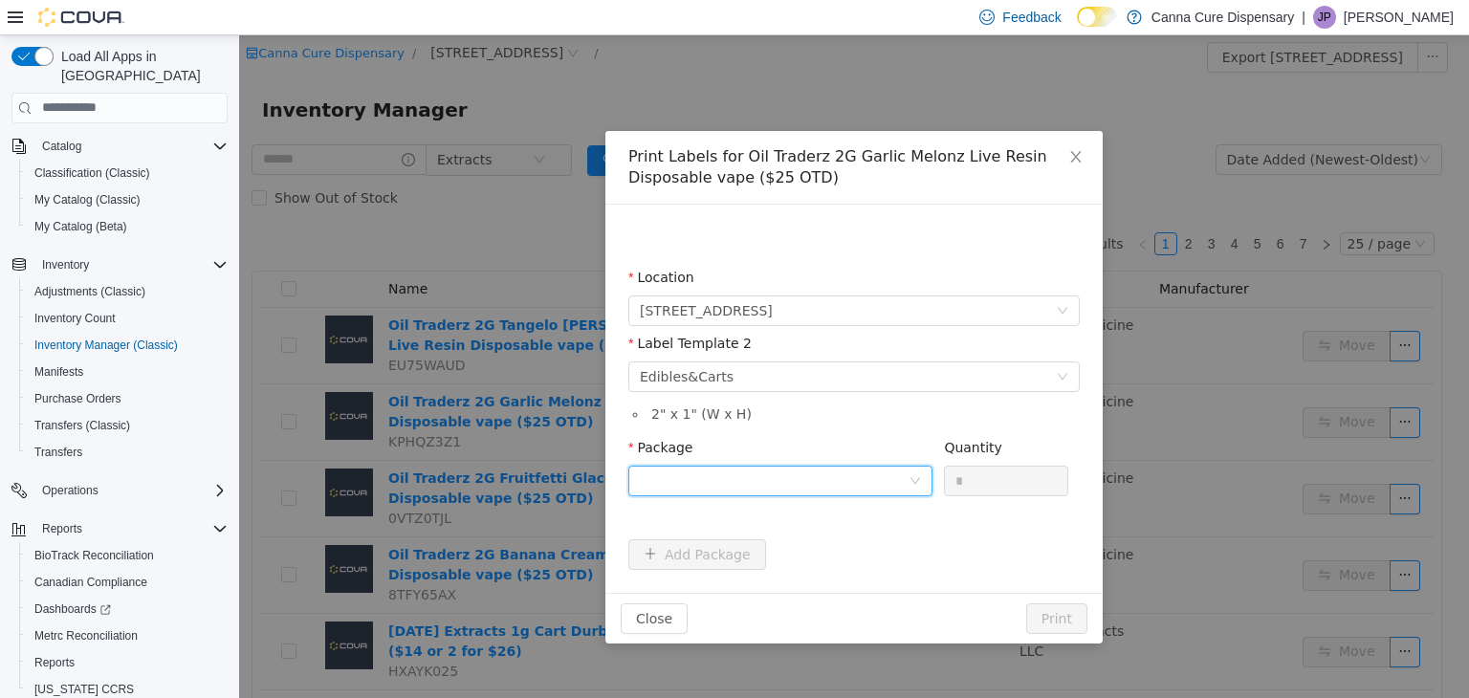
click at [768, 480] on div at bounding box center [774, 480] width 269 height 29
click at [804, 541] on strong "1A40E0100000911000259671" at bounding box center [752, 548] width 225 height 15
drag, startPoint x: 974, startPoint y: 481, endPoint x: 922, endPoint y: 483, distance: 52.6
click at [922, 454] on span "Package 1A40E0100000911000259671 Quantity *" at bounding box center [848, 446] width 440 height 15
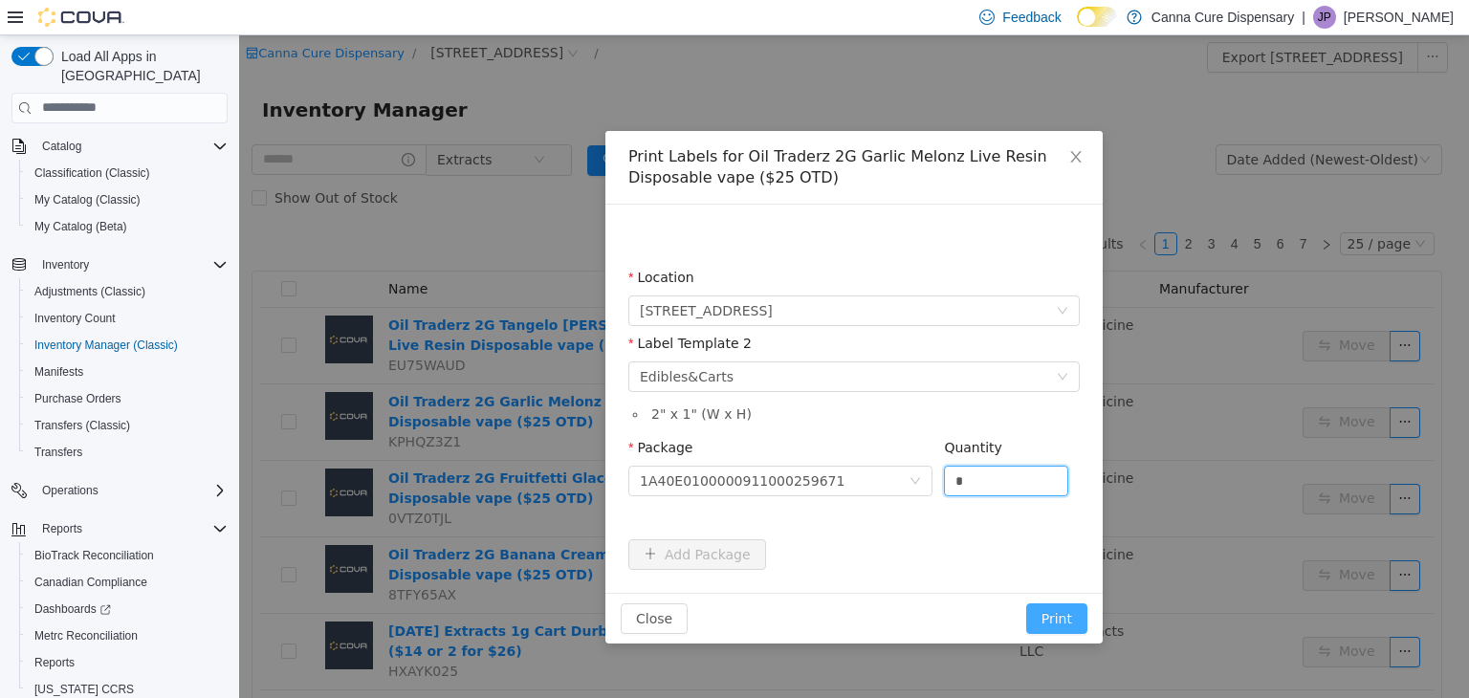
type input "*"
click at [1069, 617] on button "Print" at bounding box center [1056, 617] width 61 height 31
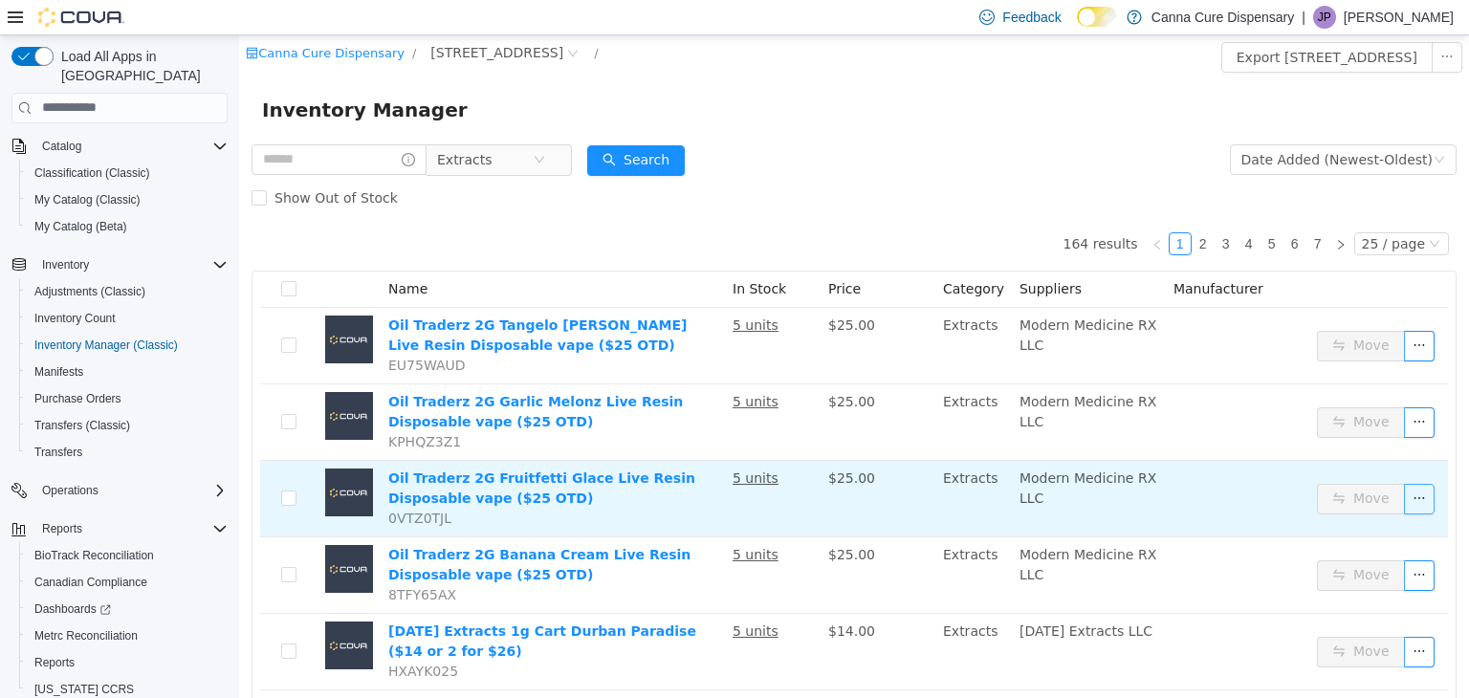
click at [1404, 507] on button "button" at bounding box center [1419, 498] width 31 height 31
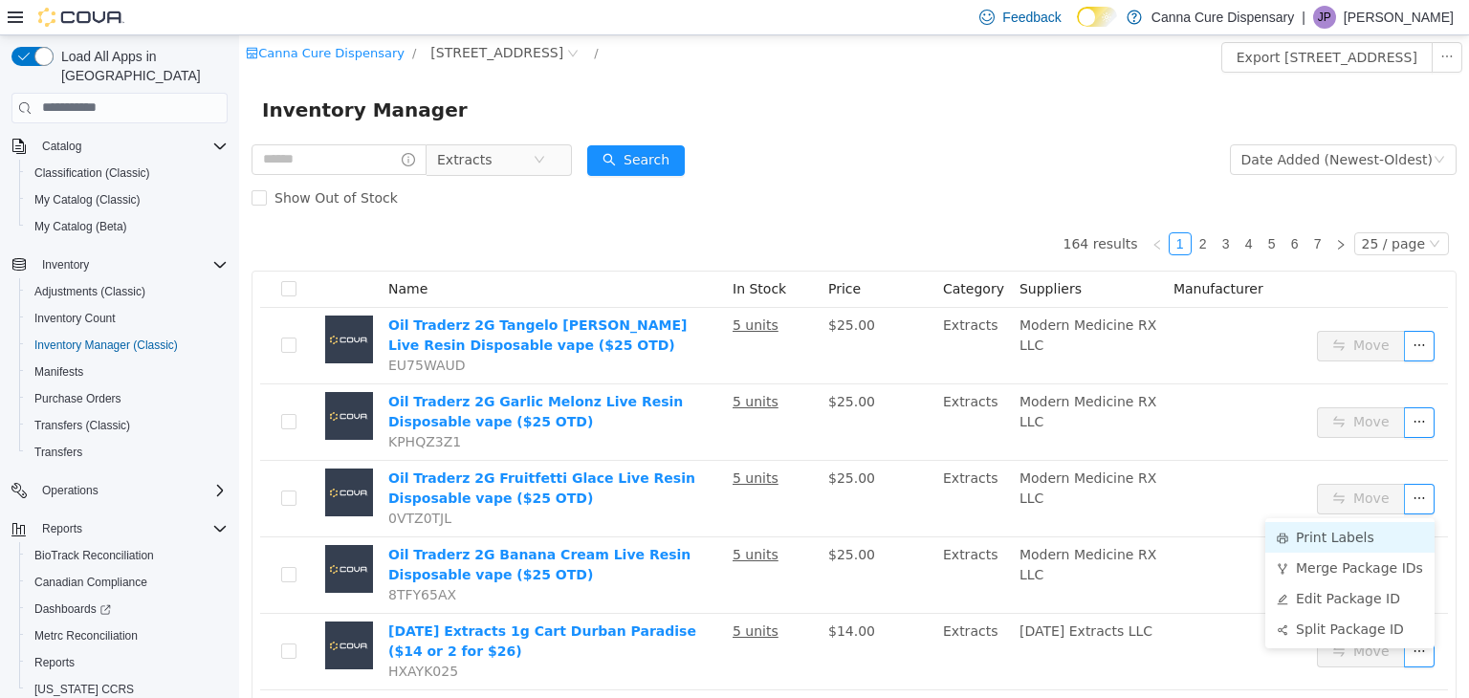
click at [1346, 531] on li "Print Labels" at bounding box center [1349, 536] width 169 height 31
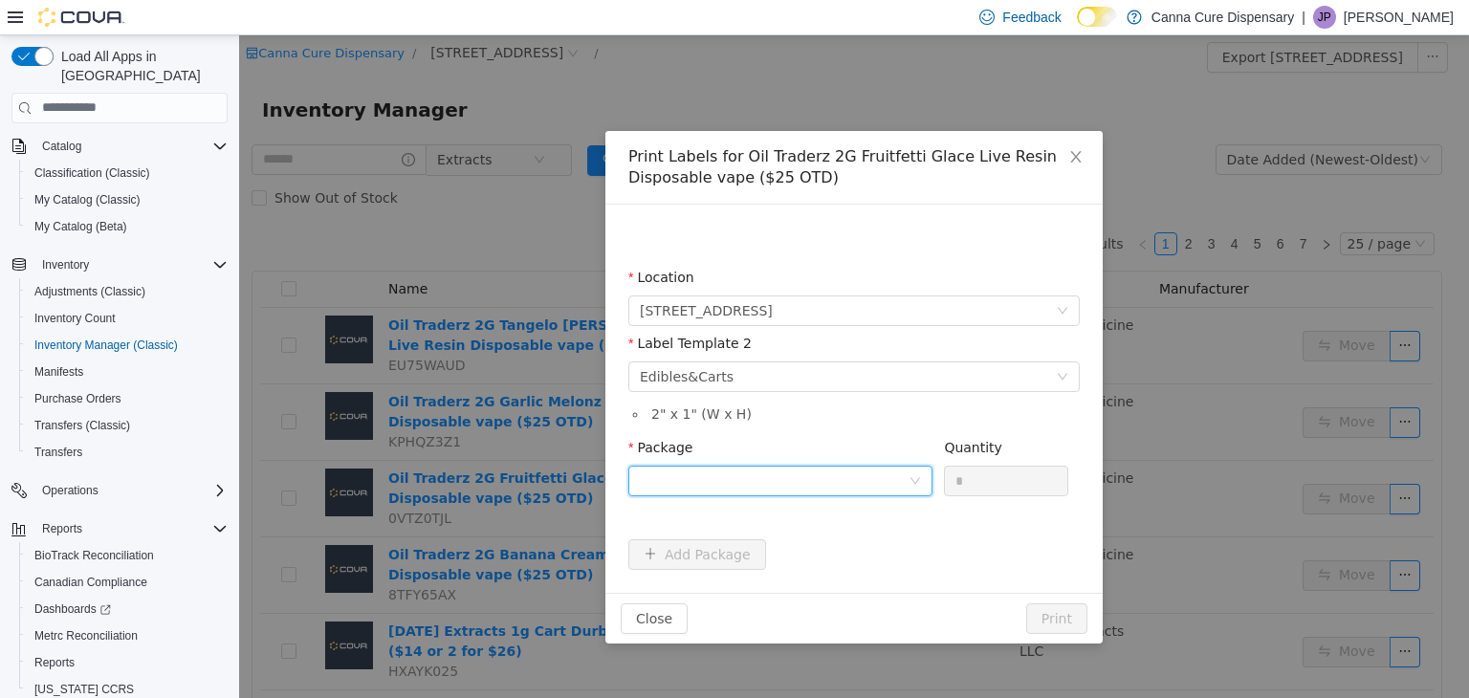
click at [753, 468] on div at bounding box center [774, 480] width 269 height 29
click at [768, 546] on strong "1A40E0100000911000259670" at bounding box center [752, 548] width 225 height 15
drag, startPoint x: 971, startPoint y: 478, endPoint x: 927, endPoint y: 483, distance: 44.2
click at [927, 454] on span "Package 1A40E0100000911000259670 Quantity *" at bounding box center [848, 446] width 440 height 15
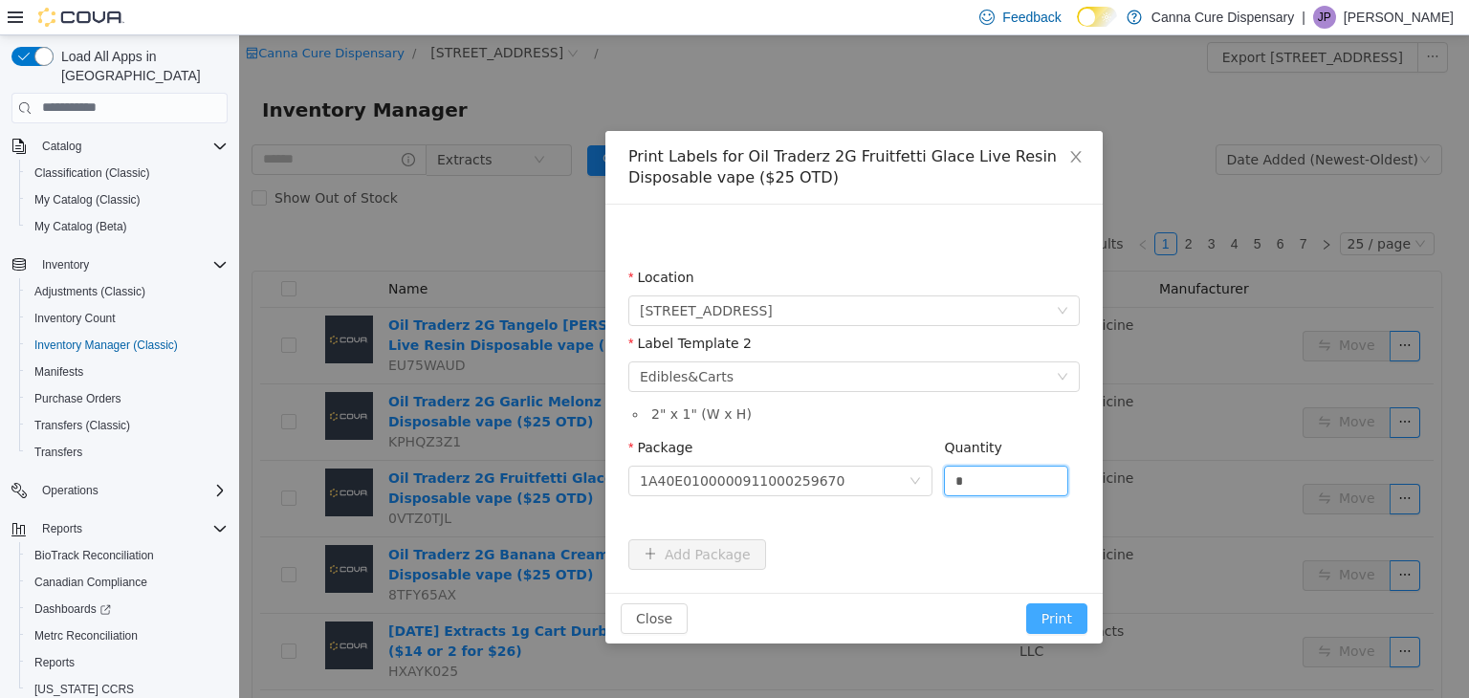
type input "*"
click at [1070, 623] on button "Print" at bounding box center [1056, 617] width 61 height 31
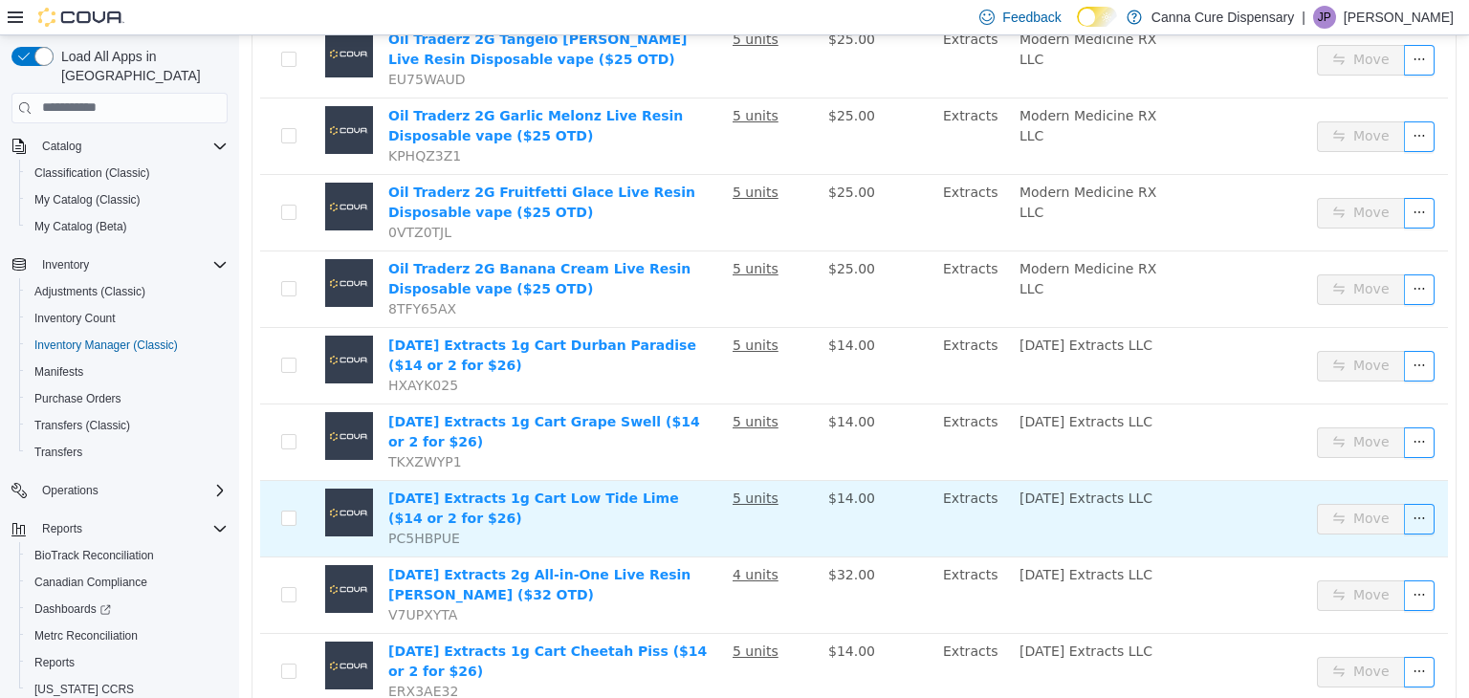
scroll to position [287, 0]
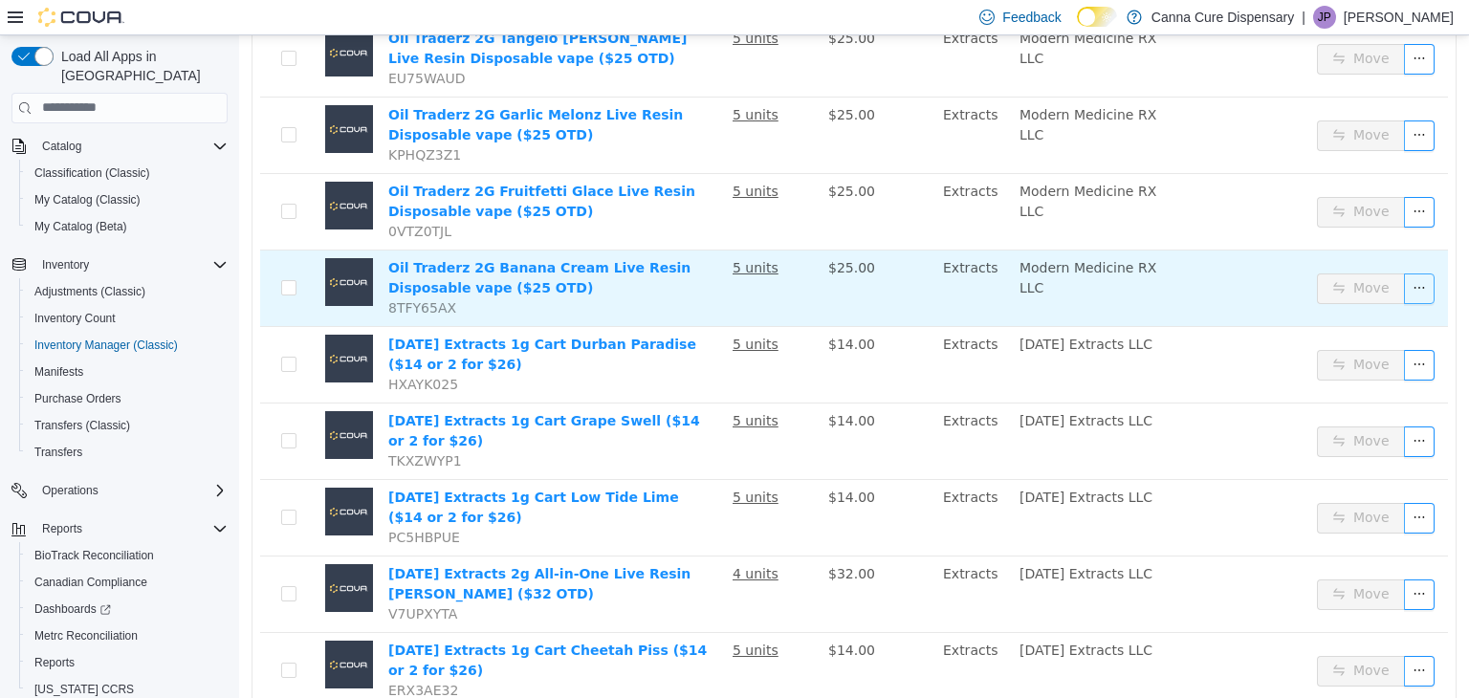
click at [1404, 290] on button "button" at bounding box center [1419, 288] width 31 height 31
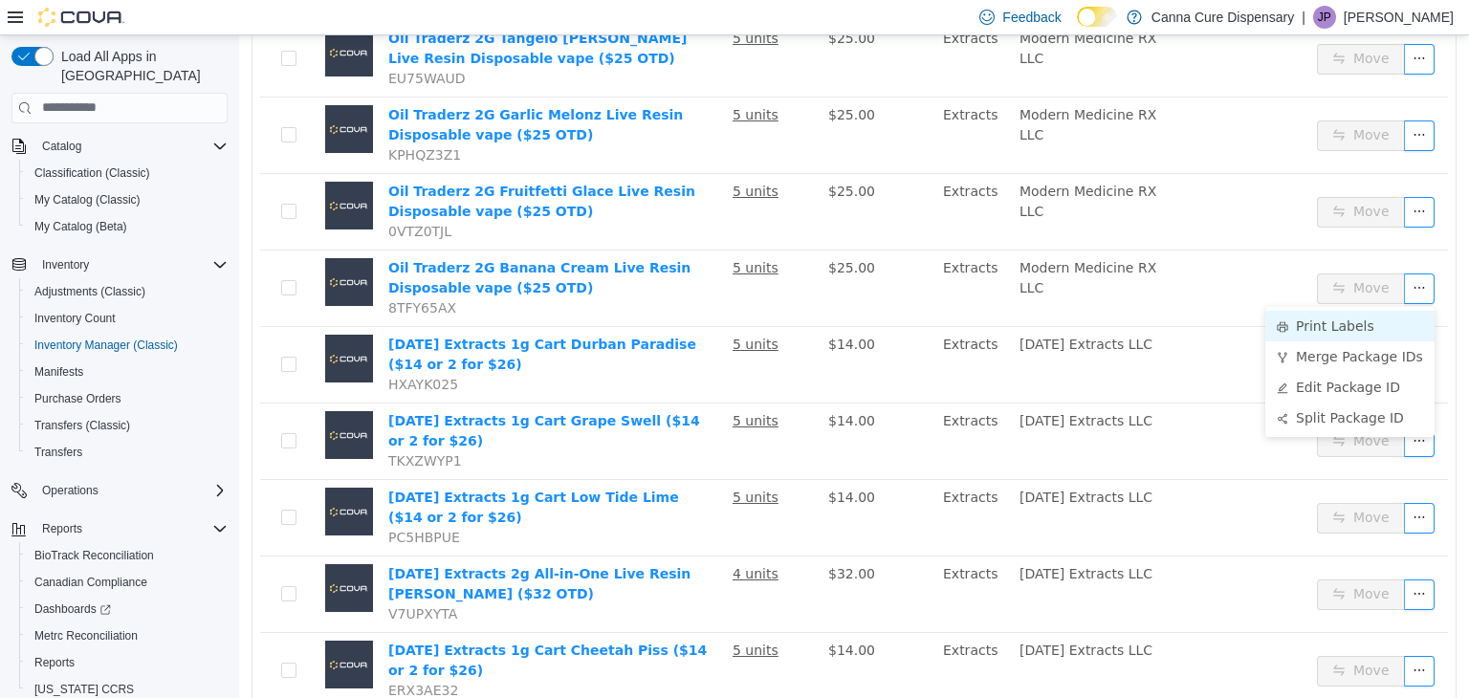
click at [1338, 315] on li "Print Labels" at bounding box center [1349, 325] width 169 height 31
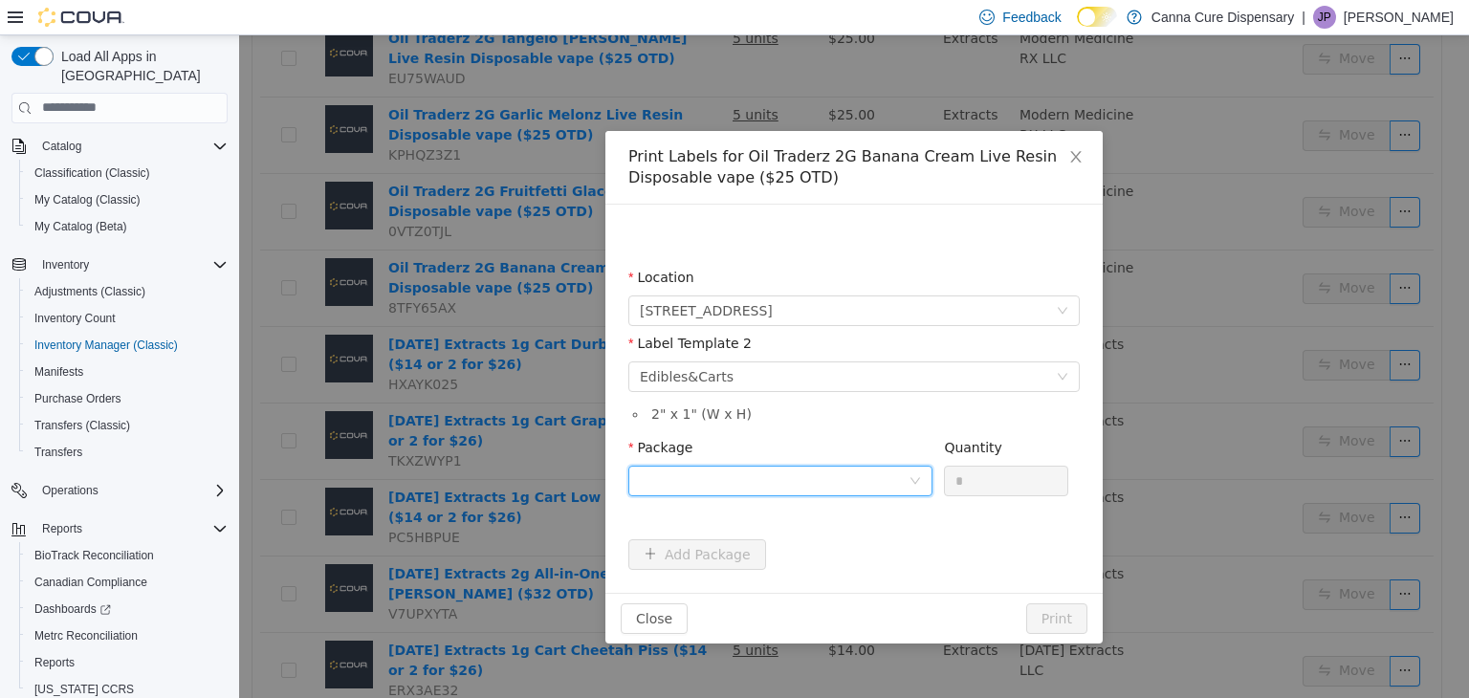
click at [738, 481] on div at bounding box center [774, 480] width 269 height 29
click at [784, 557] on strong "1A40E0100000911000259668" at bounding box center [752, 548] width 225 height 15
drag, startPoint x: 978, startPoint y: 488, endPoint x: 942, endPoint y: 491, distance: 36.5
click at [942, 491] on div "Package 1A40E0100000911000259668 Quantity *" at bounding box center [853, 470] width 451 height 66
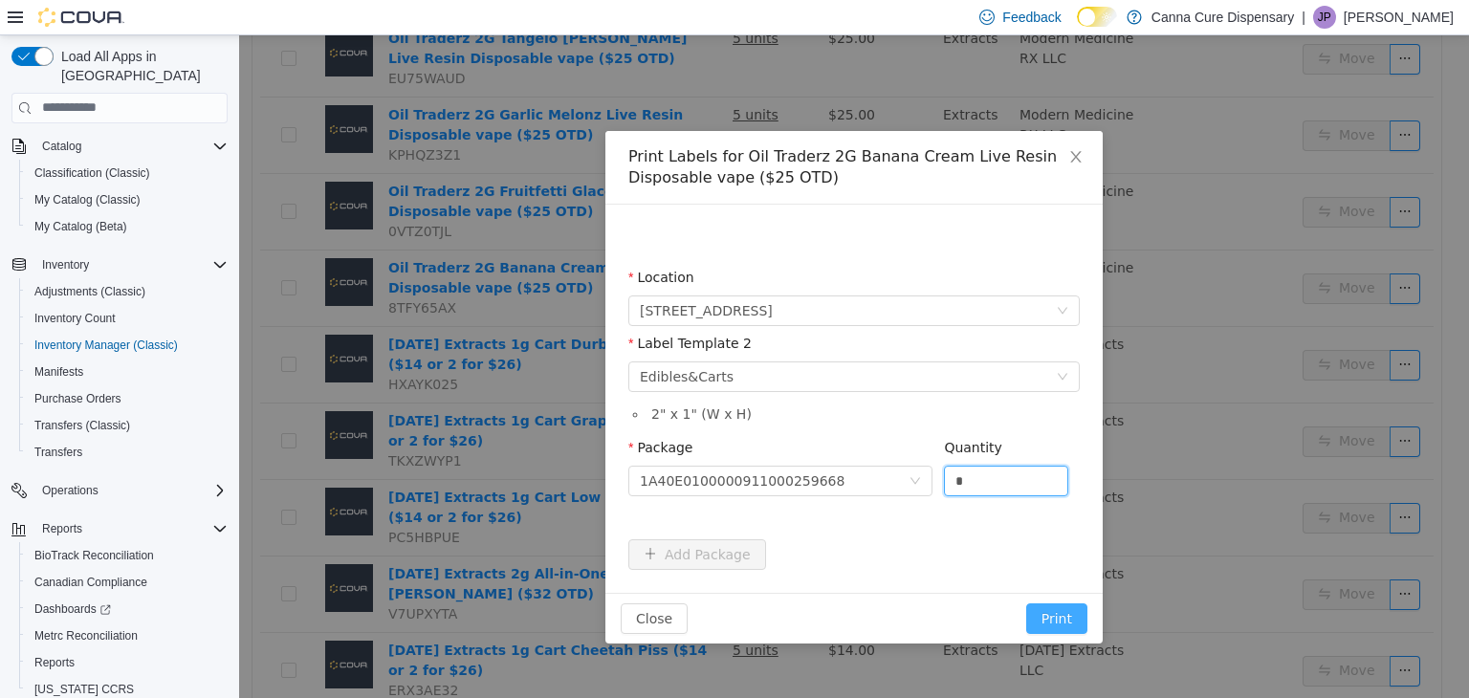
type input "*"
click at [1071, 612] on button "Print" at bounding box center [1056, 617] width 61 height 31
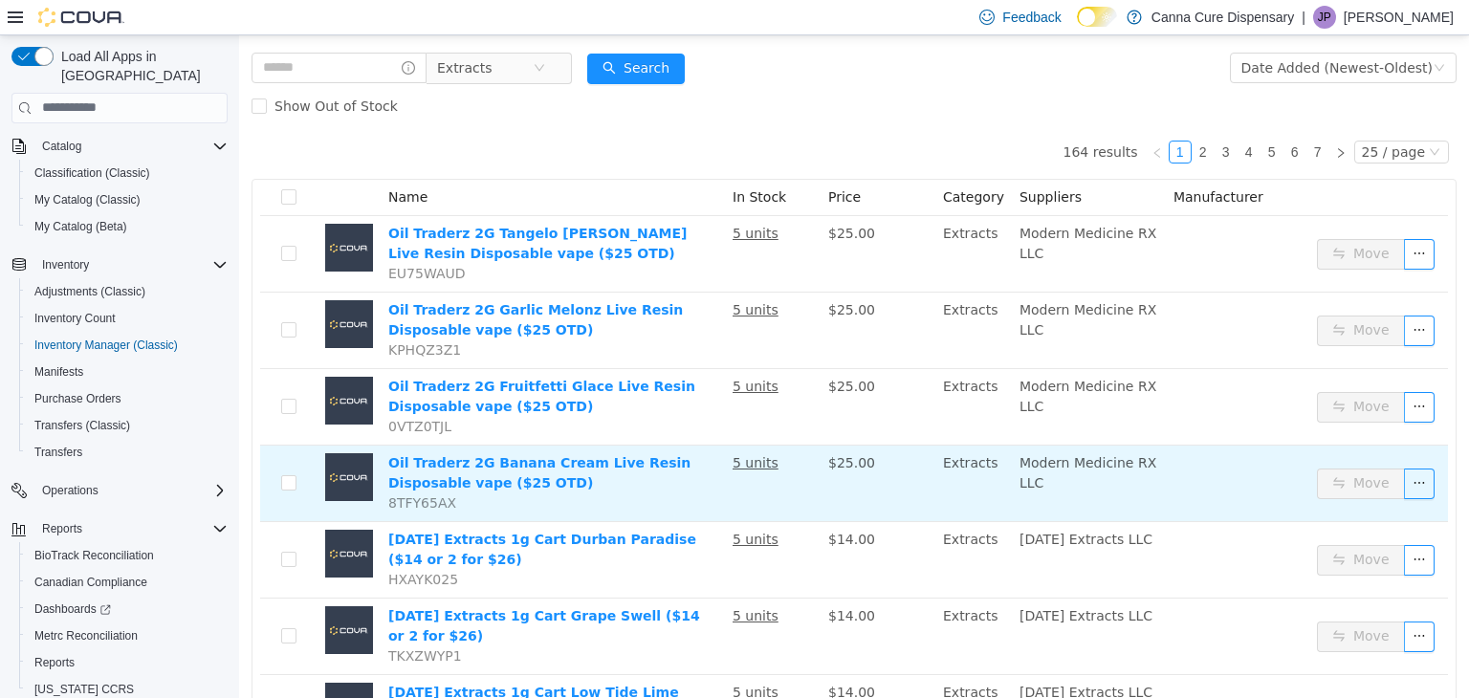
scroll to position [0, 0]
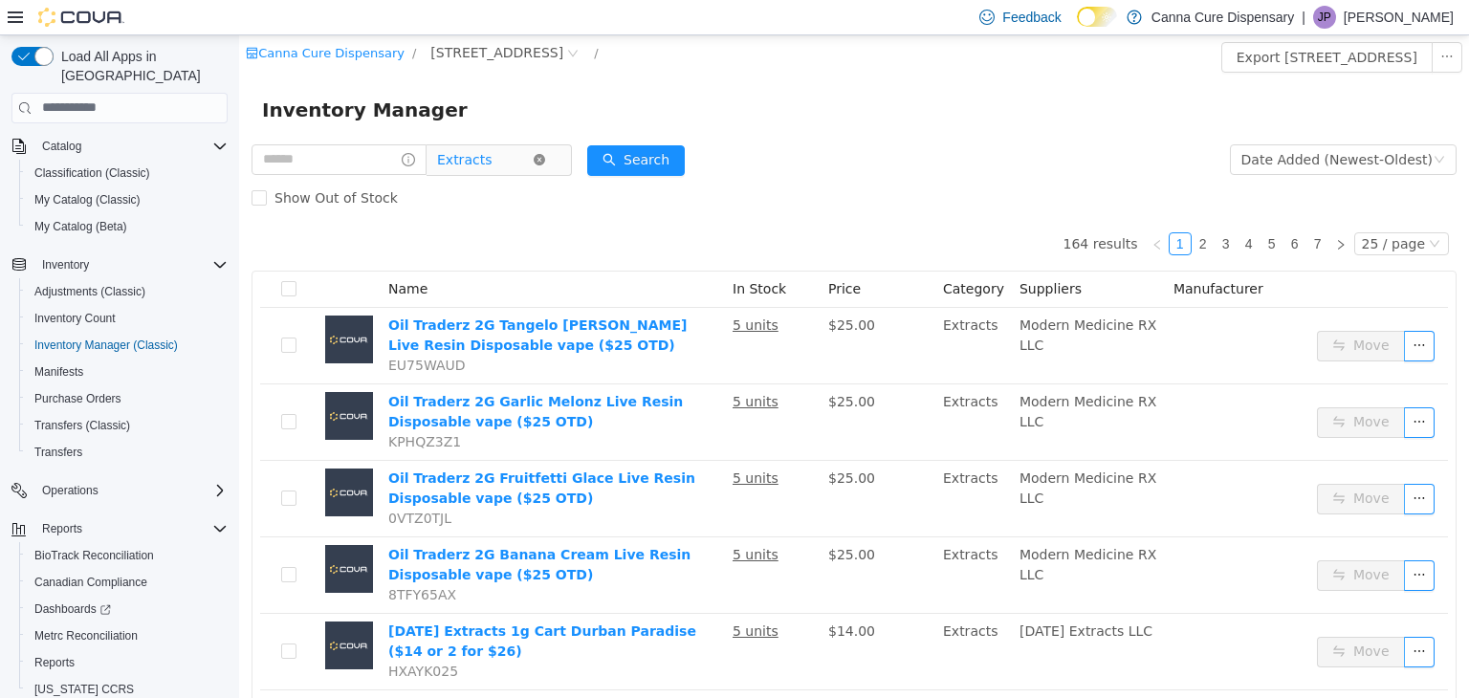
click at [545, 163] on icon "icon: close-circle" at bounding box center [539, 158] width 11 height 11
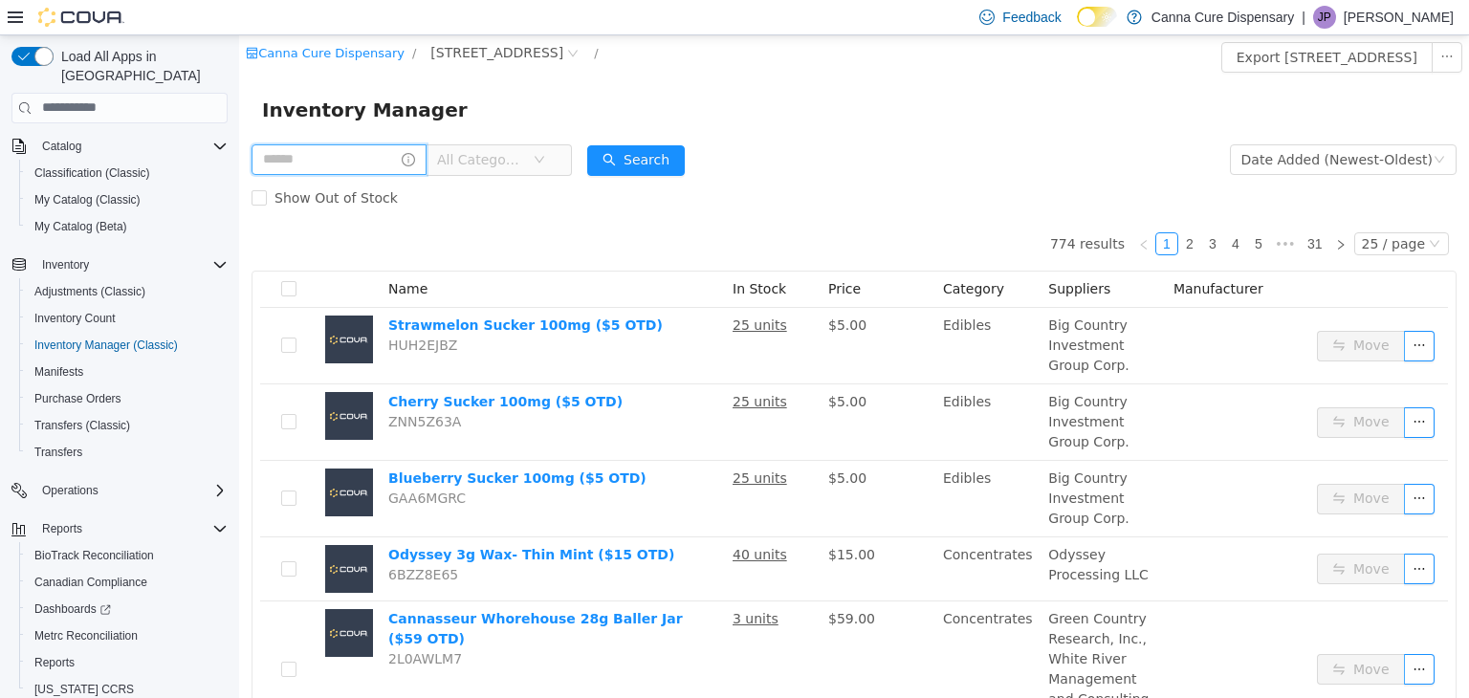
click at [373, 162] on input "text" at bounding box center [339, 158] width 175 height 31
type input "**********"
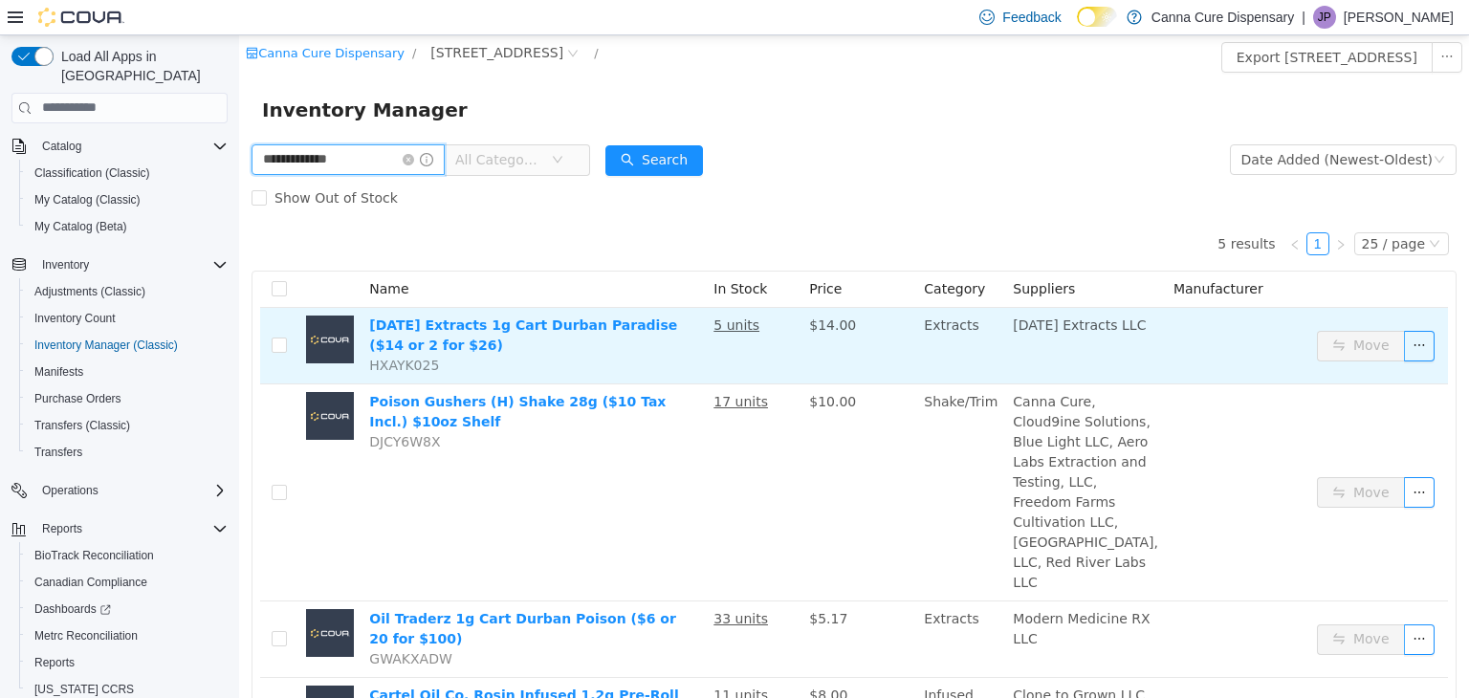
scroll to position [174, 0]
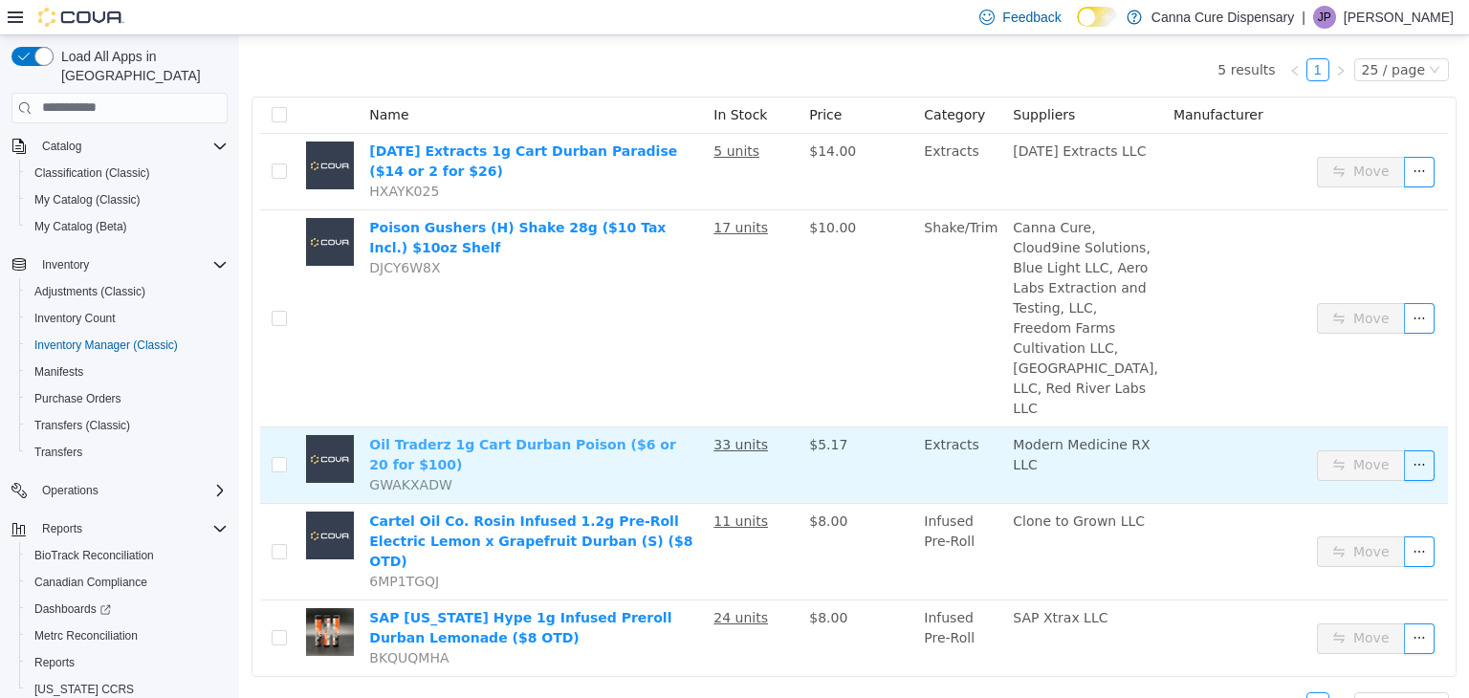
click at [675, 449] on link "Oil Traderz 1g Cart Durban Poison ($6 or 20 for $100)" at bounding box center [522, 453] width 307 height 35
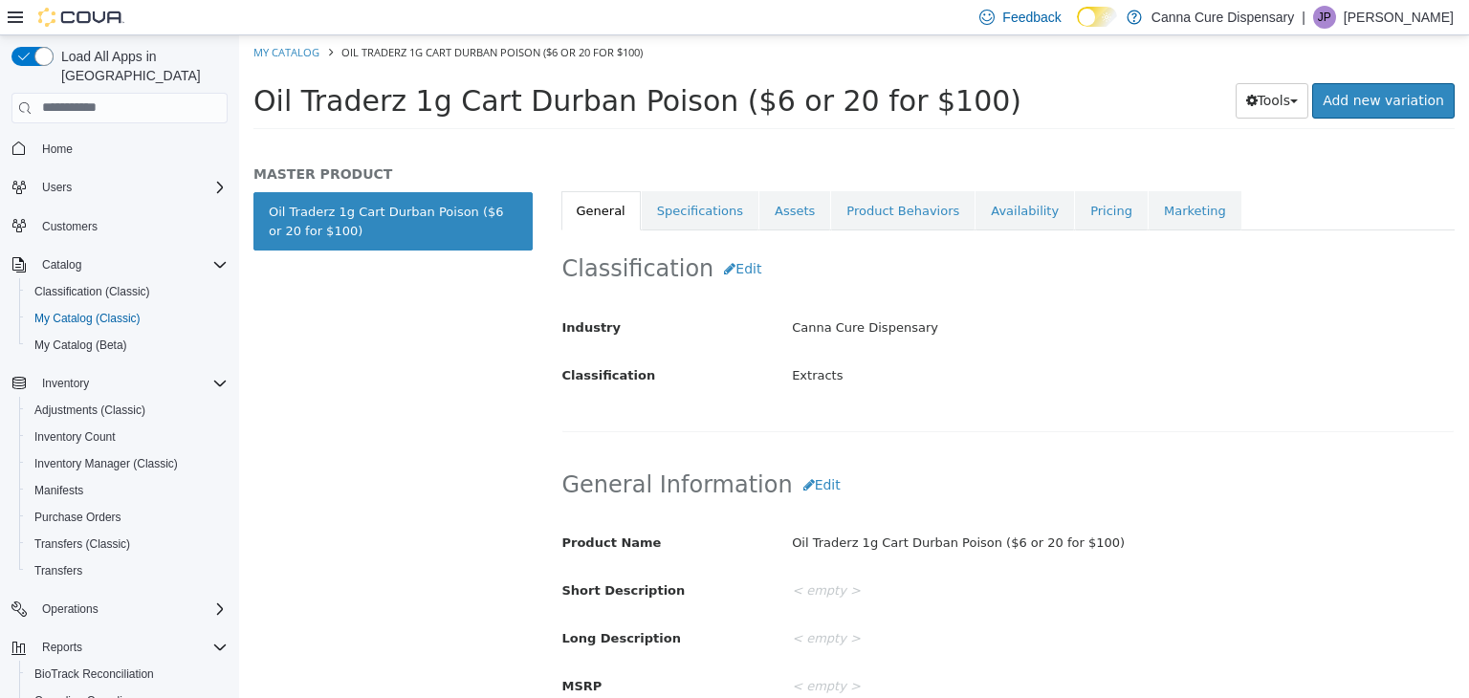
scroll to position [241, 0]
click at [1075, 224] on link "Pricing" at bounding box center [1111, 209] width 73 height 40
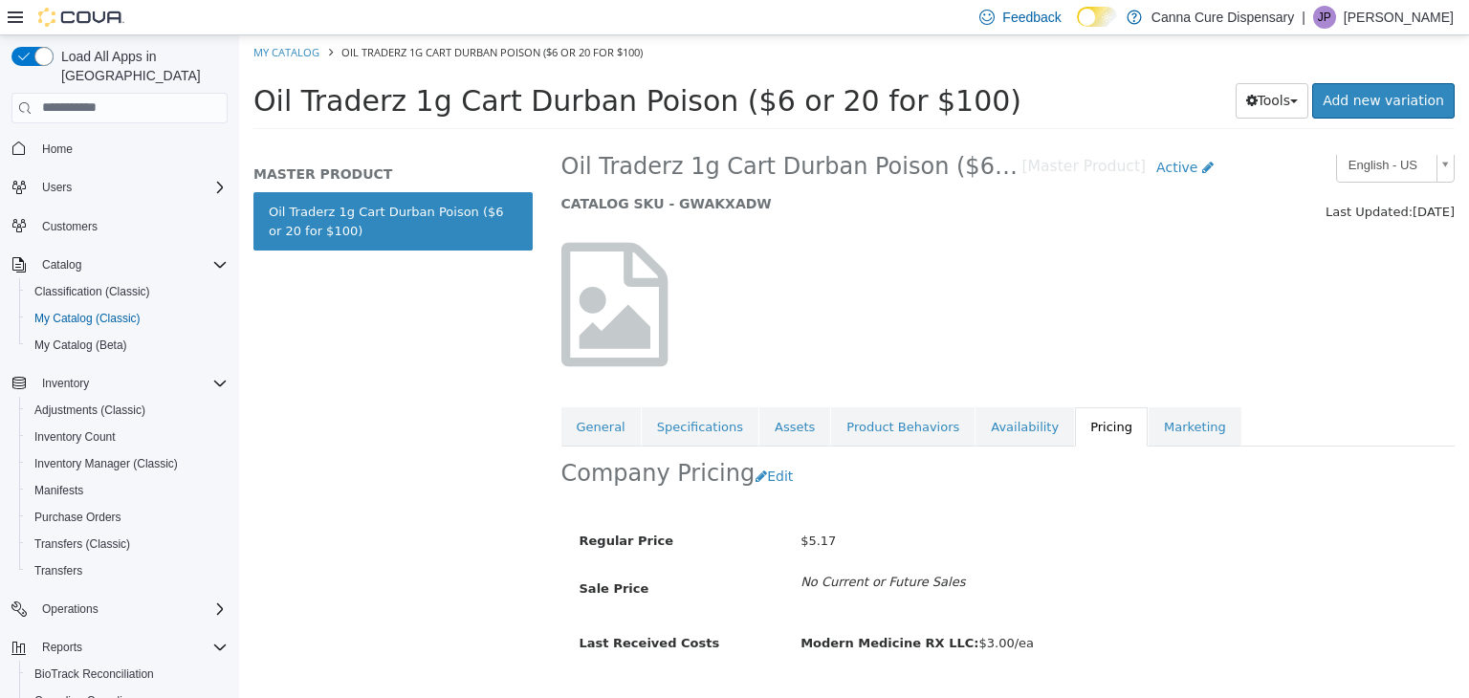
scroll to position [70, 0]
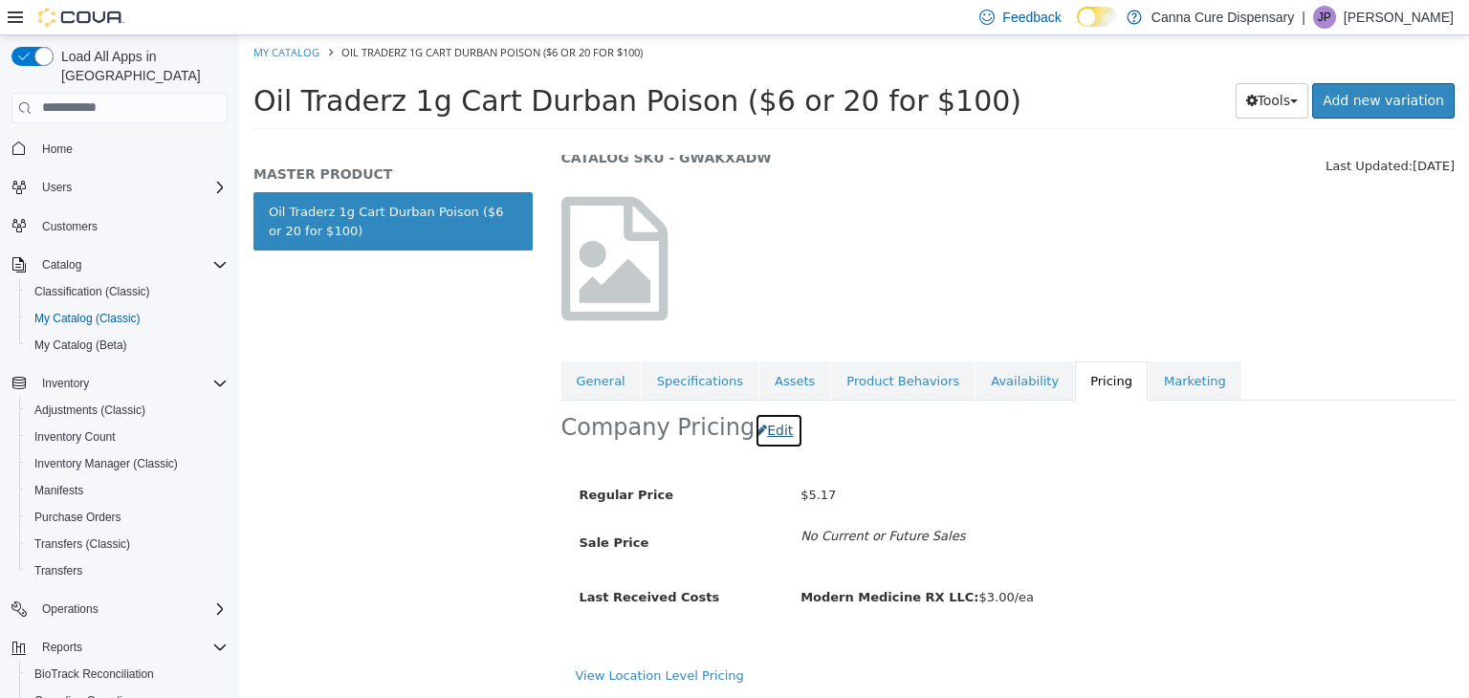
click at [777, 427] on button "Edit" at bounding box center [779, 429] width 49 height 35
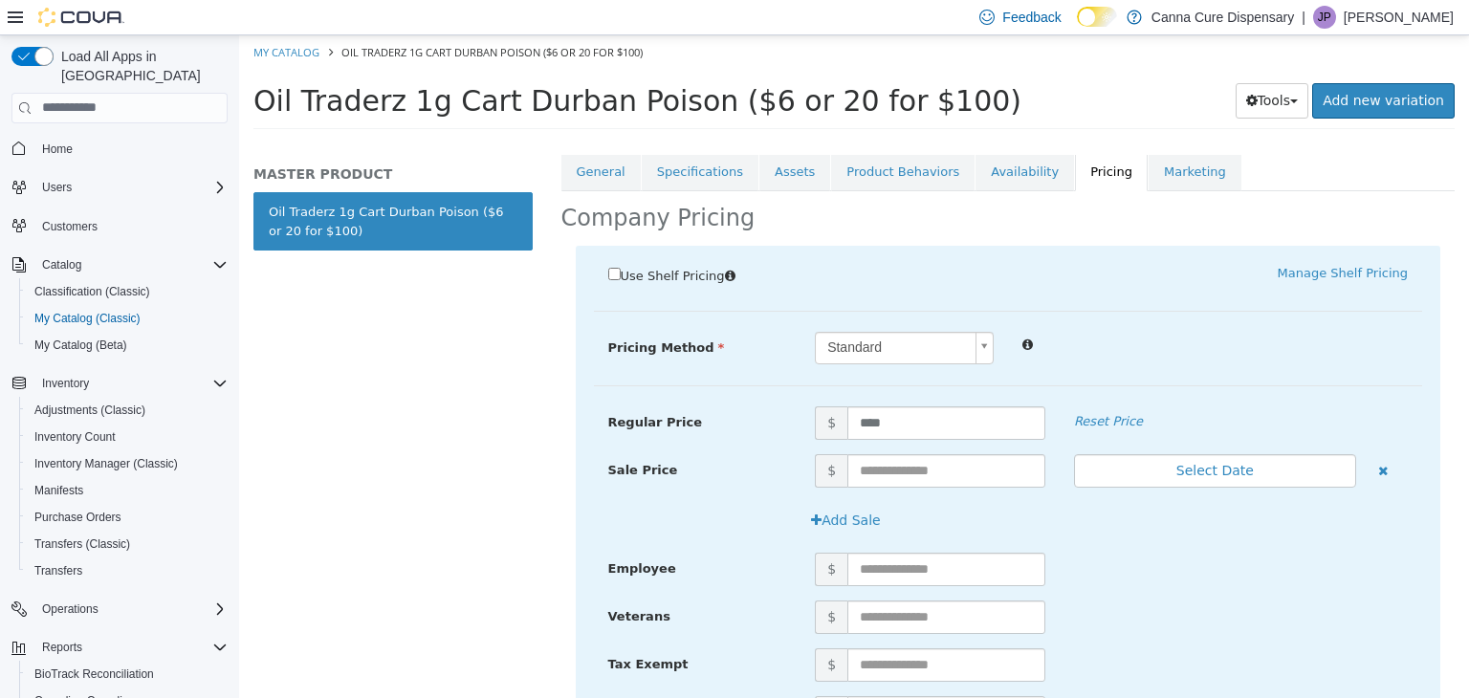
scroll to position [314, 0]
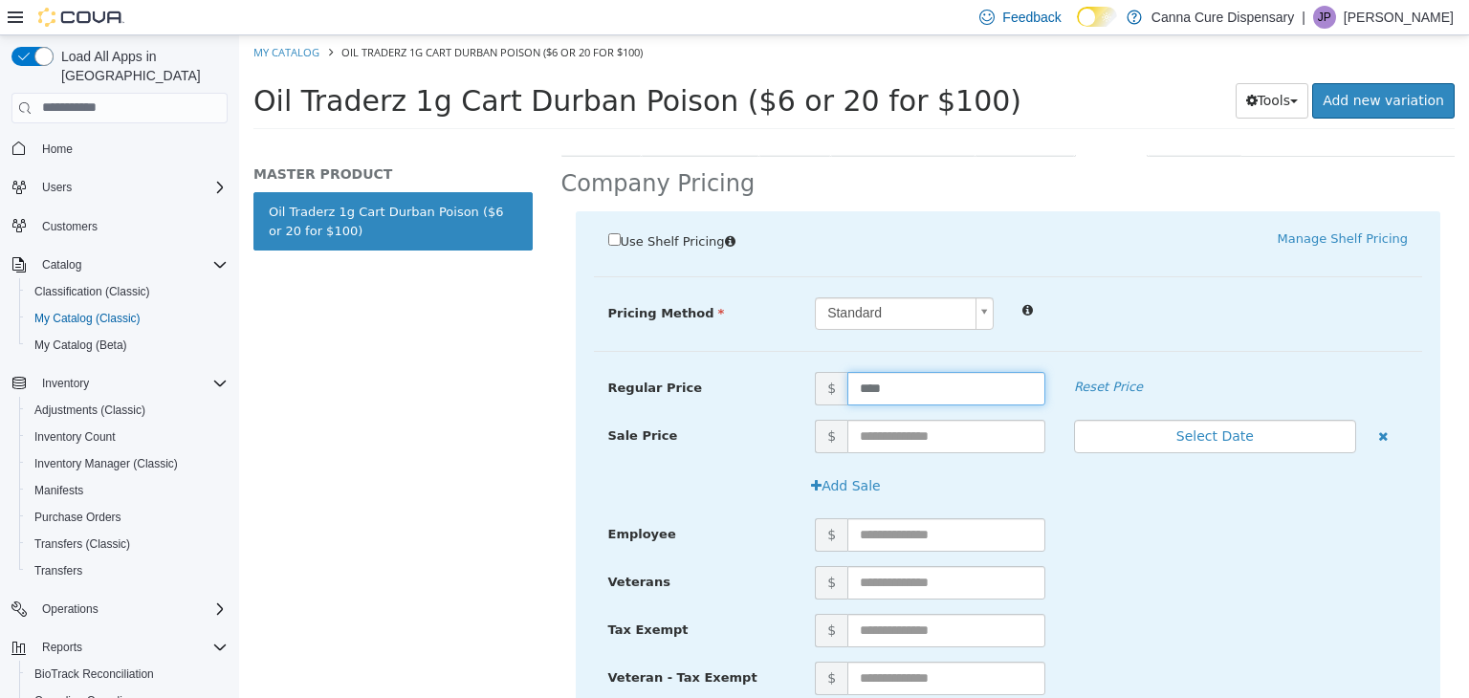
drag, startPoint x: 908, startPoint y: 391, endPoint x: 822, endPoint y: 364, distance: 90.1
click at [822, 364] on div "Use Shelf Pricing    Manage Shelf Pricing Shelf Price Select a Shelf Price Shel…" at bounding box center [1008, 486] width 865 height 552
type input "*"
click at [1361, 327] on div "Standard *" at bounding box center [1111, 312] width 622 height 33
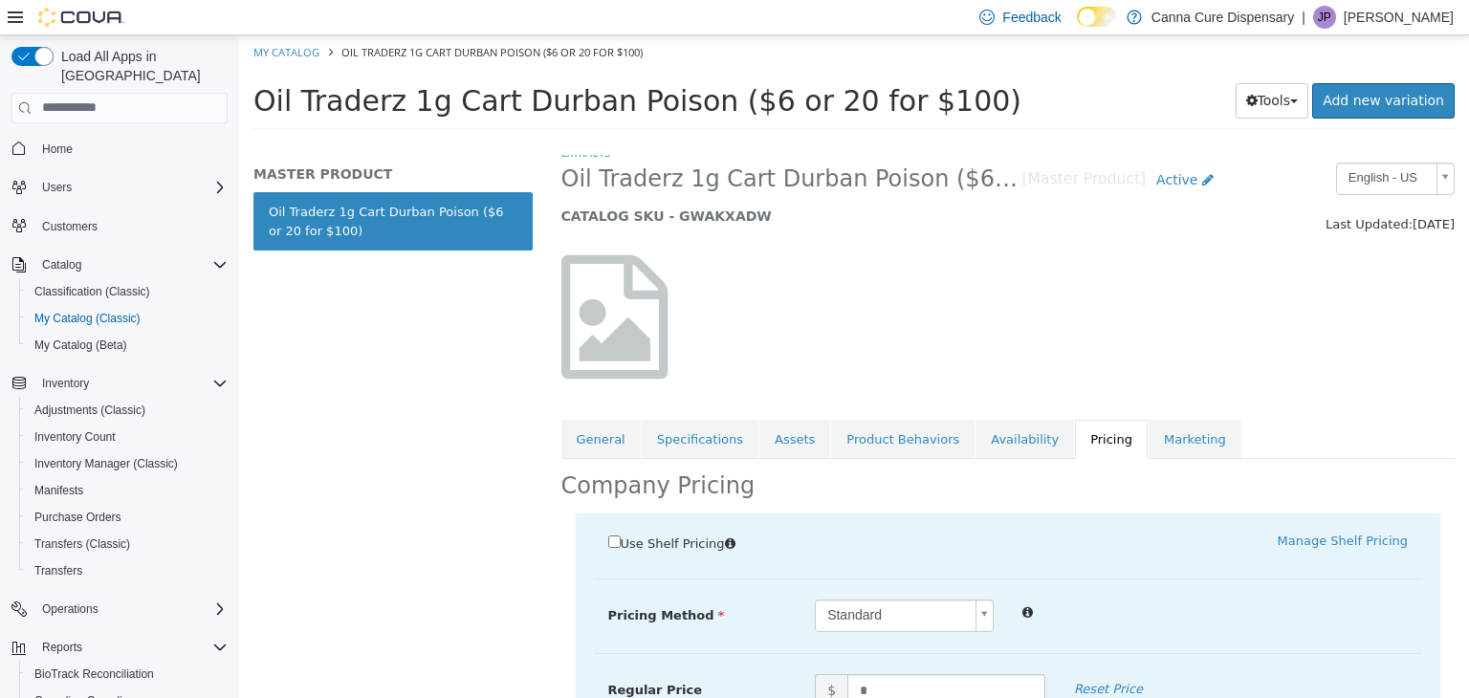
scroll to position [0, 0]
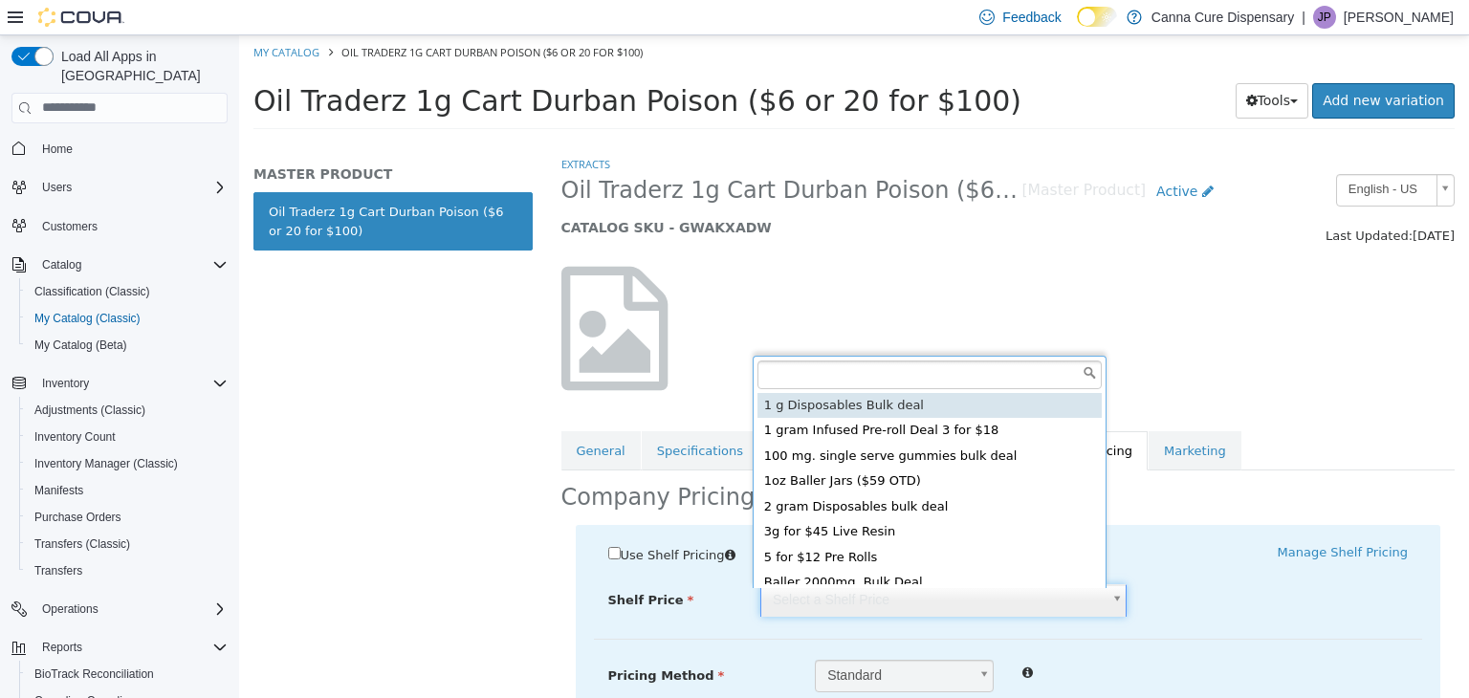
click at [813, 141] on body "Saving Bulk Changes... × My Catalog Oil Traderz 1g Cart Durban Poison ($6 or 20…" at bounding box center [854, 87] width 1230 height 106
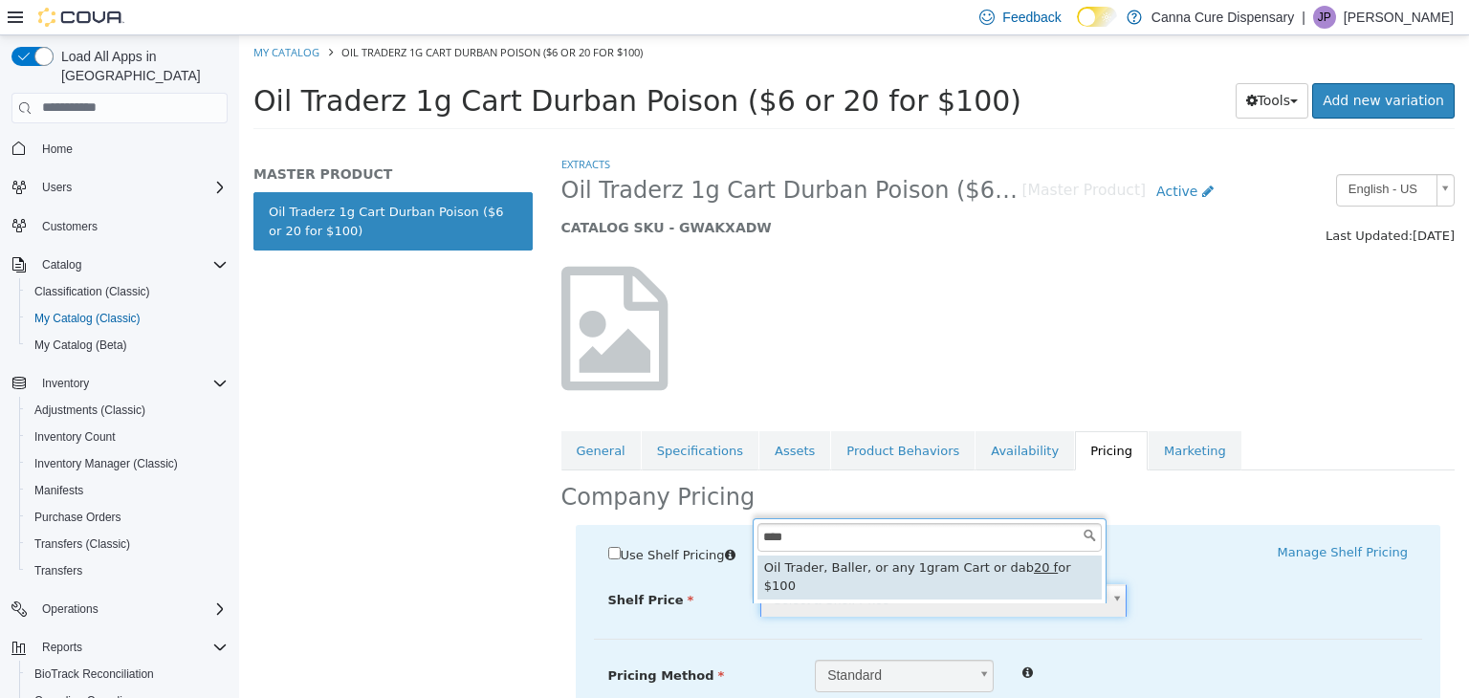
type input "****"
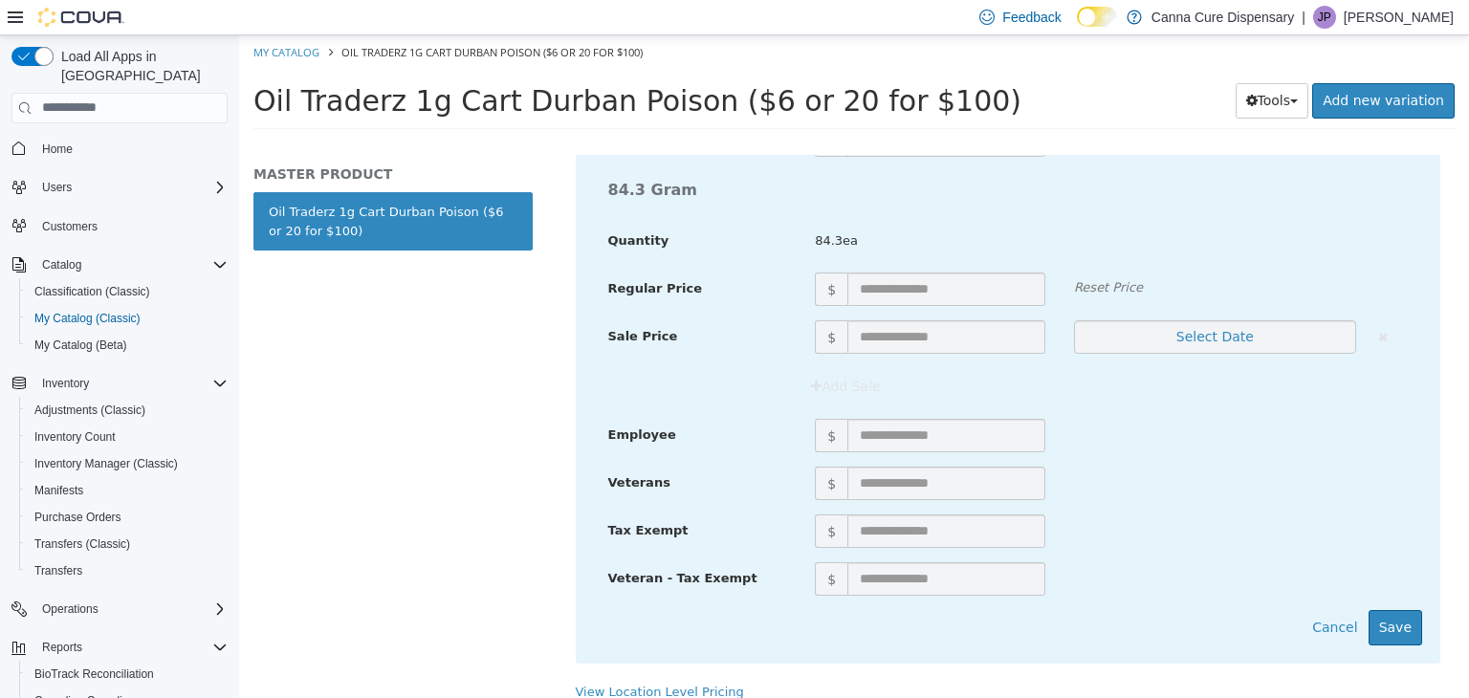
scroll to position [12001, 0]
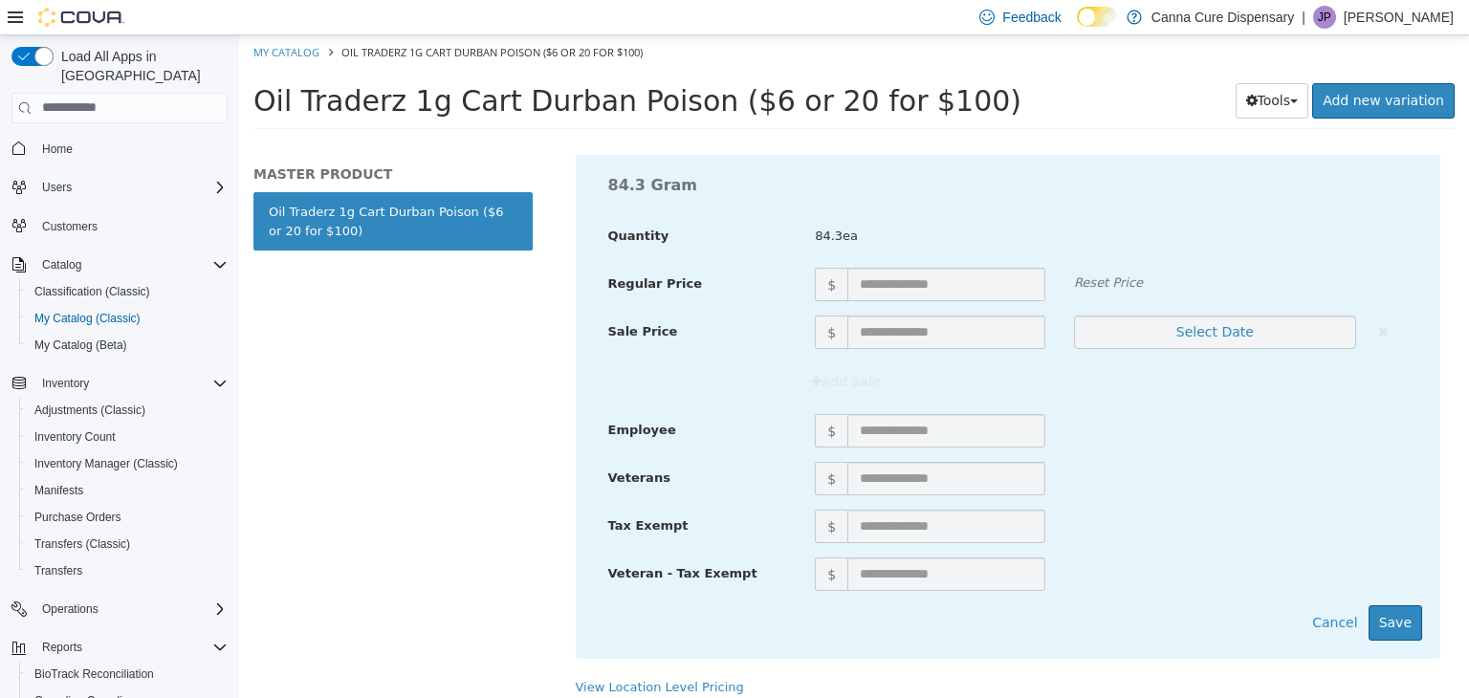
click at [1389, 613] on button "Save" at bounding box center [1395, 621] width 54 height 35
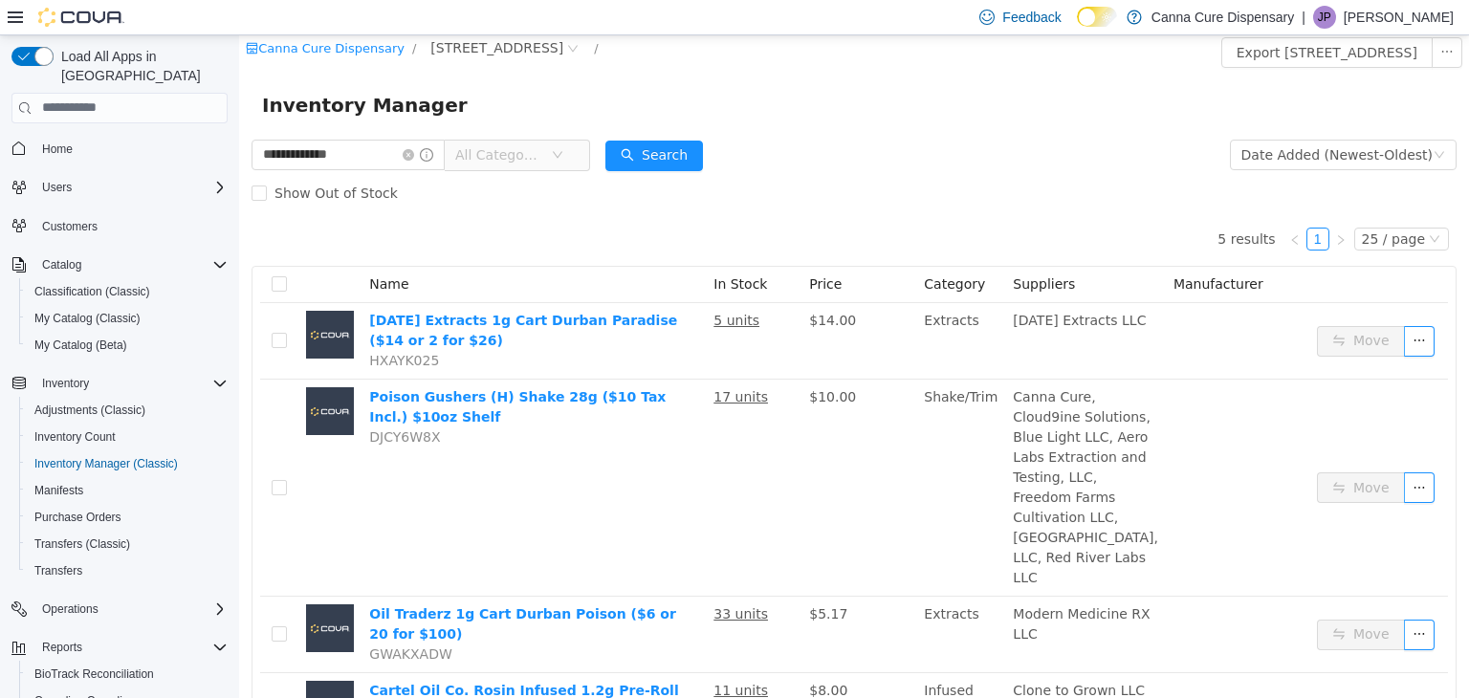
scroll to position [119, 0]
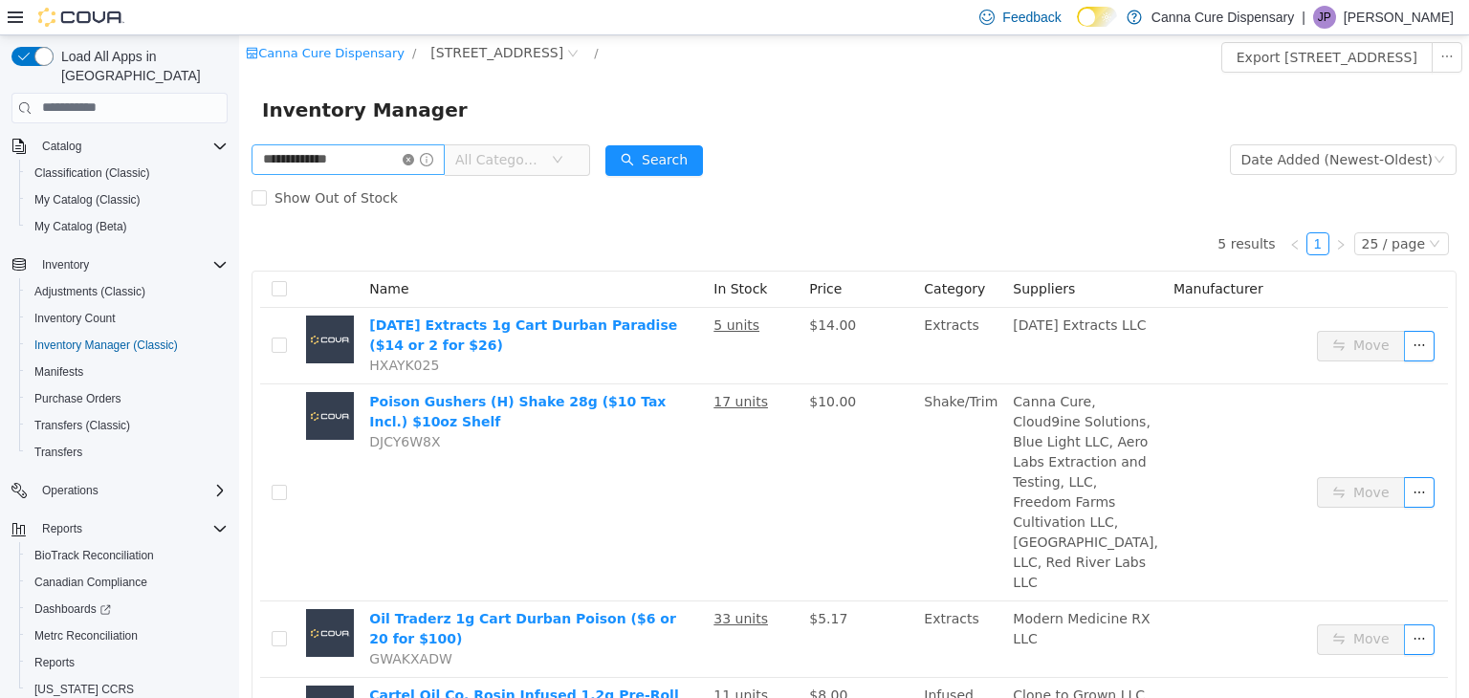
click at [414, 159] on icon "icon: close-circle" at bounding box center [408, 158] width 11 height 11
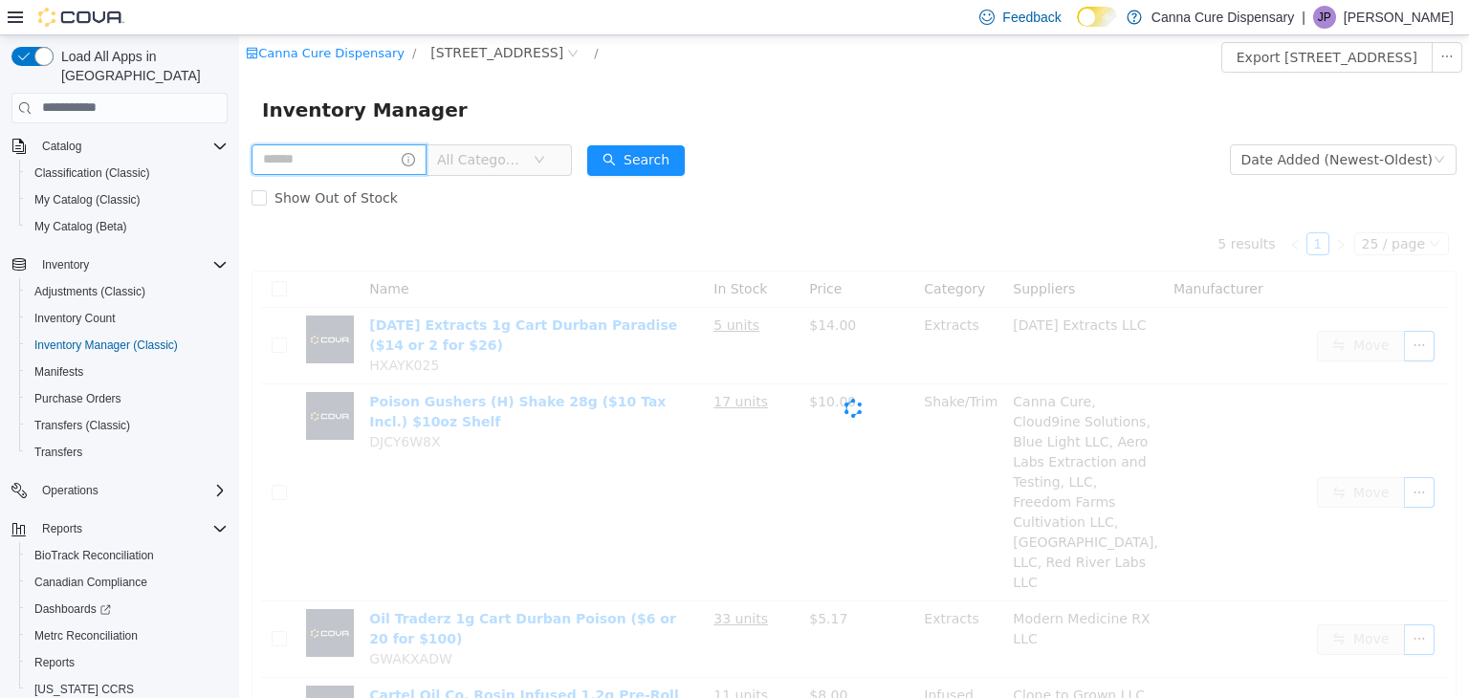
click at [359, 169] on input "text" at bounding box center [339, 158] width 175 height 31
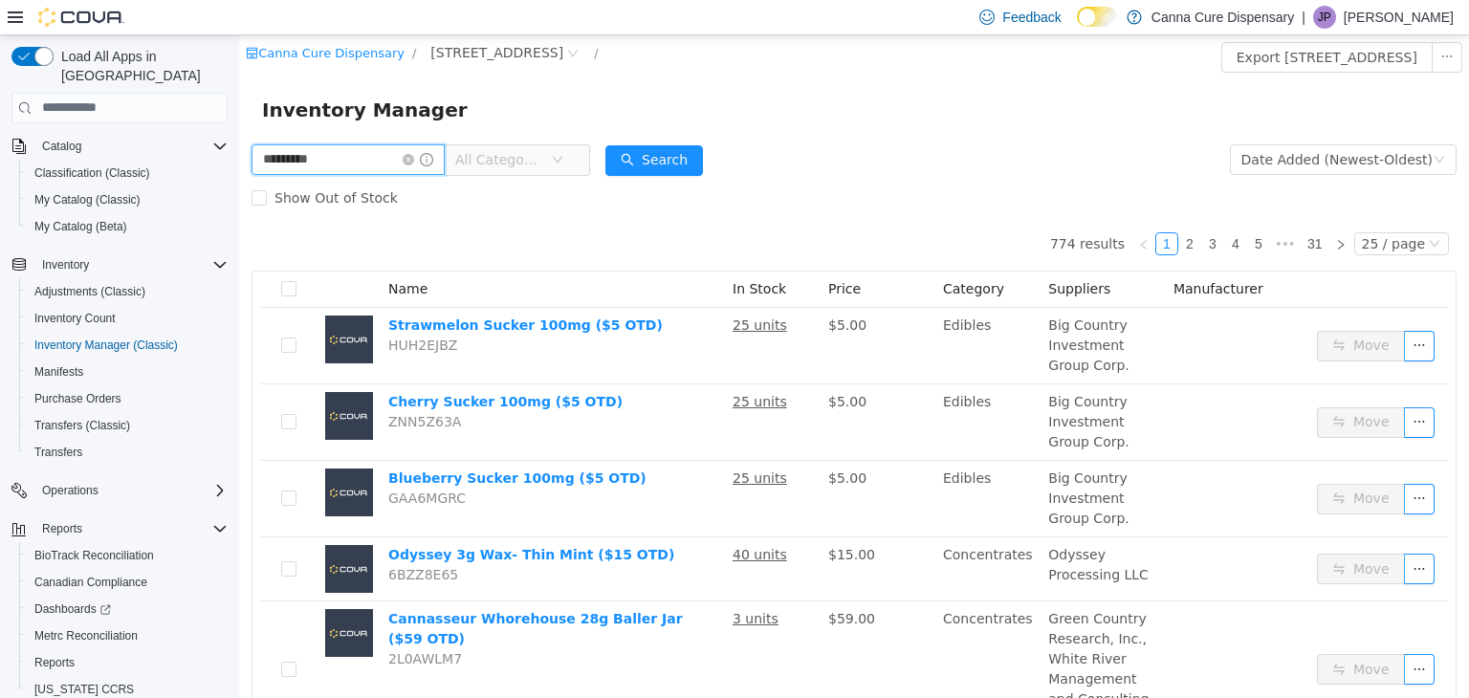
type input "*********"
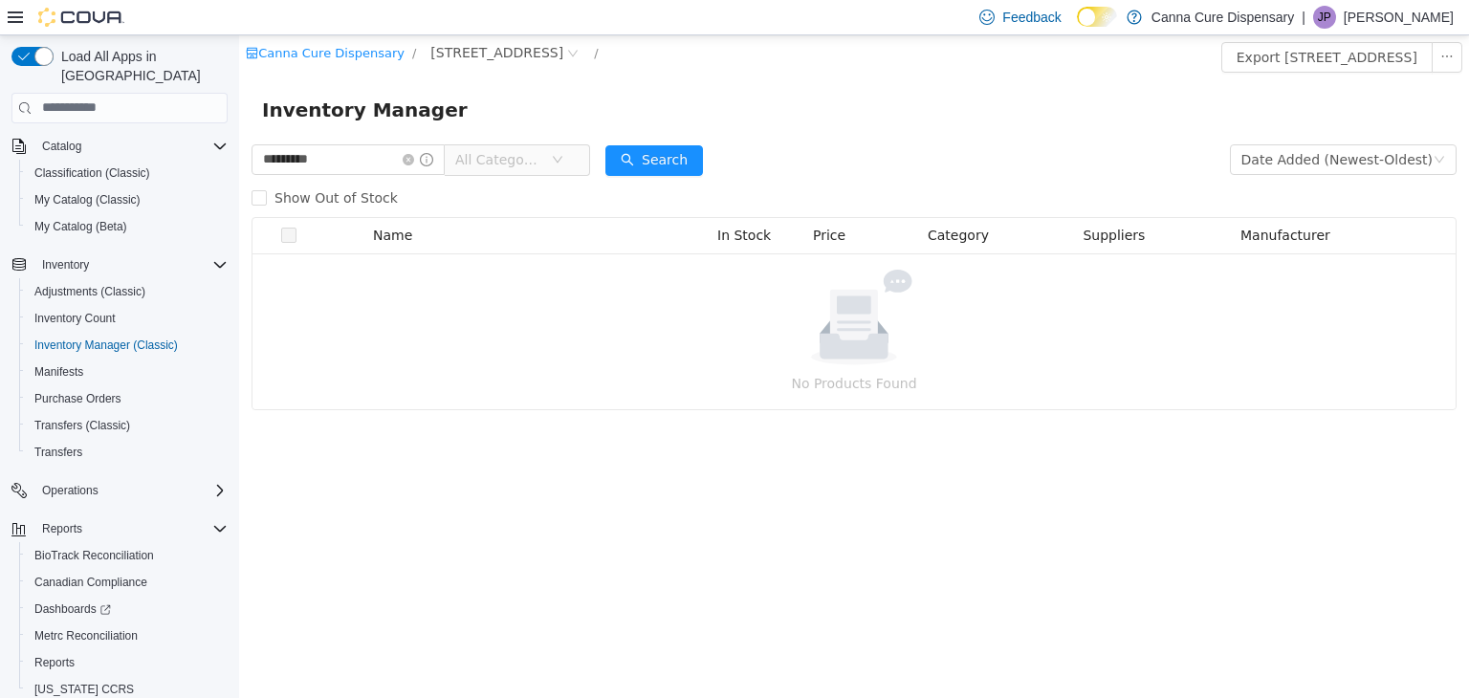
click at [542, 158] on span "All Categories" at bounding box center [498, 158] width 87 height 19
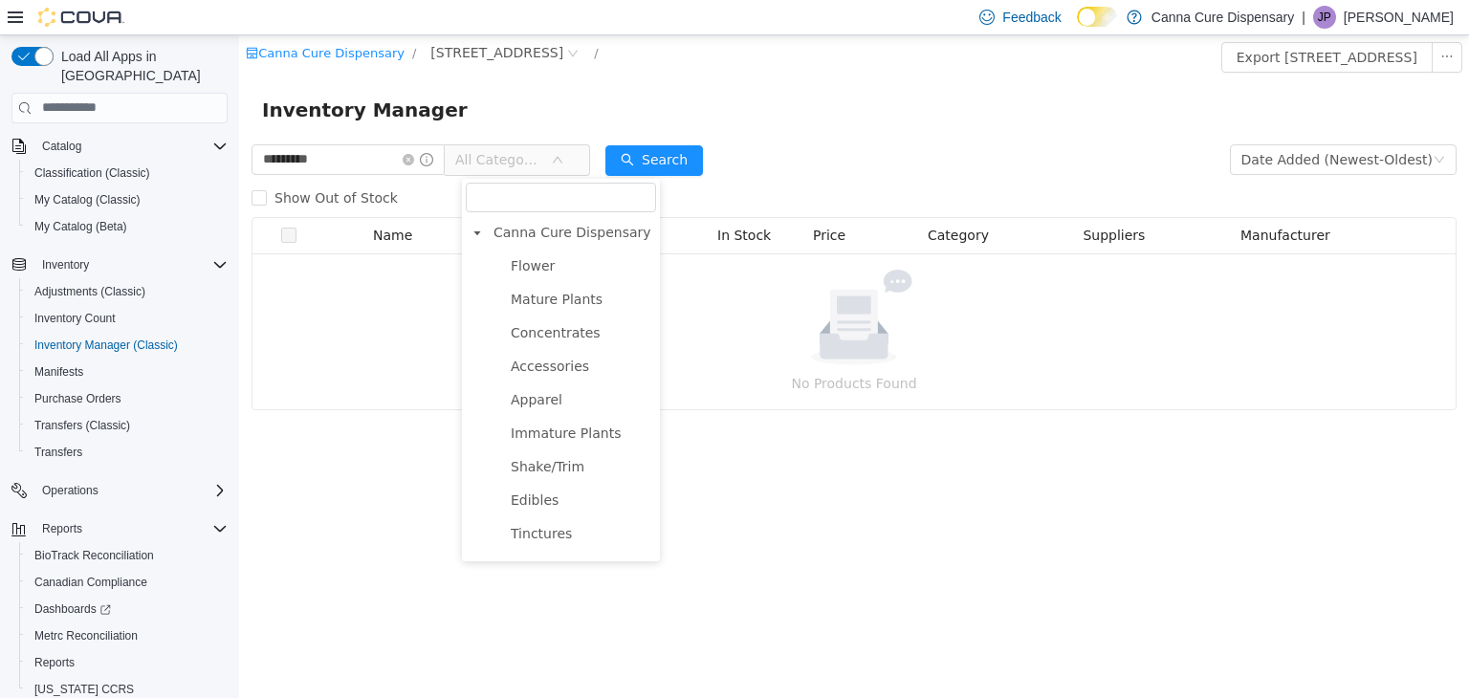
click at [547, 625] on span "Extracts" at bounding box center [538, 632] width 55 height 15
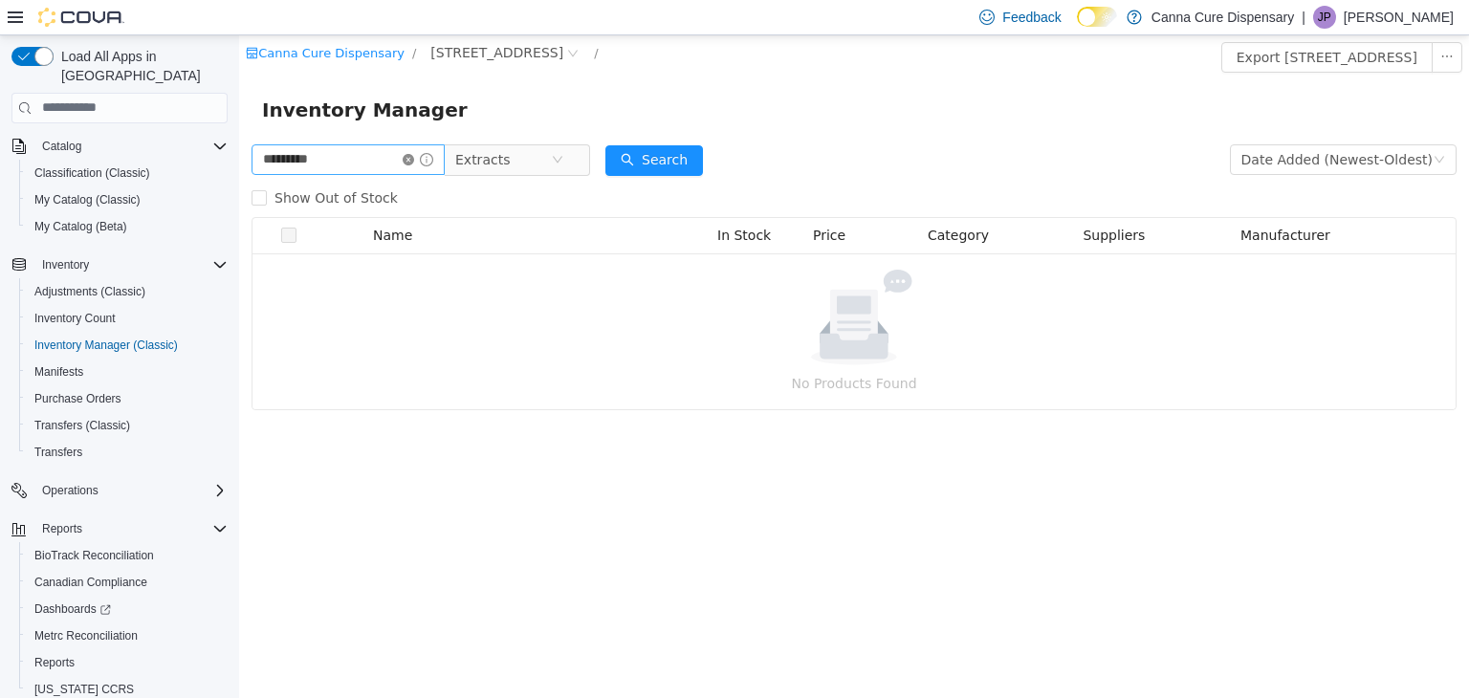
click at [414, 161] on icon "icon: close-circle" at bounding box center [408, 158] width 11 height 11
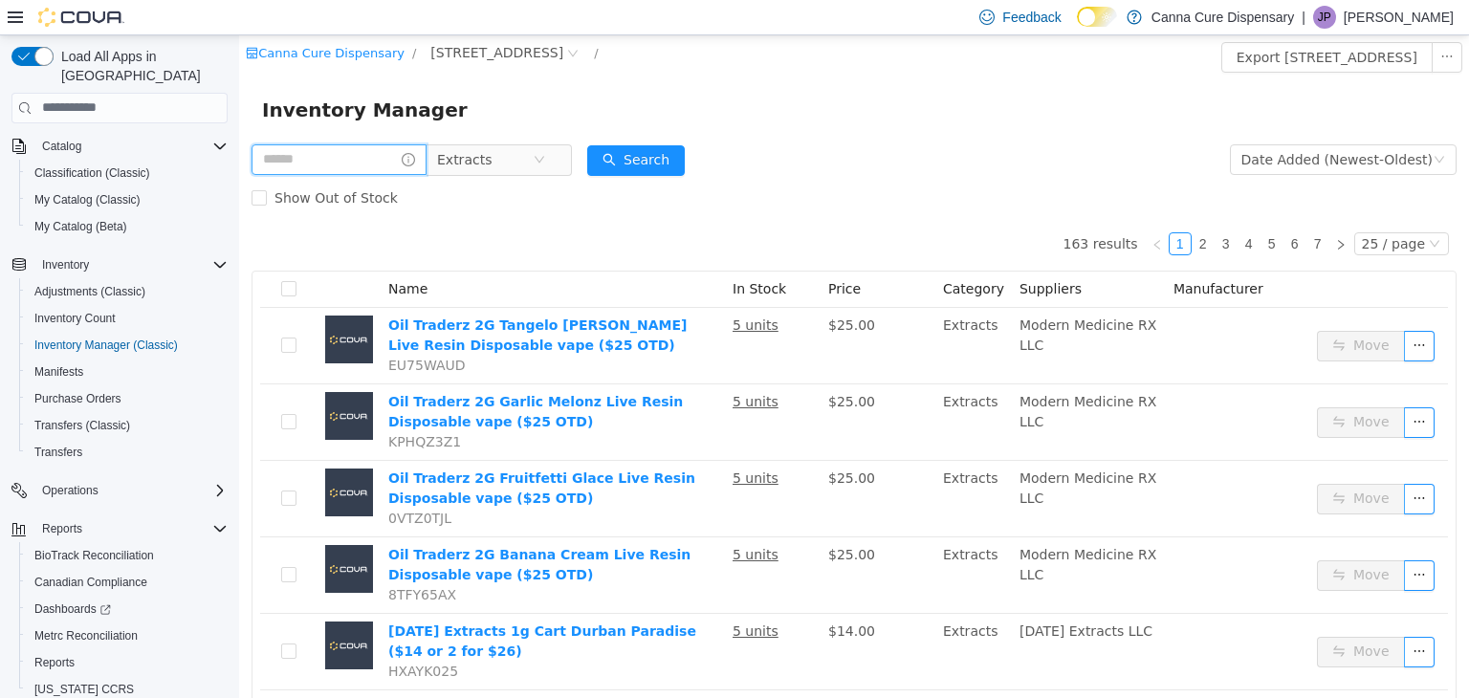
click at [380, 160] on input "text" at bounding box center [339, 158] width 175 height 31
type input "***"
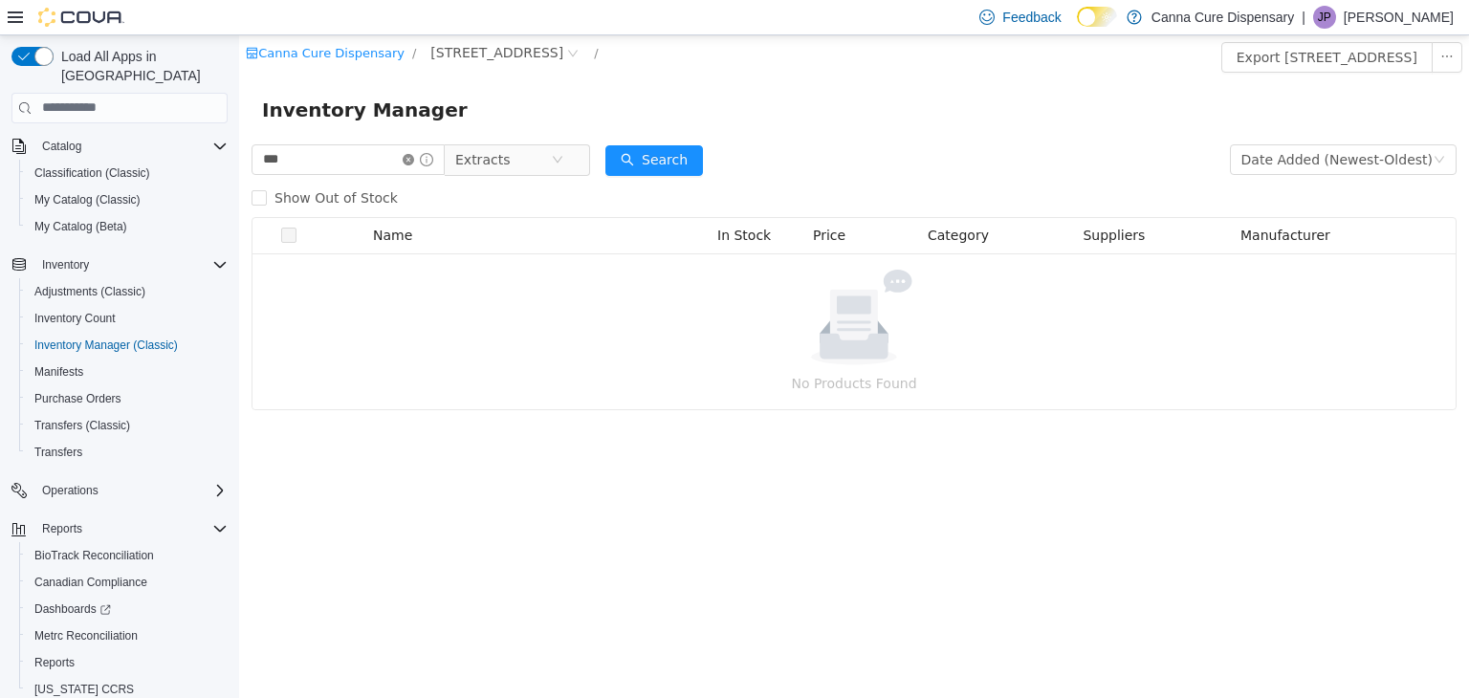
click at [414, 155] on icon "icon: close-circle" at bounding box center [408, 158] width 11 height 11
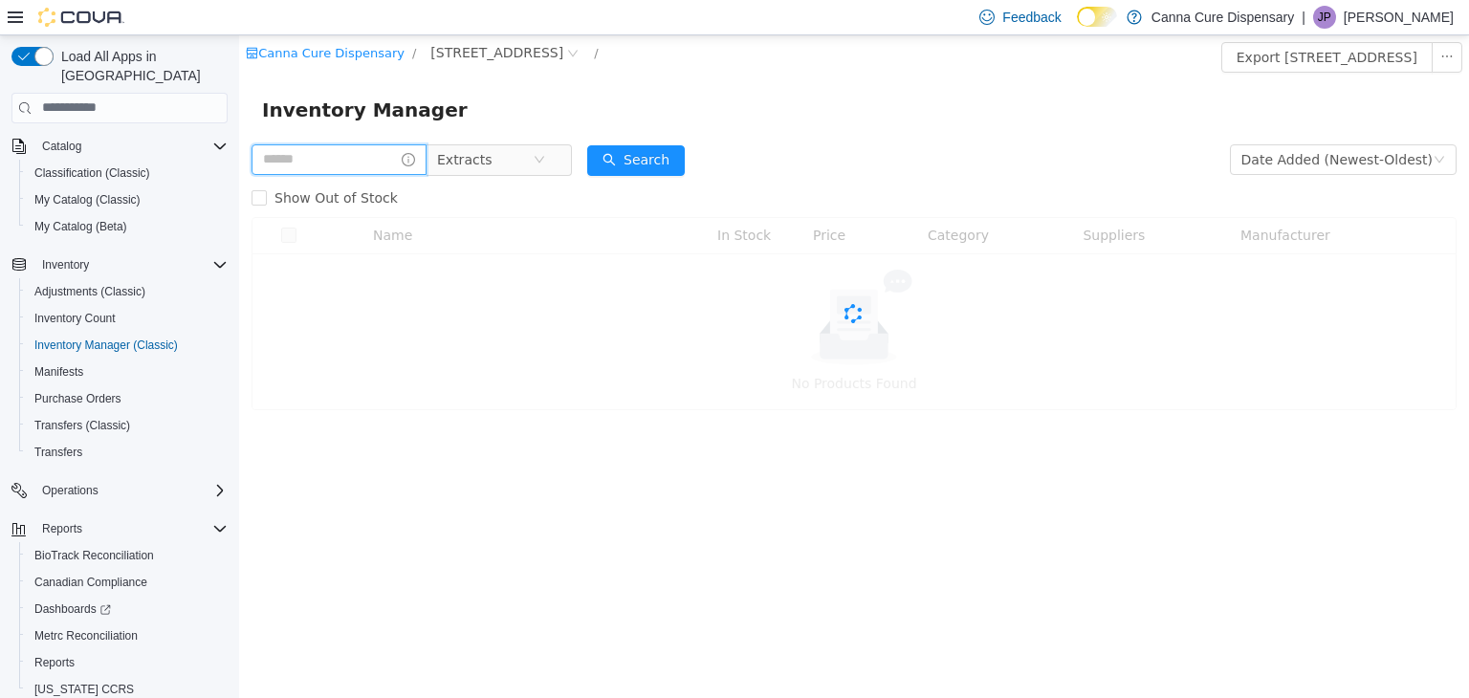
click at [386, 160] on input "text" at bounding box center [339, 158] width 175 height 31
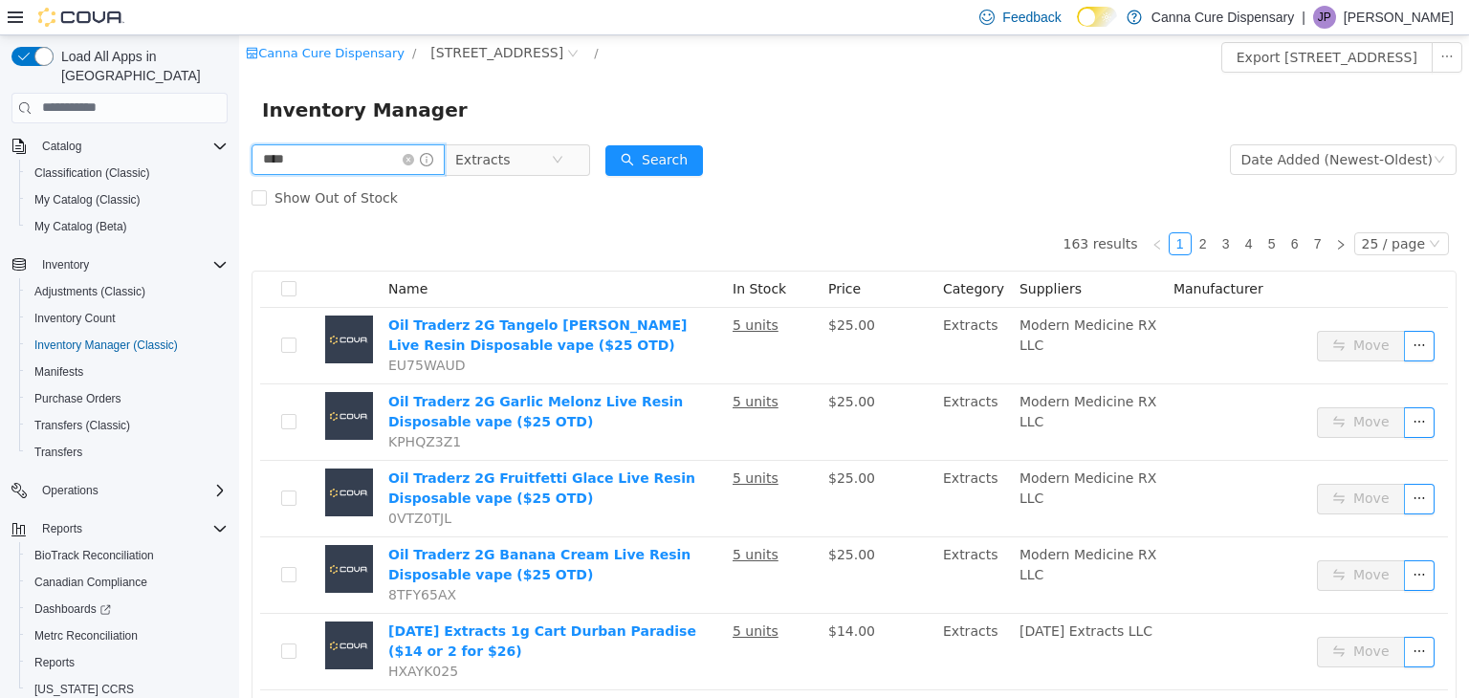
type input "**********"
click at [687, 159] on button "Search" at bounding box center [654, 159] width 98 height 31
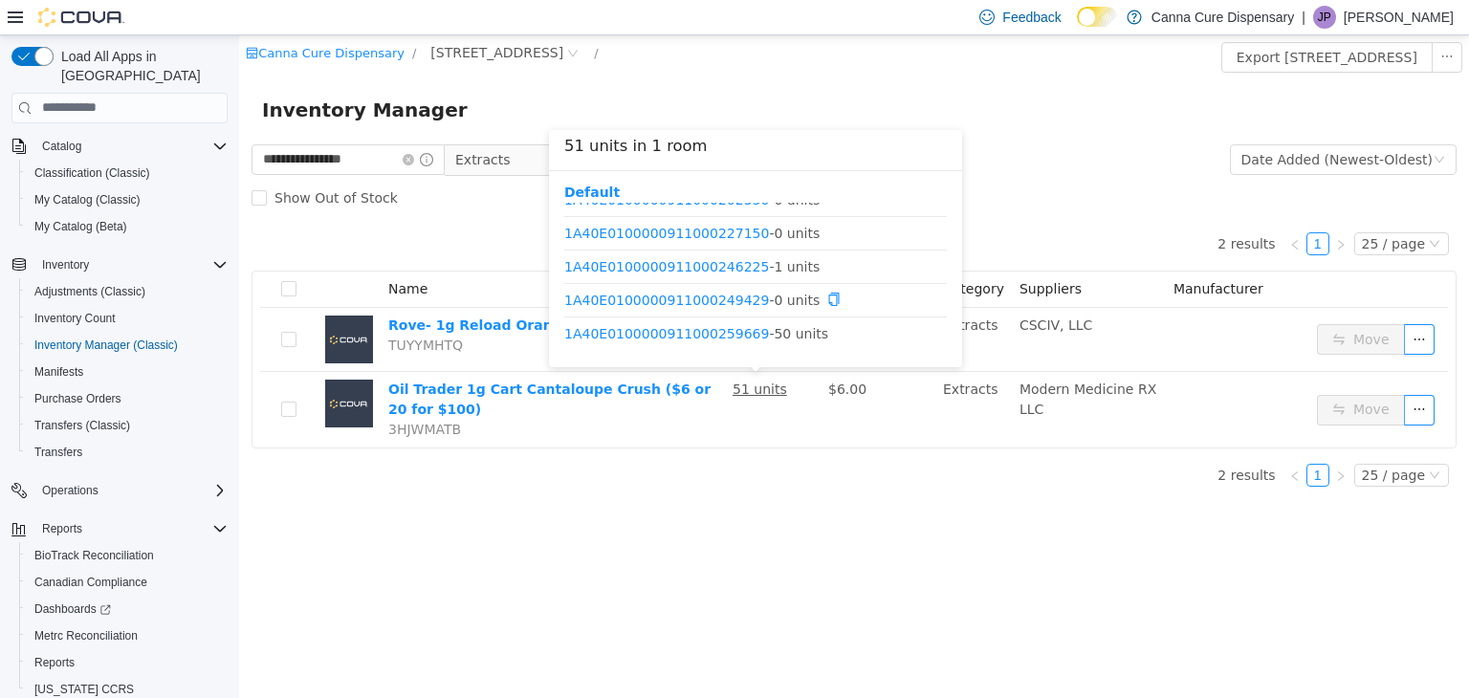
scroll to position [23, 0]
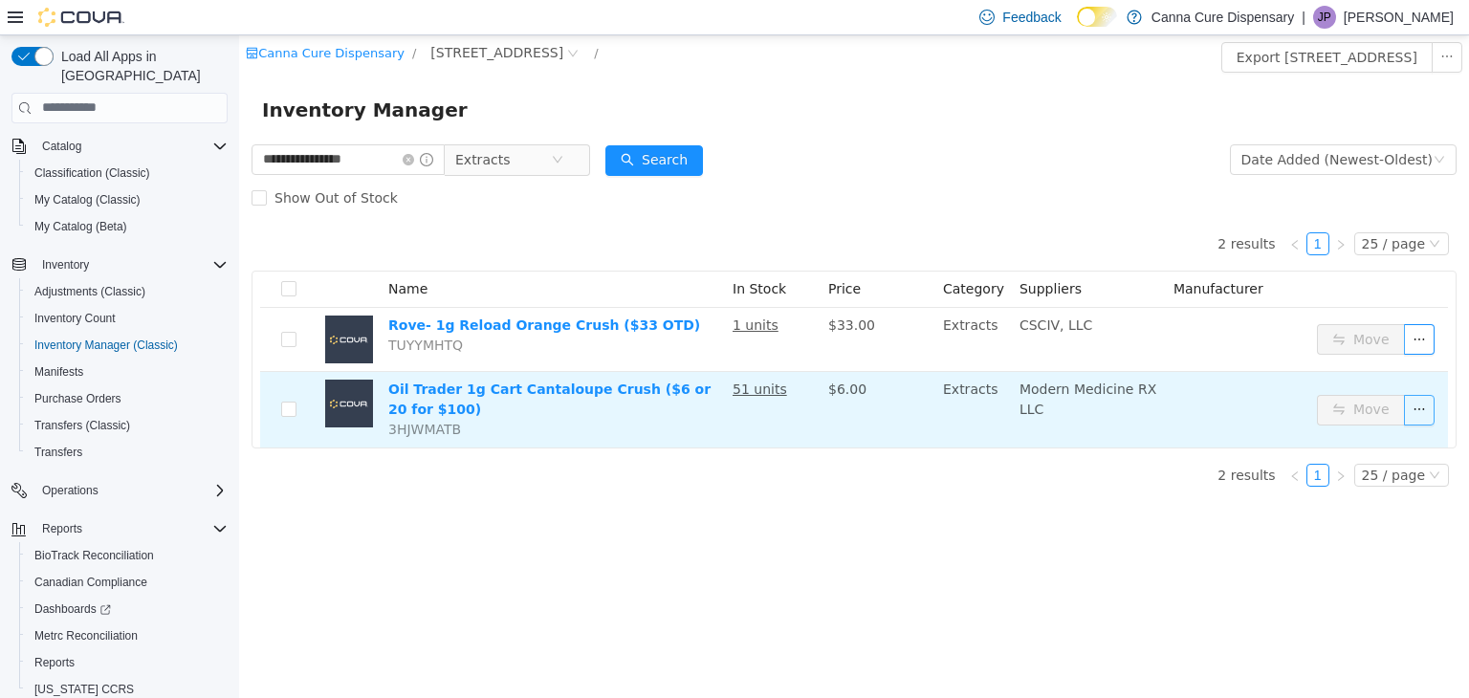
click at [1412, 407] on button "button" at bounding box center [1419, 409] width 31 height 31
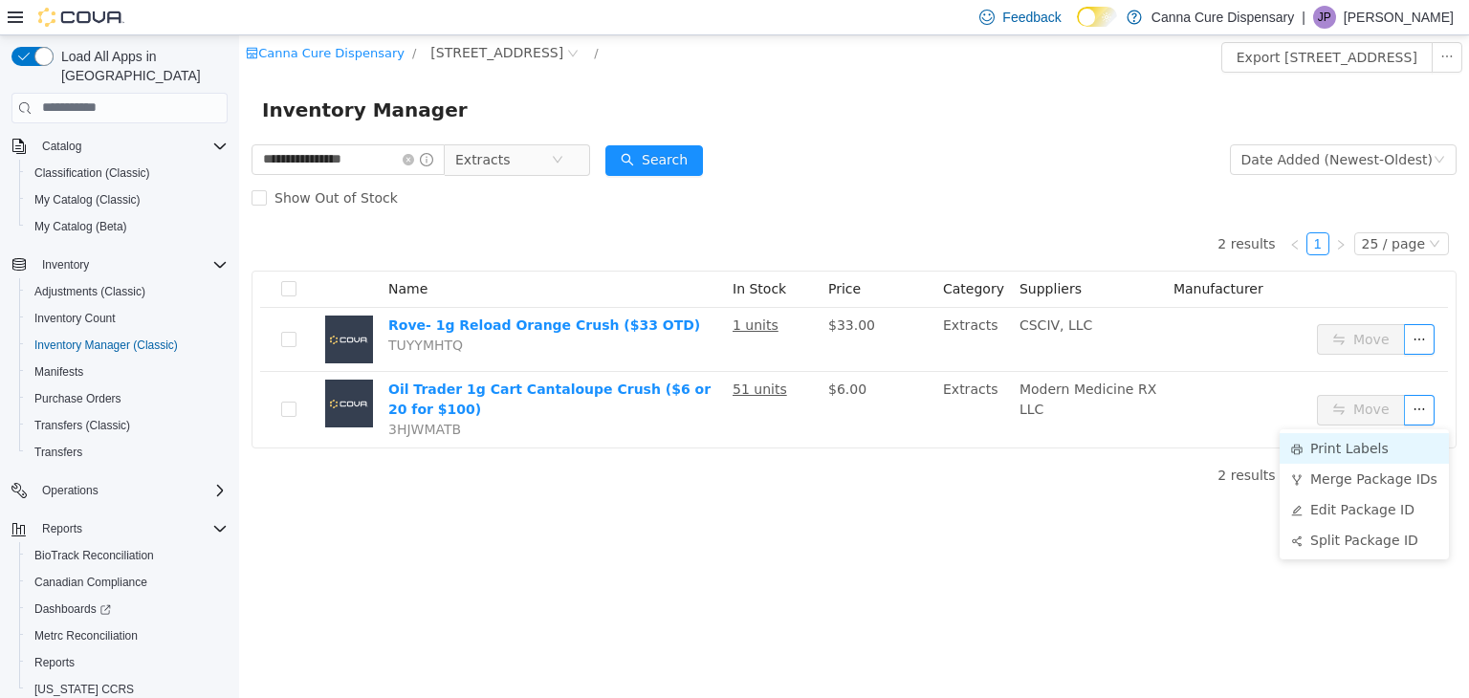
click at [1378, 437] on li "Print Labels" at bounding box center [1364, 447] width 169 height 31
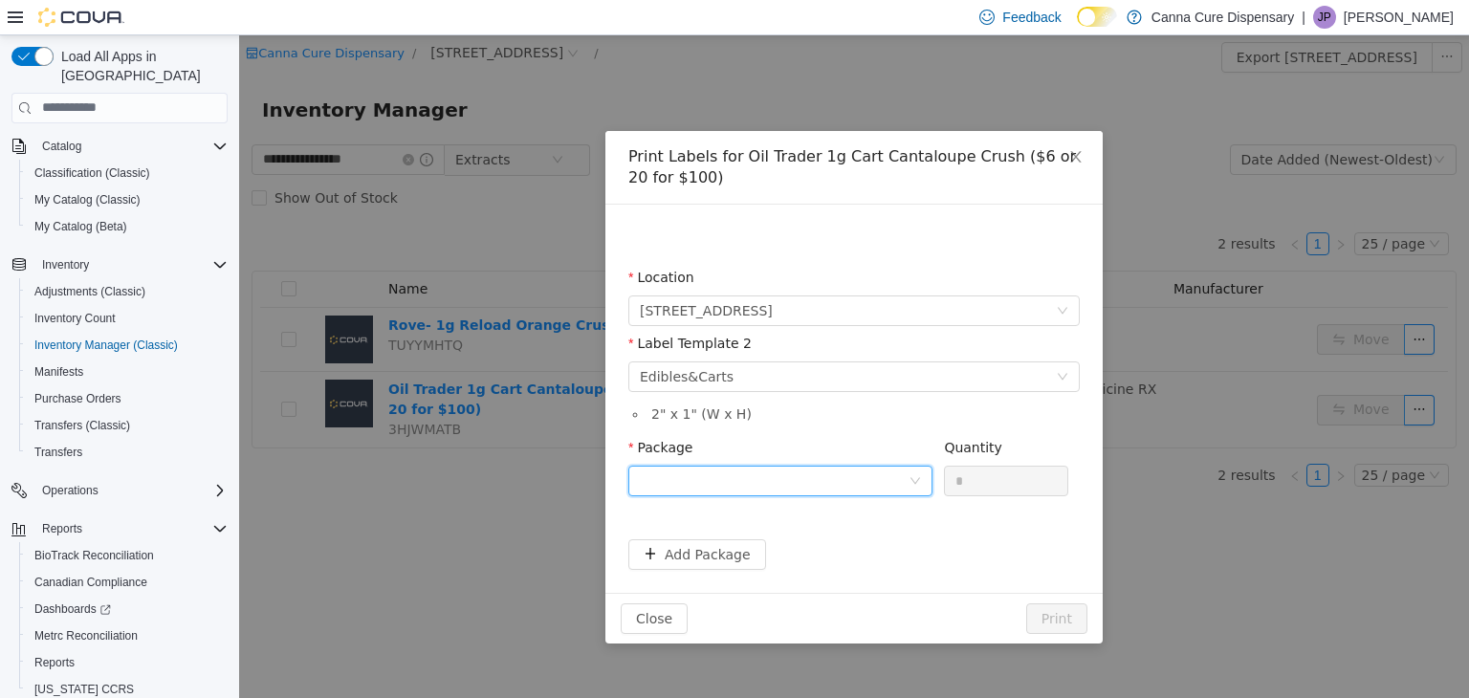
click at [908, 482] on div at bounding box center [774, 480] width 269 height 29
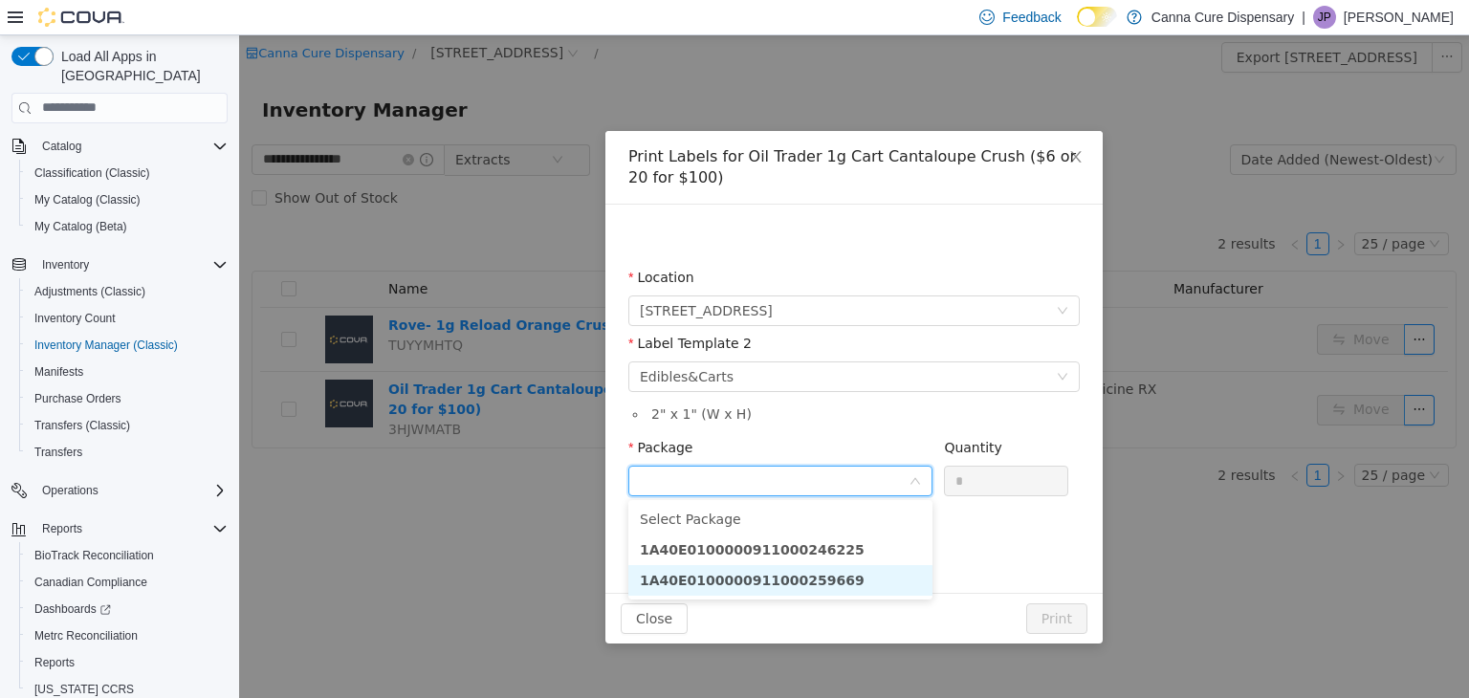
click at [818, 575] on strong "1A40E0100000911000259669" at bounding box center [752, 579] width 225 height 15
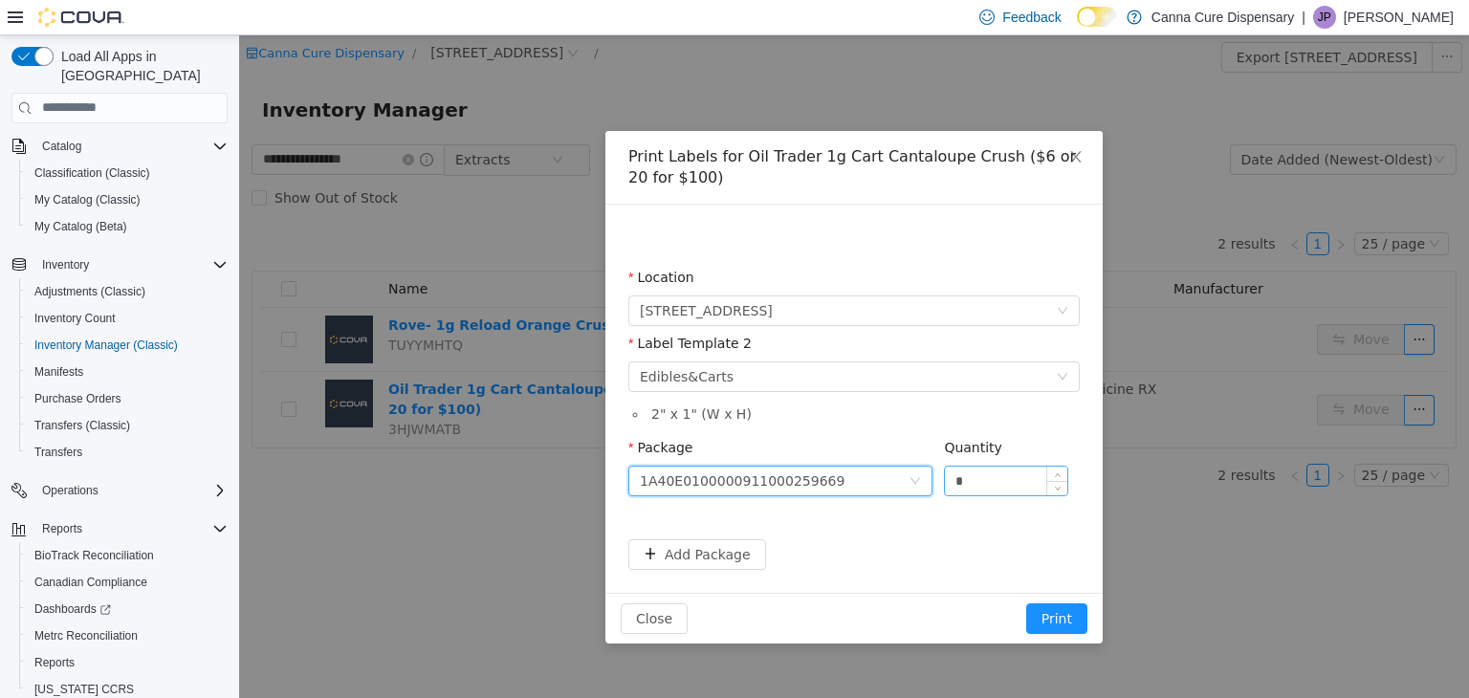
click at [966, 489] on input "*" at bounding box center [1006, 480] width 122 height 29
type input "**"
click at [1058, 614] on button "Print" at bounding box center [1056, 617] width 61 height 31
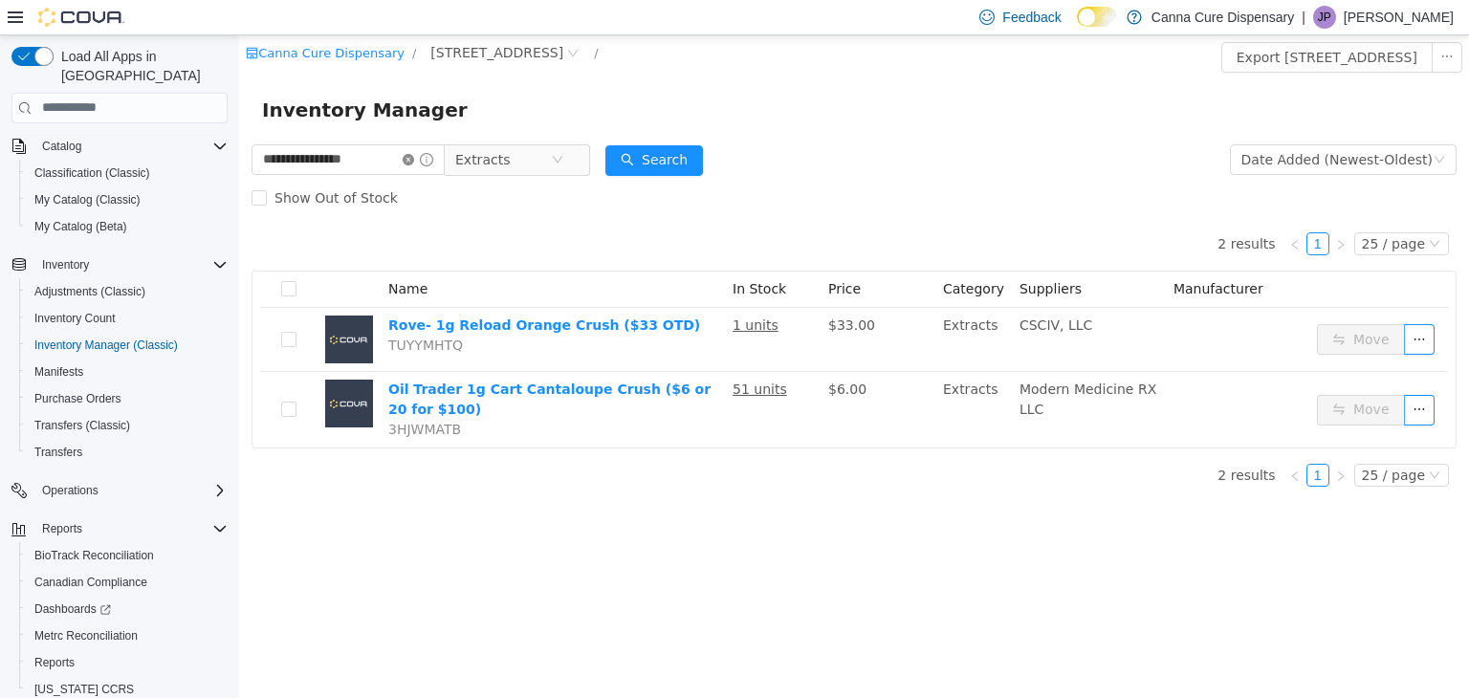
click at [414, 159] on icon "icon: close-circle" at bounding box center [408, 158] width 11 height 11
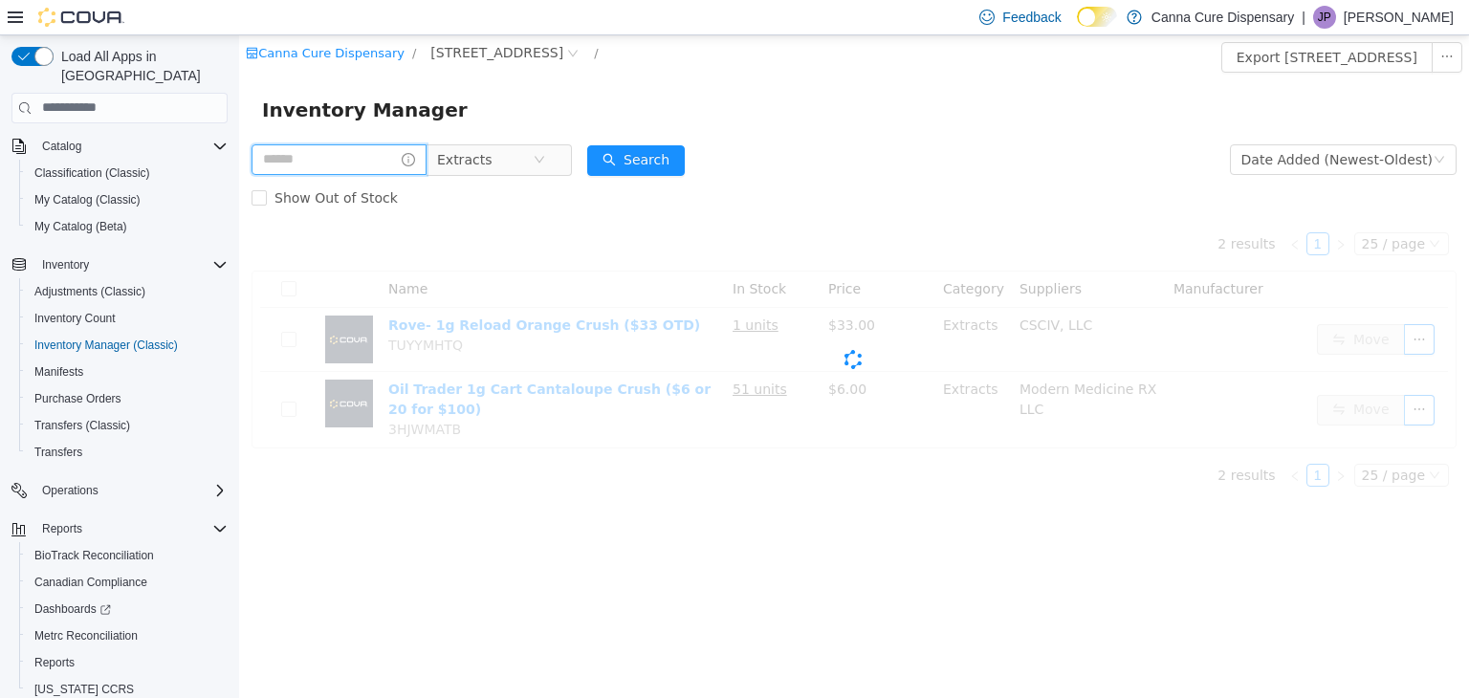
click at [392, 159] on input "text" at bounding box center [339, 158] width 175 height 31
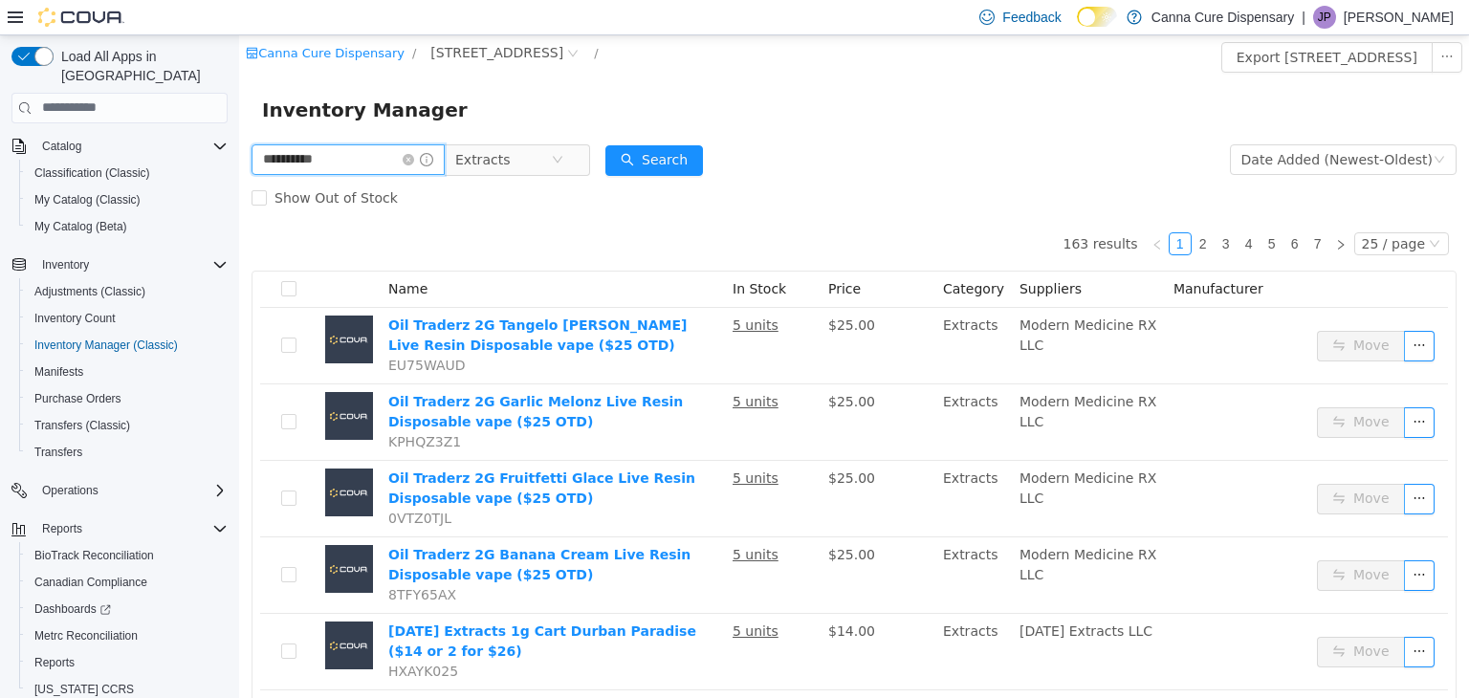
type input "**********"
